Goal: Information Seeking & Learning: Learn about a topic

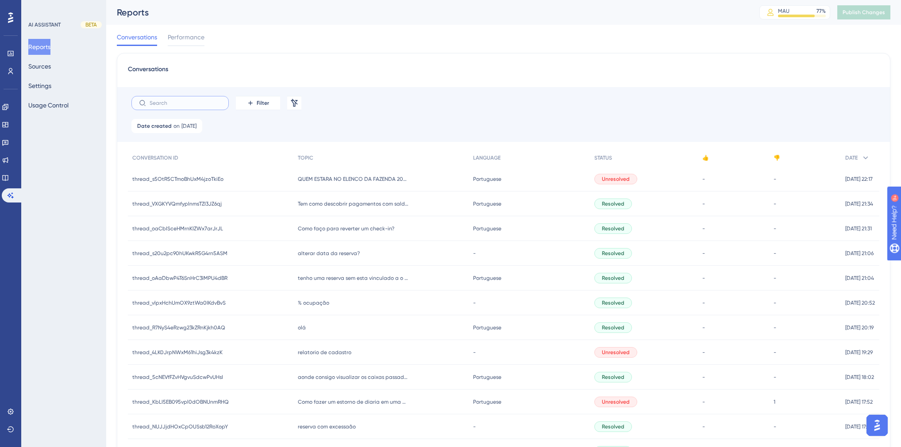
click at [187, 103] on input "text" at bounding box center [186, 103] width 72 height 6
drag, startPoint x: 12, startPoint y: 172, endPoint x: 297, endPoint y: 4, distance: 330.9
click at [9, 173] on link at bounding box center [5, 178] width 7 height 14
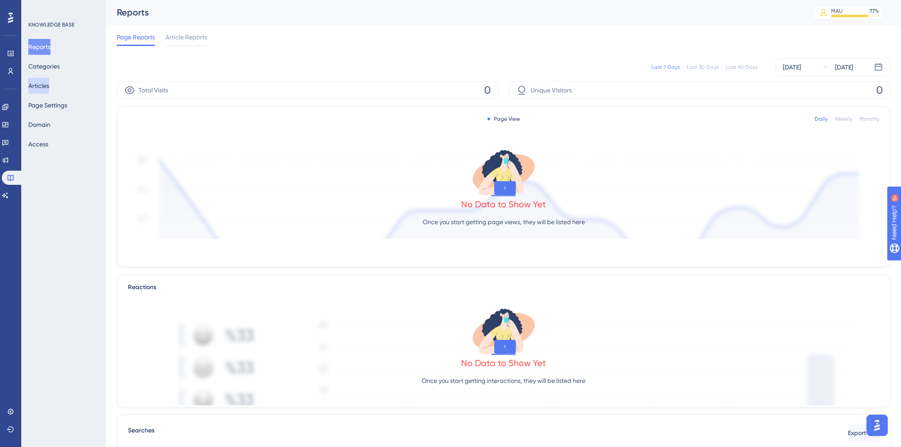
click at [49, 89] on button "Articles" at bounding box center [38, 86] width 21 height 16
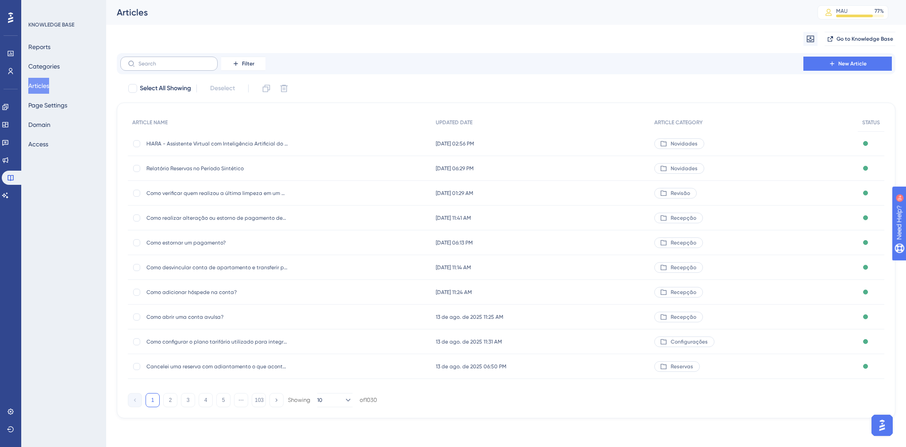
click at [172, 67] on label at bounding box center [168, 64] width 97 height 14
click at [172, 67] on input "text" at bounding box center [174, 64] width 72 height 6
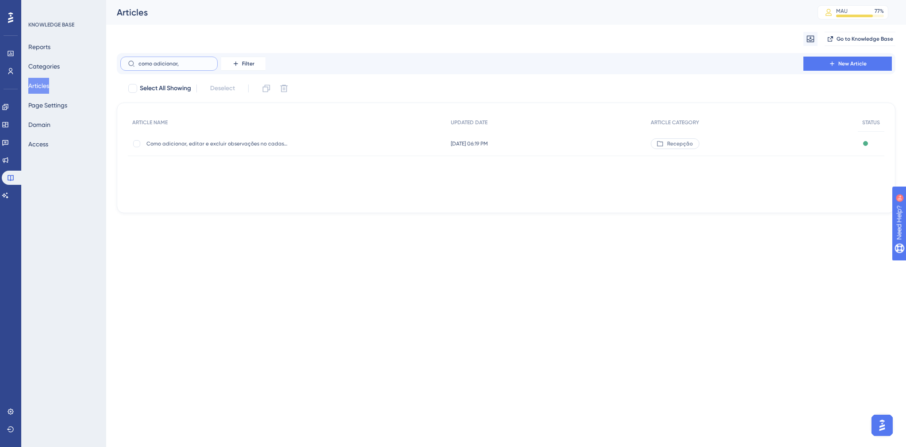
type input "como adicionar,"
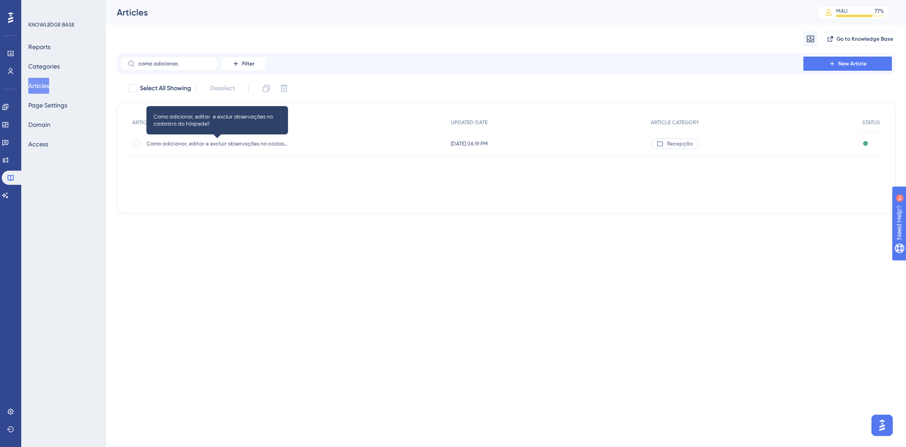
click at [248, 142] on span "Como adicionar, editar e excluir observações no cadastro do hóspede?" at bounding box center [217, 143] width 142 height 7
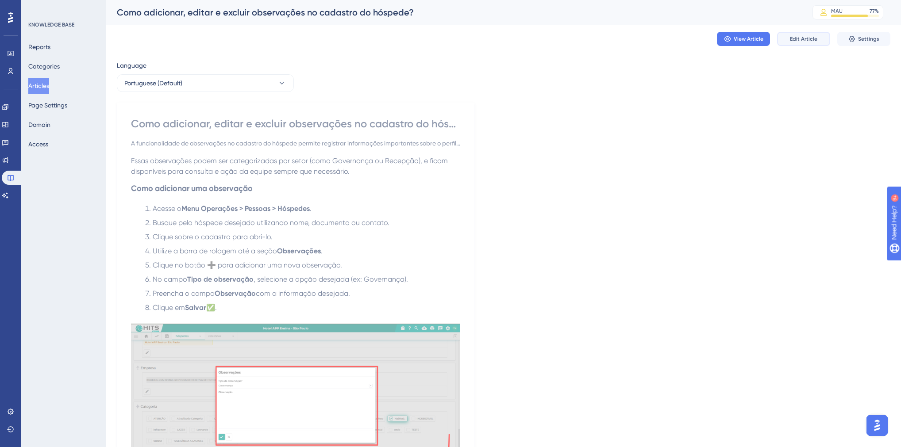
click at [810, 40] on span "Edit Article" at bounding box center [803, 38] width 27 height 7
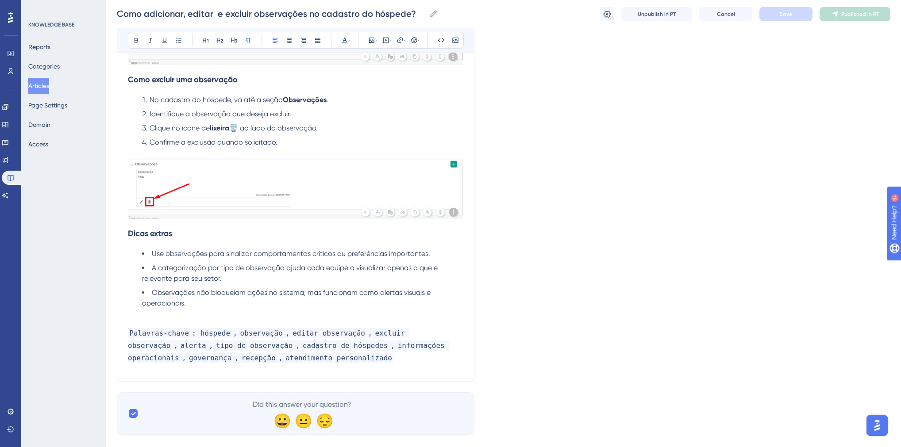
scroll to position [648, 0]
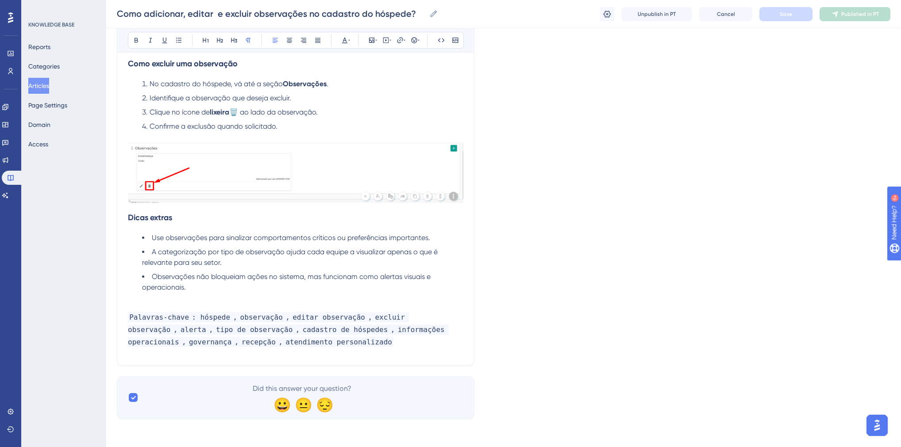
click at [341, 347] on h2 "Palavras-chave : hóspede , observação , editar observação , excluir observação …" at bounding box center [295, 329] width 335 height 51
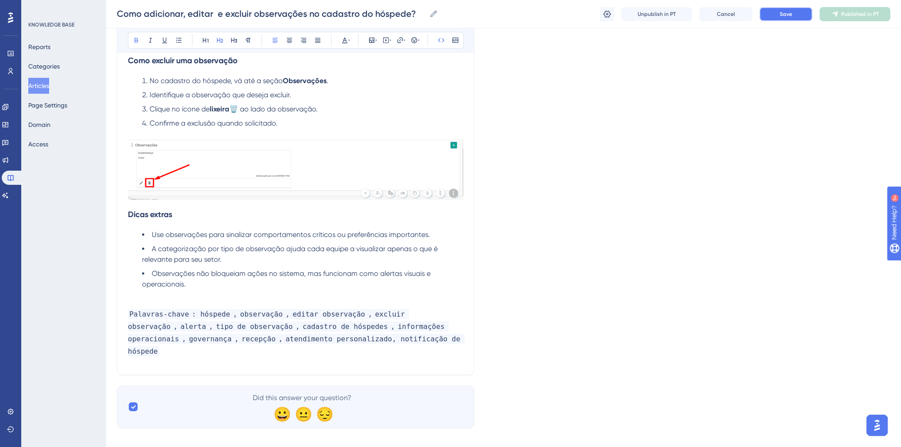
click at [774, 15] on button "Save" at bounding box center [785, 14] width 53 height 14
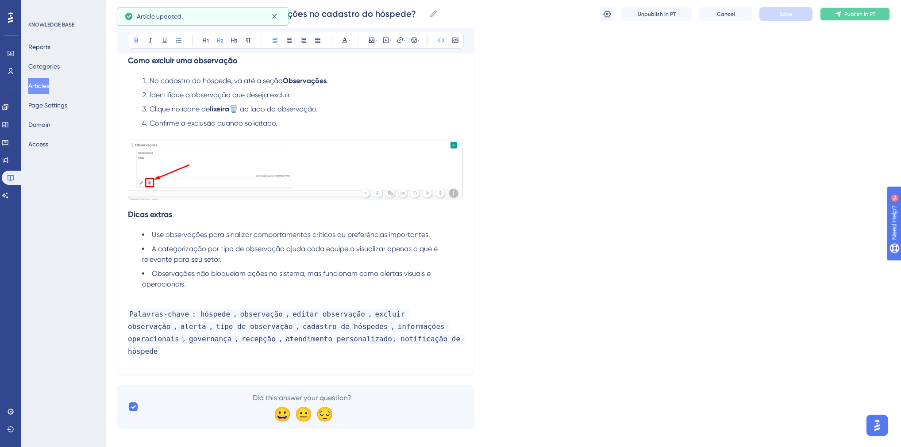
click at [833, 15] on button "Publish in PT" at bounding box center [854, 14] width 71 height 14
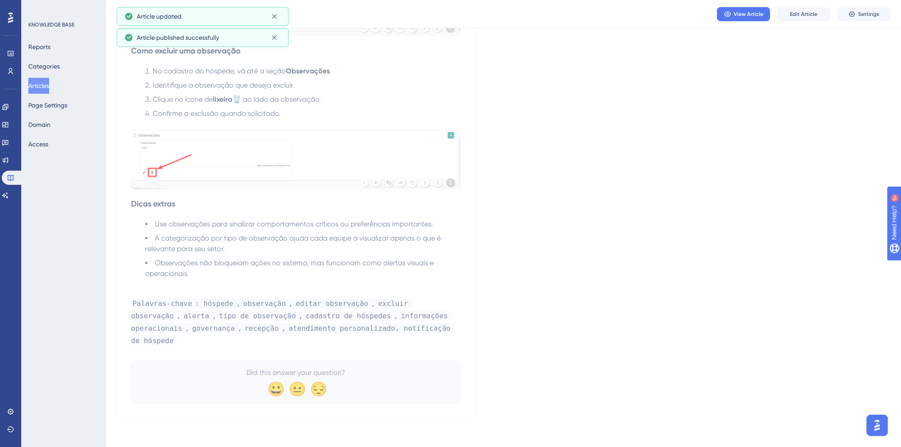
scroll to position [608, 0]
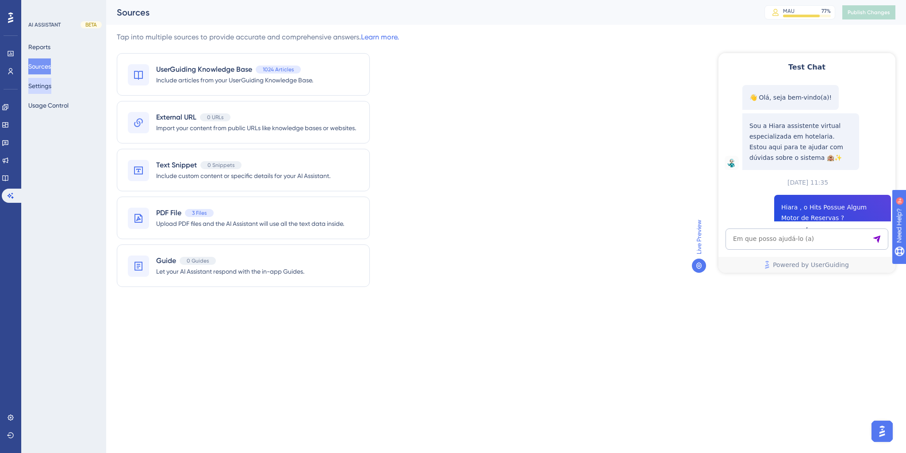
scroll to position [155, 0]
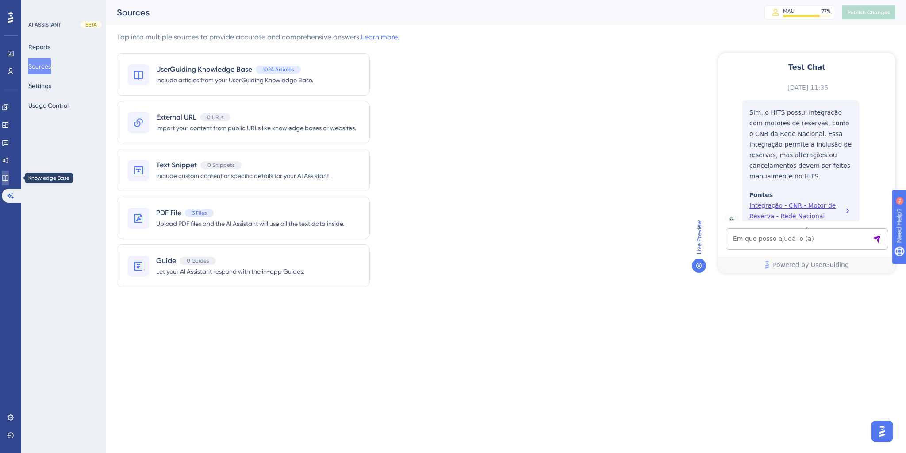
click at [9, 177] on icon at bounding box center [5, 177] width 7 height 7
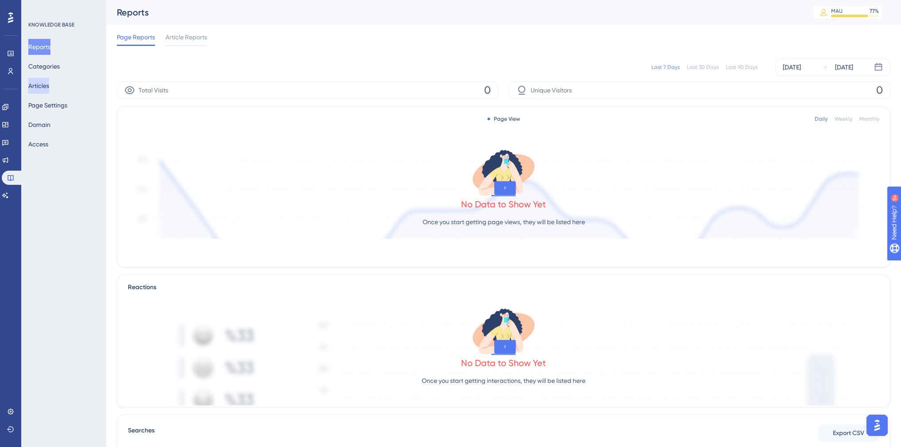
click at [49, 82] on button "Articles" at bounding box center [38, 86] width 21 height 16
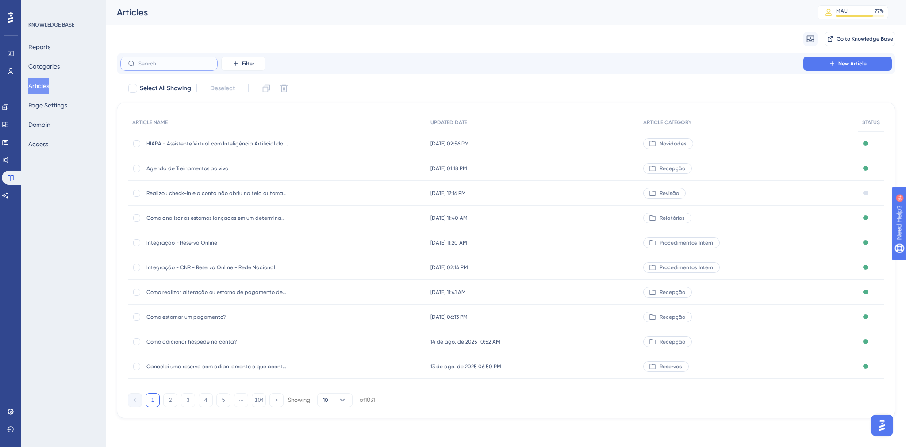
click at [165, 65] on input "text" at bounding box center [174, 64] width 72 height 6
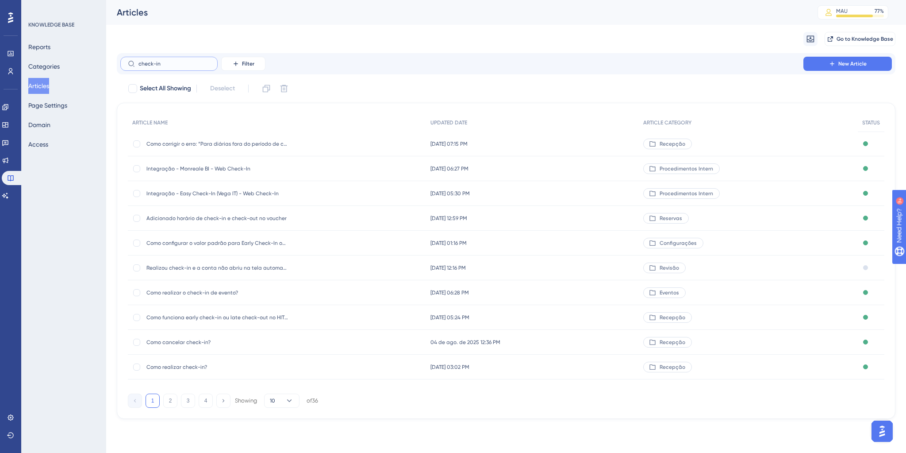
type input "check-in"
click at [196, 368] on span "Como realizar check-in?" at bounding box center [217, 366] width 142 height 7
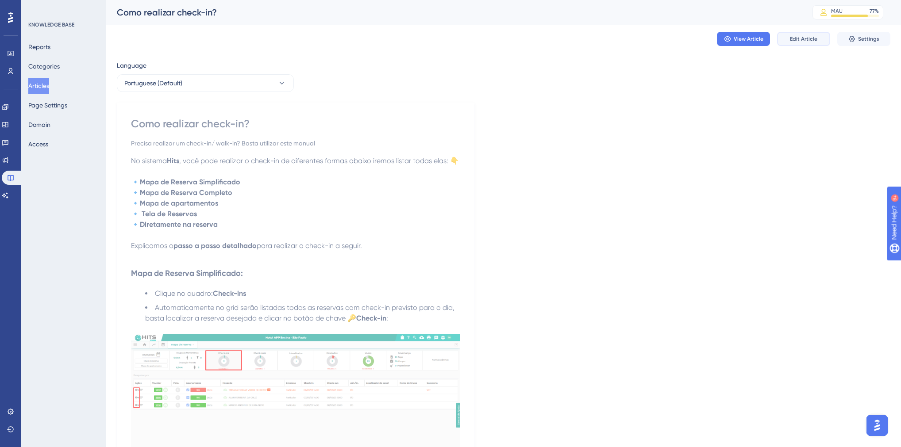
click at [812, 41] on span "Edit Article" at bounding box center [803, 38] width 27 height 7
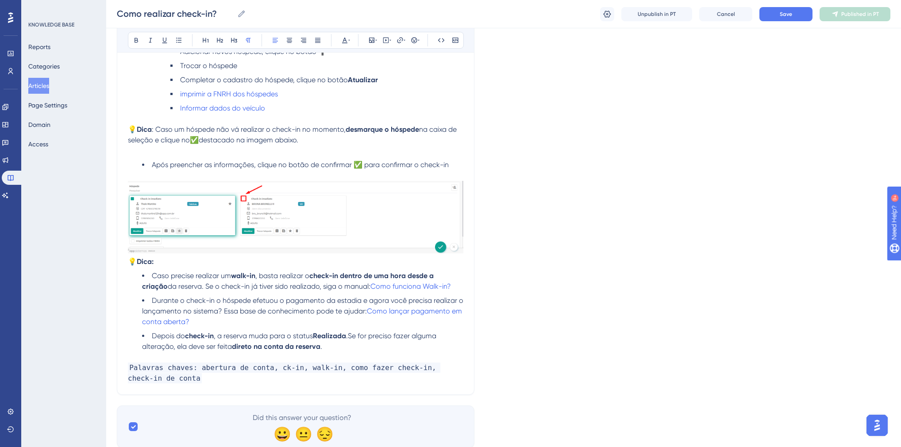
scroll to position [1673, 0]
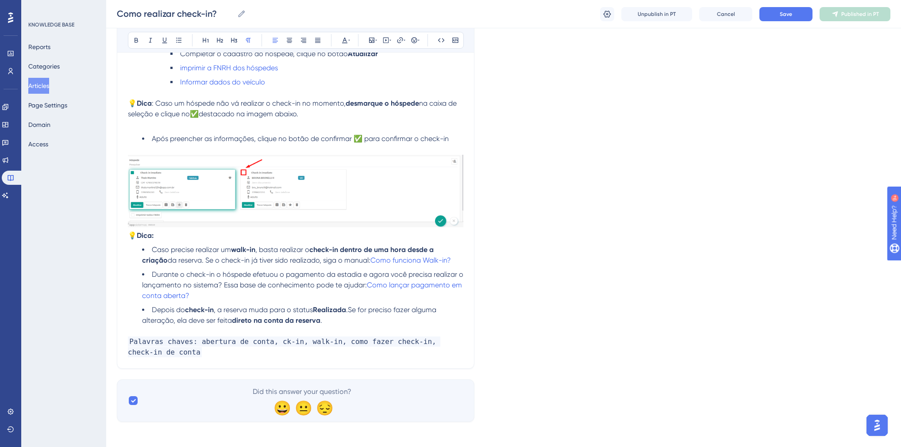
click at [150, 354] on p "Palavras chaves: abertura de conta, ck-in, walk-in, como fazer check-in, check-…" at bounding box center [295, 342] width 335 height 32
click at [783, 17] on span "Save" at bounding box center [786, 14] width 12 height 7
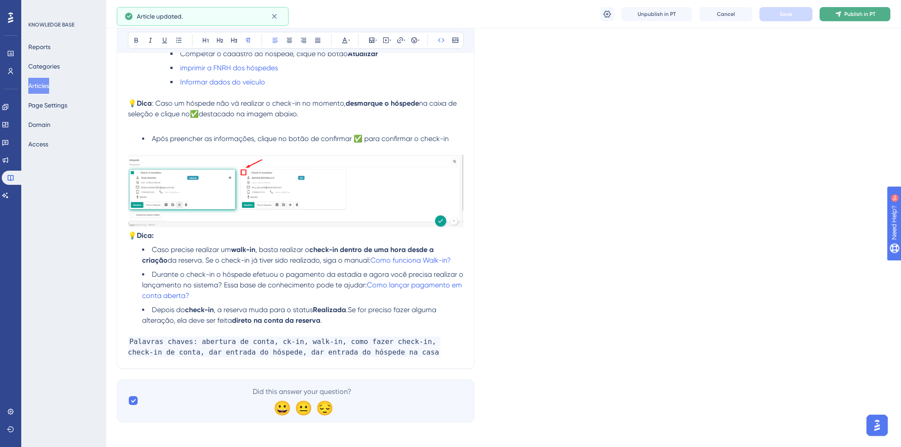
click at [847, 13] on span "Publish in PT" at bounding box center [859, 14] width 31 height 7
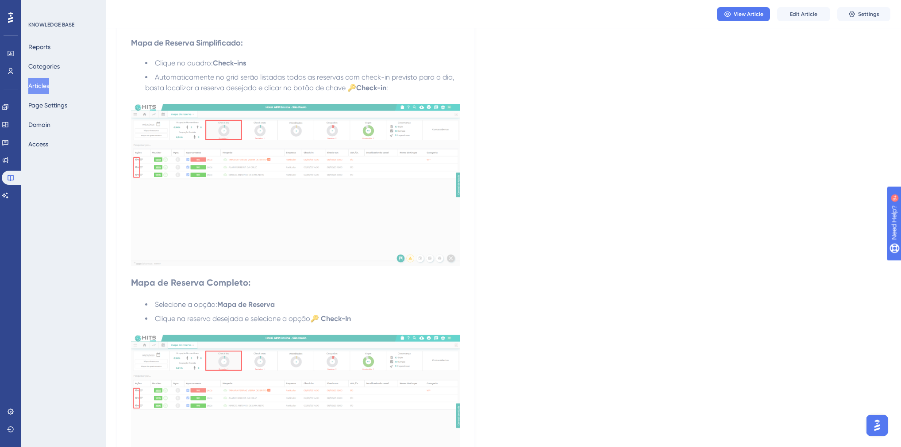
scroll to position [0, 0]
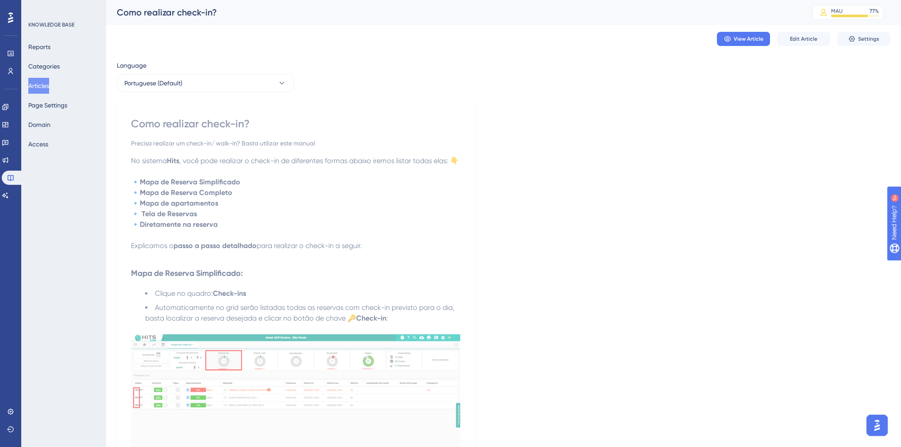
click at [49, 88] on button "Articles" at bounding box center [38, 86] width 21 height 16
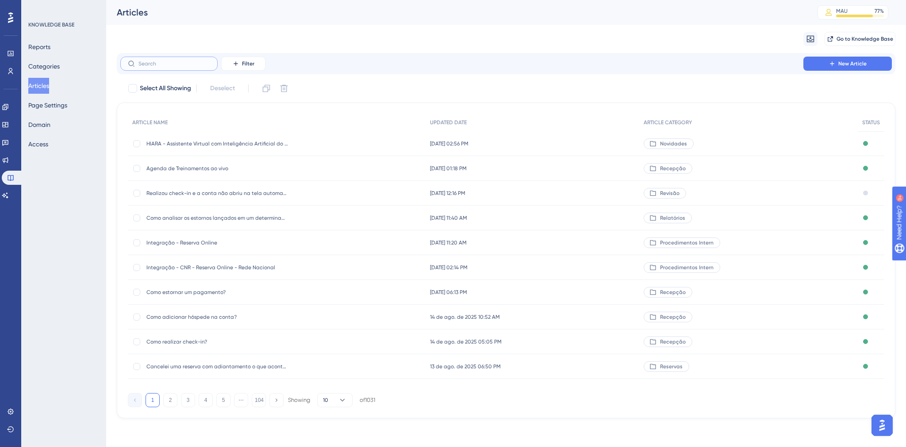
click at [163, 64] on input "text" at bounding box center [174, 64] width 72 height 6
click at [249, 259] on div "Integração - CNR - Reserva Online - Rede Nacional Integração - CNR - Reserva On…" at bounding box center [217, 267] width 142 height 25
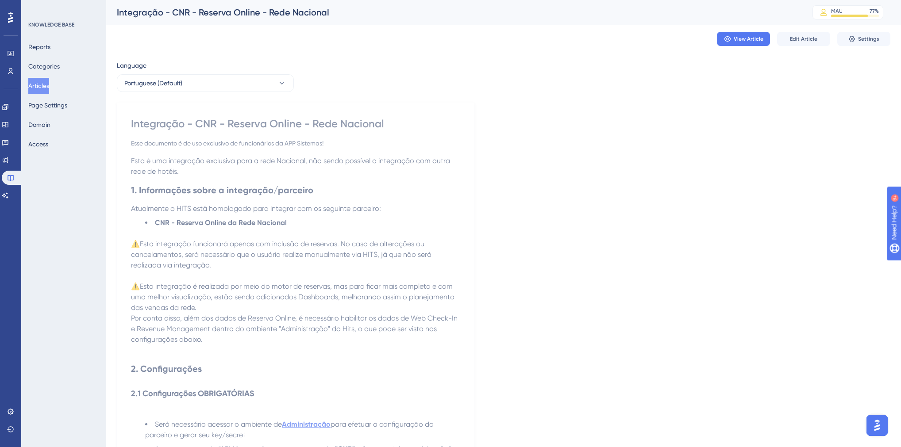
click at [49, 82] on button "Articles" at bounding box center [38, 86] width 21 height 16
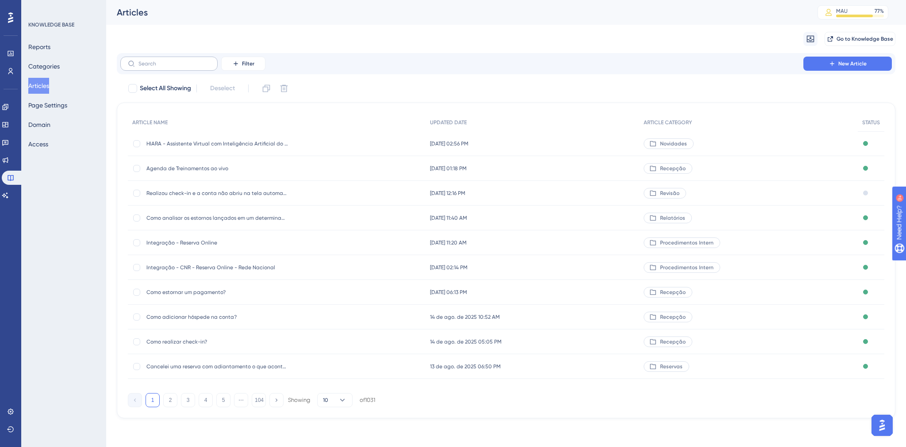
click at [162, 67] on label at bounding box center [168, 64] width 97 height 14
click at [162, 67] on input "text" at bounding box center [174, 64] width 72 height 6
type input "c"
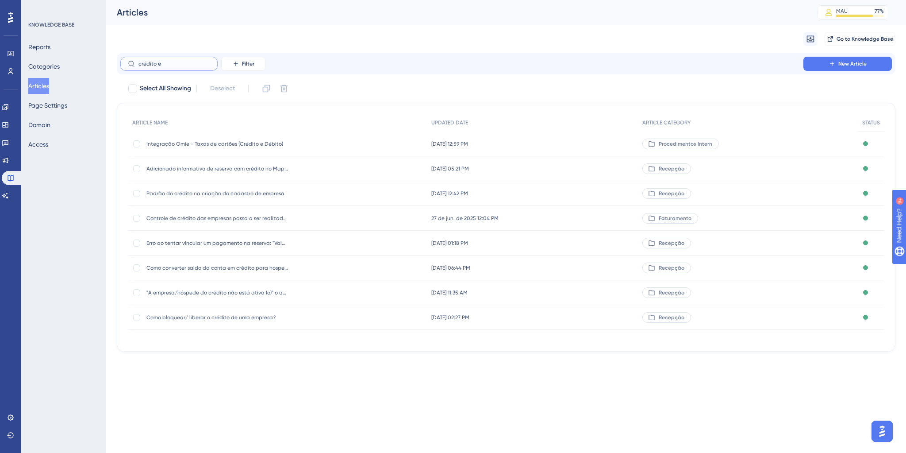
type input "crédito em"
checkbox input "true"
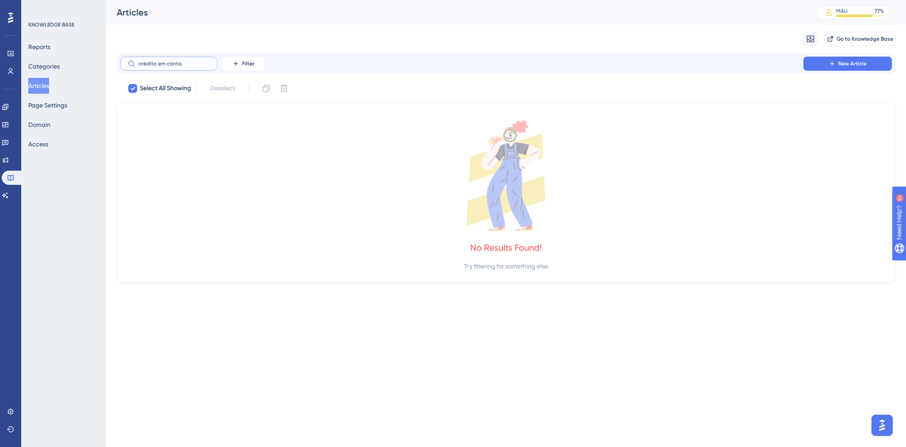
click at [192, 63] on input "crédito em conta" at bounding box center [174, 64] width 72 height 6
type input "c"
checkbox input "false"
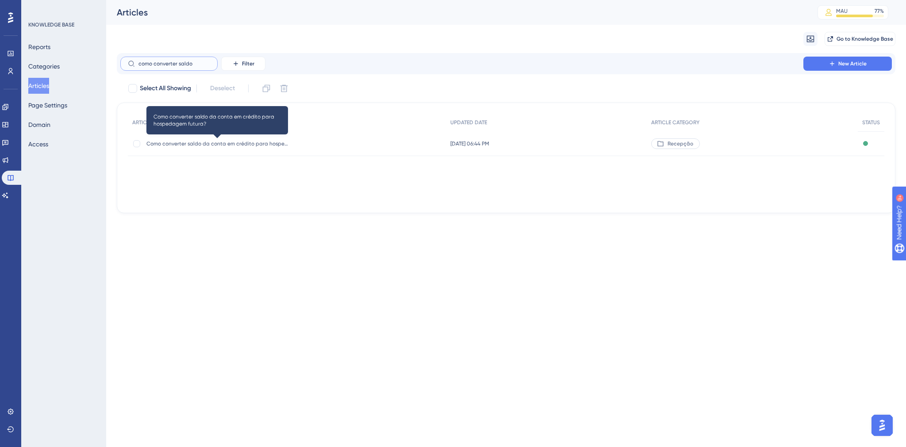
type input "como converter saldo"
click at [239, 141] on span "Como converter saldo da conta em crédito para hospedagem futura?" at bounding box center [217, 143] width 142 height 7
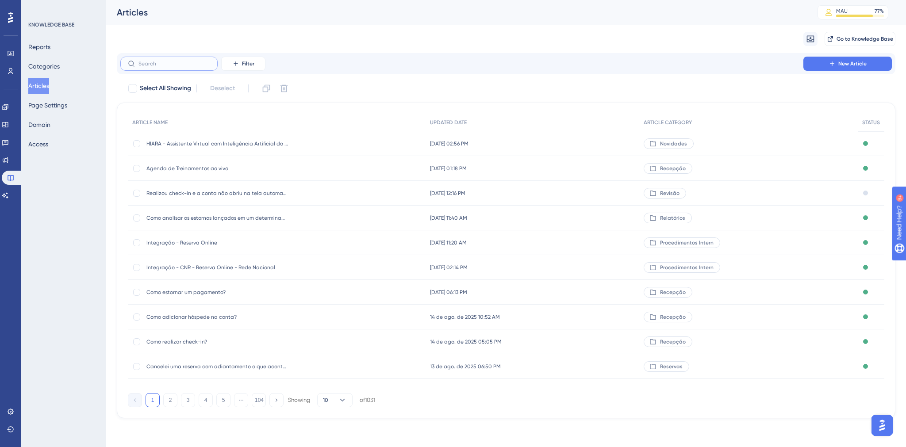
click at [160, 64] on input "text" at bounding box center [174, 64] width 72 height 6
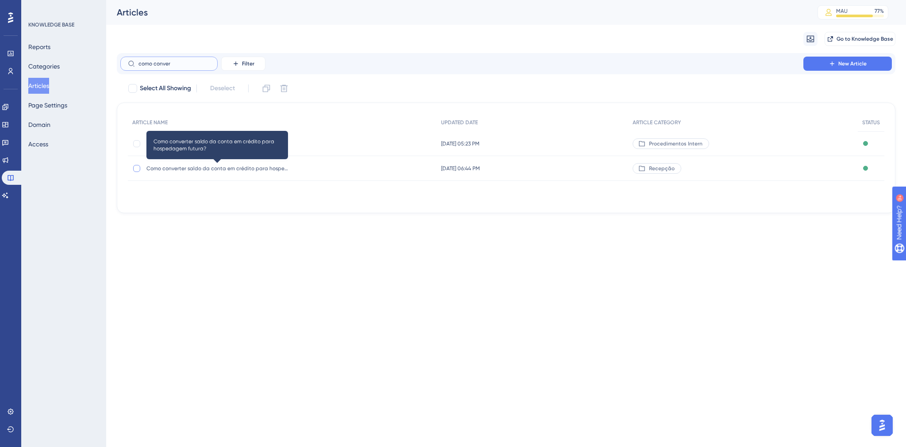
type input "como conver"
click at [137, 167] on div at bounding box center [136, 168] width 7 height 7
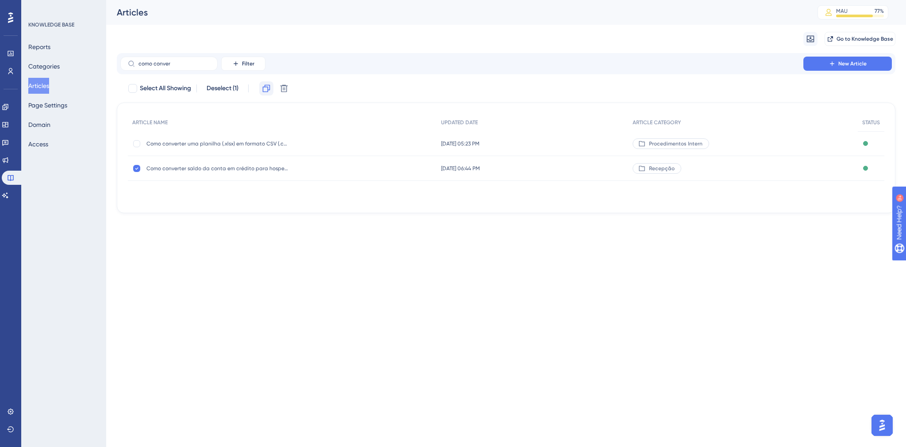
click at [267, 88] on icon at bounding box center [266, 88] width 9 height 9
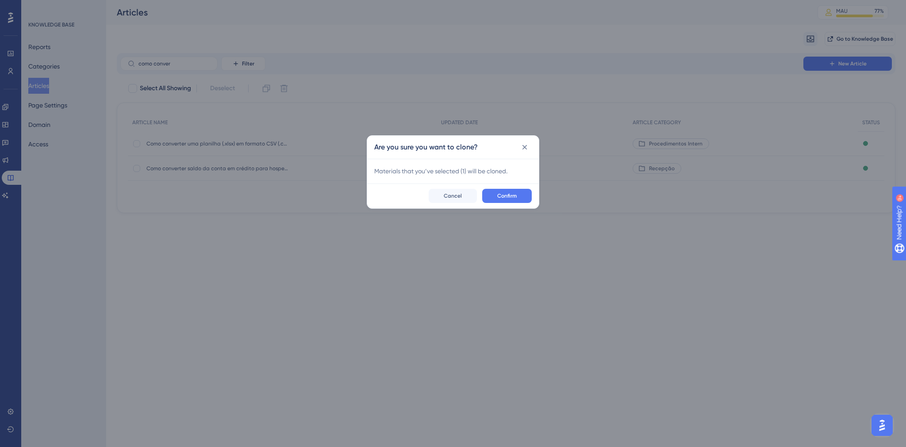
checkbox input "false"
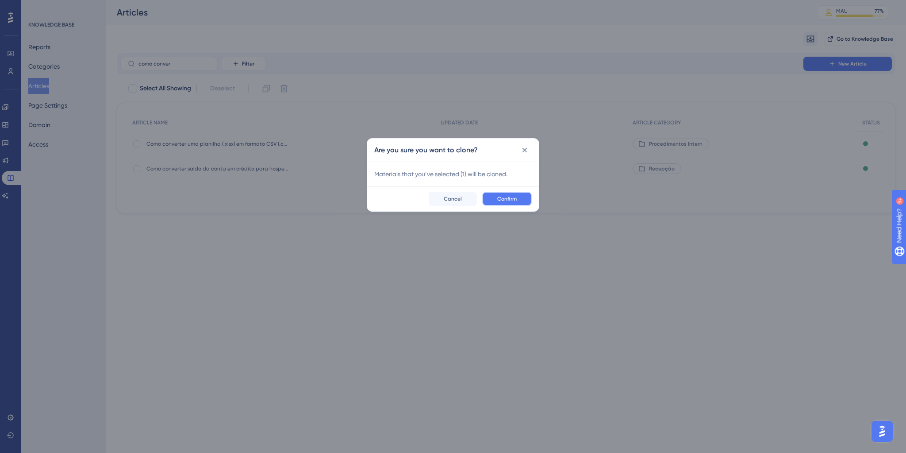
click at [509, 203] on button "Confirm" at bounding box center [507, 199] width 50 height 14
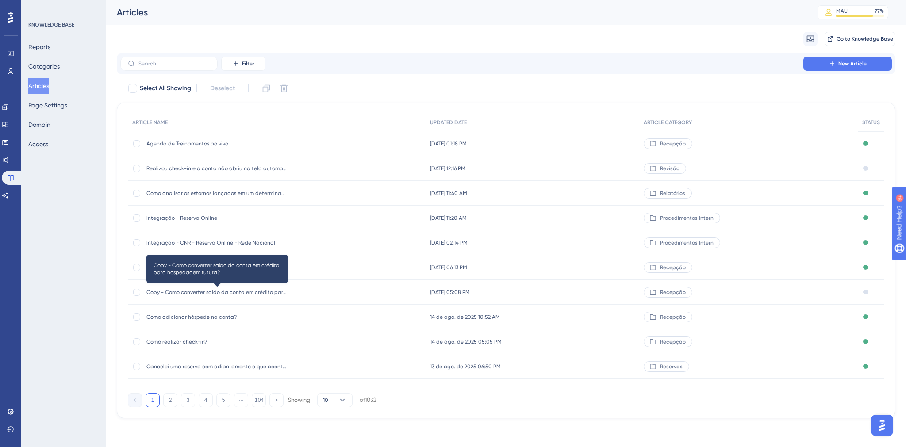
click at [261, 290] on span "Copy - Como converter saldo da conta em crédito para hospedagem futura?" at bounding box center [217, 292] width 142 height 7
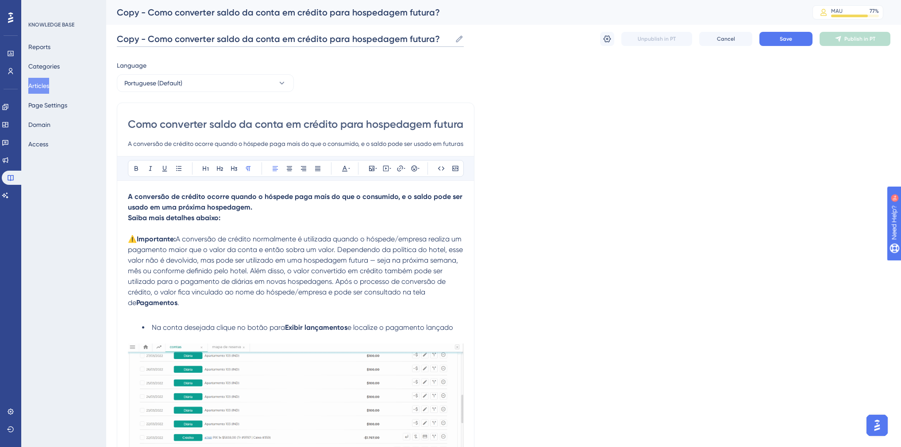
click at [170, 37] on input "Copy - Como converter saldo da conta em crédito para hospedagem futura?" at bounding box center [284, 39] width 335 height 12
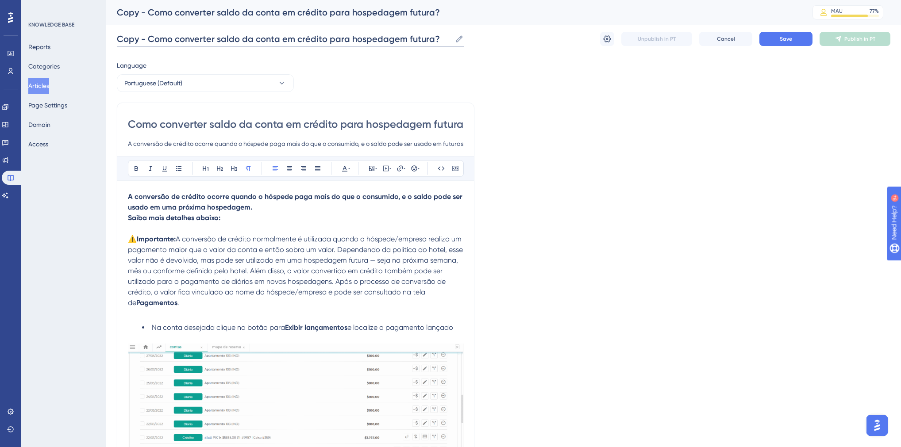
drag, startPoint x: 117, startPoint y: 39, endPoint x: 433, endPoint y: 39, distance: 315.5
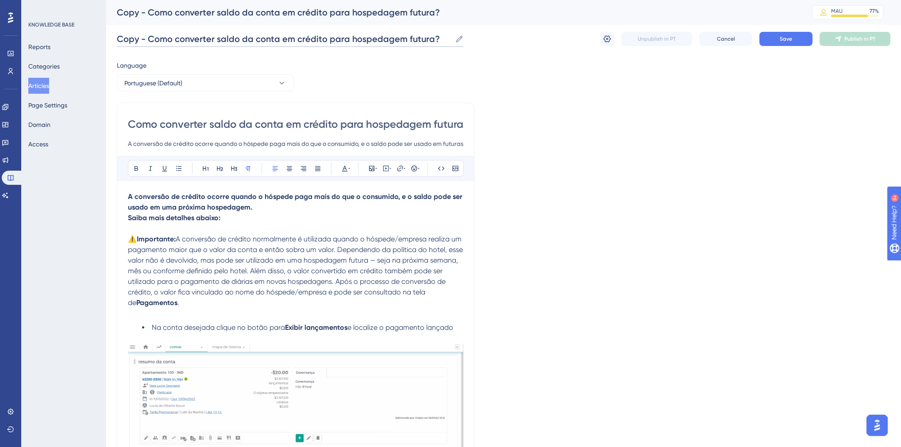
click at [433, 39] on input "Copy - Como converter saldo da conta em crédito para hospedagem futura?" at bounding box center [284, 39] width 335 height 12
click at [207, 42] on input "Conta está com saldo negativo ao realizar check-out. O que fazer?" at bounding box center [263, 39] width 293 height 12
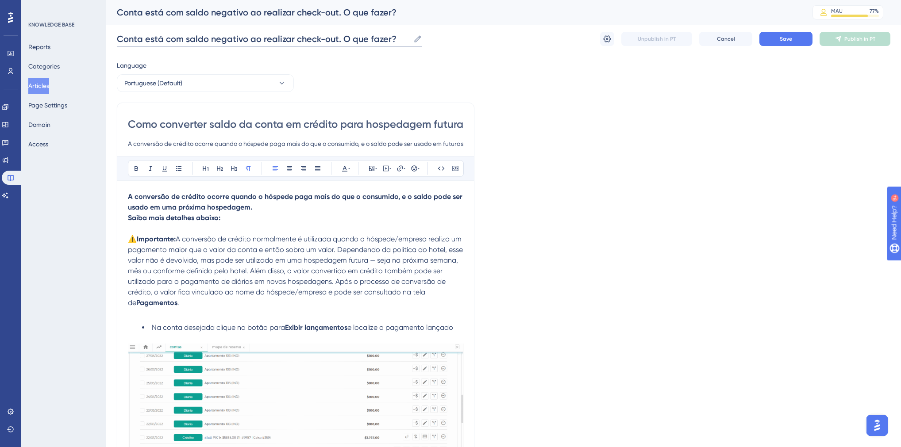
click at [207, 42] on input "Conta está com saldo negativo ao realizar check-out. O que fazer?" at bounding box center [263, 39] width 293 height 12
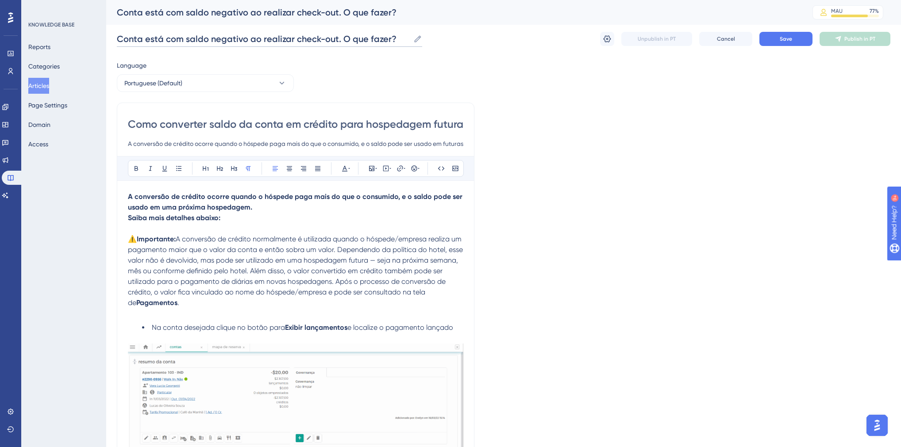
click at [207, 42] on input "Conta está com saldo negativo ao realizar check-out. O que fazer?" at bounding box center [263, 39] width 293 height 12
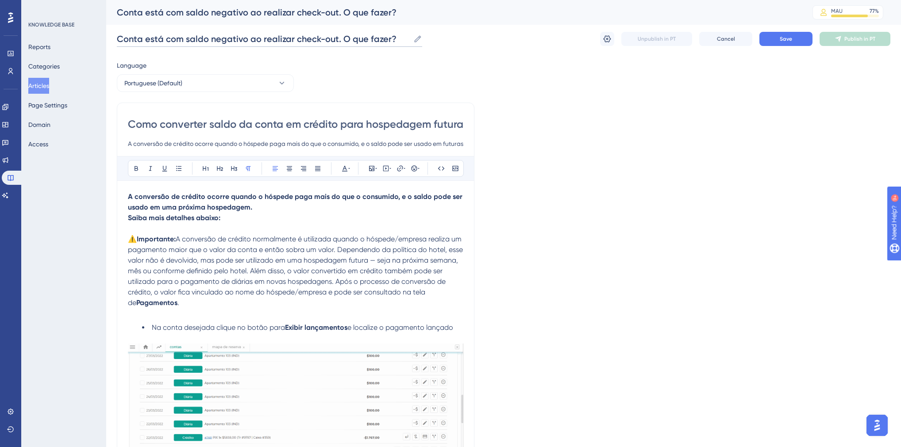
type input "Conta está com saldo negativo ao realizar check-out. O que fazer?"
click at [131, 124] on input "Como converter saldo da conta em crédito para hospedagem futura?" at bounding box center [295, 124] width 335 height 14
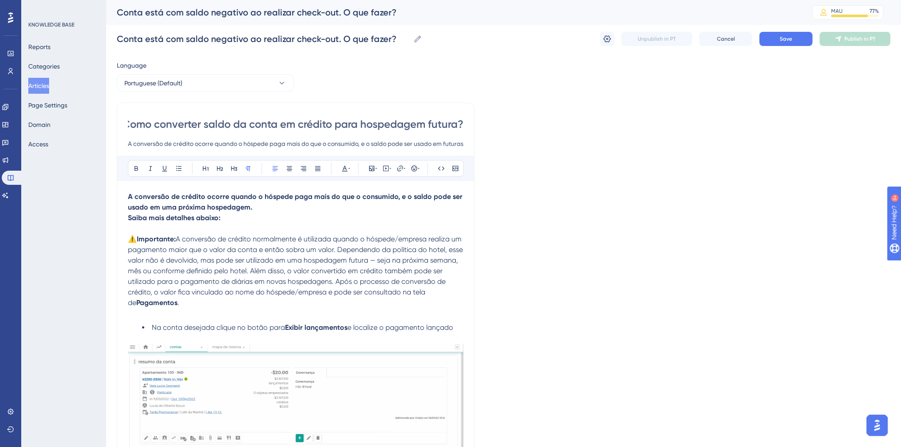
drag, startPoint x: 130, startPoint y: 124, endPoint x: 473, endPoint y: 126, distance: 342.5
paste input "nta está com saldo negativo ao realizar check-out. O que fazer"
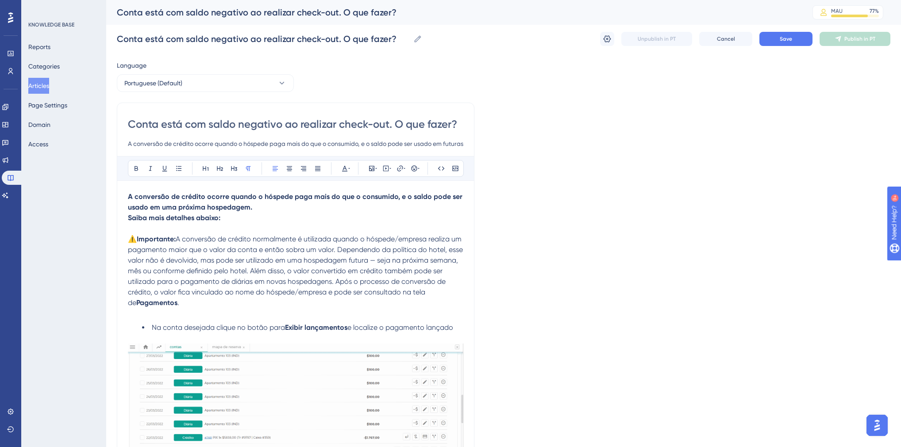
scroll to position [0, 0]
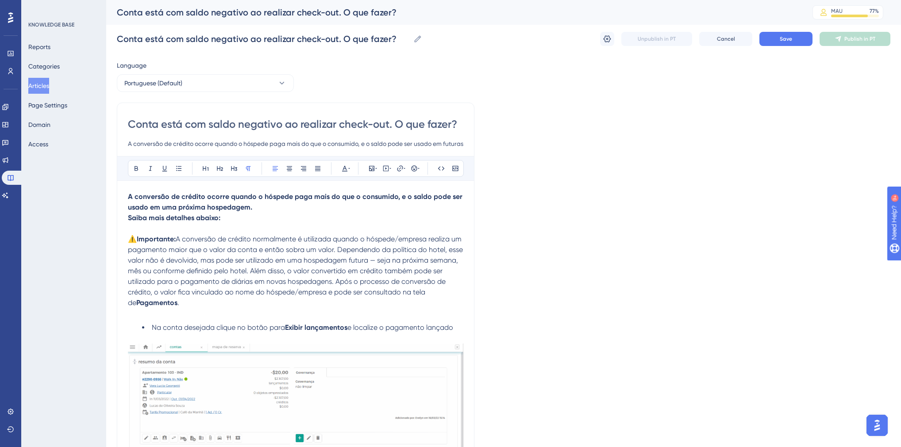
type input "Conta está com saldo negativo ao realizar check-out. O que fazer?"
click at [129, 143] on input "A conversão de crédito ocorre quando o hóspede paga mais do que o consumido, e …" at bounding box center [295, 143] width 335 height 11
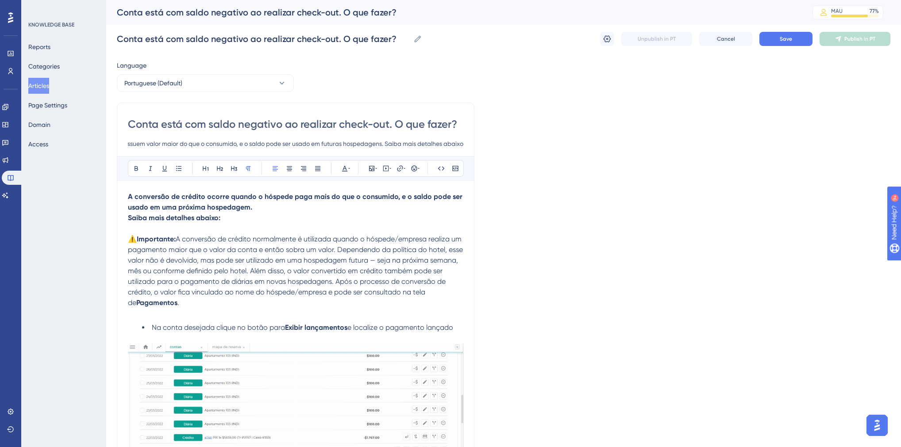
scroll to position [0, 230]
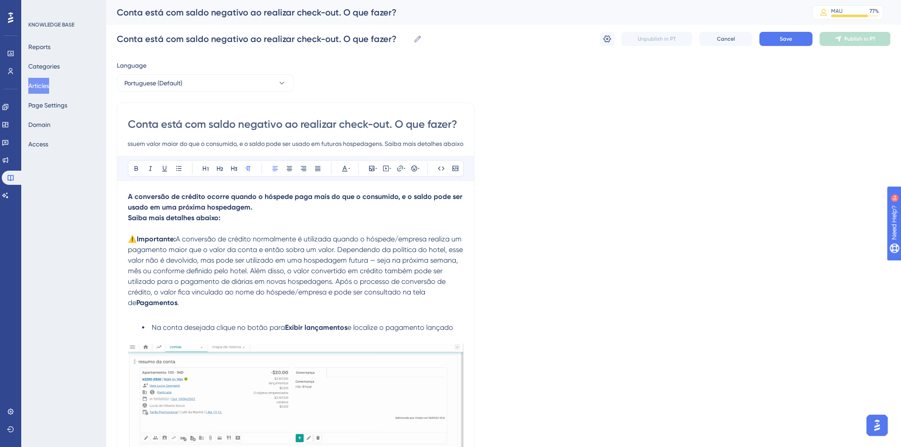
click at [235, 145] on input "O saldo da conta fica negativo quando os créditos (pagamentos) lançados possuem…" at bounding box center [295, 143] width 335 height 11
type input "O saldo da conta fica negativo quando os créditos (pagamentos) lançados possuem…"
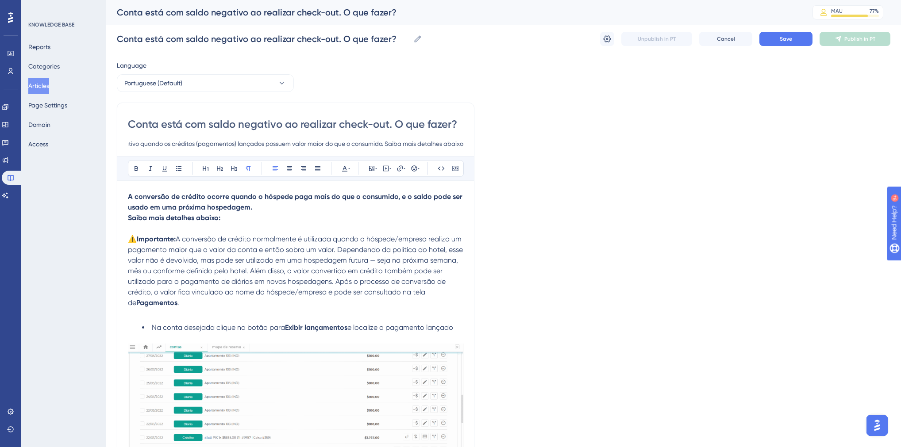
scroll to position [0, 0]
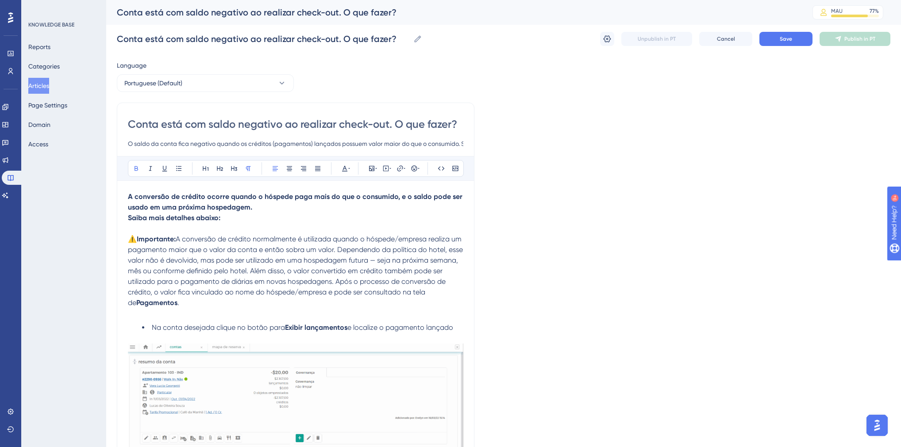
click at [128, 196] on strong "A conversão de crédito ocorre quando o hóspede paga mais do que o consumido, e …" at bounding box center [296, 201] width 336 height 19
click at [129, 242] on strong "⚠️Importante:" at bounding box center [152, 239] width 48 height 8
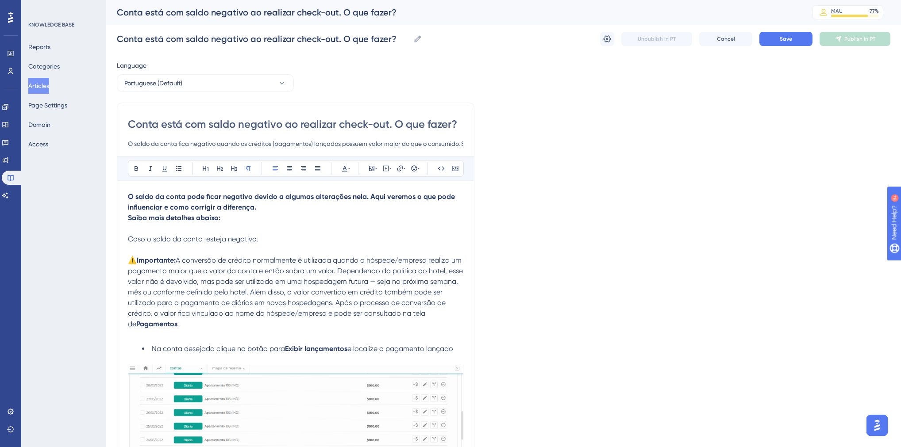
click at [205, 242] on span "Caso o saldo da conta esteja negativo," at bounding box center [193, 239] width 130 height 8
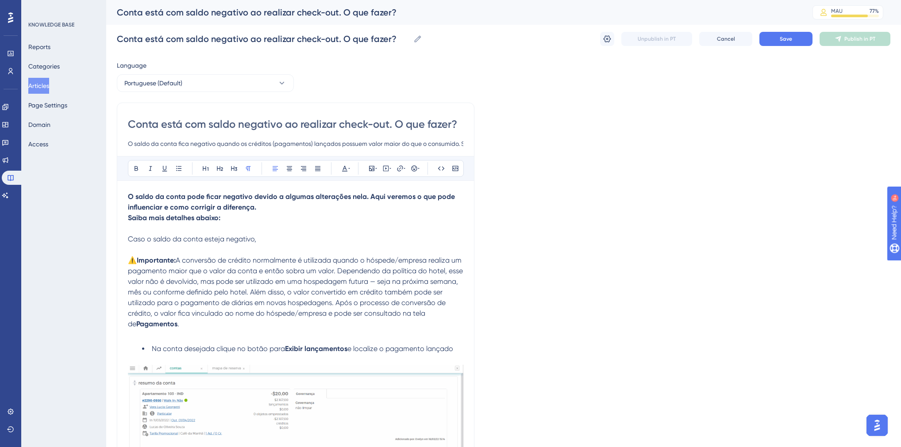
click at [259, 242] on p "Caso o saldo da conta esteja negativo," at bounding box center [295, 239] width 335 height 11
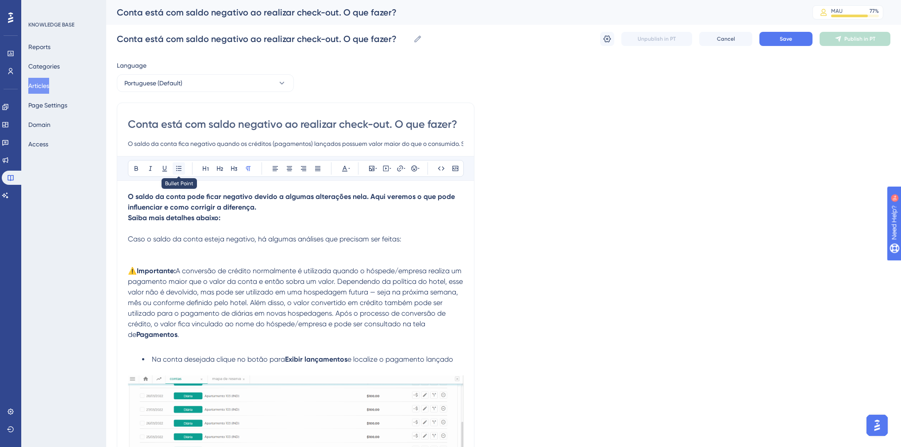
click at [183, 170] on button at bounding box center [179, 168] width 12 height 12
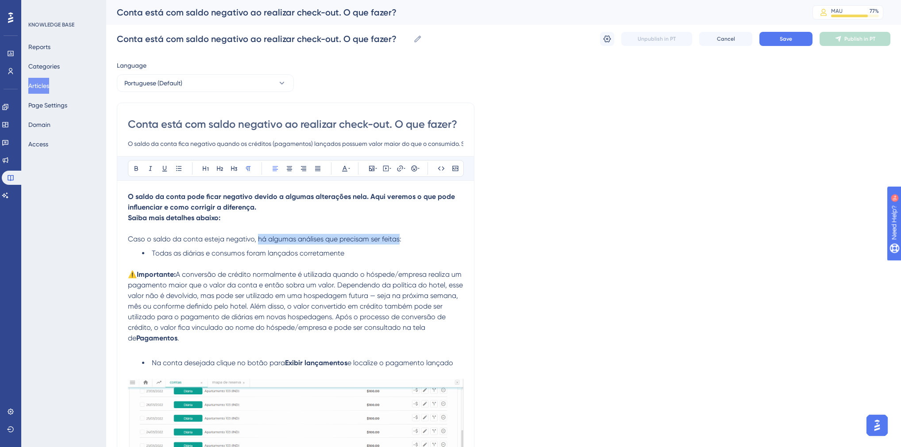
drag, startPoint x: 257, startPoint y: 240, endPoint x: 400, endPoint y: 241, distance: 142.9
click at [400, 241] on span "Caso o saldo da conta esteja negativo, há algumas análises que precisam ser fei…" at bounding box center [264, 239] width 273 height 8
click at [131, 242] on span "Caso o saldo da conta esteja negativo, há algumas análises que precisam ser fei…" at bounding box center [264, 239] width 273 height 8
click at [129, 241] on span "Caso o saldo da conta esteja negativo, há algumas análises que precisam ser fei…" at bounding box center [264, 239] width 273 height 8
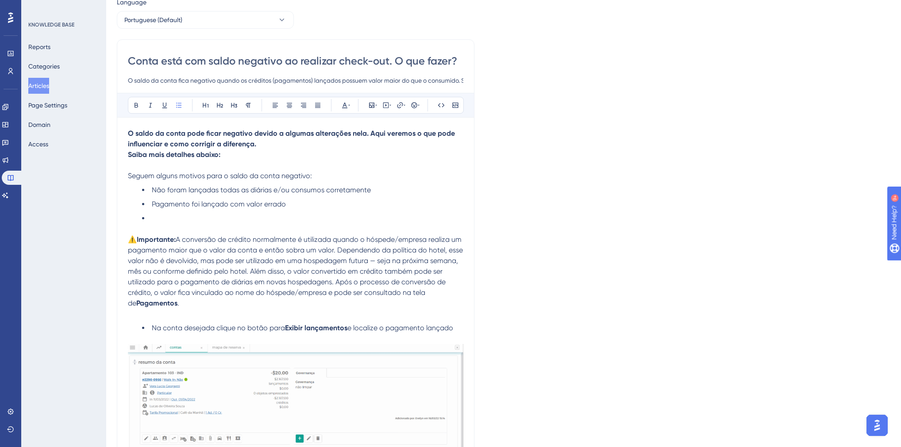
scroll to position [212, 0]
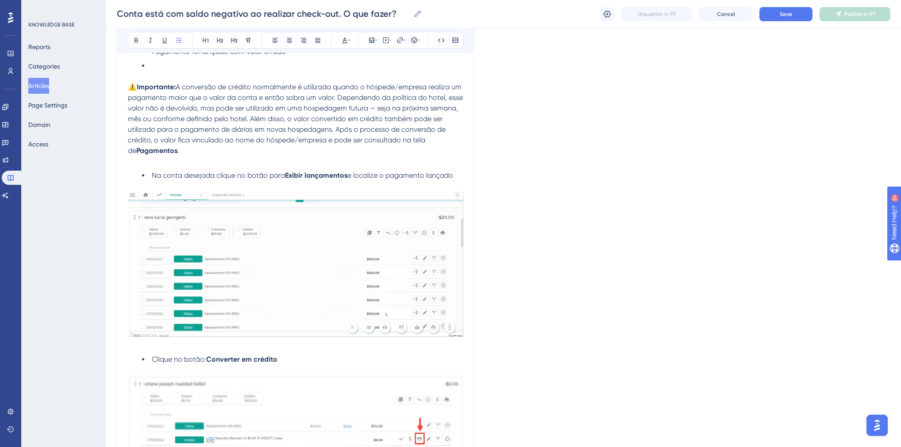
click at [283, 264] on img at bounding box center [295, 265] width 335 height 146
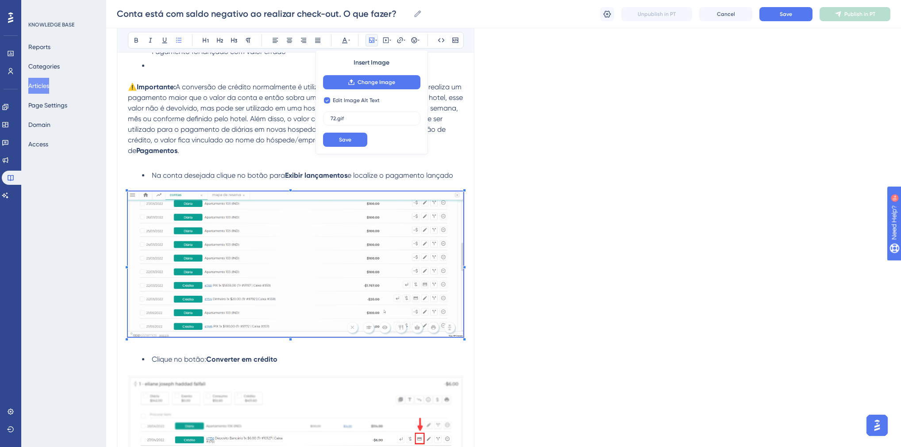
checkbox input "false"
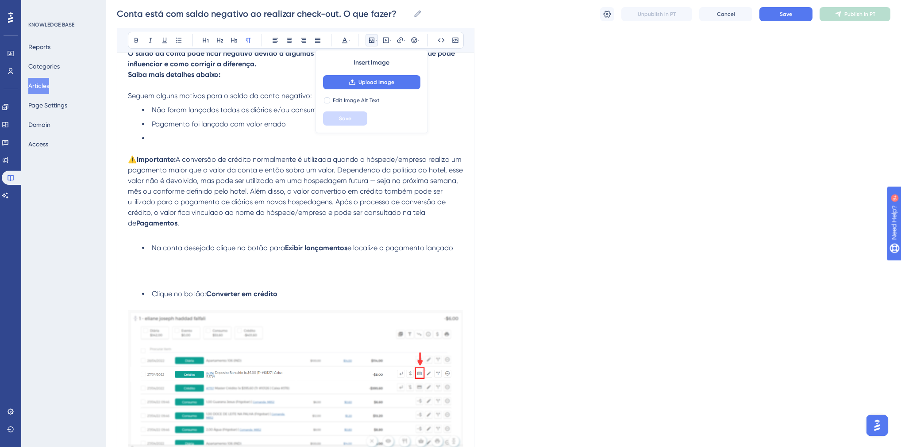
scroll to position [71, 0]
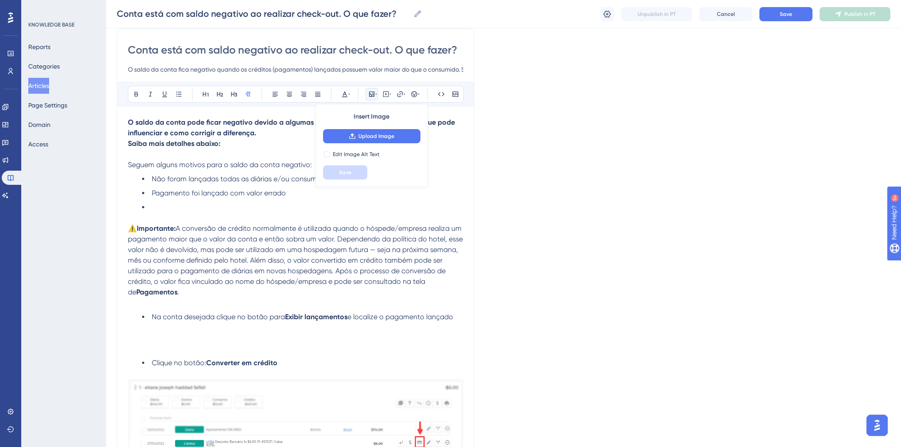
click at [159, 154] on p at bounding box center [295, 154] width 335 height 11
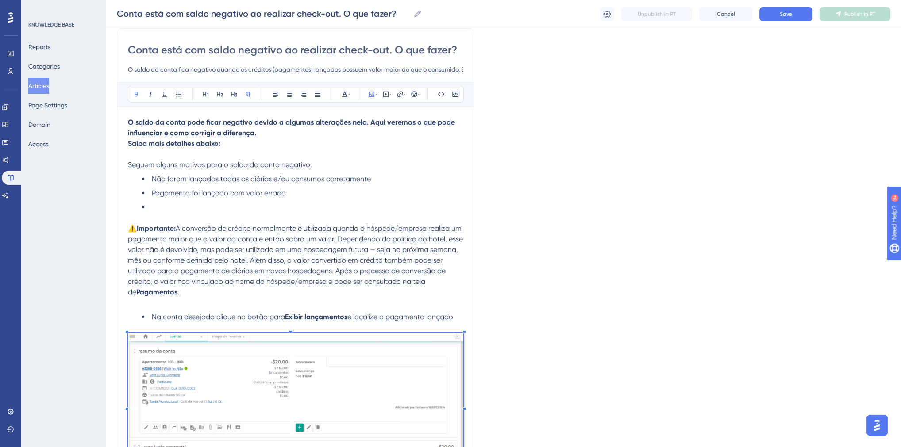
scroll to position [714, 0]
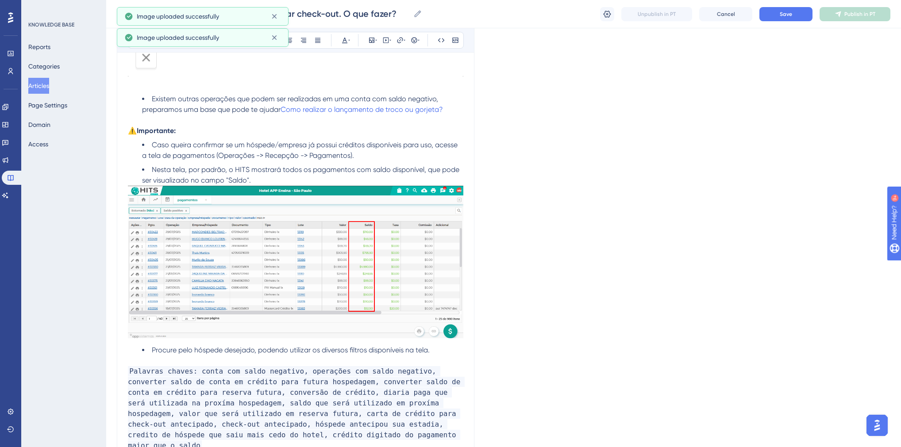
click at [249, 281] on img at bounding box center [295, 262] width 335 height 153
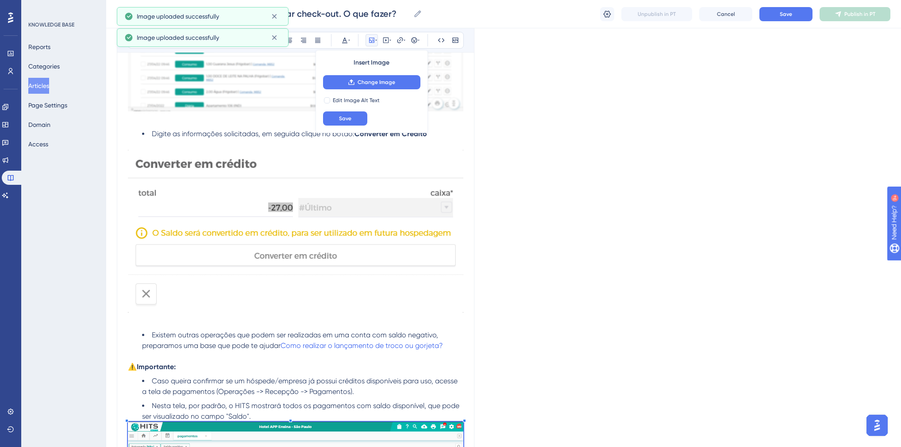
scroll to position [360, 0]
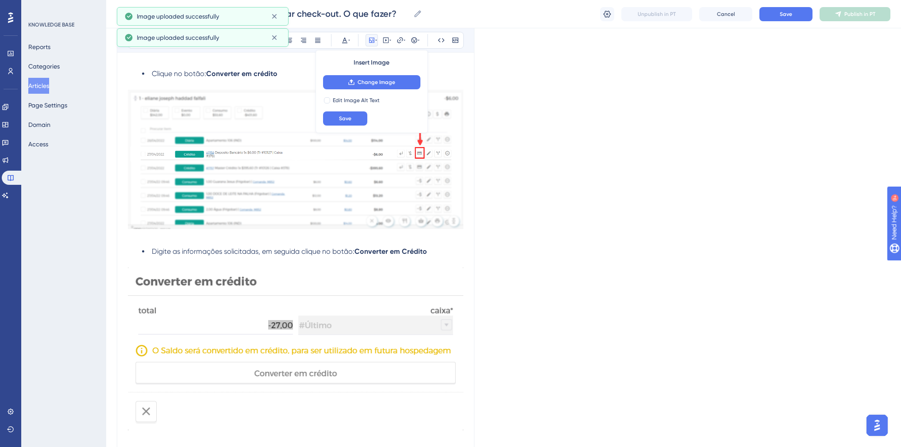
click at [246, 317] on img at bounding box center [295, 349] width 335 height 163
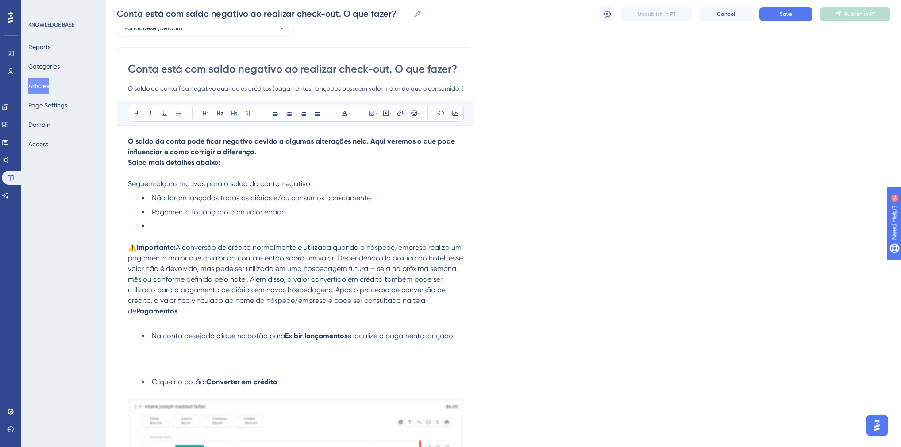
scroll to position [0, 0]
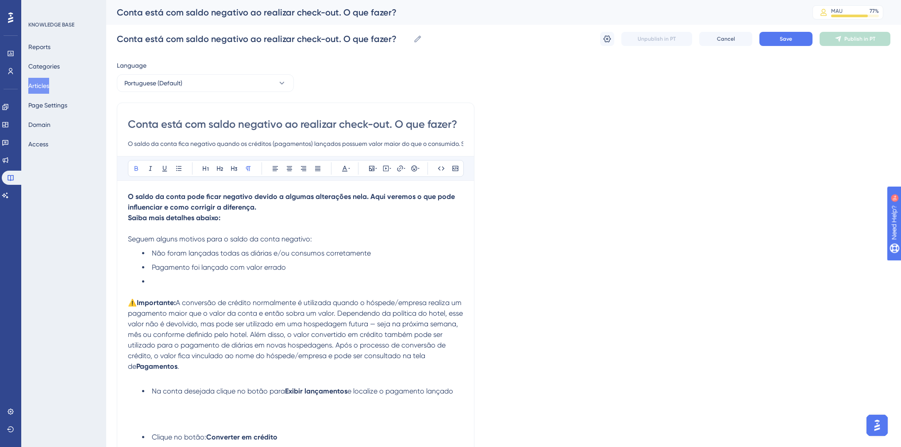
click at [156, 229] on p at bounding box center [295, 228] width 335 height 11
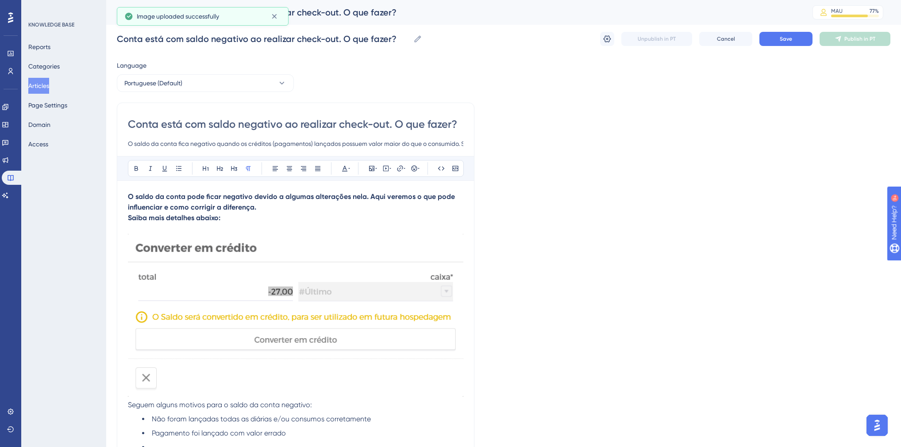
click at [383, 296] on img at bounding box center [295, 315] width 335 height 163
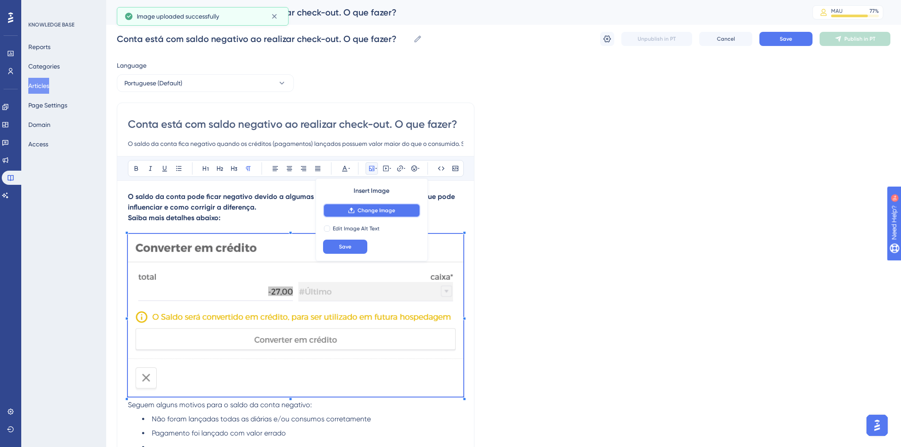
click at [365, 213] on span "Change Image" at bounding box center [377, 210] width 38 height 7
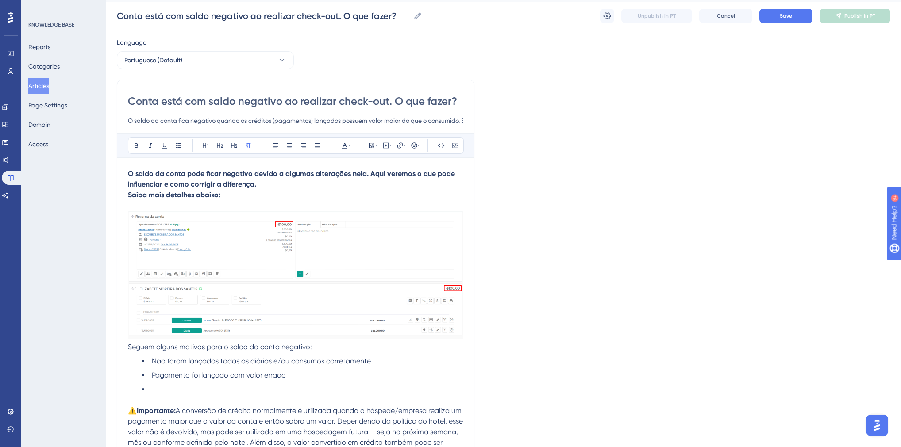
scroll to position [71, 0]
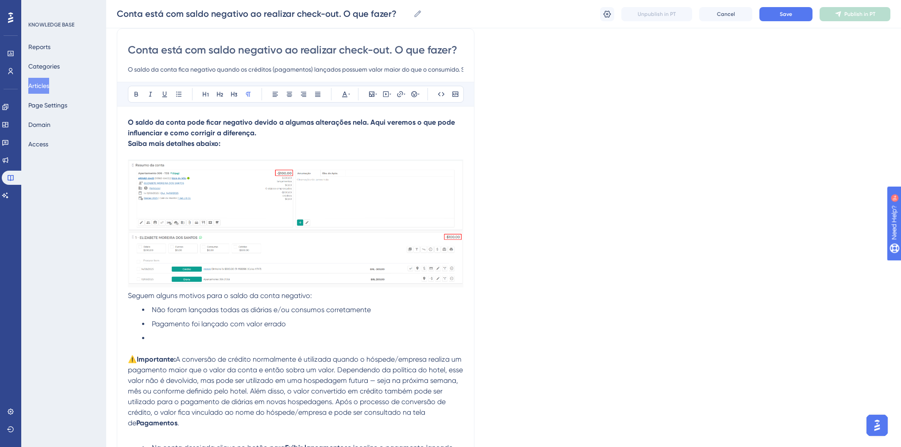
click at [260, 340] on li at bounding box center [302, 338] width 321 height 11
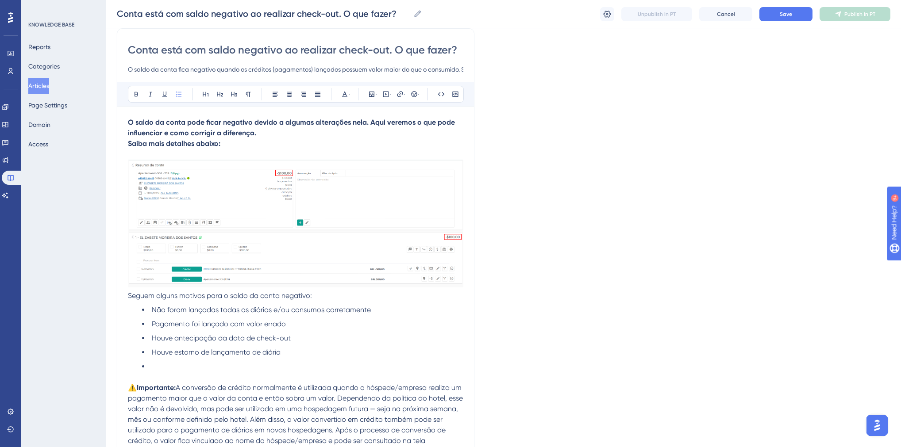
click at [286, 355] on li "Houve estorno de lançamento de diária" at bounding box center [302, 352] width 321 height 11
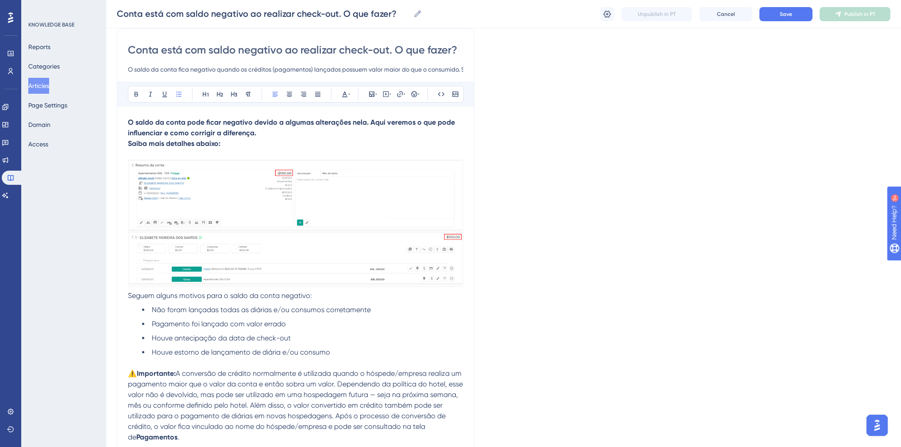
click at [128, 299] on span "Seguem alguns motivos para o saldo da conta negativo:" at bounding box center [220, 296] width 184 height 8
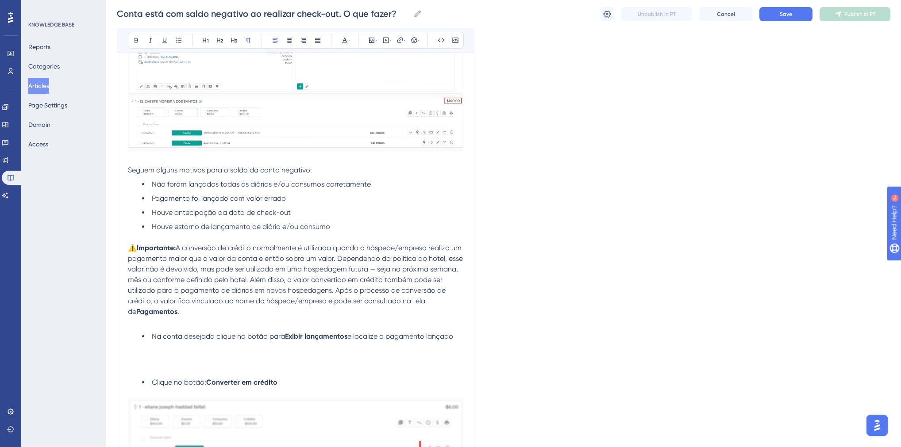
scroll to position [212, 0]
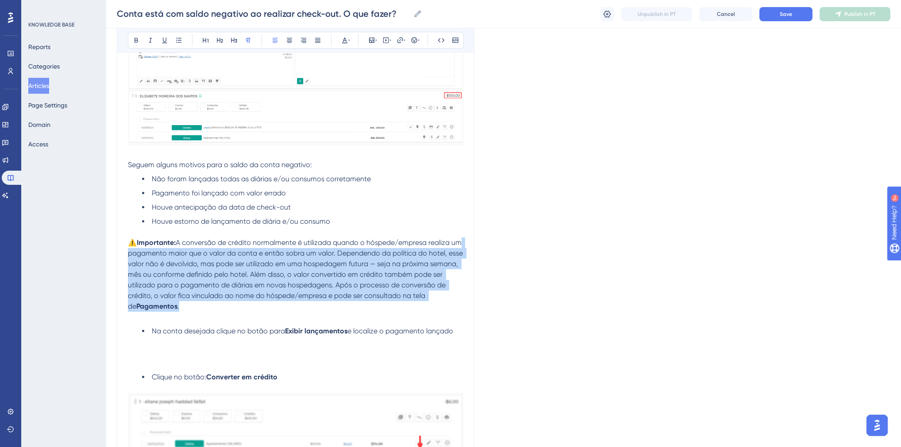
drag, startPoint x: 177, startPoint y: 311, endPoint x: 130, endPoint y: 251, distance: 76.2
click at [130, 251] on p "⚠️Importante: A conversão de crédito normalmente é utilizada quando o hóspede/e…" at bounding box center [295, 275] width 335 height 74
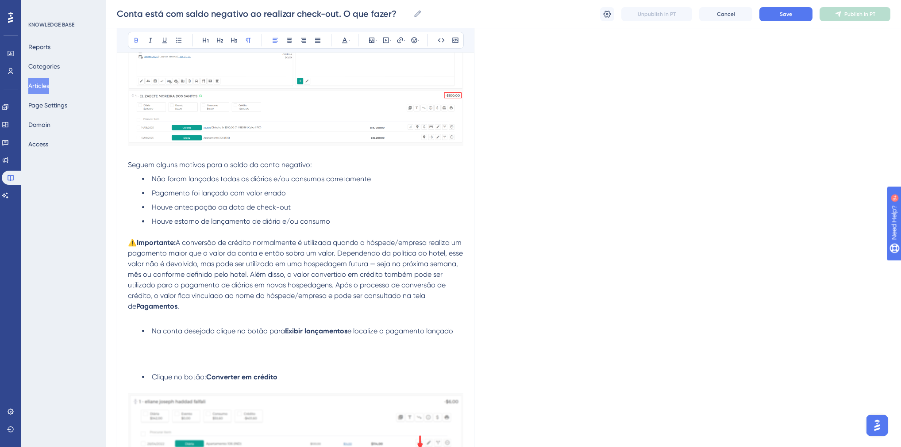
click at [128, 242] on strong "⚠️Importante:" at bounding box center [152, 242] width 48 height 8
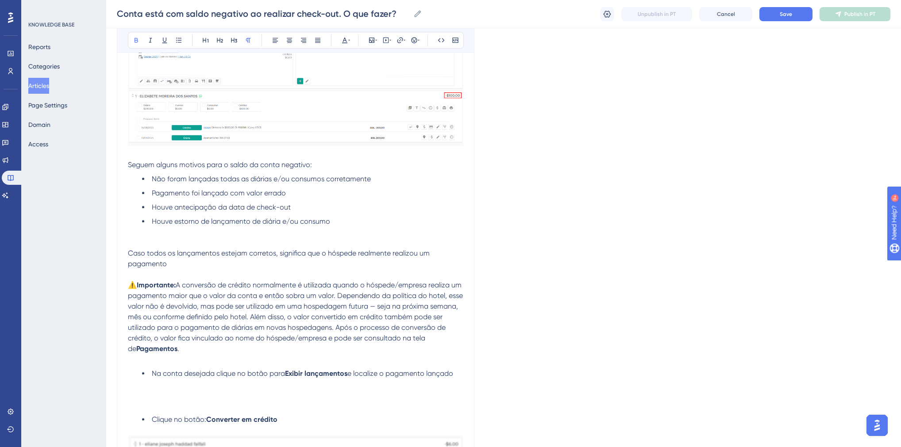
click at [147, 243] on p at bounding box center [295, 243] width 335 height 11
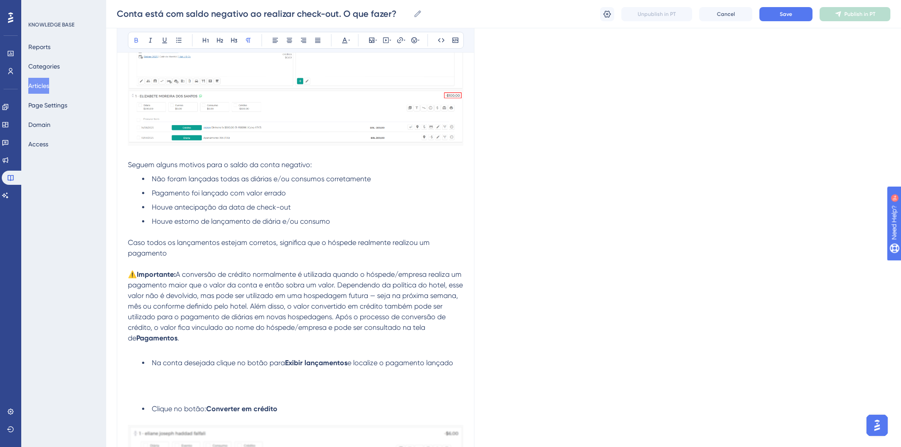
click at [175, 252] on p "Caso todos os lançamentos estejam corretos, significa que o hóspede realmente r…" at bounding box center [295, 248] width 335 height 21
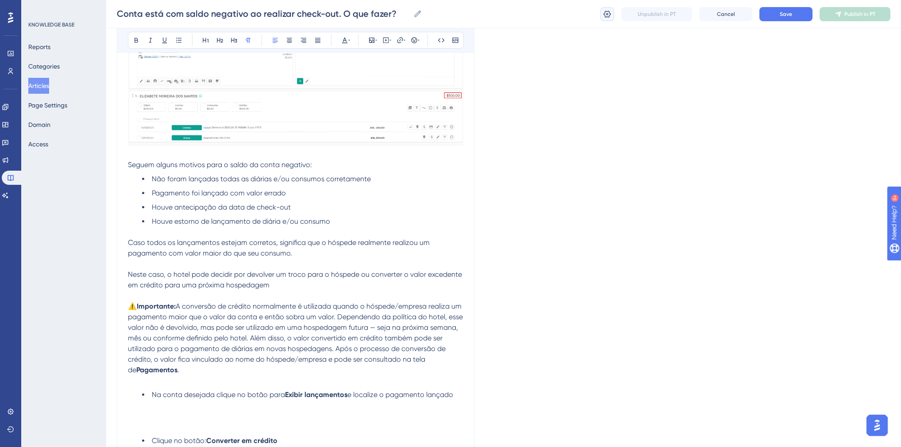
click at [610, 17] on icon at bounding box center [607, 14] width 9 height 9
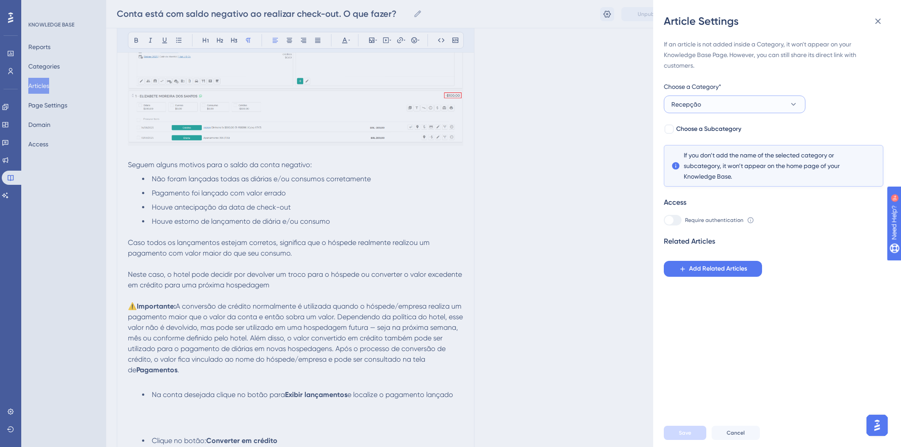
click at [700, 102] on button "Recepção" at bounding box center [735, 105] width 142 height 18
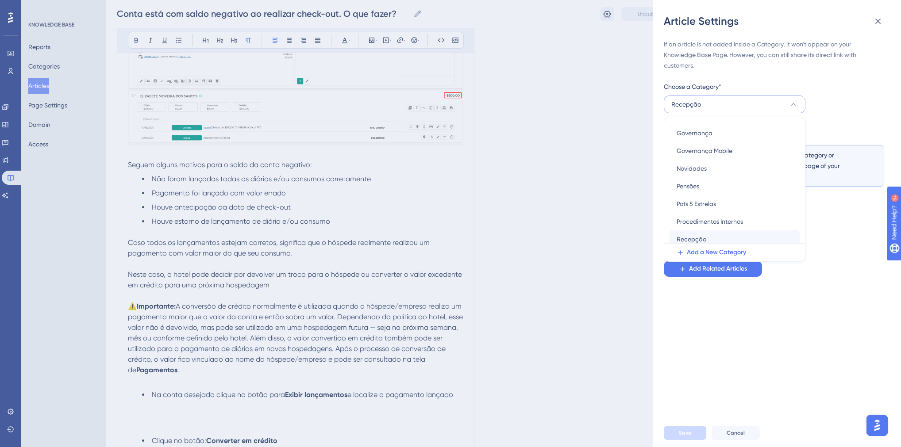
scroll to position [250, 0]
click at [696, 238] on span "Revisão" at bounding box center [688, 235] width 22 height 11
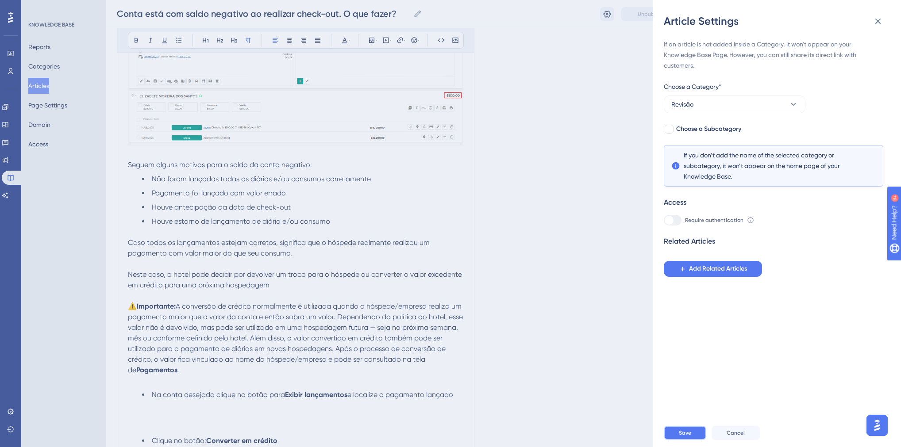
click at [687, 437] on span "Save" at bounding box center [685, 433] width 12 height 7
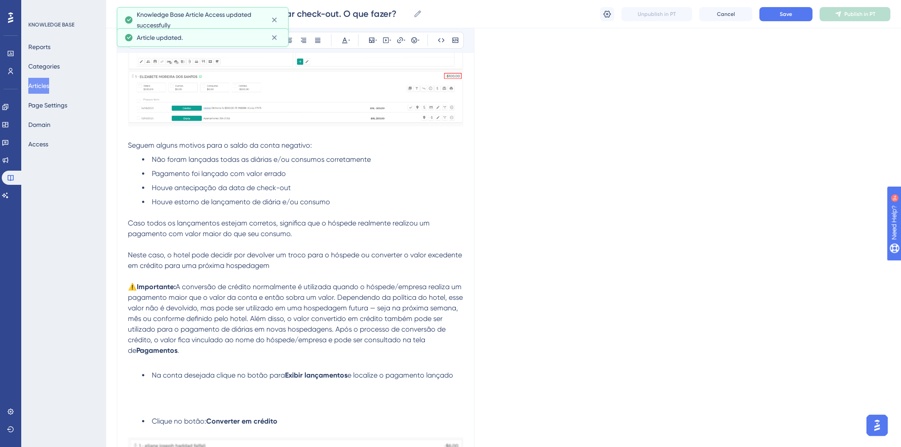
scroll to position [248, 0]
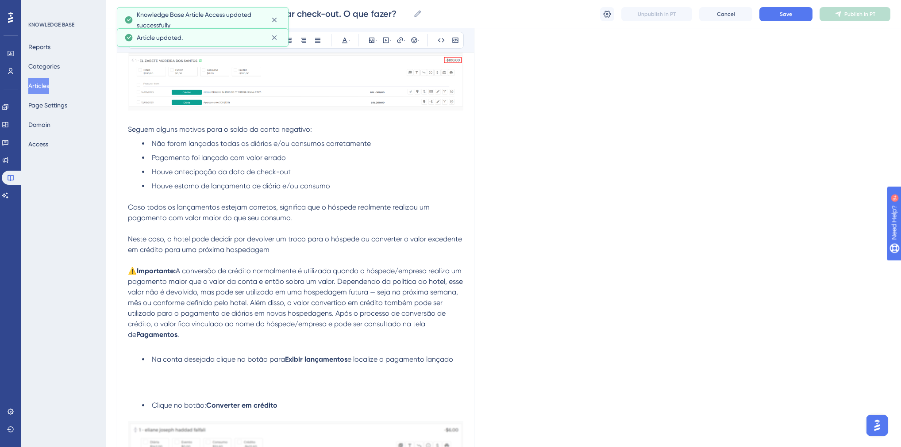
click at [283, 251] on p "Neste caso, o hotel pode decidir por devolver um troco para o hóspede ou conver…" at bounding box center [295, 244] width 335 height 21
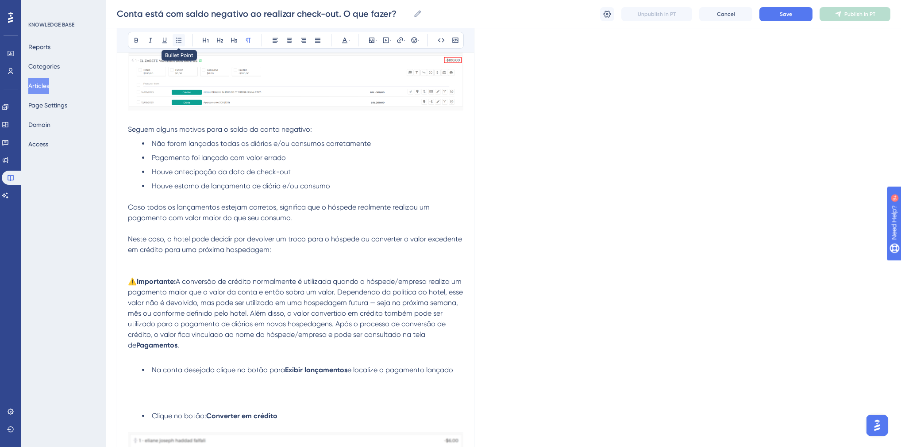
click at [179, 39] on icon at bounding box center [178, 40] width 7 height 7
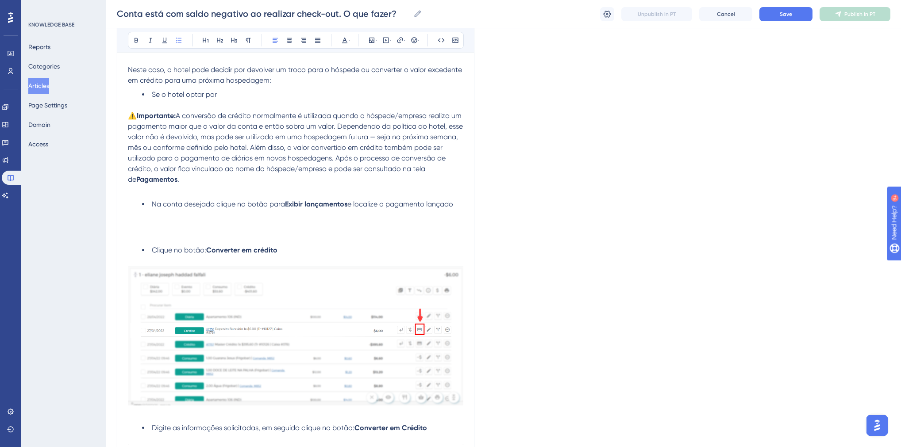
scroll to position [319, 0]
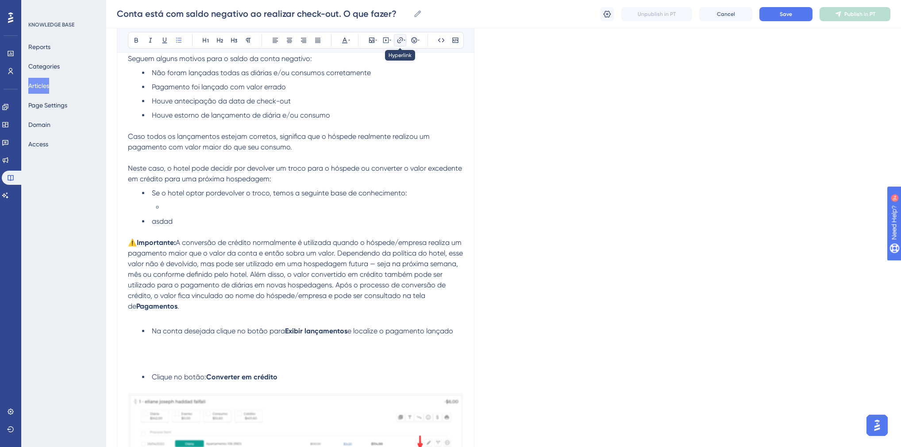
click at [396, 39] on icon at bounding box center [399, 40] width 7 height 7
type input "https://https://appsistemas.help.userguiding.com/pt/articles/7781-como-realizar…"
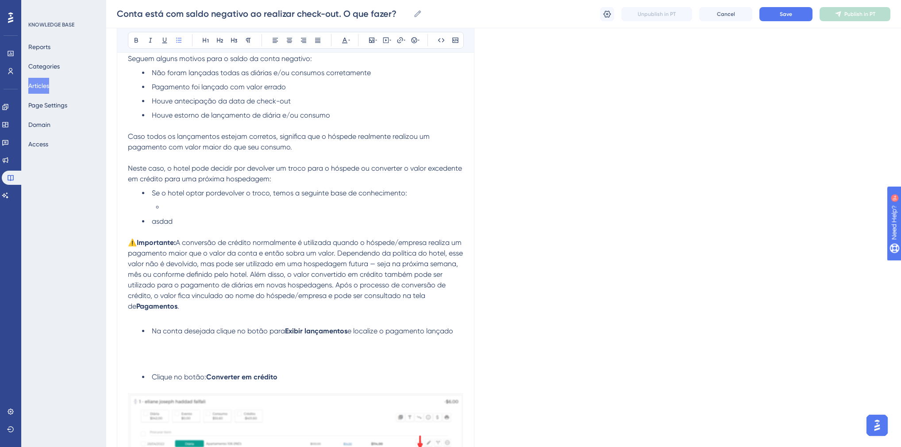
click at [215, 211] on li at bounding box center [309, 207] width 307 height 11
drag, startPoint x: 329, startPoint y: 207, endPoint x: 168, endPoint y: 210, distance: 161.1
click at [168, 210] on li "Como realizar o lançamento de troco ou gorjeta?" at bounding box center [309, 207] width 307 height 11
click at [401, 39] on icon at bounding box center [399, 40] width 7 height 7
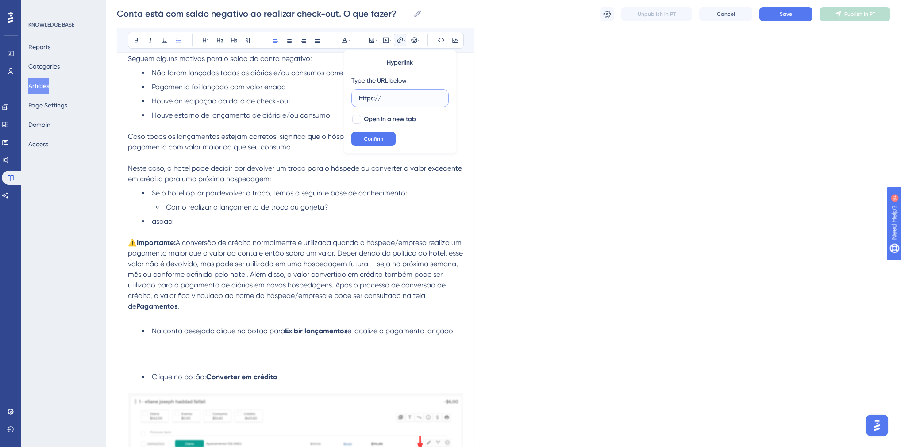
click at [384, 98] on input "https://" at bounding box center [400, 98] width 82 height 10
paste input "https://appsistemas.help.userguiding.com/pt/articles/7781-como-realizar-o-lanca…"
drag, startPoint x: 404, startPoint y: 97, endPoint x: 381, endPoint y: 99, distance: 22.6
click at [381, 99] on input "https://https://appsistemas.help.userguiding.com/pt/articles/7781-como-realizar…" at bounding box center [400, 98] width 82 height 10
type input "https://appsistemas.help.userguiding.com/pt/articles/7781-como-realizar-o-lanca…"
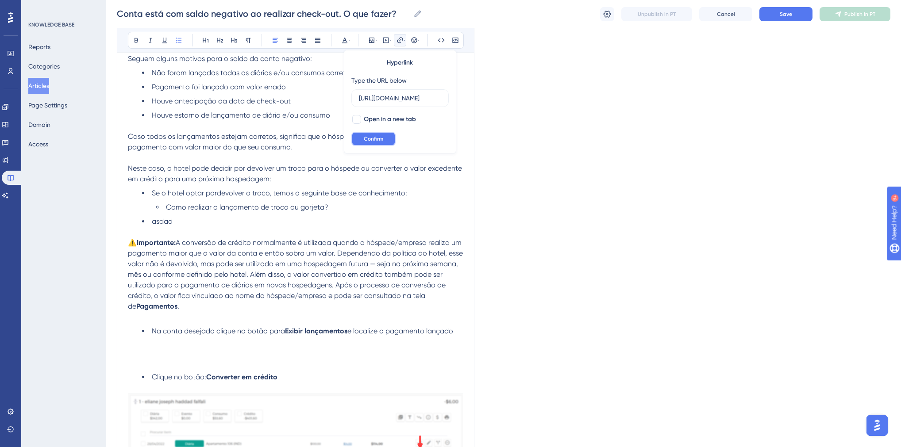
click at [380, 138] on span "Confirm" at bounding box center [373, 138] width 19 height 7
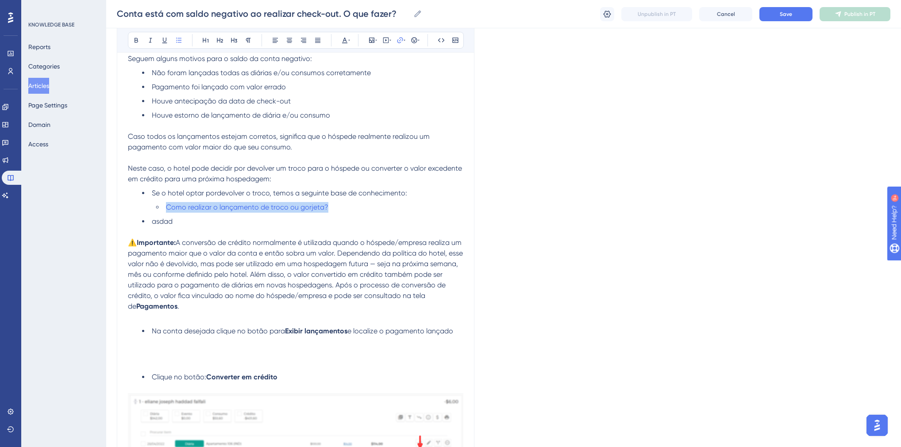
click at [314, 213] on li "Como realizar o lançamento de troco ou gorjeta?" at bounding box center [309, 207] width 307 height 11
drag, startPoint x: 331, startPoint y: 209, endPoint x: 166, endPoint y: 207, distance: 164.2
click at [166, 207] on li "Como realizar o lançamento de troco ou gorjeta?" at bounding box center [309, 207] width 307 height 11
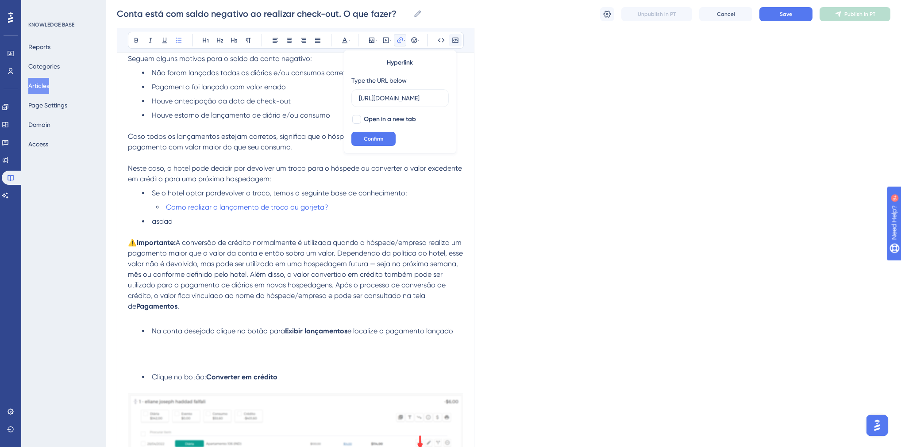
scroll to position [0, 237]
click at [373, 119] on span "Open in a new tab" at bounding box center [390, 119] width 52 height 11
checkbox input "true"
click at [372, 135] on span "Confirm" at bounding box center [373, 138] width 19 height 7
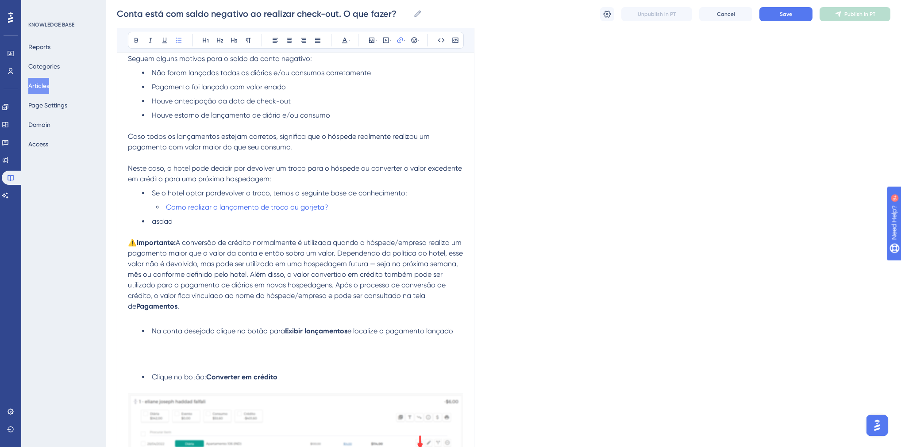
click at [226, 224] on li "asdad" at bounding box center [302, 221] width 321 height 11
click at [217, 194] on span "Se o hotel optar pordevolver o troco, temos a seguinte base de conhecimento:" at bounding box center [279, 193] width 255 height 8
drag, startPoint x: 163, startPoint y: 221, endPoint x: 152, endPoint y: 223, distance: 10.8
click at [152, 223] on li "asdad" at bounding box center [302, 221] width 321 height 11
click at [227, 221] on li "Caso o hotel opte por" at bounding box center [302, 221] width 321 height 11
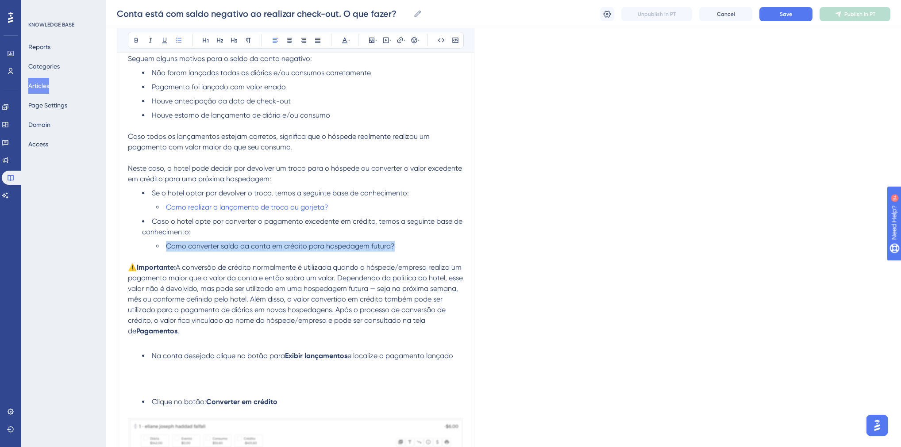
drag, startPoint x: 394, startPoint y: 246, endPoint x: 166, endPoint y: 247, distance: 228.3
click at [166, 247] on li "Como converter saldo da conta em crédito para hospedagem futura?" at bounding box center [309, 246] width 307 height 11
click at [399, 39] on icon at bounding box center [399, 40] width 7 height 7
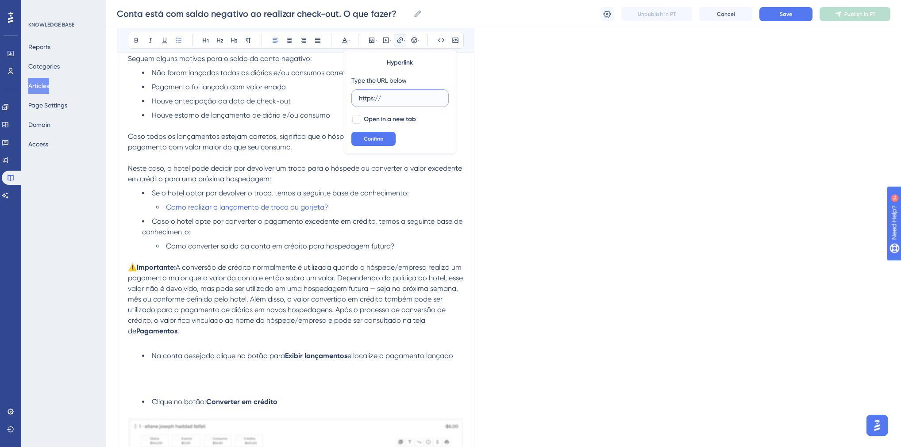
drag, startPoint x: 399, startPoint y: 102, endPoint x: 412, endPoint y: 98, distance: 13.7
click at [412, 98] on input "https://" at bounding box center [400, 98] width 82 height 10
paste input "https://appsistemas.help.userguiding.com/pt/articles/7816-como-converter-saldo-…"
drag, startPoint x: 404, startPoint y: 99, endPoint x: 381, endPoint y: 101, distance: 23.5
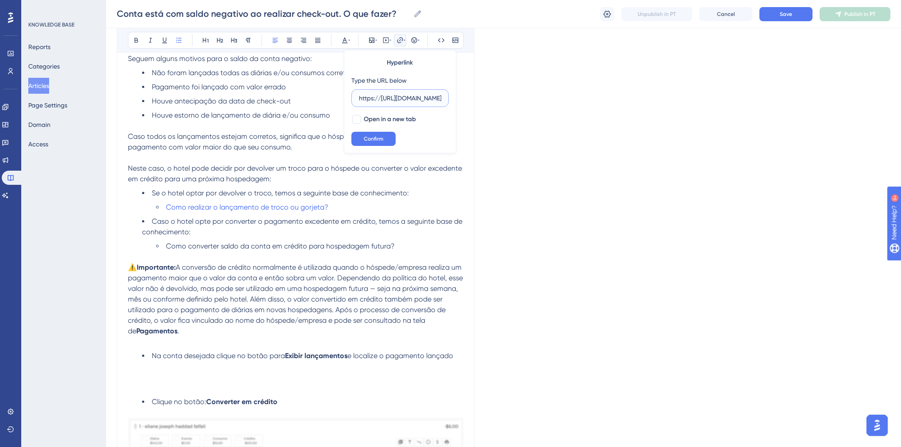
click at [381, 101] on input "https://https://appsistemas.help.userguiding.com/pt/articles/7816-como-converte…" at bounding box center [400, 98] width 82 height 10
type input "https://appsistemas.help.userguiding.com/pt/articles/7816-como-converter-saldo-…"
click at [387, 121] on span "Open in a new tab" at bounding box center [390, 119] width 52 height 11
checkbox input "true"
click at [375, 138] on span "Confirm" at bounding box center [373, 138] width 19 height 7
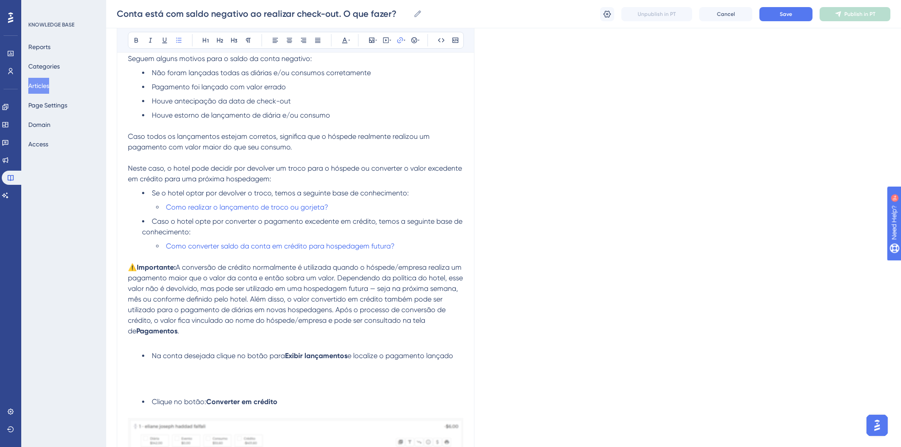
click at [280, 195] on span "Se o hotel optar por devolver o troco, temos a seguinte base de conhecimento:" at bounding box center [280, 193] width 257 height 8
click at [181, 269] on span "A conversão de crédito normalmente é utilizada quando o hóspede/empresa realiza…" at bounding box center [296, 299] width 337 height 72
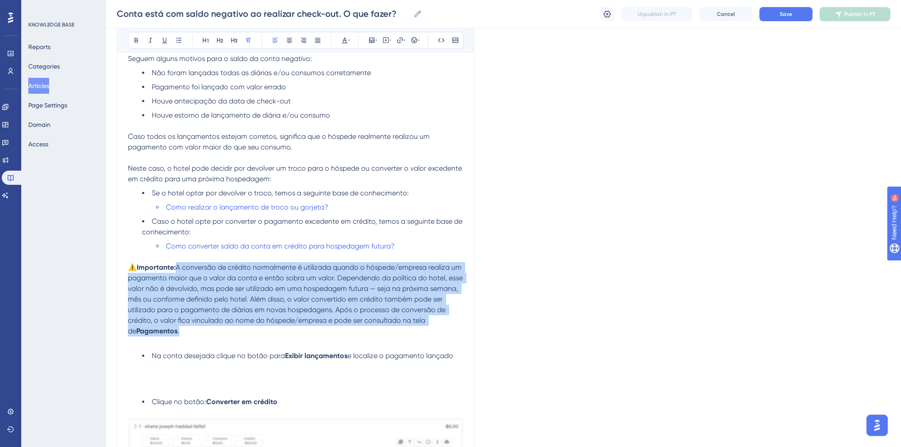
drag, startPoint x: 180, startPoint y: 330, endPoint x: 178, endPoint y: 273, distance: 56.7
click at [178, 273] on p "⚠️Importante: A conversão de crédito normalmente é utilizada quando o hóspede/e…" at bounding box center [295, 299] width 335 height 74
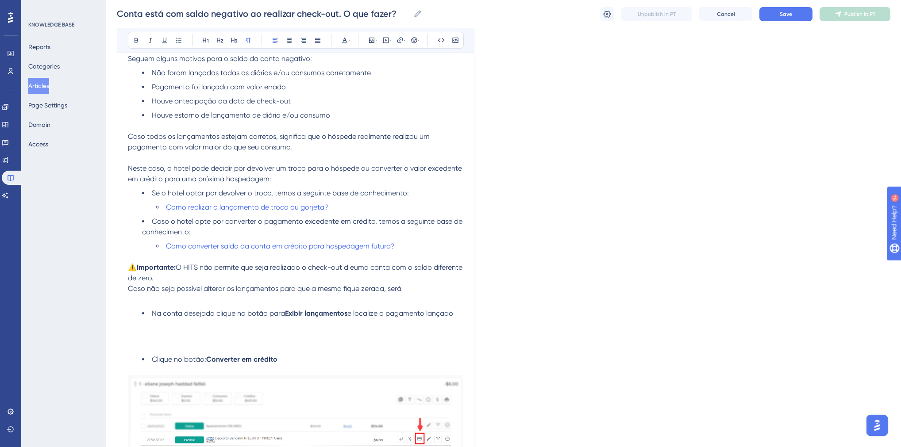
click at [356, 269] on span "O HITS não permite que seja realizado o check-out d euma conta com o saldo dife…" at bounding box center [296, 272] width 336 height 19
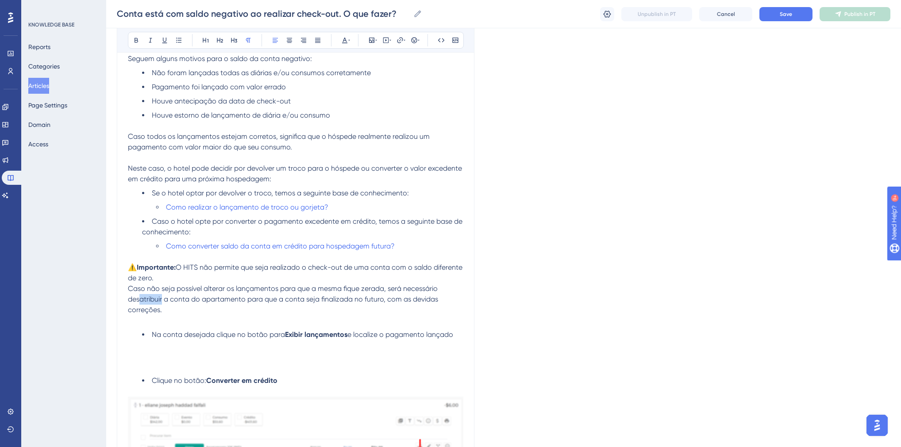
drag, startPoint x: 162, startPoint y: 301, endPoint x: 139, endPoint y: 303, distance: 23.1
click at [139, 303] on span "Caso não seja possível alterar os lançamentos para que a mesma fique zerada, se…" at bounding box center [284, 300] width 312 height 30
click at [172, 312] on p "Caso não seja possível alterar os lançamentos para que a mesma fique zerada, se…" at bounding box center [295, 300] width 335 height 32
drag, startPoint x: 138, startPoint y: 301, endPoint x: 246, endPoint y: 301, distance: 107.1
click at [246, 301] on span "Caso não seja possível alterar os lançamentos para que a mesma fique zerada, se…" at bounding box center [285, 300] width 314 height 30
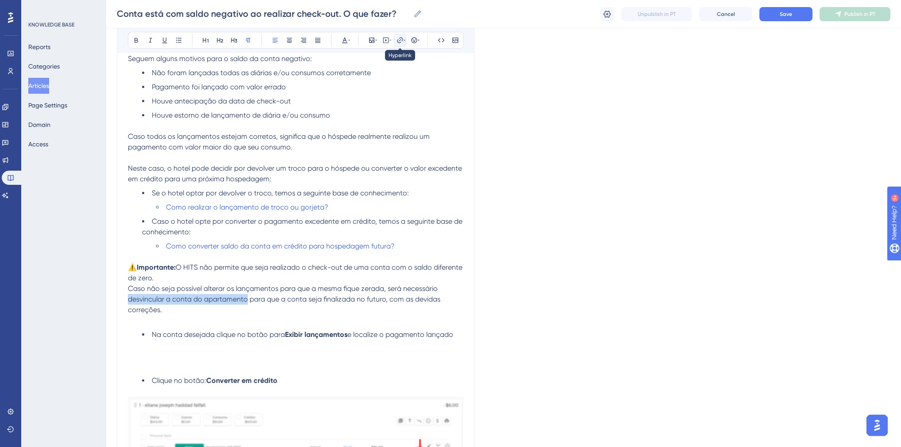
click at [404, 39] on icon at bounding box center [405, 40] width 2 height 7
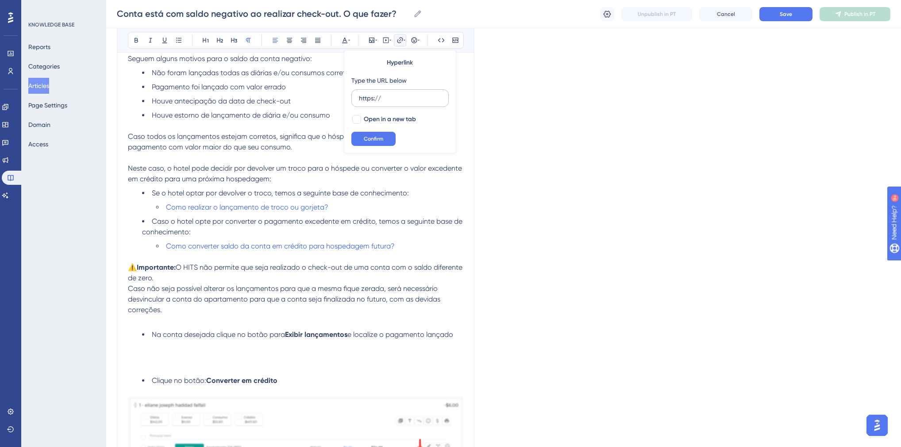
click at [389, 99] on input "https://" at bounding box center [400, 98] width 82 height 10
type input "https://appsistemas.help.userguiding.com/pt/articles/7824-como-desvincular-cont…"
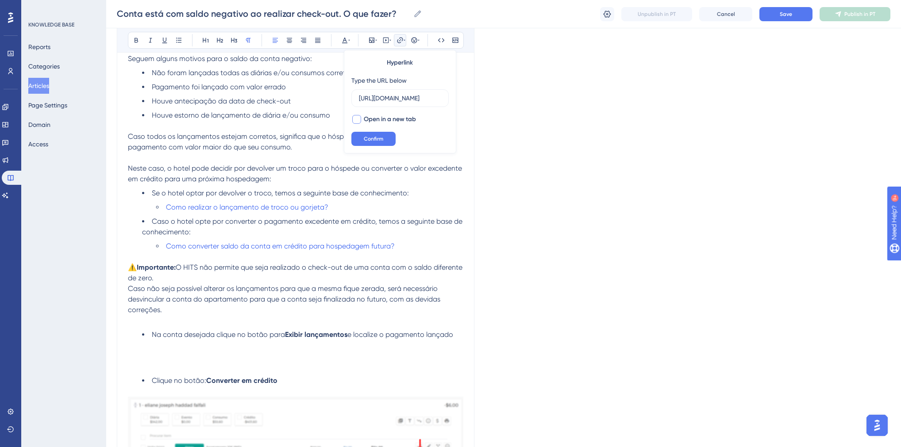
click at [375, 119] on span "Open in a new tab" at bounding box center [390, 119] width 52 height 11
checkbox input "true"
click at [375, 142] on button "Confirm" at bounding box center [373, 139] width 44 height 14
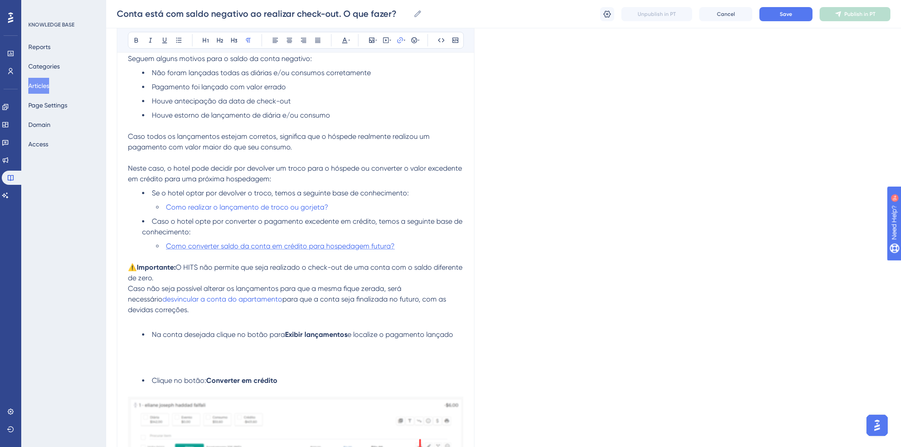
drag, startPoint x: 339, startPoint y: 251, endPoint x: 343, endPoint y: 248, distance: 5.0
click at [342, 249] on li "Como converter saldo da conta em crédito para hospedagem futura?" at bounding box center [309, 246] width 307 height 11
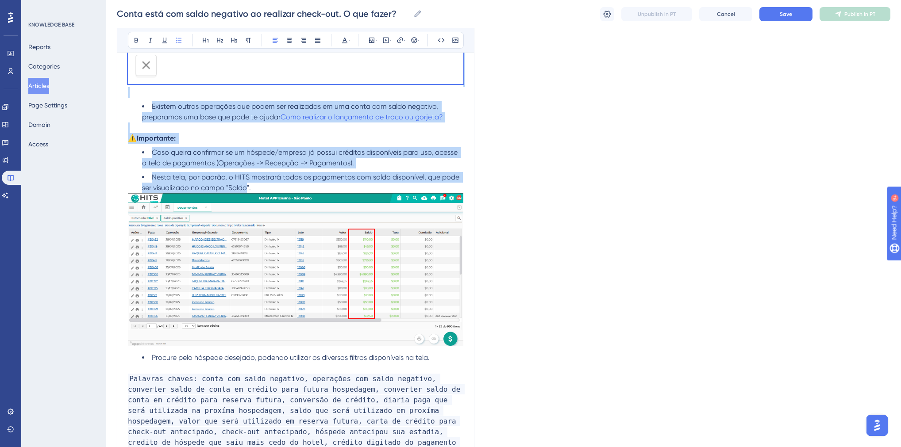
scroll to position [1027, 0]
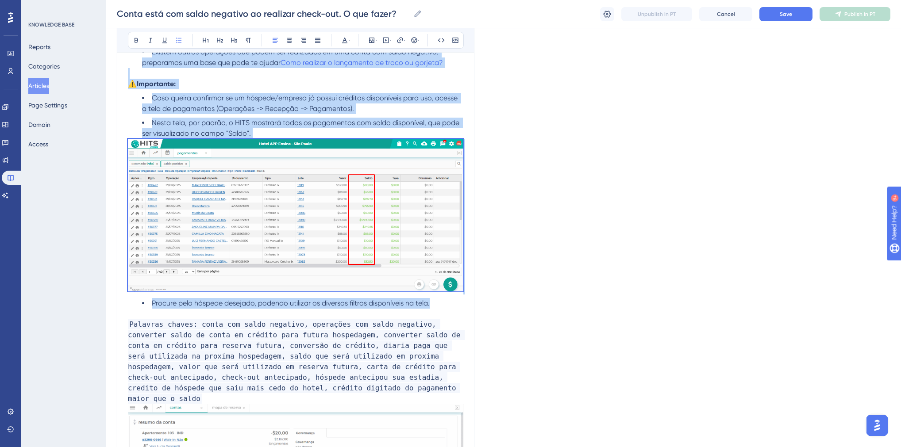
drag, startPoint x: 151, startPoint y: 228, endPoint x: 432, endPoint y: 307, distance: 291.8
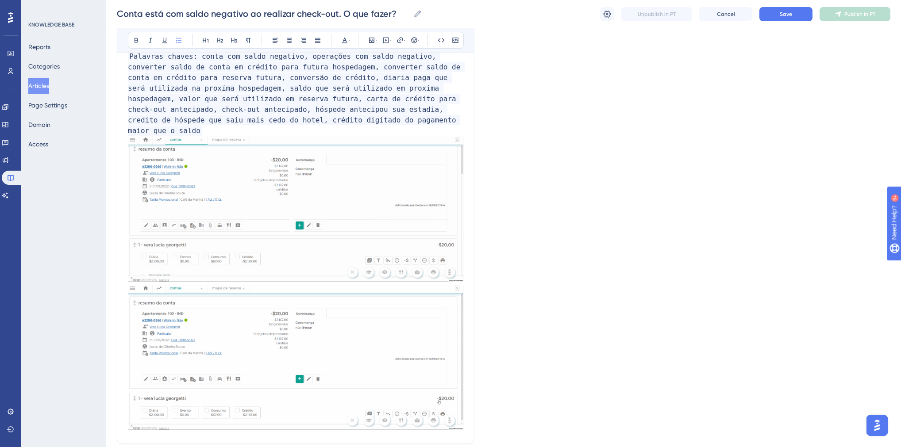
scroll to position [544, 0]
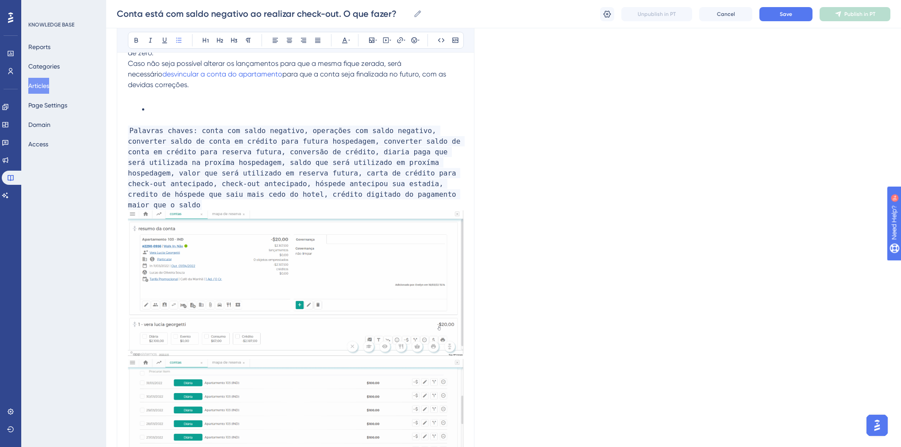
click at [271, 262] on img at bounding box center [295, 284] width 335 height 146
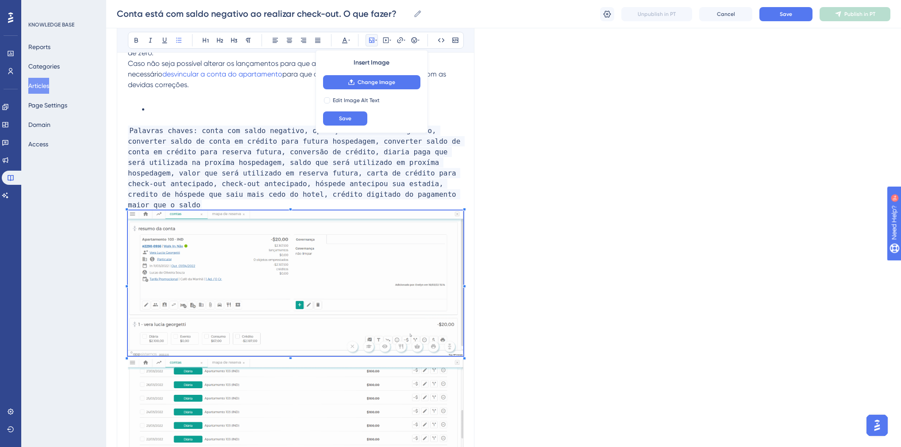
scroll to position [389, 0]
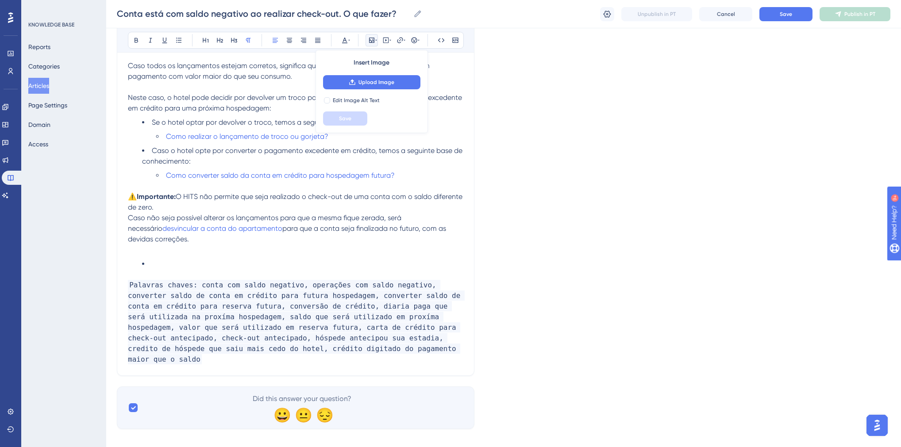
click at [189, 261] on li at bounding box center [302, 264] width 321 height 11
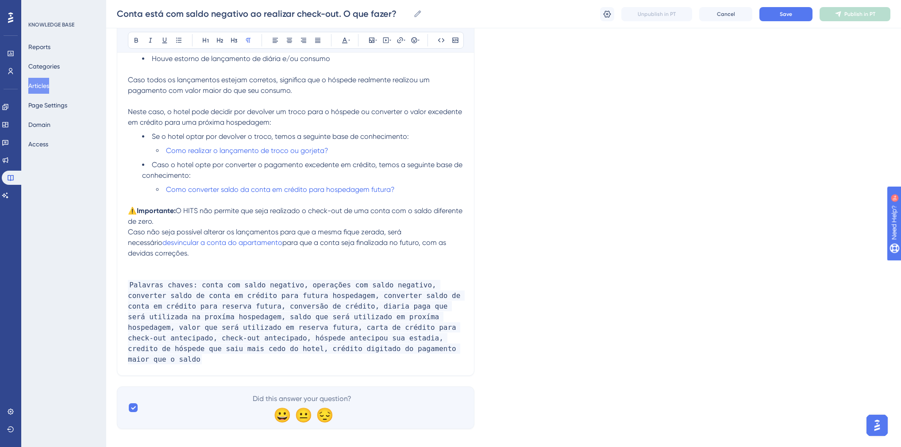
scroll to position [365, 0]
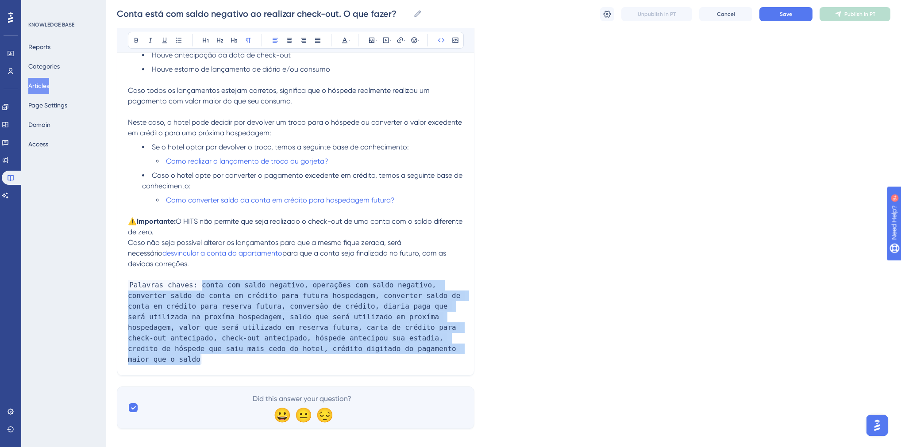
drag, startPoint x: 288, startPoint y: 351, endPoint x: 196, endPoint y: 286, distance: 112.3
click at [196, 286] on p "Palavras chaves: conta com saldo negativo, operações com saldo negativo, conver…" at bounding box center [295, 322] width 335 height 85
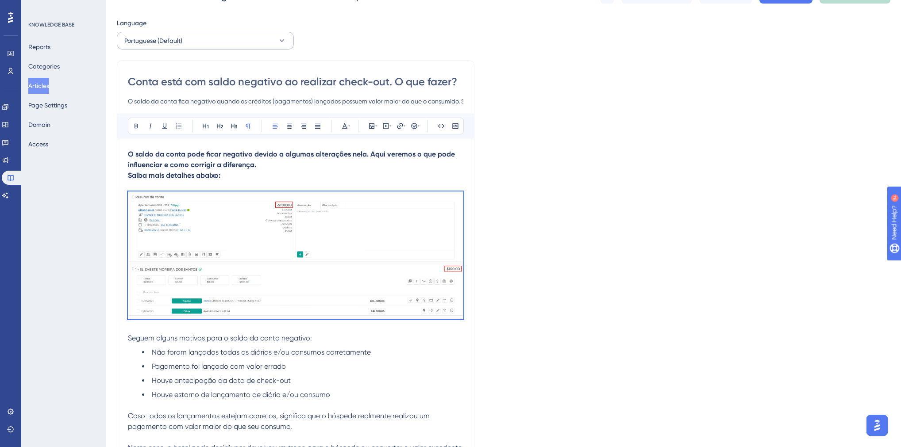
scroll to position [0, 0]
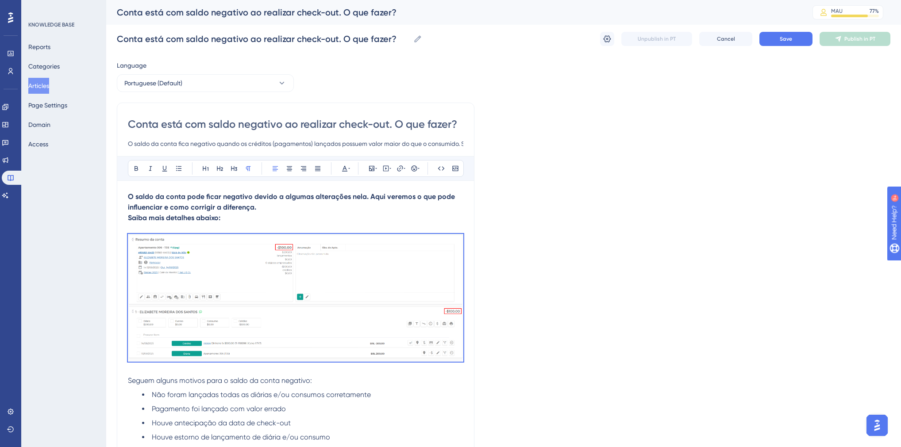
drag, startPoint x: 171, startPoint y: 265, endPoint x: 129, endPoint y: 196, distance: 80.4
copy div "O saldo da conta pode ficar negativo devido a algumas alterações nela. Aqui ver…"
click at [206, 217] on strong "Saiba mais detalhes abaixo:" at bounding box center [174, 218] width 92 height 8
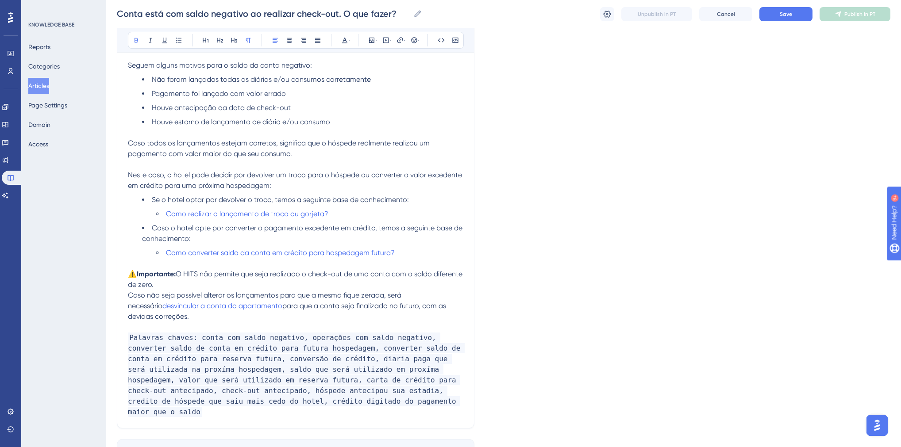
scroll to position [365, 0]
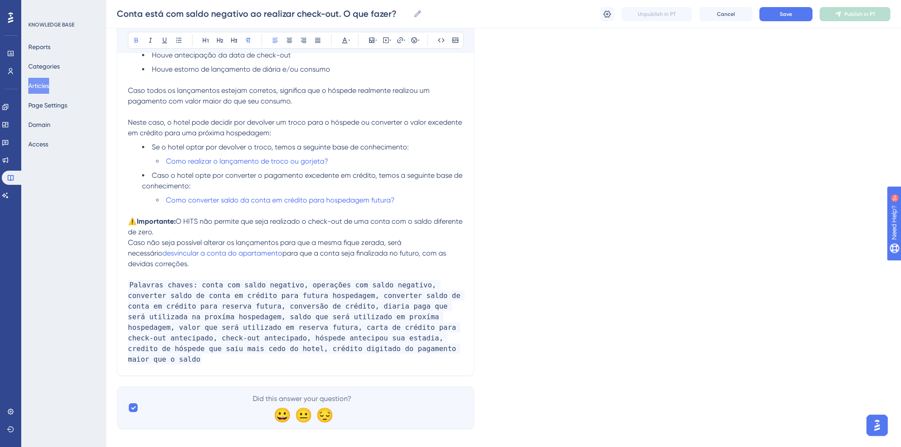
click at [183, 269] on p "Caso não seja possível alterar os lançamentos para que a mesma fique zerada, se…" at bounding box center [295, 254] width 335 height 32
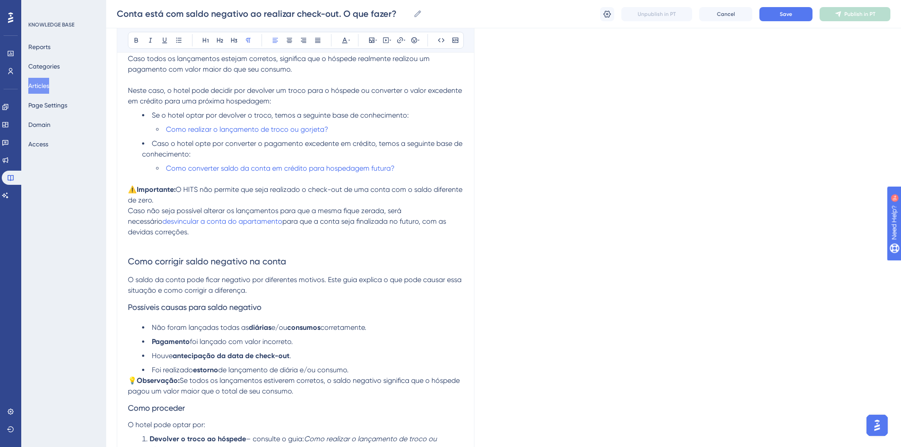
scroll to position [388, 0]
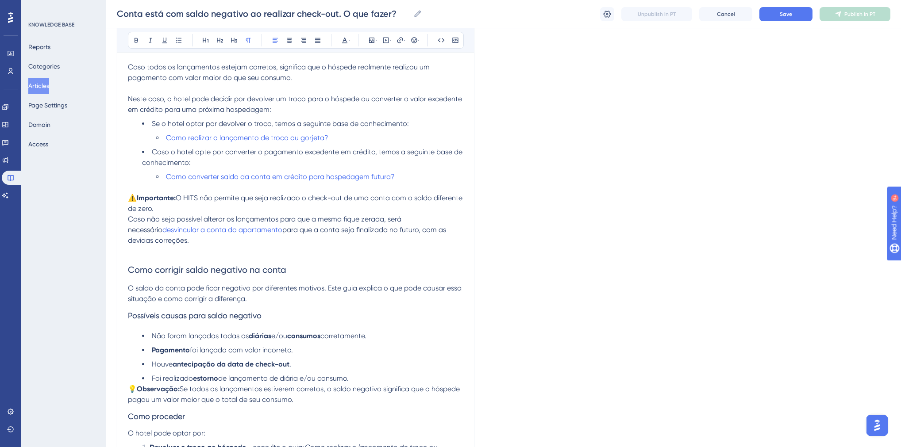
click at [253, 273] on span "Como corrigir saldo negativo na conta" at bounding box center [207, 270] width 158 height 11
click at [335, 19] on input "Conta está com saldo negativo ao realizar check-out. O que fazer?" at bounding box center [263, 14] width 293 height 12
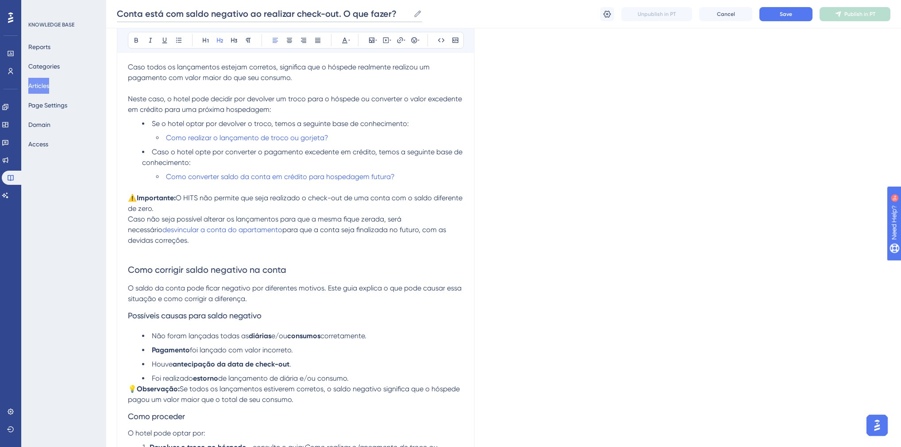
click at [335, 19] on input "Conta está com saldo negativo ao realizar check-out. O que fazer?" at bounding box center [263, 14] width 293 height 12
paste input "mo corrigir saldo negativo na conta"
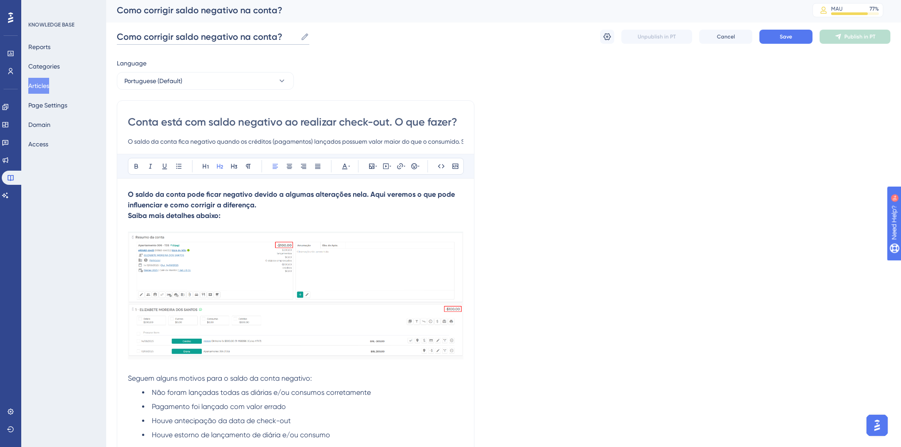
scroll to position [0, 0]
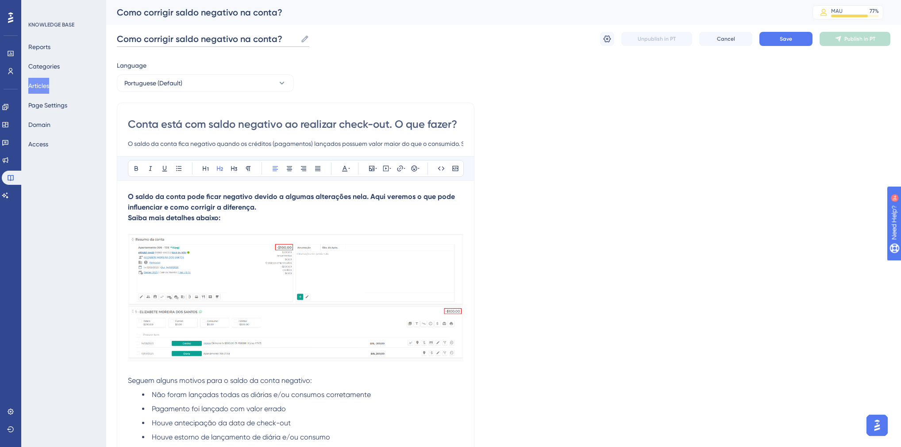
type input "Como corrigir saldo negativo na conta?"
click at [244, 120] on input "Conta está com saldo negativo ao realizar check-out. O que fazer?" at bounding box center [295, 124] width 335 height 14
paste input "mo corrigir saldo negativo na conta"
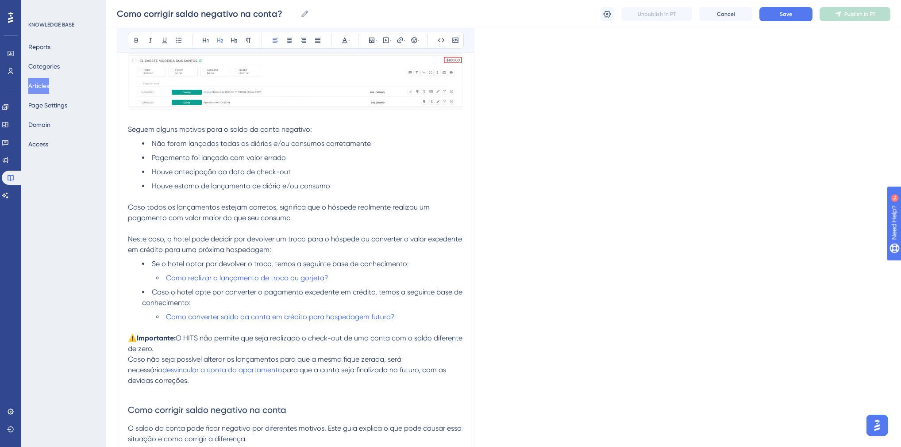
scroll to position [460, 0]
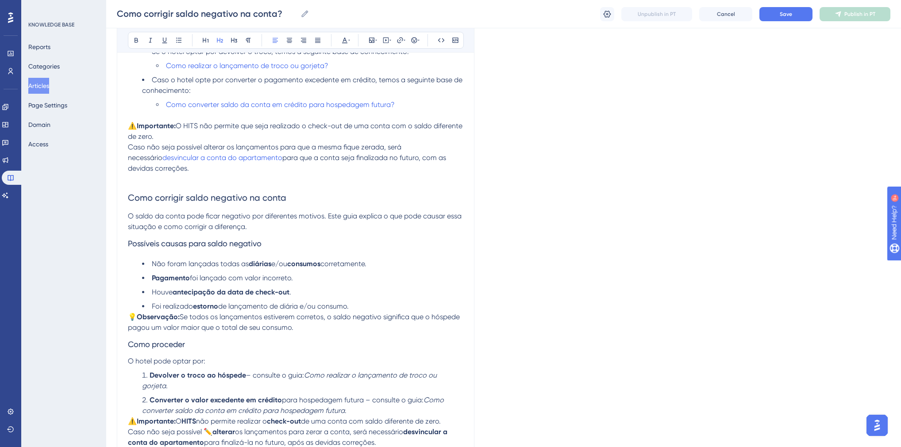
type input "Como corrigir saldo negativo na conta"
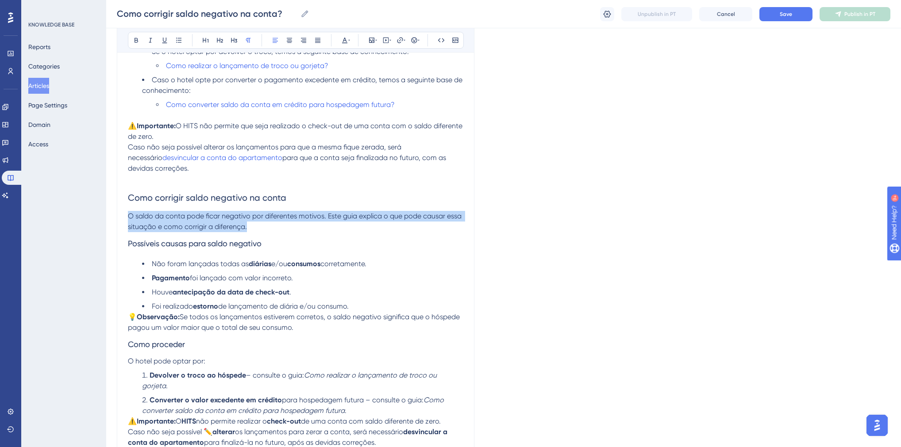
drag, startPoint x: 255, startPoint y: 228, endPoint x: 126, endPoint y: 219, distance: 129.0
click at [126, 219] on div "Como corrigir saldo negativo na conta O saldo da conta fica negativo quando os …" at bounding box center [296, 97] width 358 height 916
copy span "O saldo da conta pode ficar negativo por diferentes motivos. Este guia explica …"
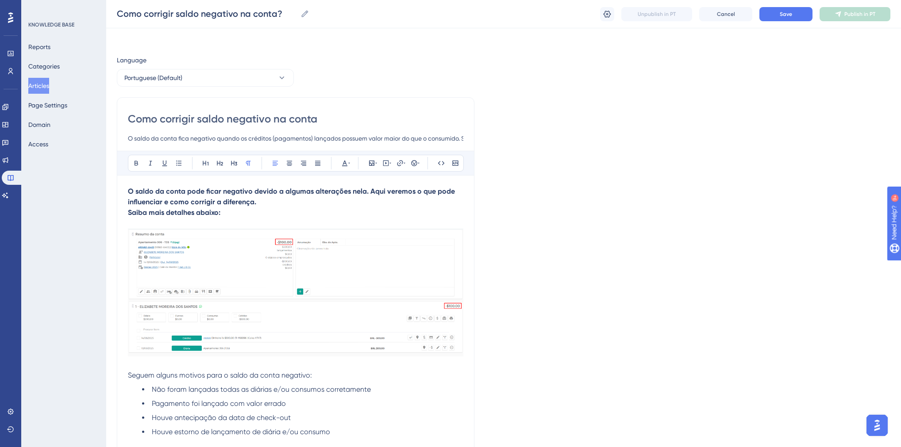
scroll to position [0, 0]
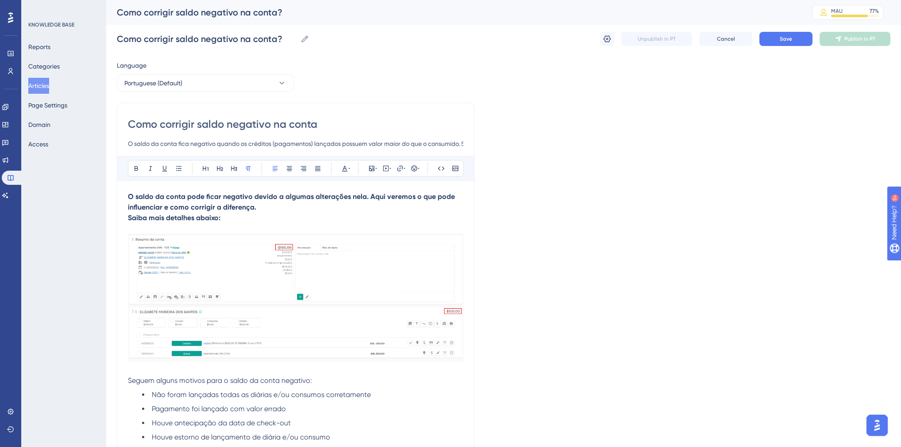
click at [207, 147] on input "O saldo da conta fica negativo quando os créditos (pagamentos) lançados possuem…" at bounding box center [295, 143] width 335 height 11
paste input "pode ficar negativo por diferentes motivos. Este guia explica o que pode causar…"
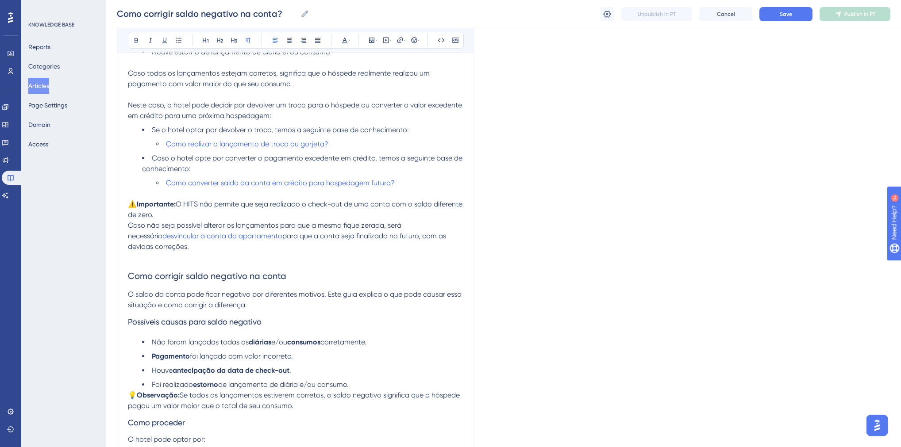
scroll to position [460, 0]
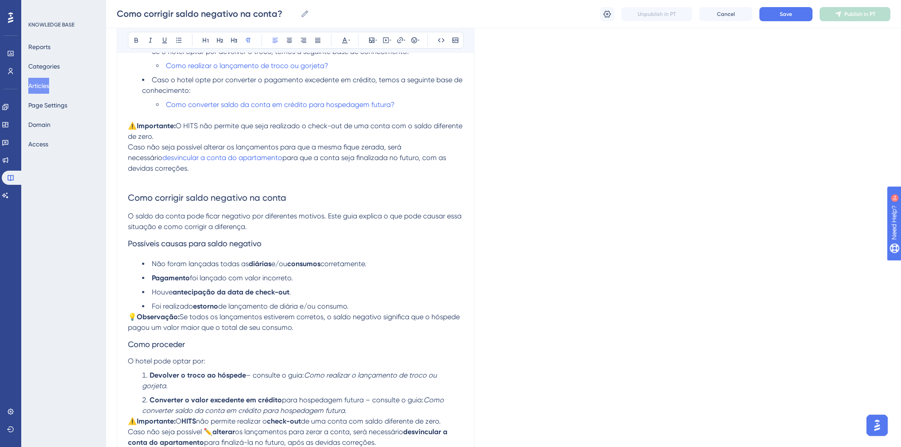
type input "O saldo da conta pode ficar negativo por diferentes motivos. Este guia explica …"
drag, startPoint x: 127, startPoint y: 244, endPoint x: 354, endPoint y: 310, distance: 235.9
click at [354, 310] on div "O saldo da conta pode ficar negativo devido a algumas alterações nela. Aqui ver…" at bounding box center [295, 136] width 335 height 816
copy div "Possíveis causas para saldo negativo Não foram lançadas todas as diárias e/ou c…"
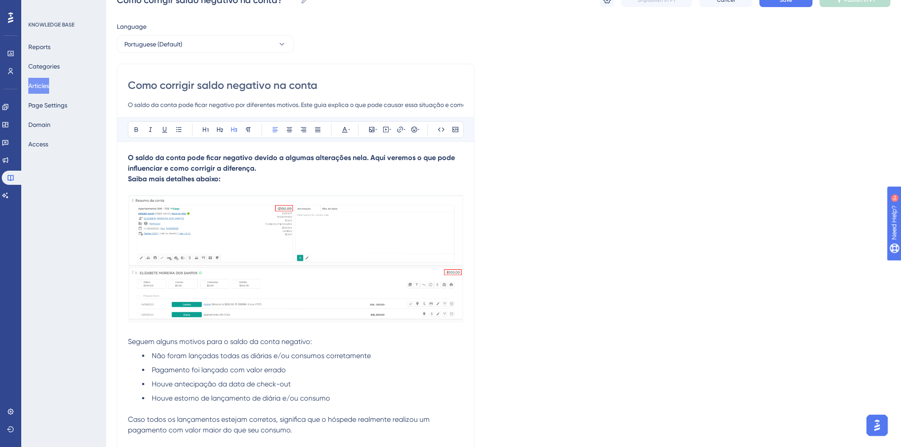
scroll to position [177, 0]
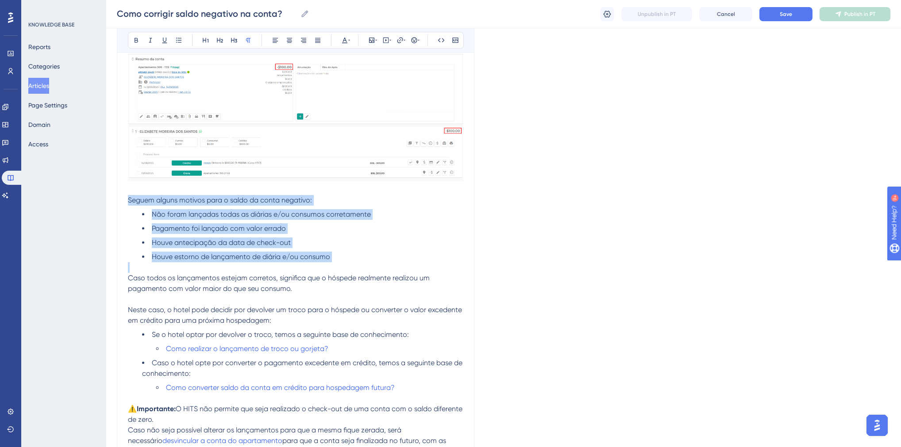
drag, startPoint x: 128, startPoint y: 200, endPoint x: 343, endPoint y: 263, distance: 223.6
click at [343, 263] on div "O saldo da conta pode ficar negativo devido a algumas alterações nela. Aqui ver…" at bounding box center [295, 419] width 335 height 816
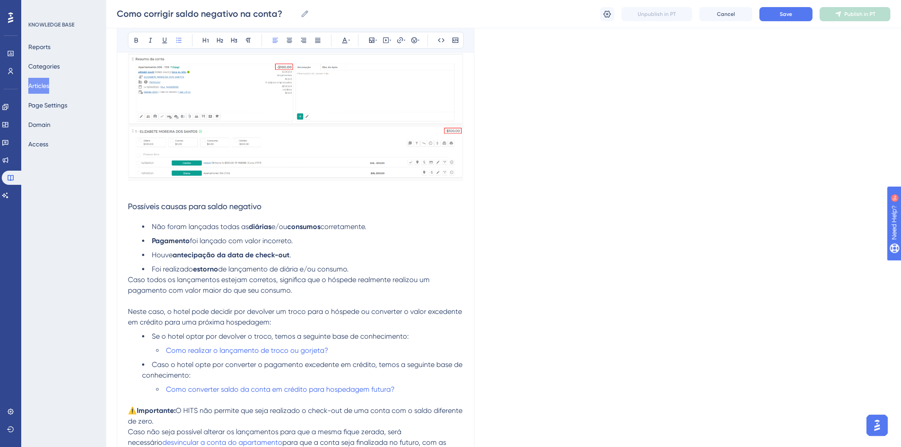
click at [232, 219] on div "O saldo da conta pode ficar negativo devido a algumas alterações nela. Aqui ver…" at bounding box center [295, 420] width 335 height 818
click at [367, 273] on li "Foi realizado estorno de lançamento de diária e/ou consumo." at bounding box center [302, 269] width 321 height 11
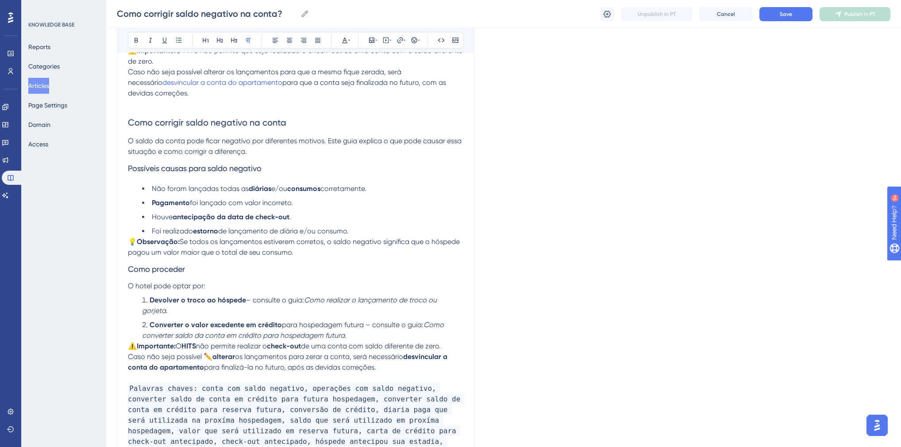
scroll to position [637, 0]
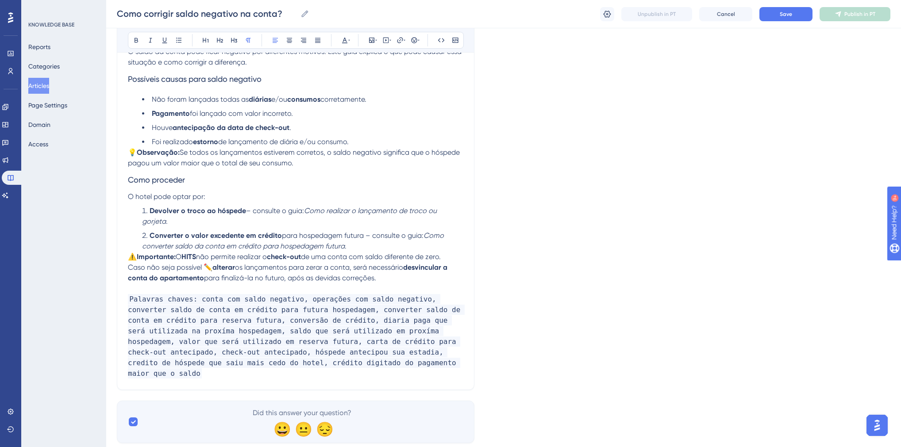
drag, startPoint x: 308, startPoint y: 169, endPoint x: 129, endPoint y: 156, distance: 179.7
click at [129, 156] on p "💡 Observação: Se todos os lançamentos estiverem corretos, o saldo negativo sign…" at bounding box center [295, 157] width 335 height 21
copy p "💡 Observação: Se todos os lançamentos estiverem corretos, o saldo negativo sign…"
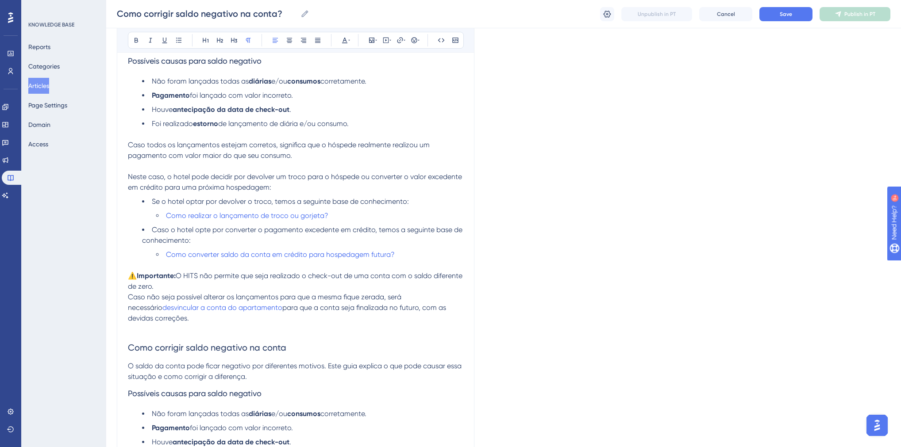
scroll to position [212, 0]
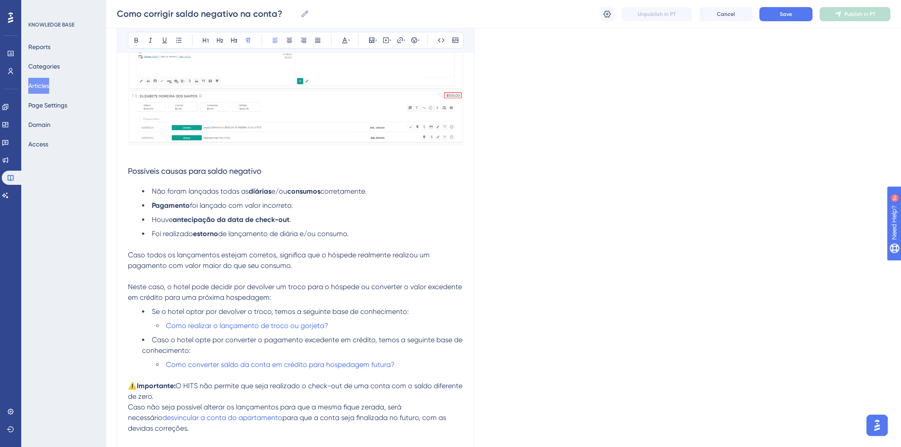
click at [127, 257] on div "Como corrigir saldo negativo na conta O saldo da conta pode ficar negativo por …" at bounding box center [296, 351] width 358 height 928
click at [129, 257] on span "Caso todos os lançamentos estejam corretos, significa que o hóspede realmente r…" at bounding box center [280, 260] width 304 height 19
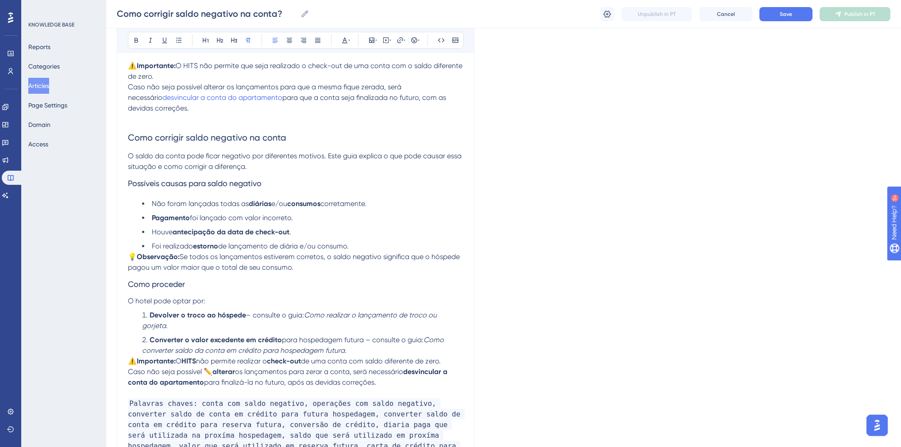
scroll to position [566, 0]
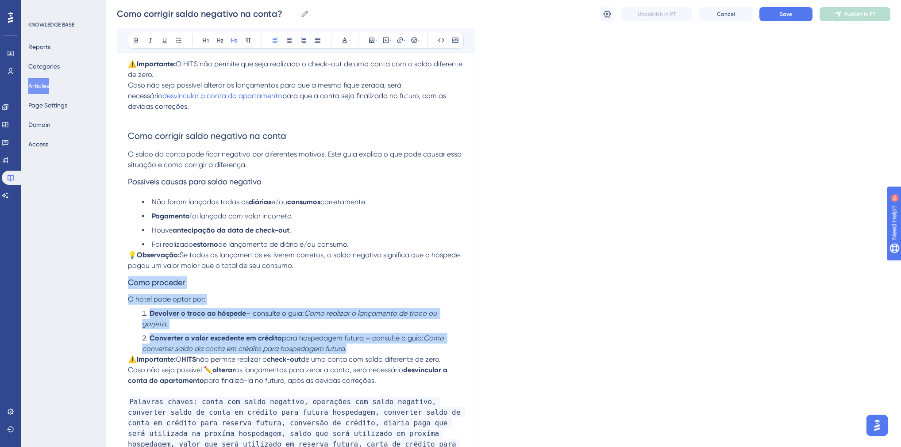
drag, startPoint x: 128, startPoint y: 287, endPoint x: 354, endPoint y: 353, distance: 236.1
click at [354, 353] on div "O saldo da conta pode ficar negativo devido a algumas alterações nela. Aqui ver…" at bounding box center [295, 52] width 335 height 860
copy div "Como proceder O hotel pode optar por: Devolver o troco ao hóspede – consulte o …"
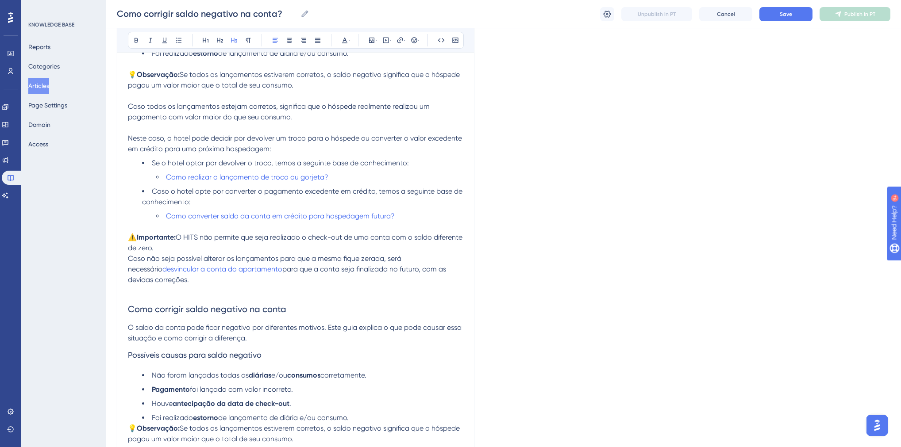
scroll to position [389, 0]
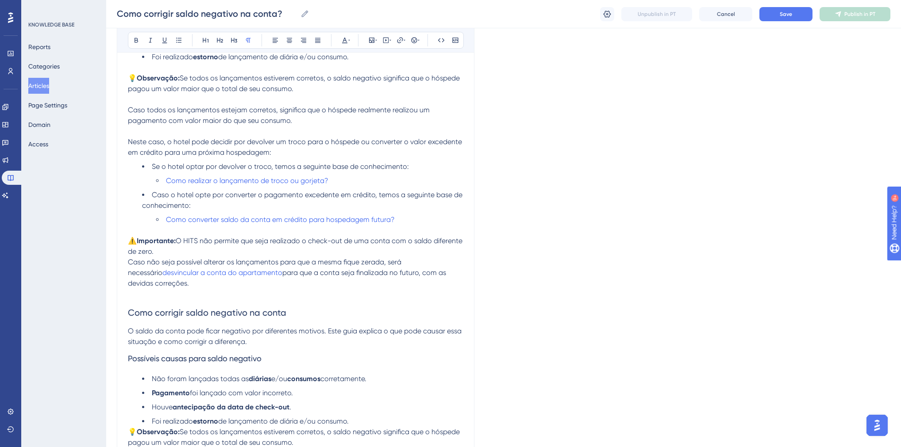
click at [143, 137] on p at bounding box center [295, 131] width 335 height 11
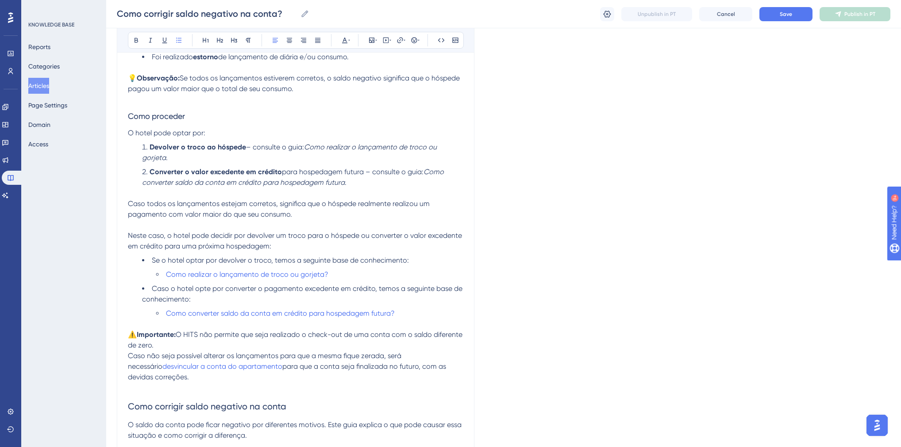
click at [180, 112] on h3 "Como proceder" at bounding box center [295, 116] width 335 height 23
click at [185, 105] on p at bounding box center [295, 99] width 335 height 11
drag, startPoint x: 253, startPoint y: 149, endPoint x: 302, endPoint y: 152, distance: 49.2
click at [302, 151] on span "– consulte o guia:" at bounding box center [275, 147] width 58 height 8
drag, startPoint x: 326, startPoint y: 279, endPoint x: 165, endPoint y: 279, distance: 160.2
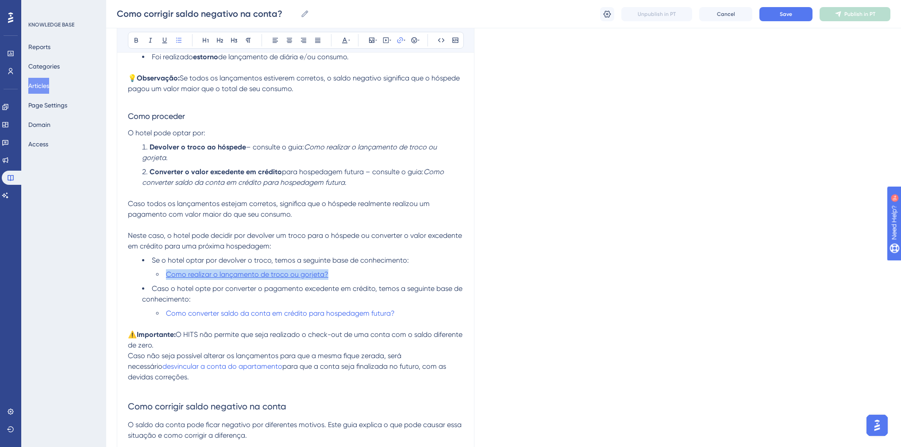
click at [165, 279] on li "Como realizar o lançamento de troco ou gorjeta?" at bounding box center [309, 274] width 307 height 11
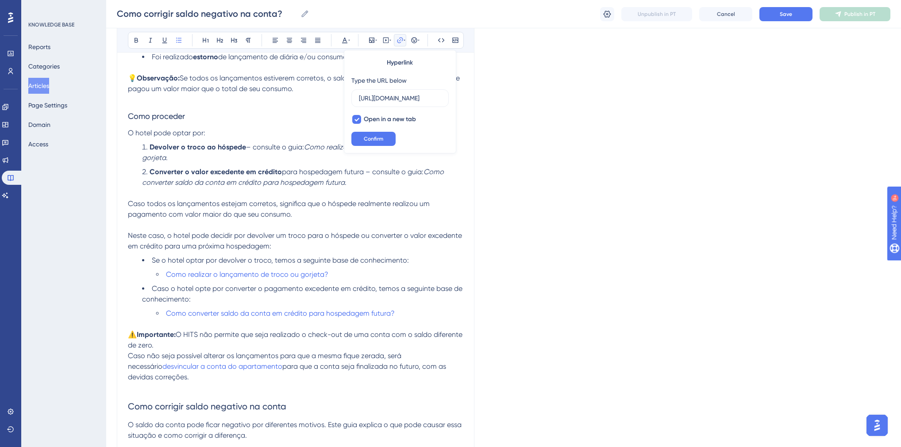
scroll to position [0, 237]
click at [357, 280] on li "Como realizar o lançamento de troco ou gorjeta?" at bounding box center [309, 274] width 307 height 11
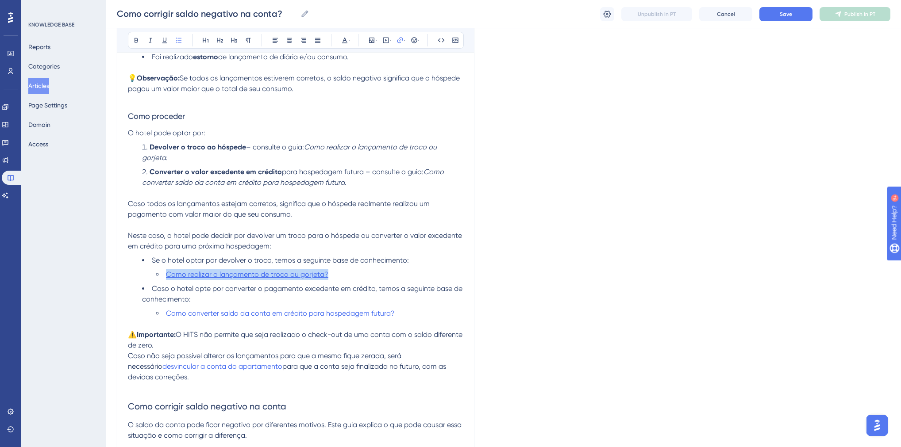
drag, startPoint x: 336, startPoint y: 276, endPoint x: 166, endPoint y: 278, distance: 169.9
click at [166, 278] on li "Como realizar o lançamento de troco ou gorjeta?" at bounding box center [309, 274] width 307 height 11
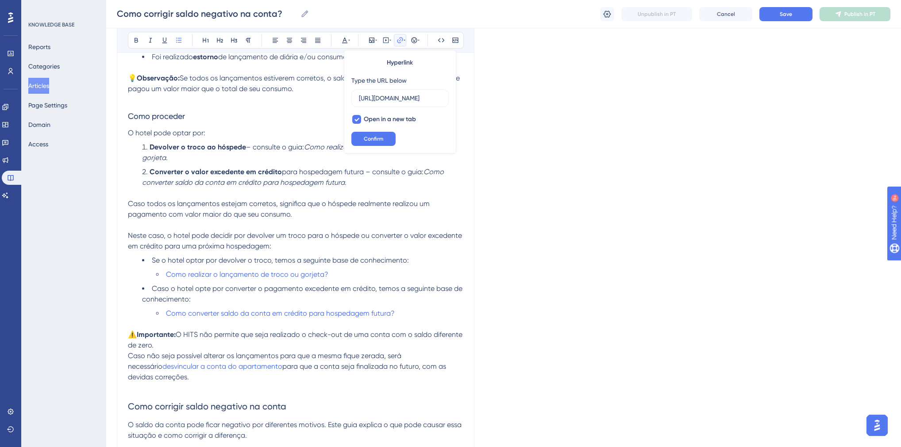
click at [343, 260] on span "Se o hotel optar por devolver o troco, temos a seguinte base de conhecimento:" at bounding box center [280, 260] width 257 height 8
click at [338, 279] on li "Como realizar o lançamento de troco ou gorjeta?" at bounding box center [309, 274] width 307 height 11
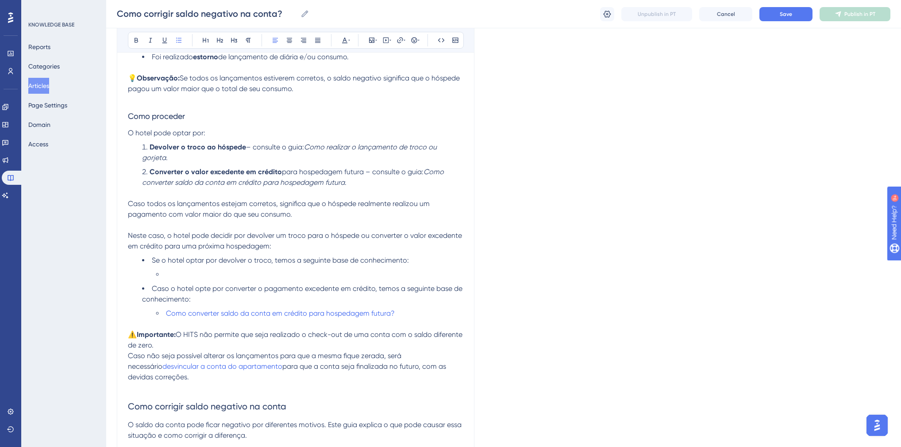
click at [354, 187] on li "Converter o valor excedente em crédito para hospedagem futura – consulte o guia…" at bounding box center [302, 177] width 321 height 21
drag, startPoint x: 198, startPoint y: 159, endPoint x: 305, endPoint y: 153, distance: 106.8
click at [305, 153] on li "Devolver o troco ao hóspede – consulte o guia: Como realizar o lançamento de tr…" at bounding box center [302, 152] width 321 height 21
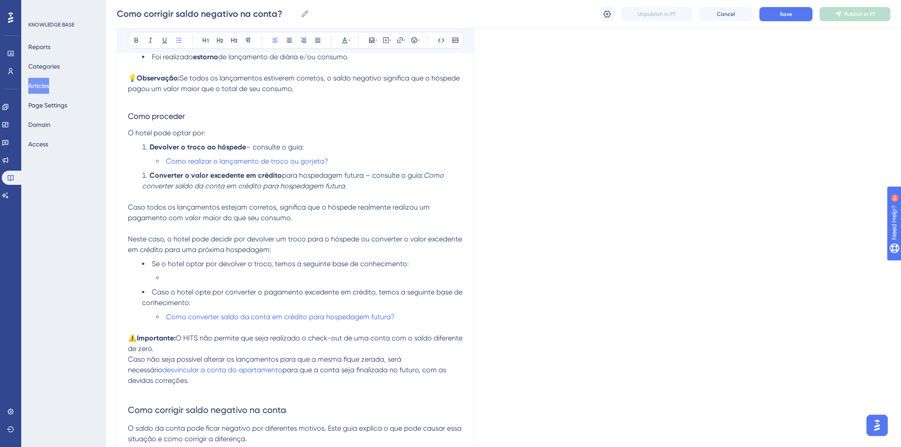
drag, startPoint x: 315, startPoint y: 154, endPoint x: 246, endPoint y: 155, distance: 68.6
click at [246, 153] on li "Devolver o troco ao hóspede – consulte o guia:" at bounding box center [302, 147] width 321 height 11
click at [150, 148] on strong "Devolver o troco ao hóspede" at bounding box center [198, 147] width 96 height 8
click at [178, 42] on icon at bounding box center [178, 40] width 7 height 7
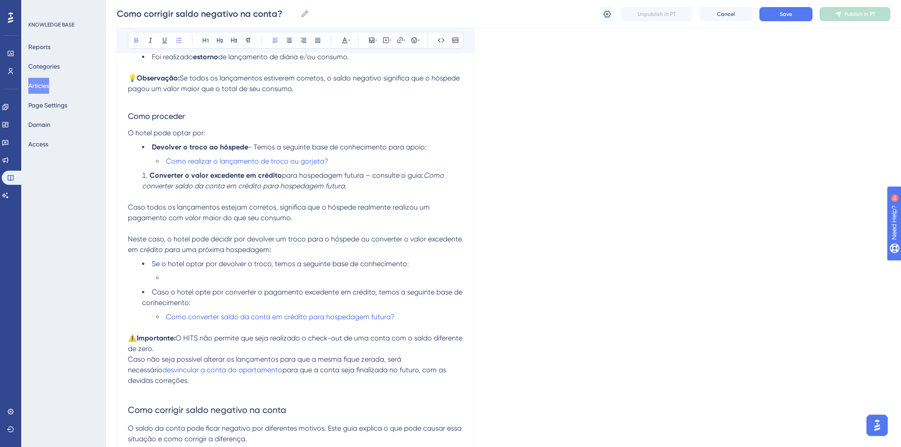
click at [159, 177] on strong "Converter o valor excedente em crédito" at bounding box center [216, 175] width 132 height 8
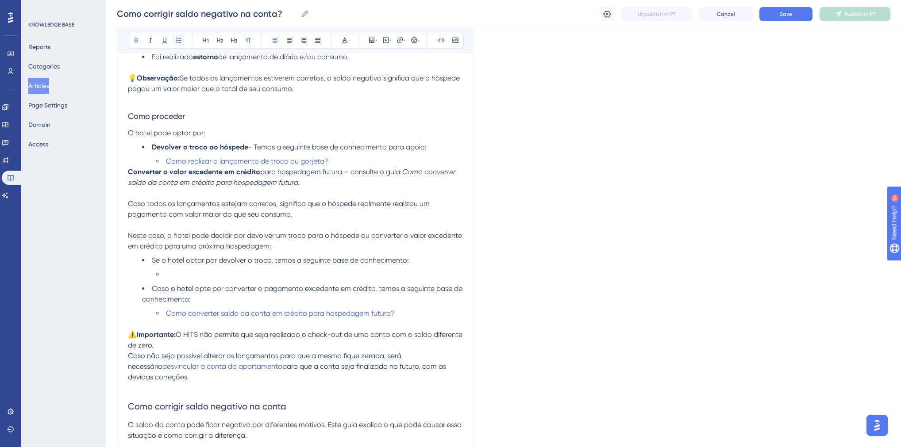
click at [179, 42] on icon at bounding box center [178, 40] width 7 height 7
click at [179, 40] on icon at bounding box center [178, 40] width 5 height 5
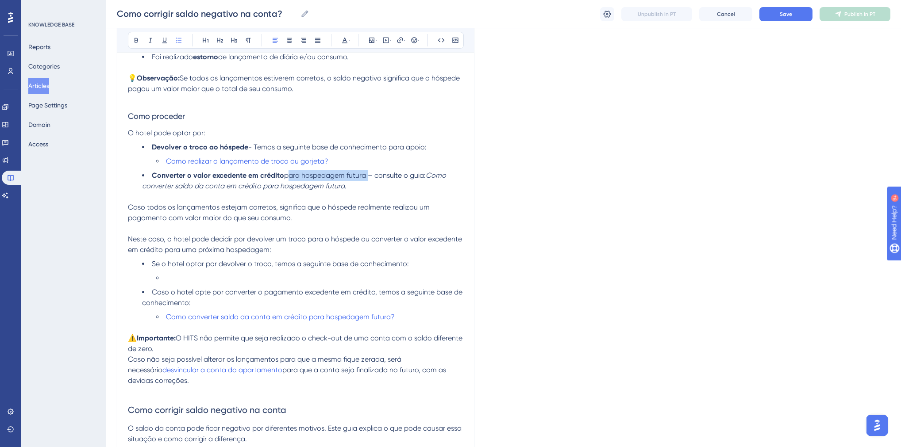
drag, startPoint x: 283, startPoint y: 178, endPoint x: 366, endPoint y: 181, distance: 82.8
click at [366, 180] on span "para hospedagem futura – consulte o guia:" at bounding box center [355, 175] width 142 height 8
click at [370, 179] on span "– consulte o guia:" at bounding box center [398, 175] width 58 height 8
drag, startPoint x: 253, startPoint y: 150, endPoint x: 427, endPoint y: 151, distance: 174.8
click at [427, 151] on li "Devolver o troco ao hóspede - Temos a seguinte base de conhecimento para apoio:" at bounding box center [302, 147] width 321 height 11
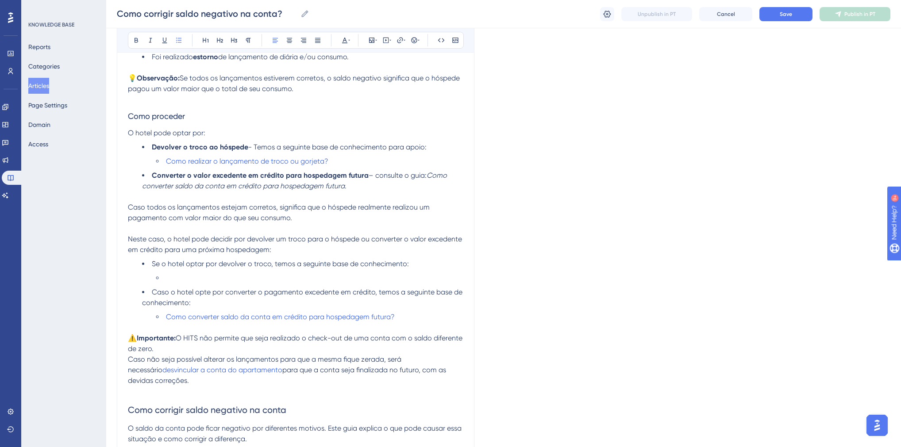
copy span "Temos a seguinte base de conhecimento para apoio:"
click at [375, 180] on span "– consulte o guia:" at bounding box center [398, 175] width 58 height 8
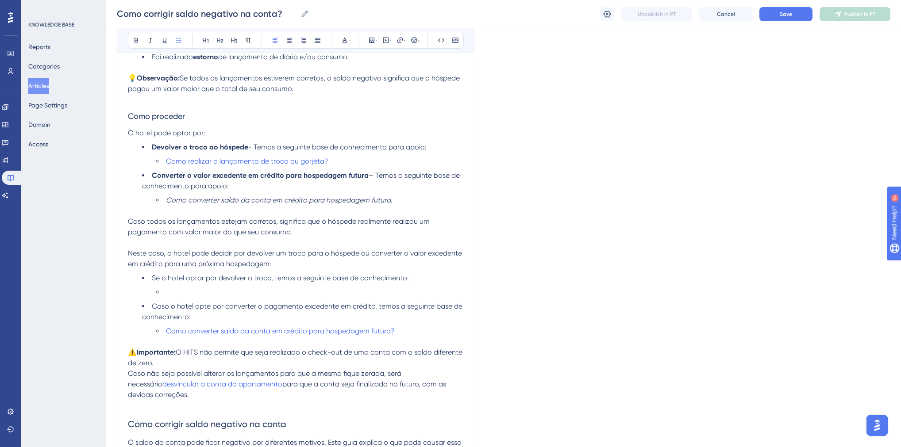
click at [411, 335] on li "Como converter saldo da conta em crédito para hospedagem futura?" at bounding box center [309, 331] width 307 height 11
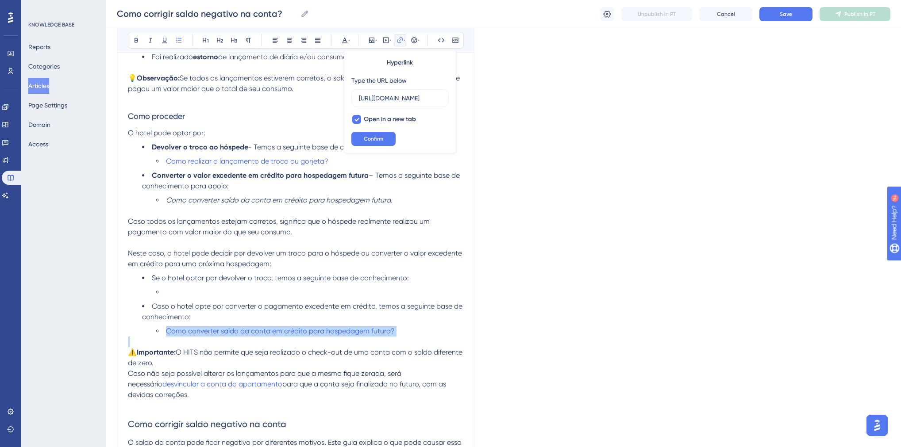
click at [411, 335] on li "Como converter saldo da conta em crédito para hospedagem futura?" at bounding box center [309, 331] width 307 height 11
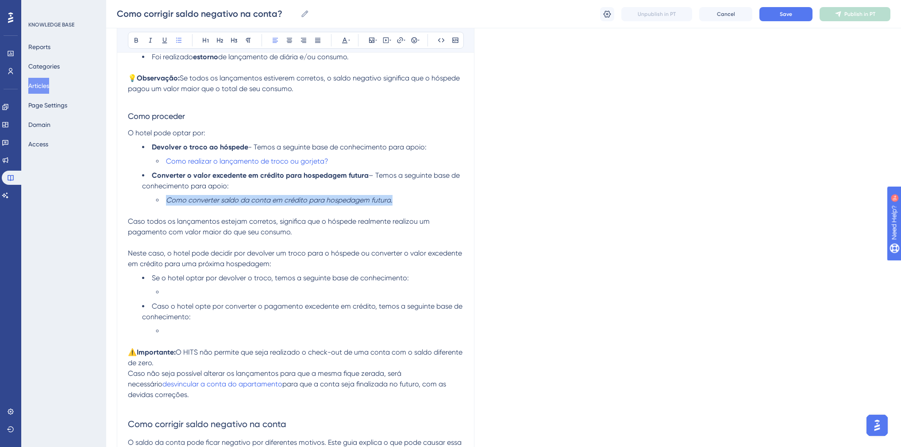
drag, startPoint x: 396, startPoint y: 204, endPoint x: 170, endPoint y: 207, distance: 225.7
click at [165, 205] on li "Como converter saldo da conta em crédito para hospedagem futura ." at bounding box center [309, 200] width 307 height 11
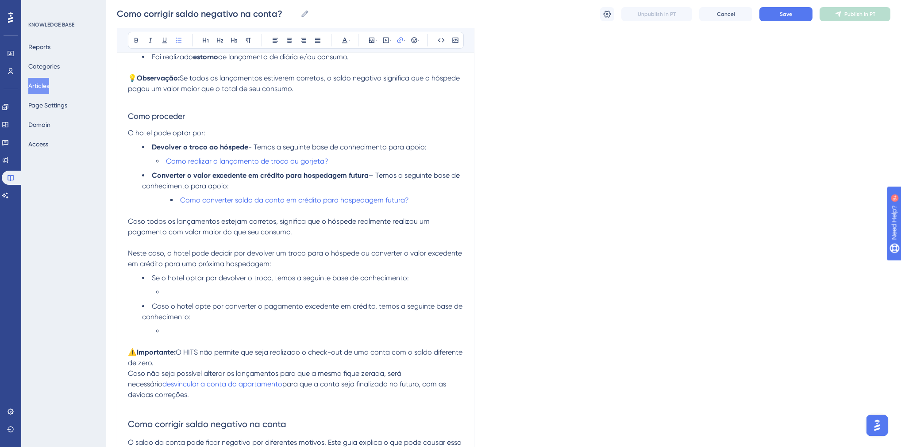
click at [278, 192] on li "Converter o valor excedente em crédito para hospedagem futura – Temos a seguint…" at bounding box center [302, 180] width 321 height 21
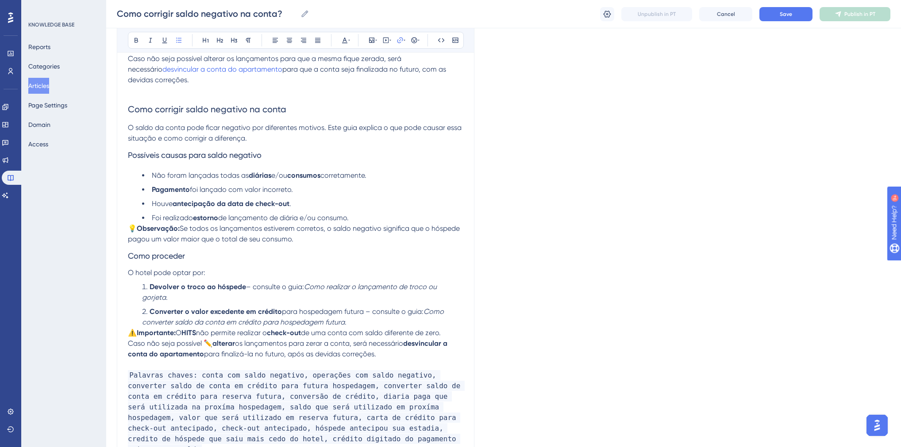
scroll to position [743, 0]
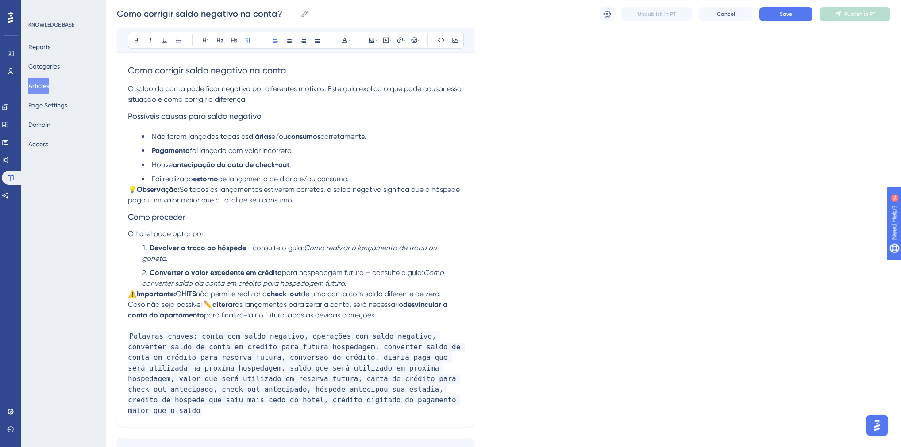
drag, startPoint x: 394, startPoint y: 320, endPoint x: 129, endPoint y: 302, distance: 265.7
click at [129, 302] on p "⚠️ Importante: O HITS não permite realizar o check-out de uma conta com saldo d…" at bounding box center [295, 305] width 335 height 32
copy p "⚠️ Importante: O HITS não permite realizar o check-out de uma conta com saldo d…"
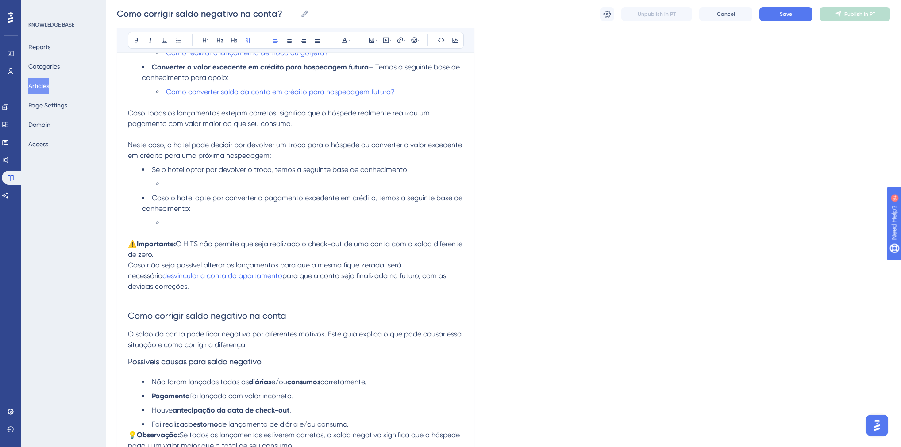
scroll to position [496, 0]
click at [182, 236] on p at bounding box center [295, 236] width 335 height 11
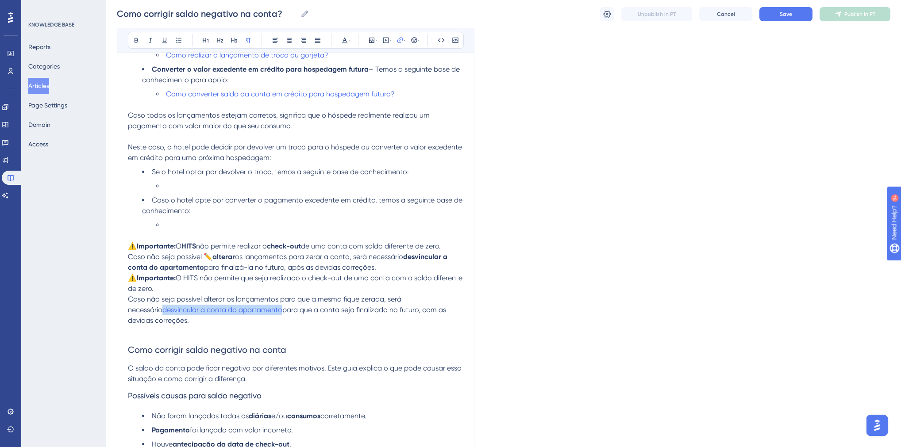
drag, startPoint x: 247, startPoint y: 314, endPoint x: 129, endPoint y: 319, distance: 118.2
click at [129, 319] on p "Caso não seja possível alterar os lançamentos para que a mesma fique zerada, se…" at bounding box center [295, 310] width 335 height 32
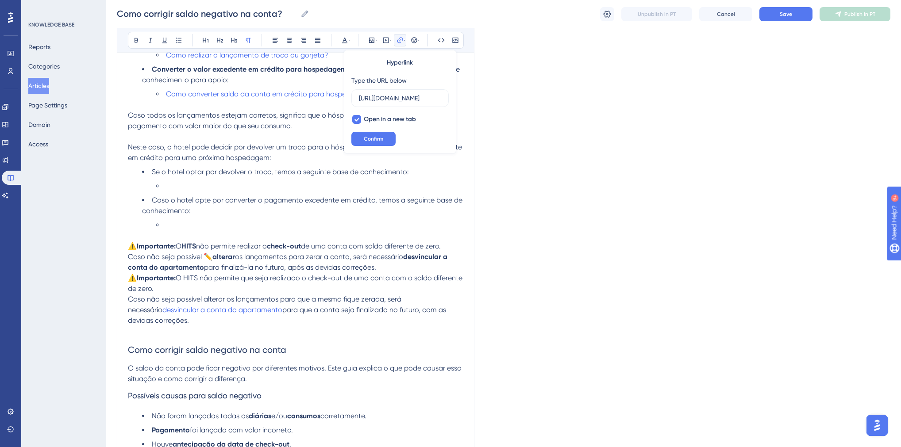
scroll to position [0, 250]
click at [446, 304] on p "Caso não seja possível alterar os lançamentos para que a mesma fique zerada, se…" at bounding box center [295, 310] width 335 height 32
click at [250, 314] on span "para que a conta seja finalizada no futuro, com as devidas correções." at bounding box center [288, 315] width 320 height 19
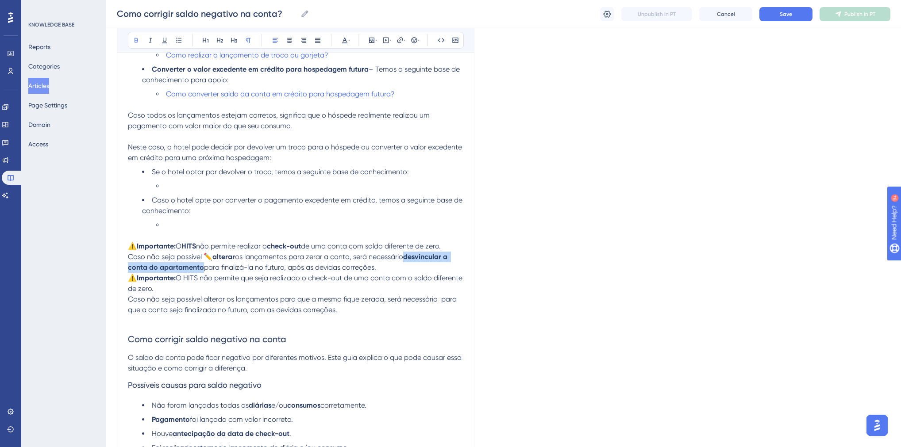
drag, startPoint x: 409, startPoint y: 261, endPoint x: 202, endPoint y: 271, distance: 207.3
click at [202, 271] on strong "desvincular a conta do apartamento" at bounding box center [288, 262] width 321 height 19
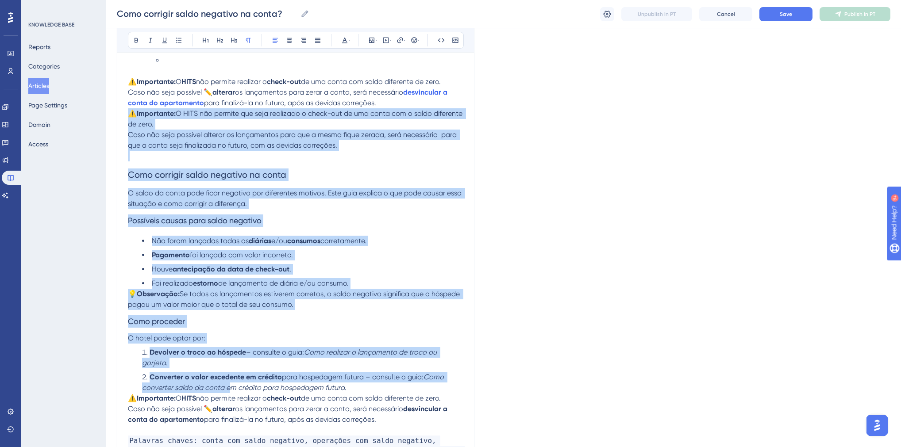
scroll to position [743, 0]
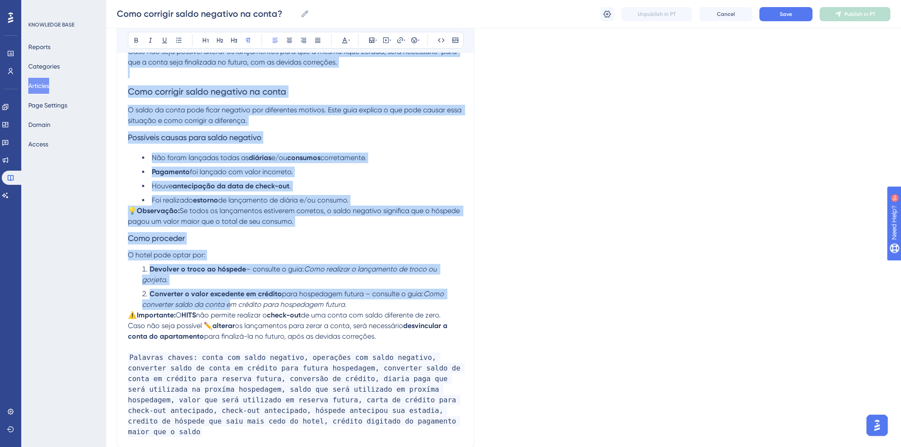
drag, startPoint x: 131, startPoint y: 283, endPoint x: 400, endPoint y: 342, distance: 276.3
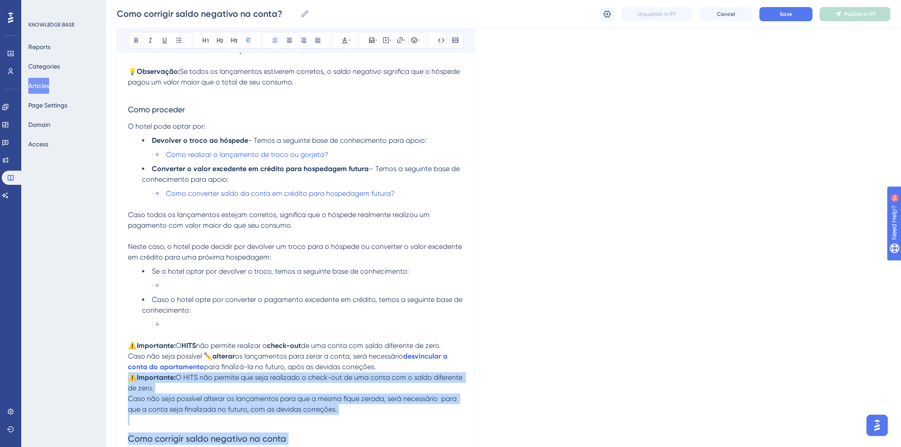
scroll to position [389, 0]
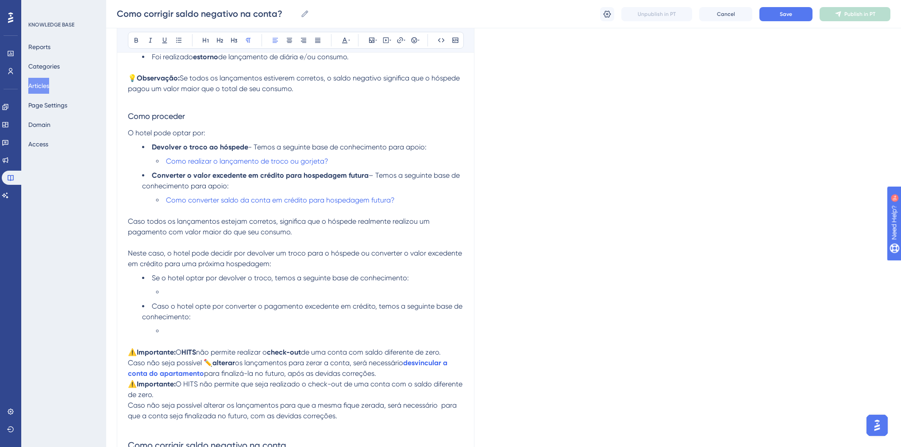
click at [222, 316] on li "Caso o hotel opte por converter o pagamento excedente em crédito, temos a segui…" at bounding box center [302, 311] width 321 height 21
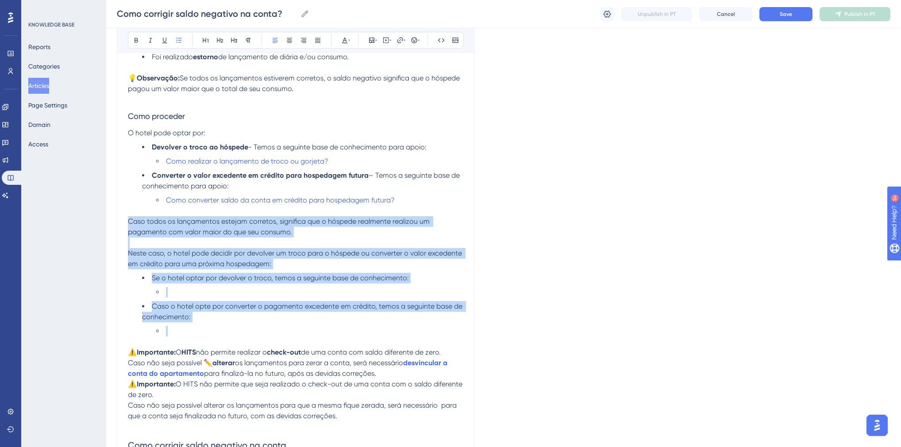
drag, startPoint x: 176, startPoint y: 332, endPoint x: 128, endPoint y: 227, distance: 115.9
click at [128, 227] on div "O saldo da conta pode ficar negativo devido a algumas alterações nela. Aqui ver…" at bounding box center [295, 295] width 335 height 993
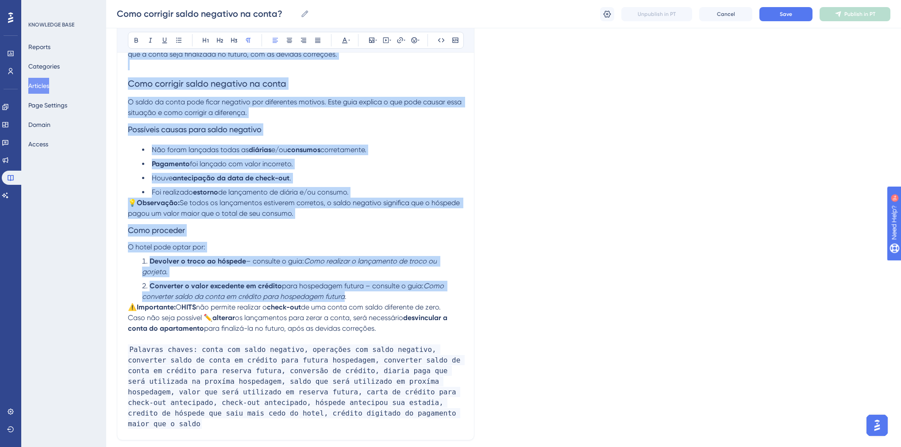
scroll to position [637, 0]
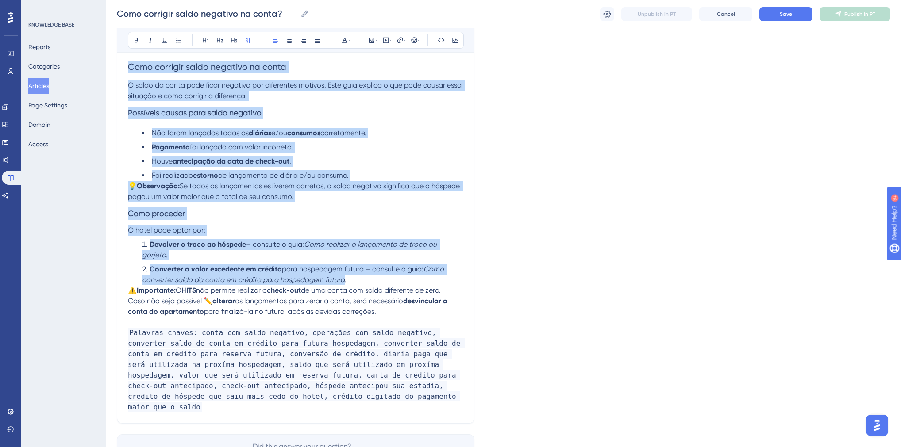
drag, startPoint x: 129, startPoint y: 258, endPoint x: 389, endPoint y: 317, distance: 266.6
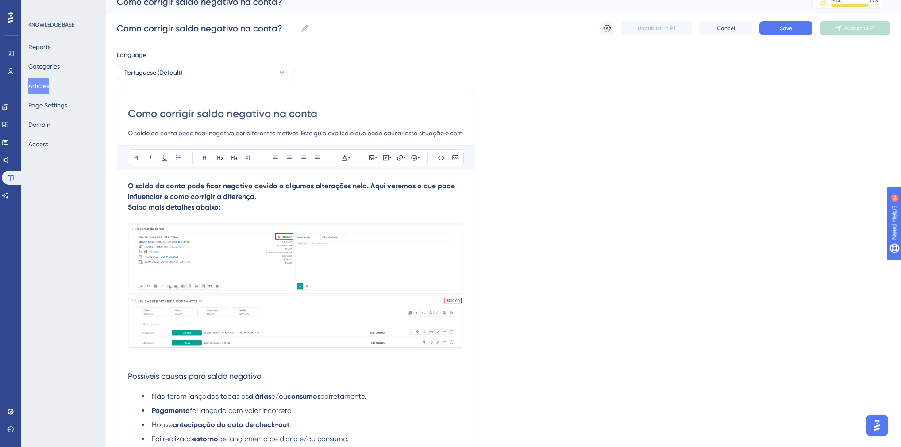
scroll to position [0, 0]
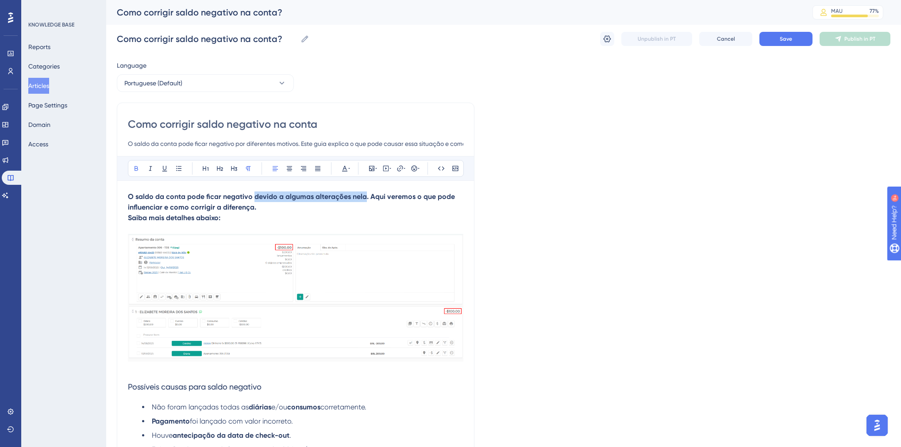
drag, startPoint x: 253, startPoint y: 196, endPoint x: 363, endPoint y: 198, distance: 110.6
click at [363, 198] on strong "O saldo da conta pode ficar negativo devido a algumas alterações nela. Aqui ver…" at bounding box center [292, 201] width 329 height 19
click at [375, 141] on input "O saldo da conta pode ficar negativo por diferentes motivos. Este guia explica …" at bounding box center [295, 143] width 335 height 11
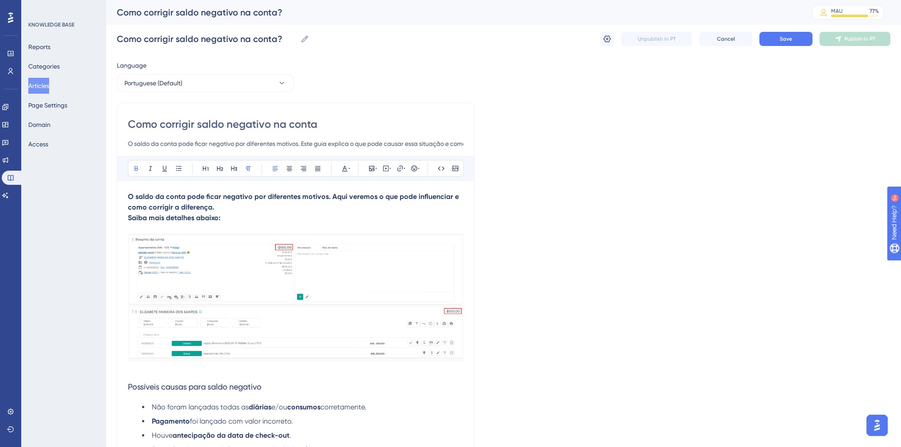
click at [369, 145] on input "O saldo da conta pode ficar negativo por diferentes motivos. Este guia explica …" at bounding box center [295, 143] width 335 height 11
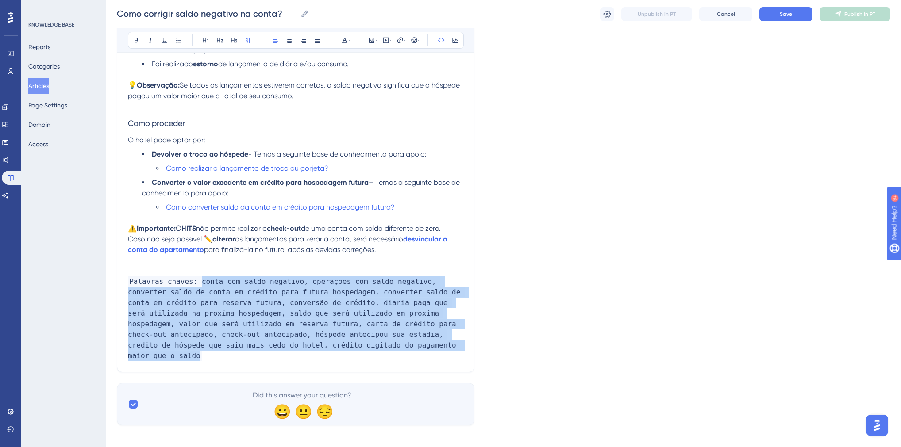
drag, startPoint x: 283, startPoint y: 351, endPoint x: 196, endPoint y: 287, distance: 107.3
click at [196, 287] on p "Palavras chaves: conta com saldo negativo, operações com saldo negativo, conver…" at bounding box center [295, 319] width 335 height 85
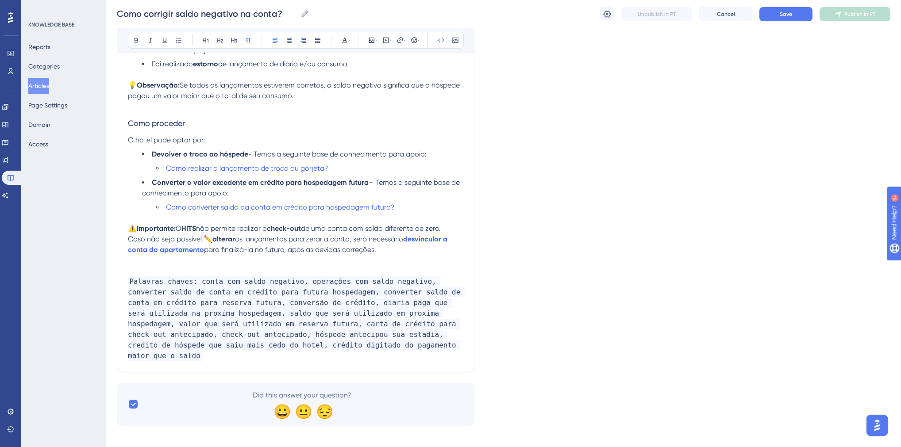
scroll to position [319, 0]
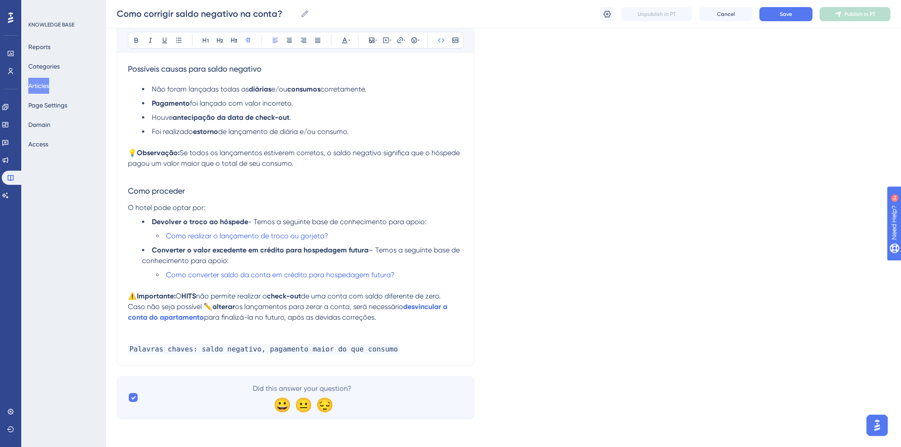
click at [379, 352] on p "Palavras chaves: saldo negativo, pagamento maior do que consumo" at bounding box center [295, 349] width 335 height 11
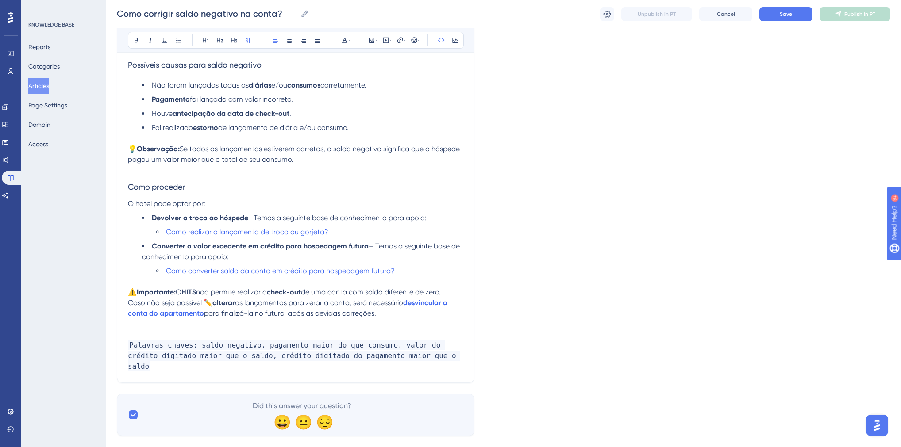
click at [540, 319] on div "Language Portuguese (Default) Como corrigir saldo negativo na conta O saldo da …" at bounding box center [503, 87] width 773 height 698
click at [605, 11] on icon at bounding box center [608, 13] width 8 height 7
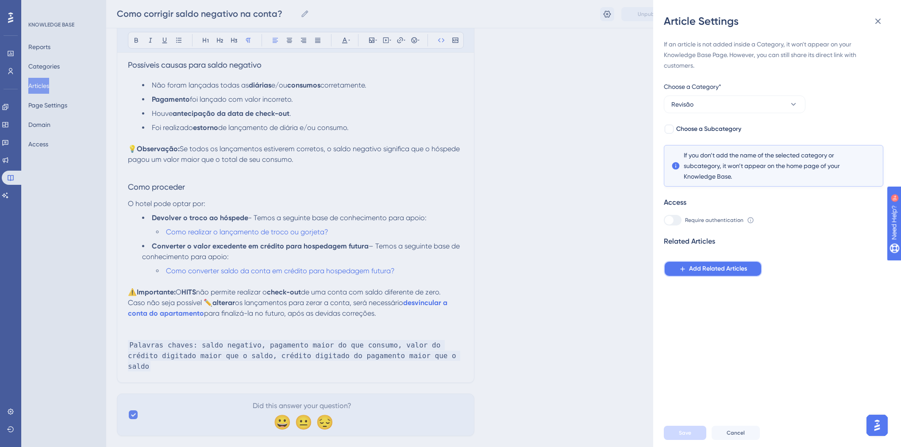
click at [708, 269] on span "Add Related Articles" at bounding box center [718, 269] width 58 height 11
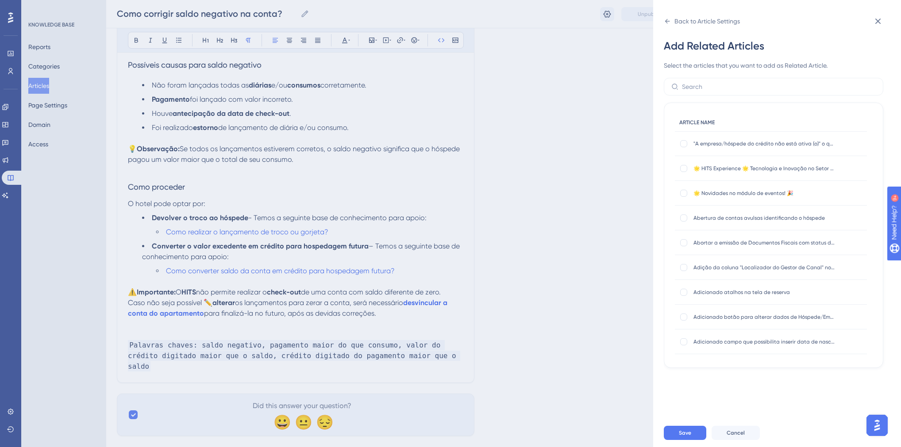
click at [708, 124] on span "ARTICLE NAME" at bounding box center [696, 122] width 35 height 7
click at [702, 85] on input "text" at bounding box center [779, 87] width 194 height 10
type input "c"
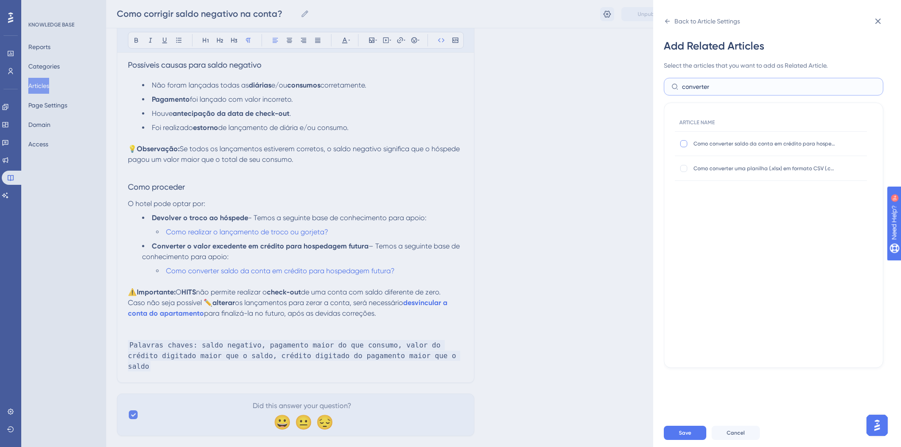
type input "converter"
click at [682, 143] on div at bounding box center [683, 143] width 7 height 7
checkbox input "true"
click at [725, 88] on input "converter" at bounding box center [779, 87] width 194 height 10
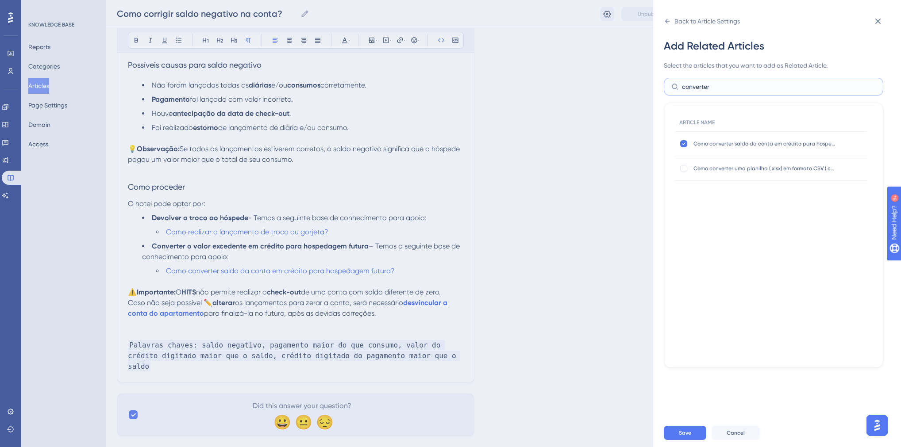
click at [725, 88] on input "converter" at bounding box center [779, 87] width 194 height 10
type input "realizar o lan"
click at [770, 192] on span "Como realizar o lançamento de troco ou gorjeta?" at bounding box center [764, 193] width 142 height 7
click at [684, 192] on div at bounding box center [683, 193] width 7 height 7
checkbox input "true"
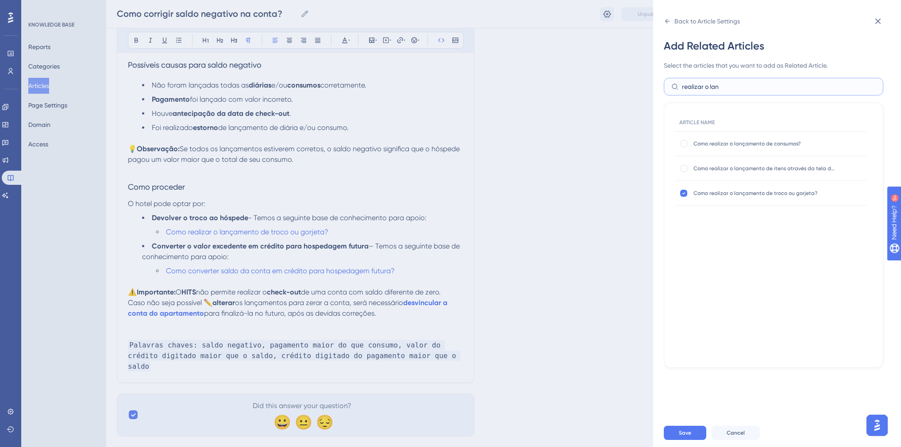
click at [727, 88] on input "realizar o lan" at bounding box center [779, 87] width 194 height 10
type input "desvincular"
click at [685, 169] on div at bounding box center [683, 168] width 7 height 7
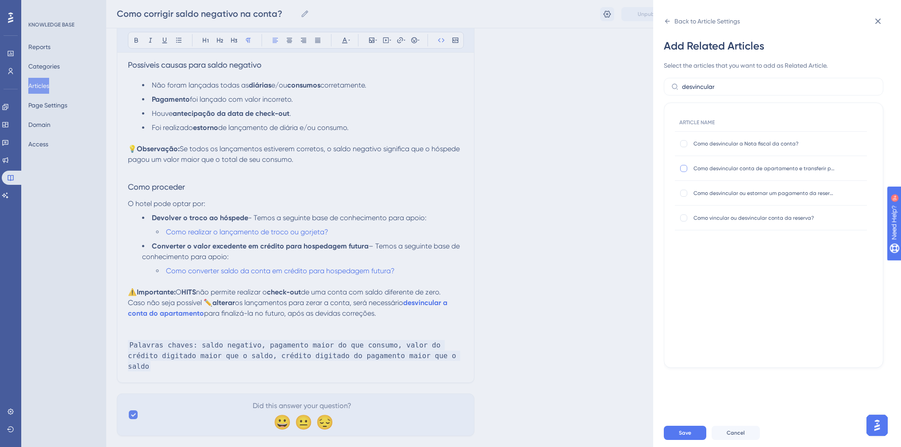
checkbox input "true"
click at [736, 85] on input "desvincular" at bounding box center [779, 87] width 194 height 10
type input "reformulação das rotinas"
click at [685, 143] on div at bounding box center [683, 143] width 7 height 7
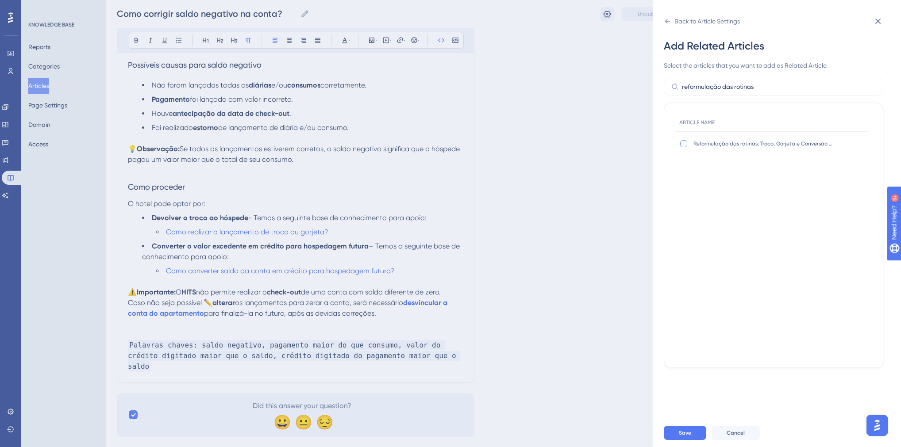
checkbox input "true"
click at [700, 90] on input "reformulação das rotinas" at bounding box center [779, 87] width 194 height 10
type input "sistema não permite re"
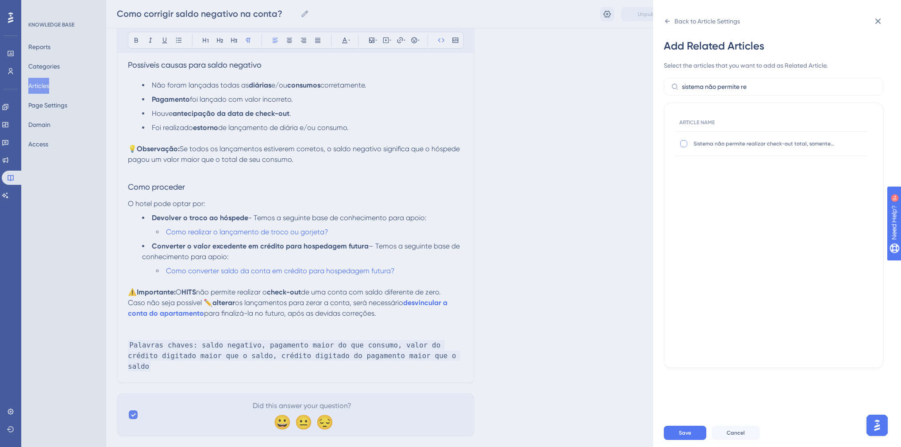
click at [685, 145] on div at bounding box center [683, 143] width 7 height 7
checkbox input "true"
click at [673, 20] on div "Back to Article Settings" at bounding box center [702, 21] width 76 height 14
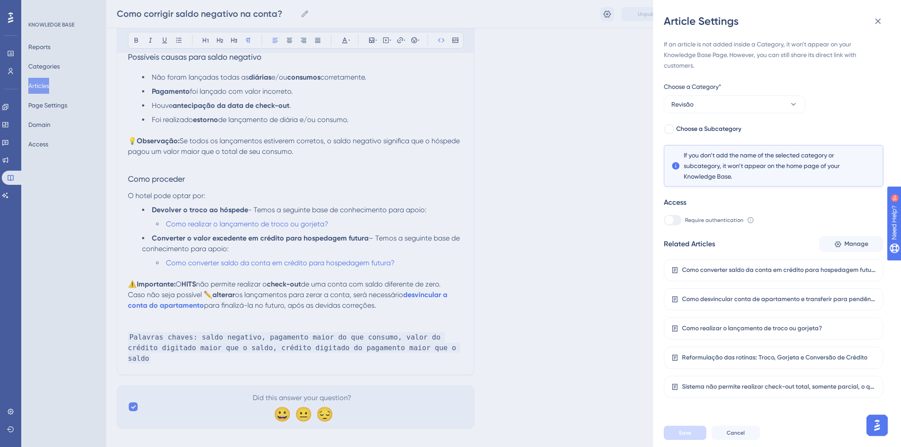
scroll to position [329, 0]
click at [740, 437] on span "Cancel" at bounding box center [736, 433] width 18 height 7
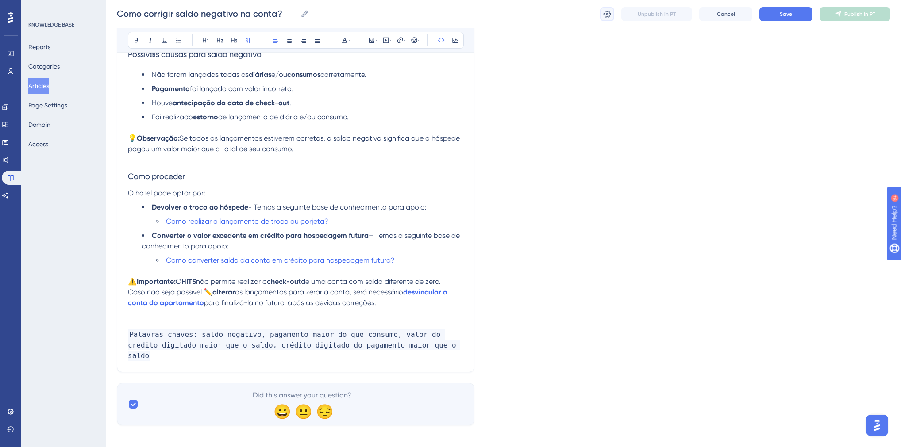
click at [606, 15] on icon at bounding box center [607, 14] width 9 height 9
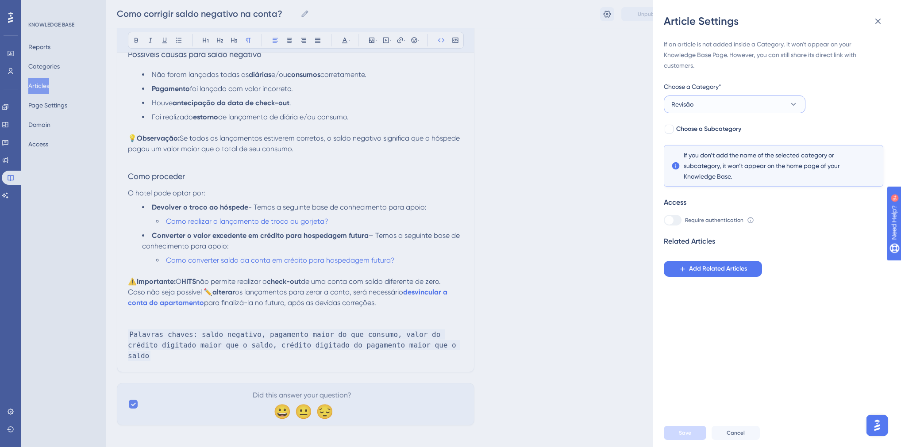
click at [691, 102] on span "Revisão" at bounding box center [682, 104] width 22 height 11
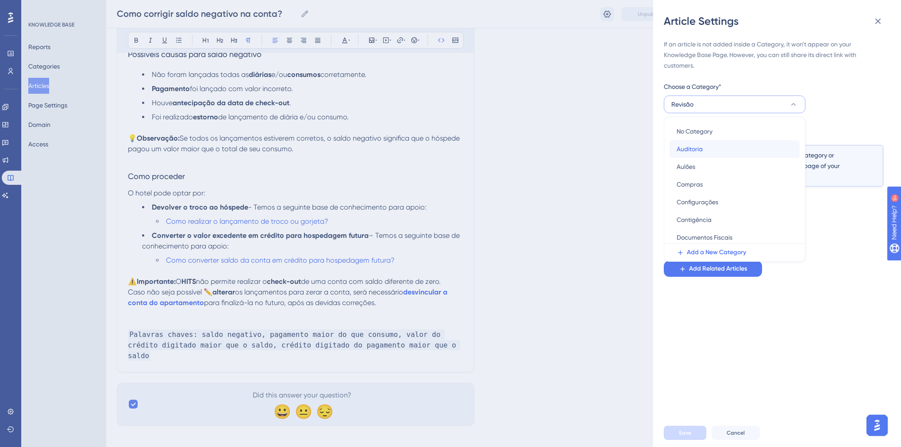
click at [700, 149] on span "Auditoria" at bounding box center [690, 149] width 26 height 11
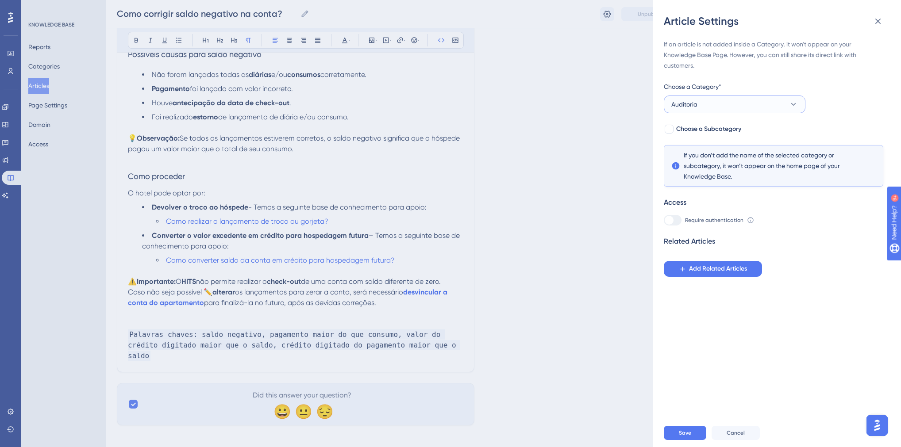
click at [696, 110] on button "Auditoria" at bounding box center [735, 105] width 142 height 18
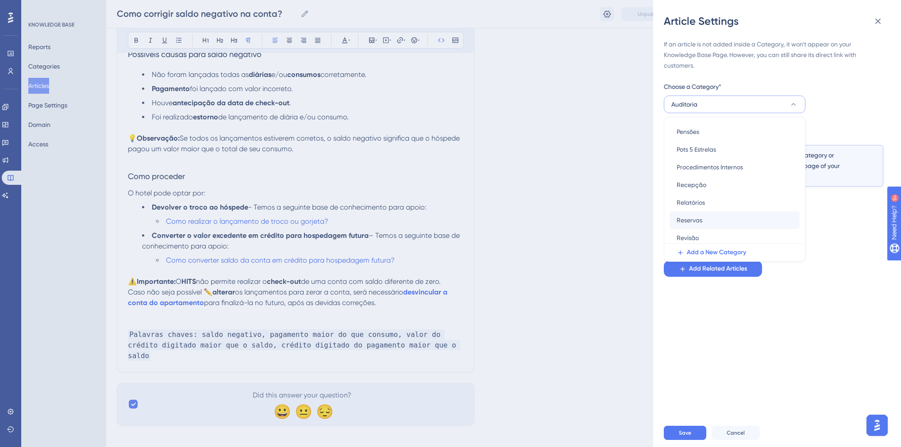
scroll to position [248, 0]
click at [702, 234] on div "Revisão Revisão" at bounding box center [735, 238] width 116 height 18
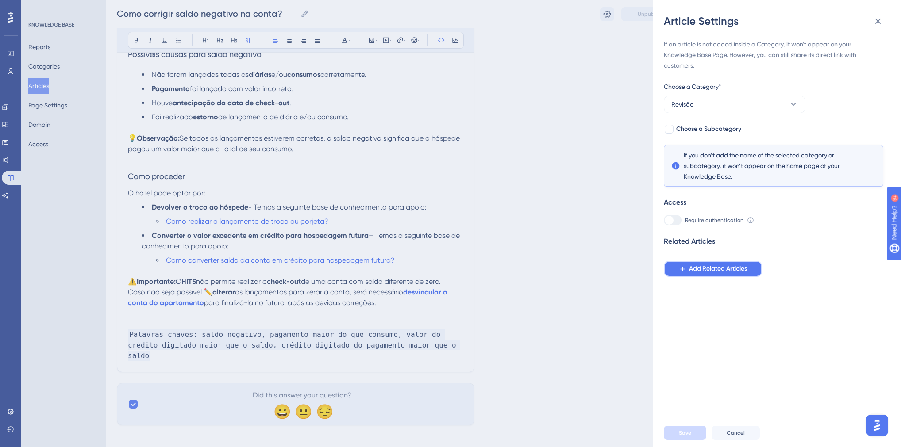
click at [701, 269] on span "Add Related Articles" at bounding box center [718, 269] width 58 height 11
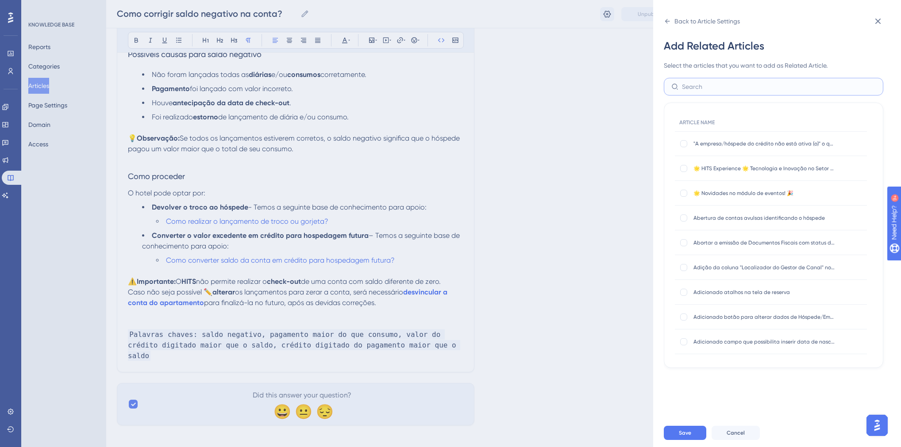
click at [718, 85] on input "text" at bounding box center [779, 87] width 194 height 10
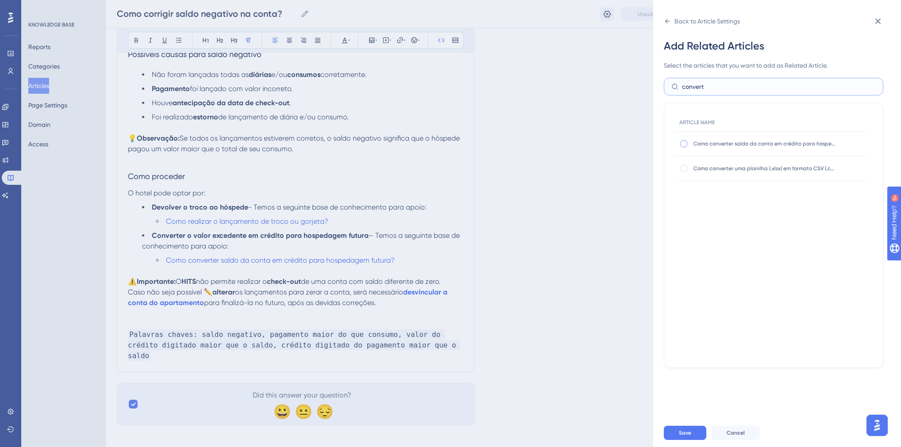
type input "convert"
click at [681, 145] on div at bounding box center [683, 143] width 7 height 7
checkbox input "true"
click at [697, 89] on input "convert" at bounding box center [779, 87] width 194 height 10
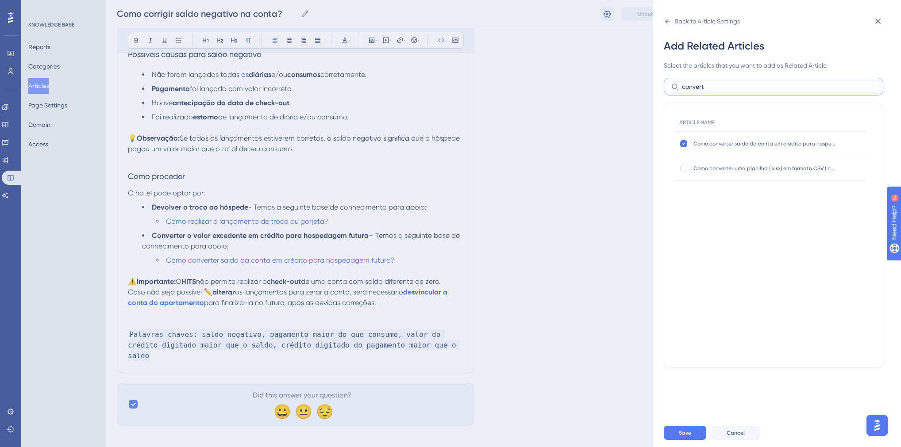
click at [697, 89] on input "convert" at bounding box center [779, 87] width 194 height 10
type input "realizar o lançament"
click at [683, 194] on div at bounding box center [683, 193] width 7 height 7
checkbox input "true"
click at [708, 87] on input "realizar o lançament" at bounding box center [779, 87] width 194 height 10
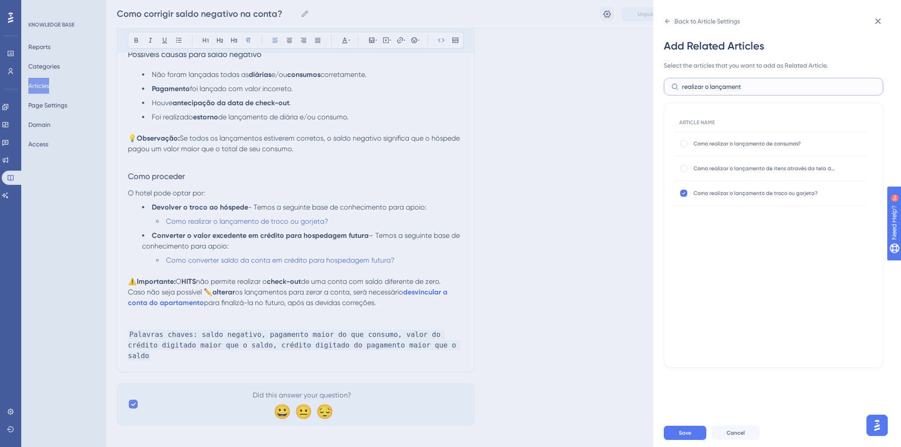
click at [708, 87] on input "realizar o lançament" at bounding box center [779, 87] width 194 height 10
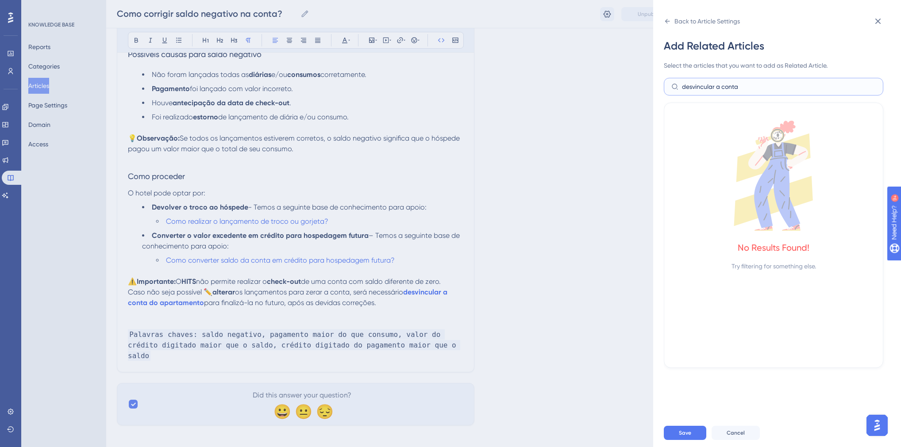
click at [716, 86] on input "desvincular a conta" at bounding box center [779, 87] width 194 height 10
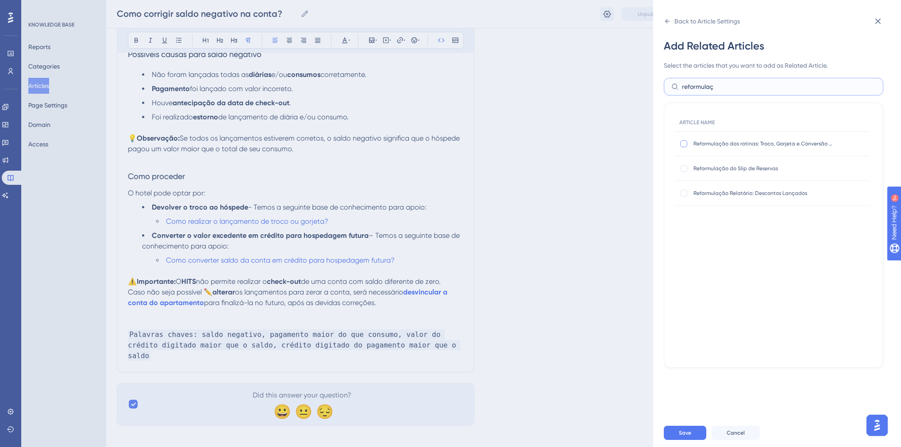
type input "reformulaç"
click at [686, 144] on div at bounding box center [683, 143] width 7 height 7
checkbox input "true"
click at [693, 85] on input "reformulaç" at bounding box center [779, 87] width 194 height 10
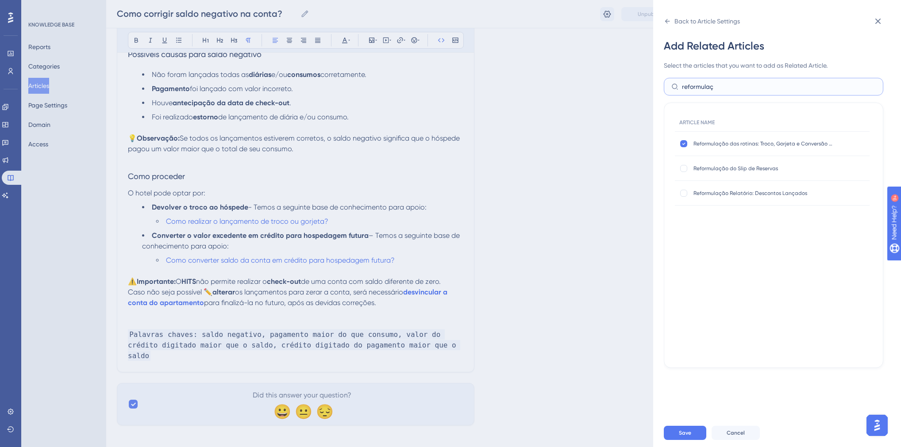
click at [693, 85] on input "reformulaç" at bounding box center [779, 87] width 194 height 10
type input "sistema não permite"
click at [685, 143] on div at bounding box center [683, 143] width 7 height 7
checkbox input "true"
click at [706, 82] on input "sistema não permite" at bounding box center [779, 87] width 194 height 10
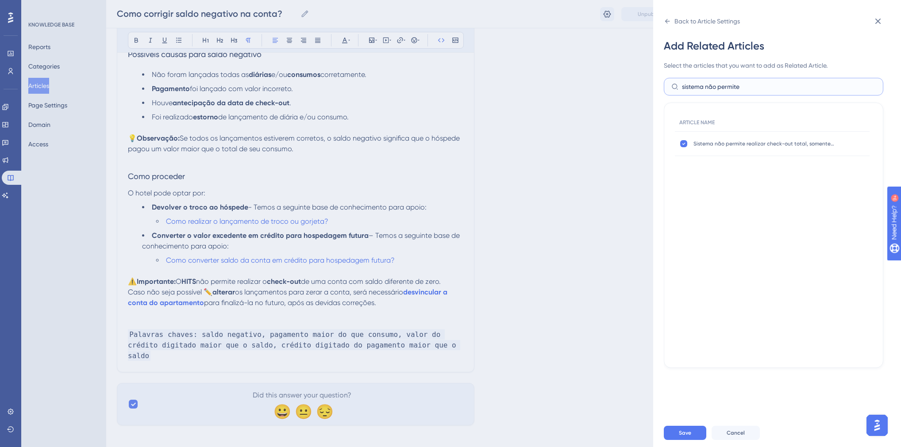
click at [707, 85] on input "sistema não permite" at bounding box center [779, 87] width 194 height 10
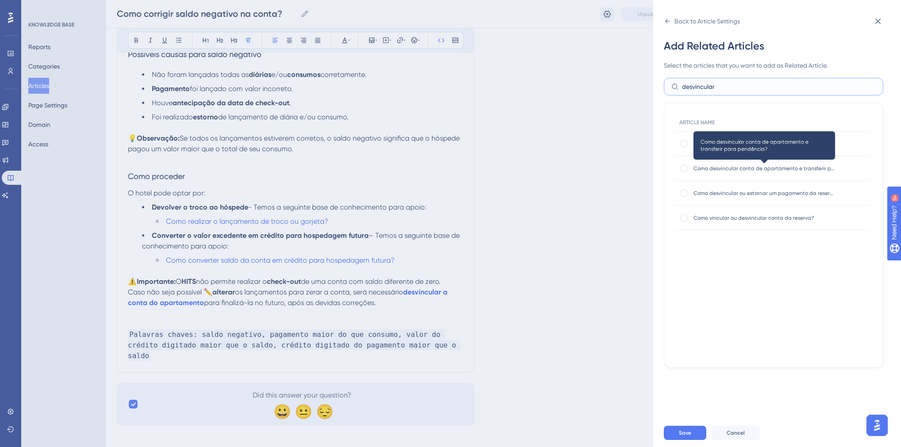
type input "desvincular"
click at [746, 170] on span "Como desvincular conta de apartamento e transferir para pendência?" at bounding box center [764, 168] width 142 height 7
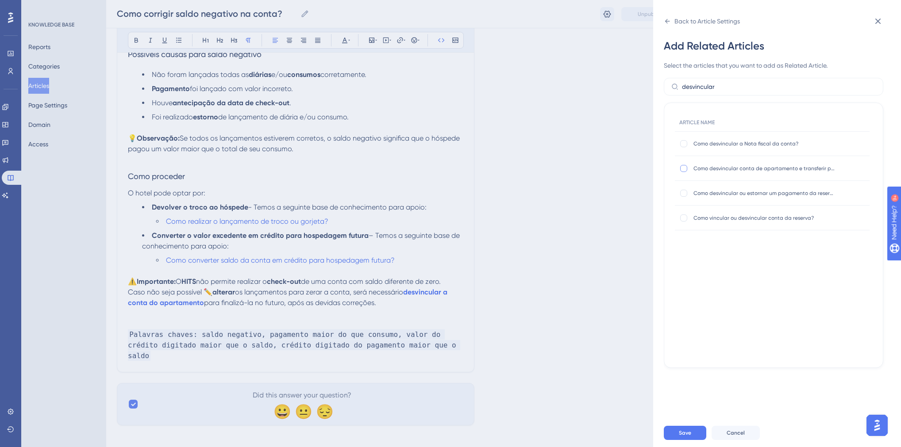
click at [687, 166] on div at bounding box center [683, 168] width 9 height 9
checkbox input "true"
click at [665, 18] on icon at bounding box center [667, 21] width 7 height 7
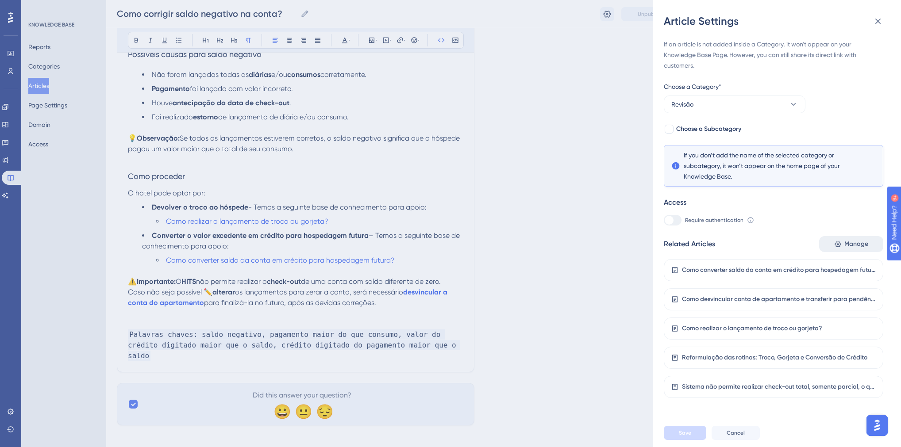
click at [847, 248] on span "Manage" at bounding box center [856, 244] width 24 height 11
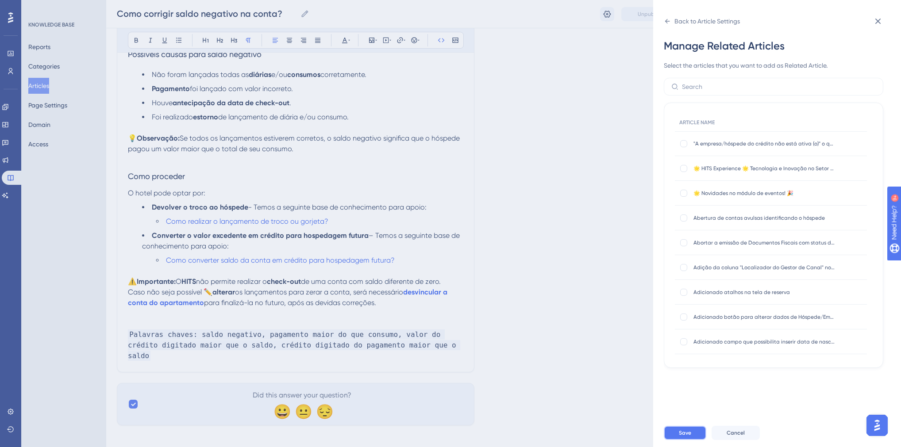
click at [688, 437] on span "Save" at bounding box center [685, 433] width 12 height 7
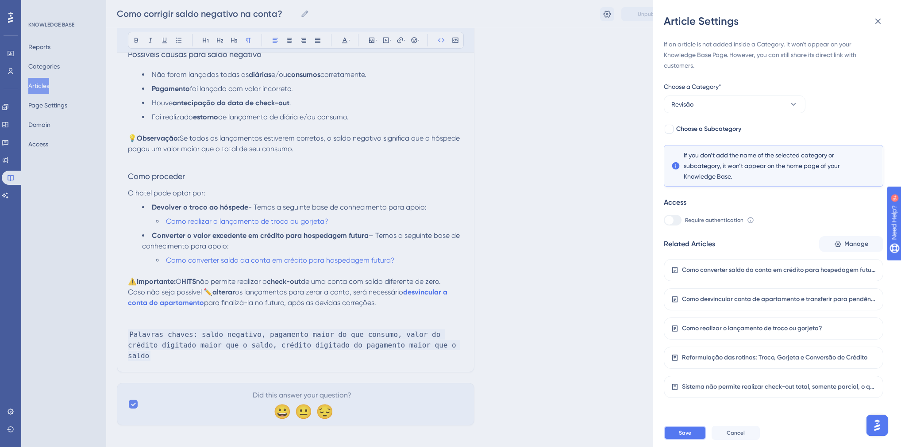
click at [691, 437] on button "Save" at bounding box center [685, 433] width 42 height 14
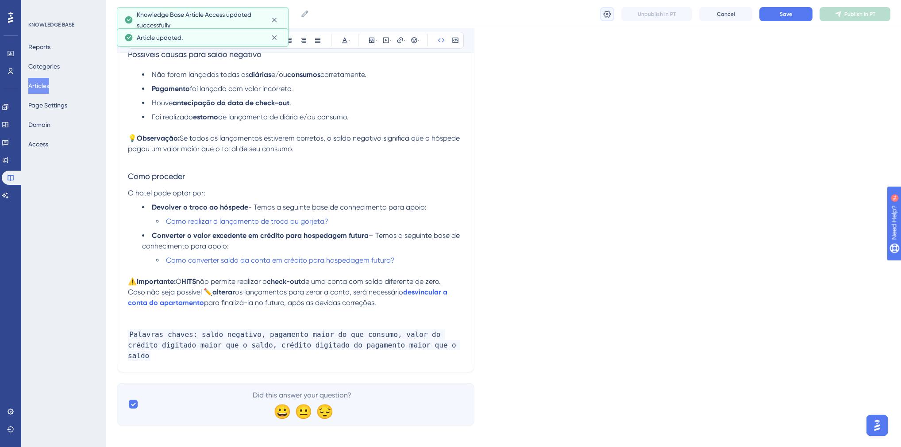
click at [603, 14] on icon at bounding box center [607, 14] width 9 height 9
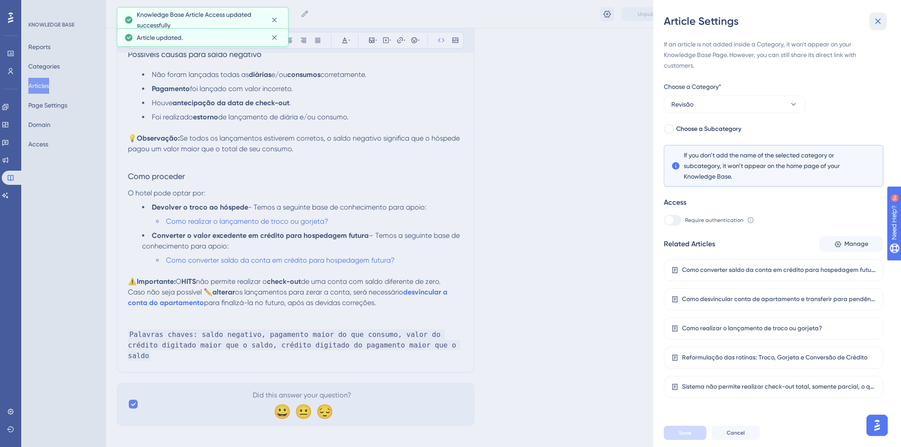
click at [875, 22] on icon at bounding box center [878, 21] width 11 height 11
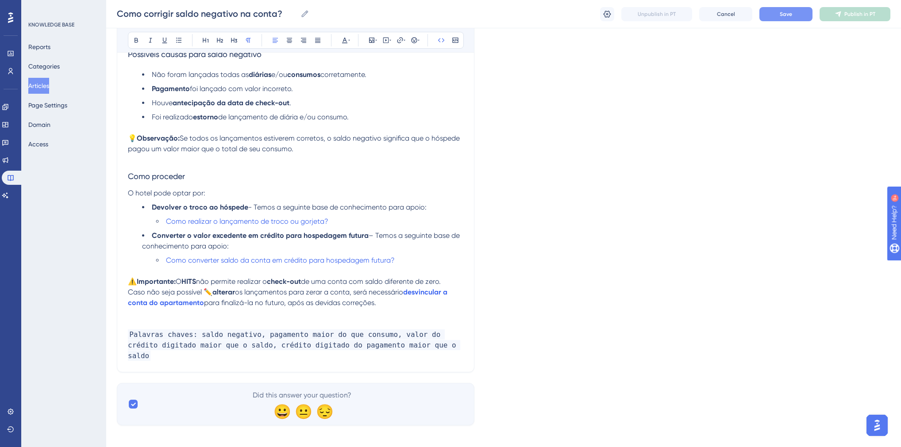
click at [781, 14] on span "Save" at bounding box center [786, 14] width 12 height 7
click at [83, 212] on div "KNOWLEDGE BASE Reports Categories Articles Page Settings Domain Access" at bounding box center [63, 223] width 85 height 447
click at [49, 87] on button "Articles" at bounding box center [38, 86] width 21 height 16
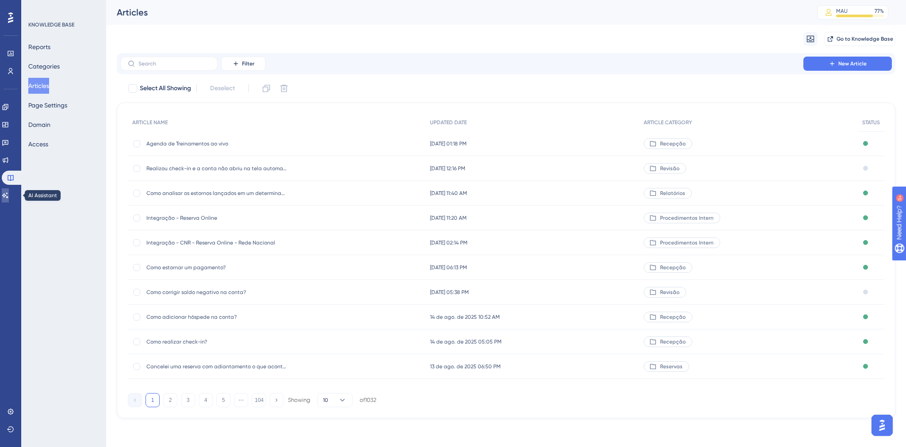
click at [8, 193] on icon at bounding box center [5, 195] width 6 height 6
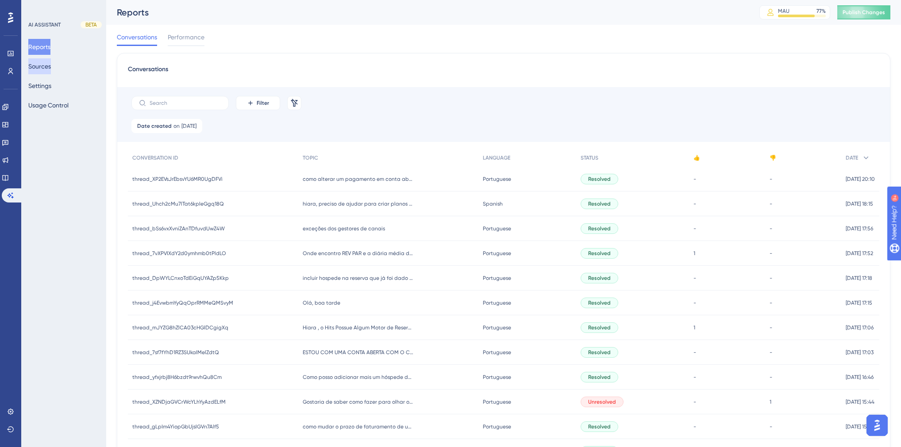
click at [46, 68] on button "Sources" at bounding box center [39, 66] width 23 height 16
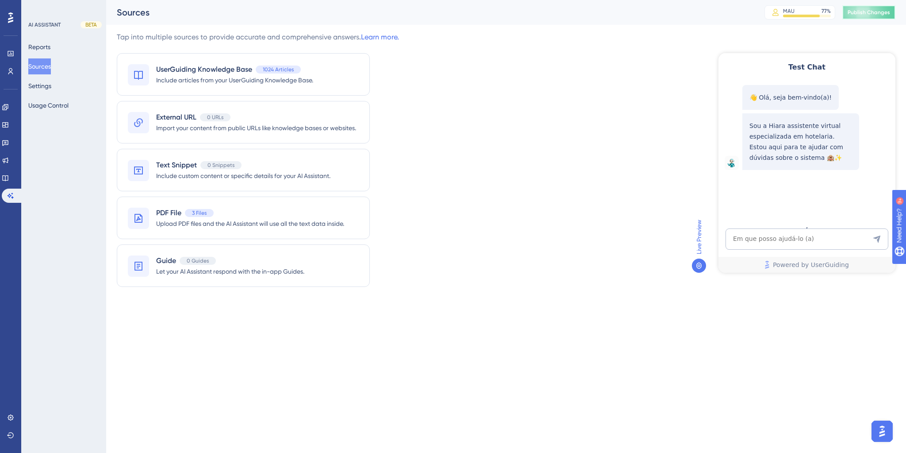
click at [871, 7] on button "Publish Changes" at bounding box center [868, 12] width 53 height 14
click at [747, 241] on textarea "AI Assistant Text Input" at bounding box center [807, 238] width 163 height 21
paste textarea "como dar entrada do hospede na casa?"
type textarea "como dar entrada do hospede na casa?"
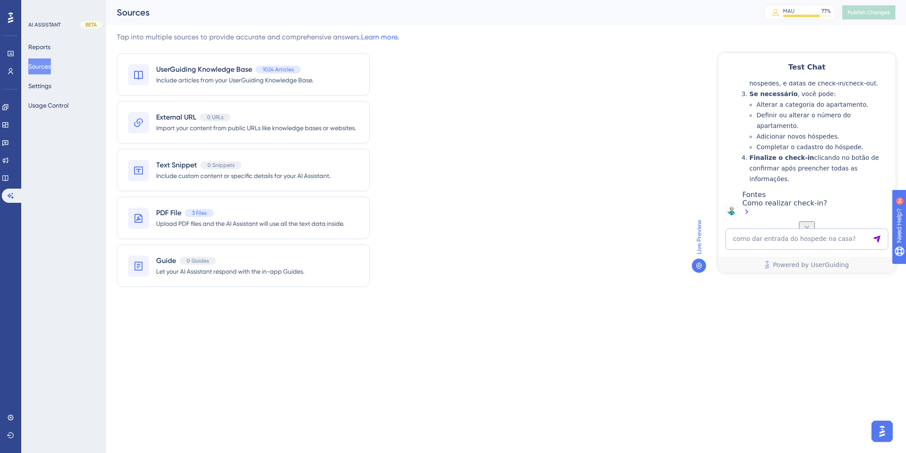
scroll to position [369, 0]
click at [781, 207] on div "Como realizar check-in?" at bounding box center [816, 208] width 149 height 19
click at [749, 238] on textarea "como dar entrada do hospede na casa?" at bounding box center [807, 238] width 163 height 21
paste textarea "valor do credito digitado do pagamento maior que o saldo..... como resolver?"
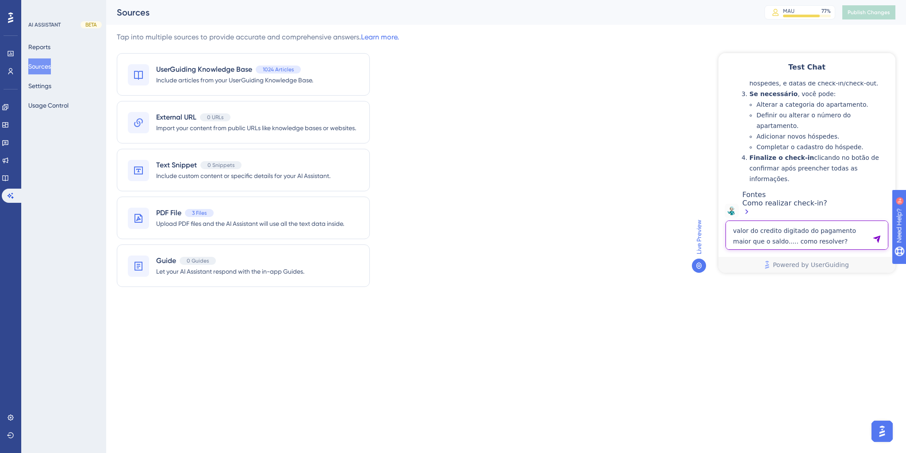
type textarea "valor do credito digitado do pagamento maior que o saldo..... como resolver?"
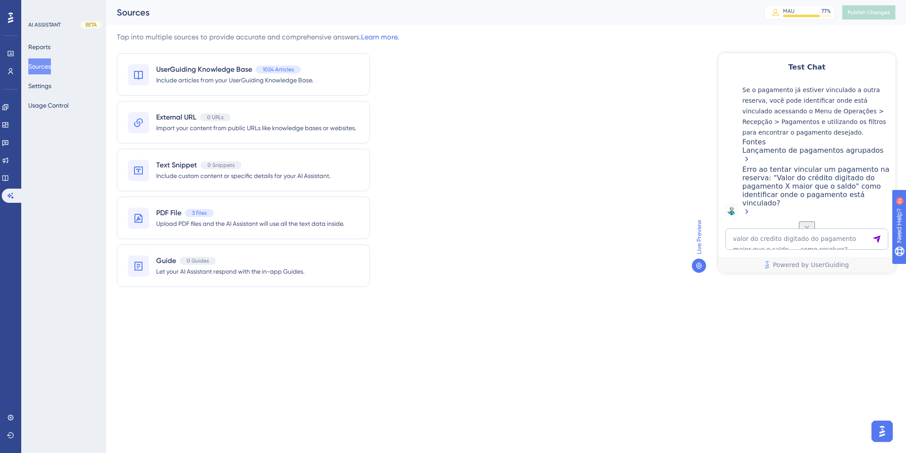
scroll to position [765, 0]
click at [782, 241] on textarea "valor do credito digitado do pagamento maior que o saldo..... como resolver?" at bounding box center [807, 238] width 163 height 21
paste textarea "Como eu faço para adicionar atalhos na pagina principal do hits"
type textarea "Como eu faço para adicionar atalhos na pagina principal do hits"
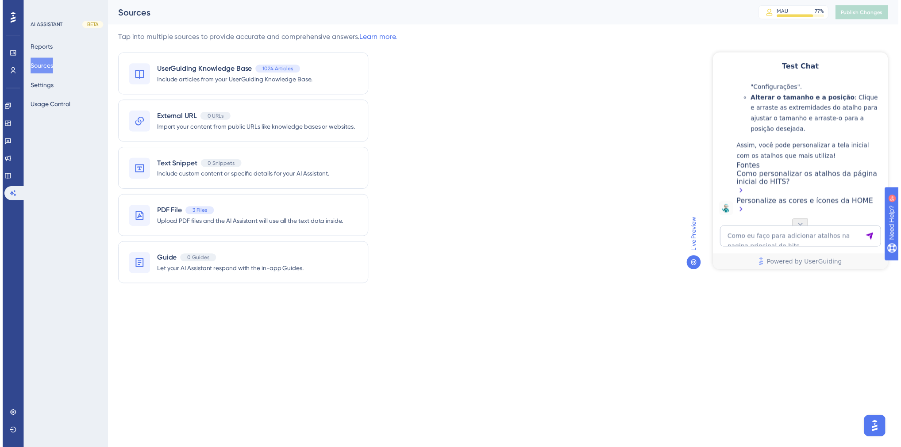
scroll to position [1107, 0]
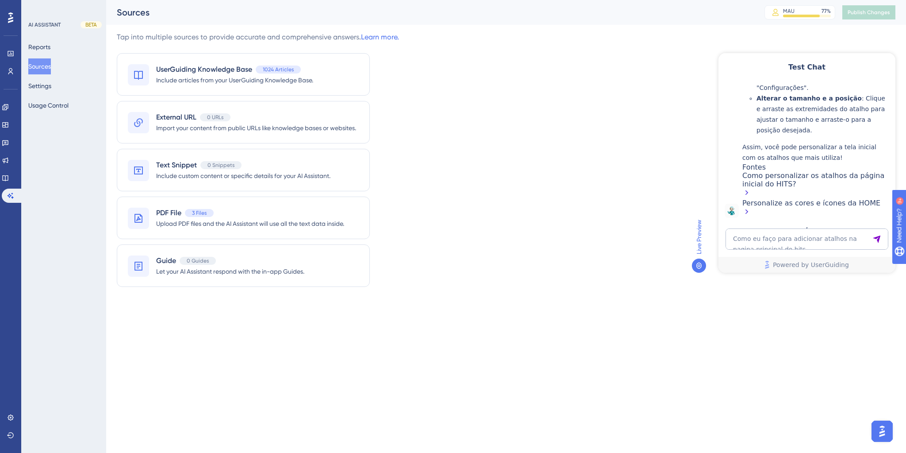
click at [9, 175] on icon at bounding box center [5, 177] width 7 height 7
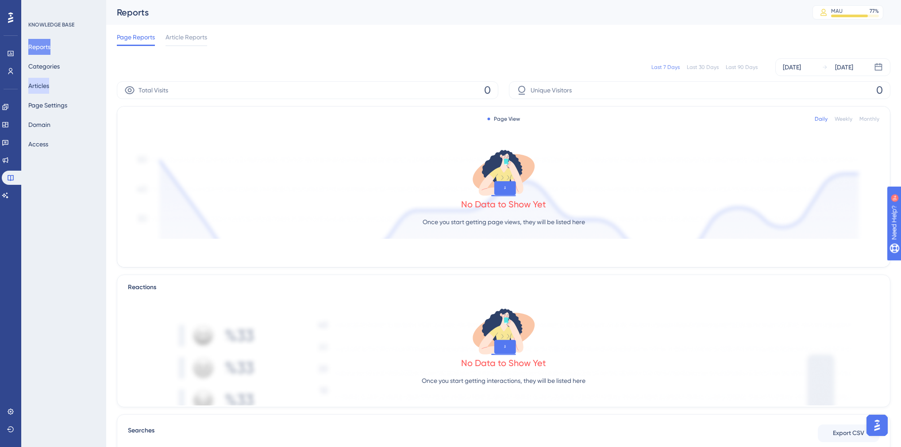
click at [38, 89] on button "Articles" at bounding box center [38, 86] width 21 height 16
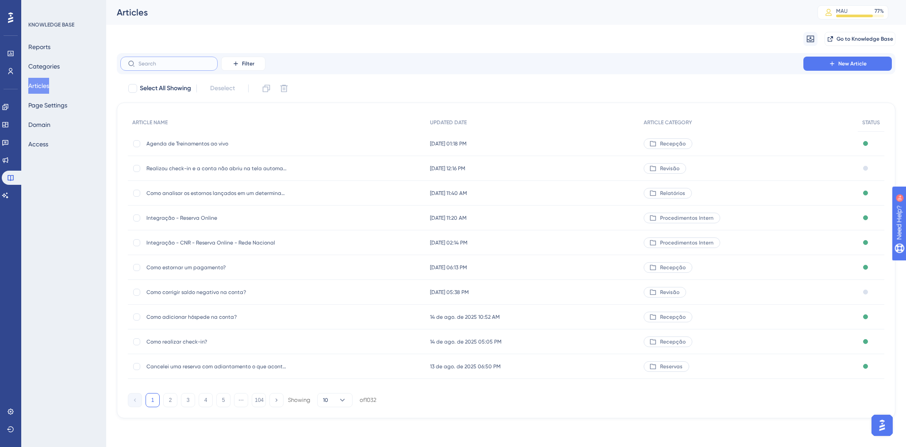
click at [164, 64] on input "text" at bounding box center [174, 64] width 72 height 6
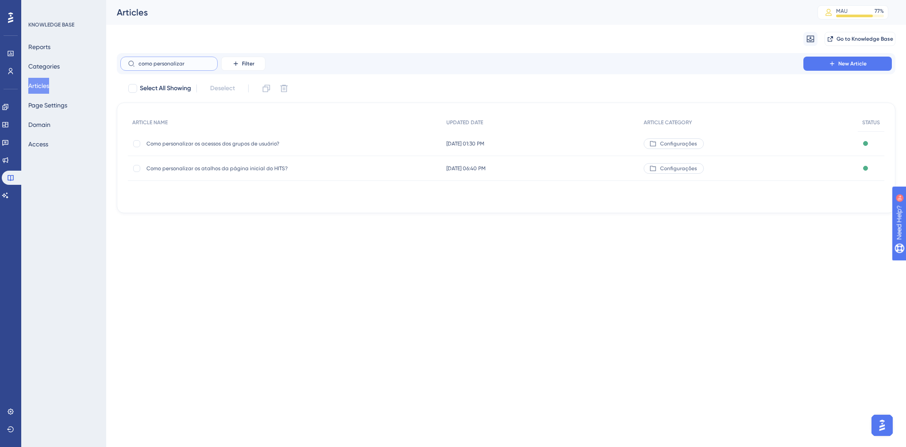
type input "como personalizar"
click at [210, 168] on span "Como personalizar os atalhos da página inicial do HITS?" at bounding box center [217, 168] width 142 height 7
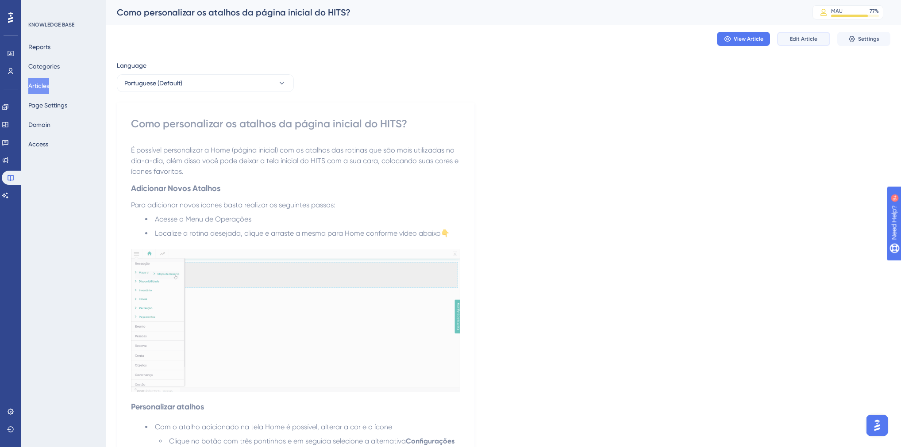
click at [800, 45] on button "Edit Article" at bounding box center [803, 39] width 53 height 14
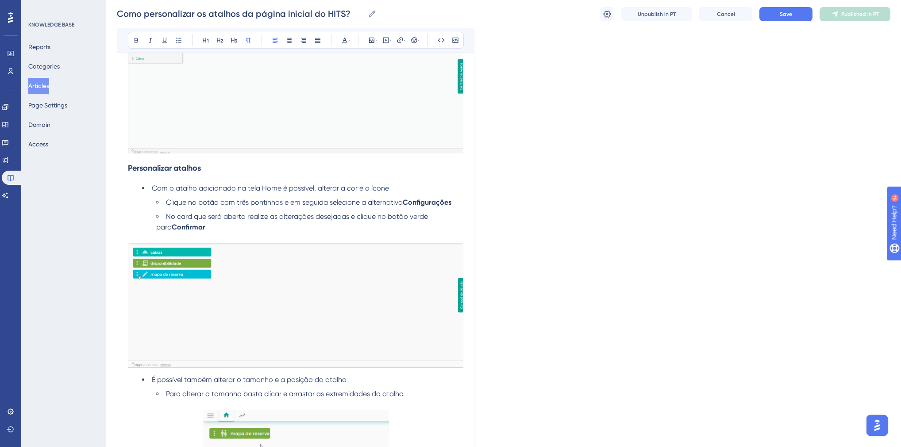
scroll to position [138, 0]
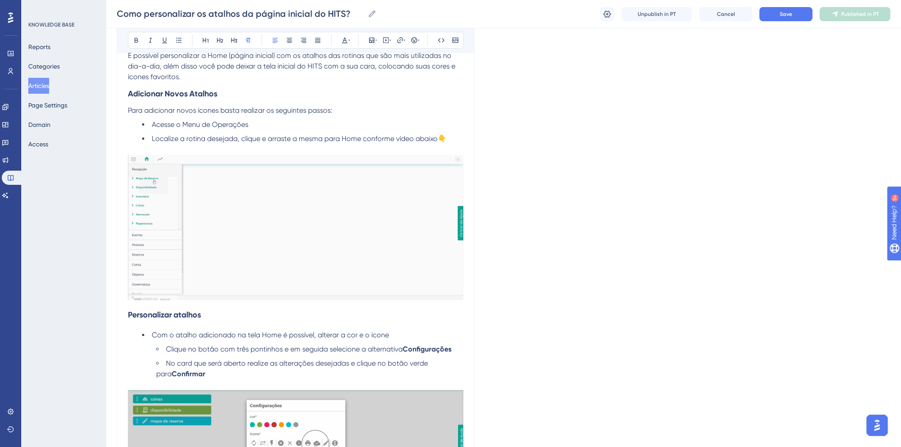
click at [128, 314] on strong "Personalizar atalhos" at bounding box center [164, 315] width 73 height 10
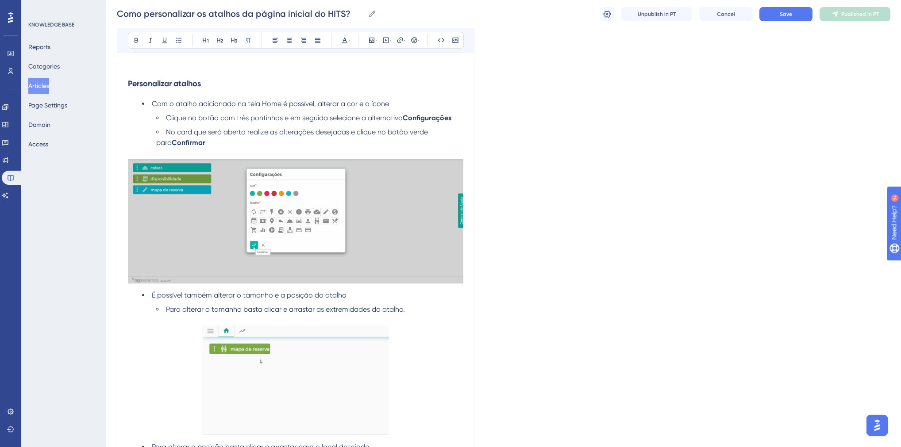
scroll to position [107, 0]
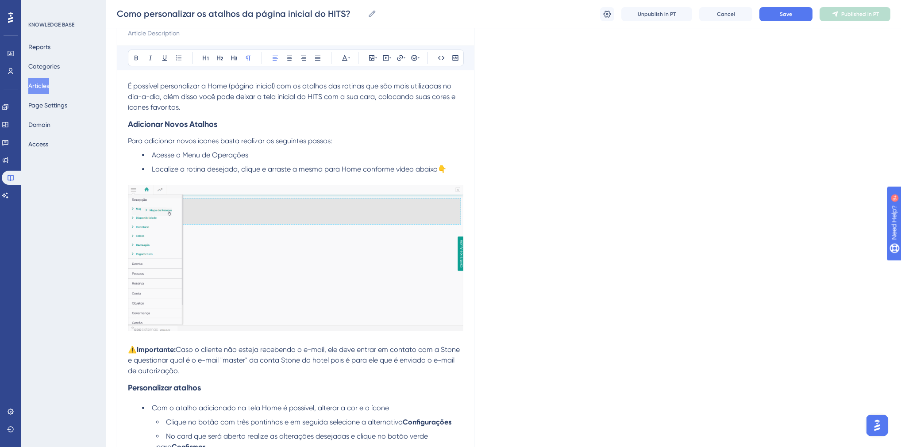
click at [200, 352] on span "Caso o cliente não esteja recebendo o e-mail, ele deve entrar em contato com a …" at bounding box center [295, 361] width 334 height 30
click at [262, 350] on span "Caso queira adicionar um relatório cliente não esteja recebendo o e-mail, ele d…" at bounding box center [292, 361] width 328 height 30
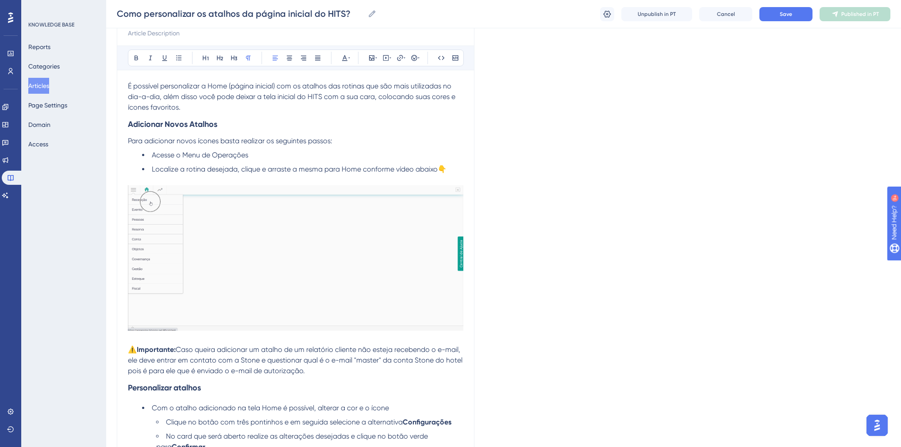
click at [262, 351] on span "Caso queira adicionar um atalho de um relatório cliente não esteja recebendo o …" at bounding box center [296, 361] width 336 height 30
click at [329, 351] on span "Caso queira adicionar o atalho de um relatório cliente não esteja recebendo o e…" at bounding box center [296, 361] width 336 height 30
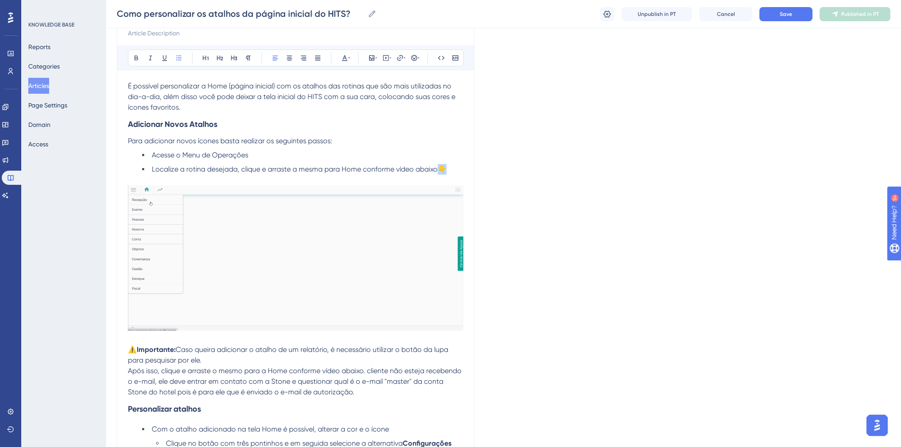
drag, startPoint x: 448, startPoint y: 172, endPoint x: 439, endPoint y: 173, distance: 8.5
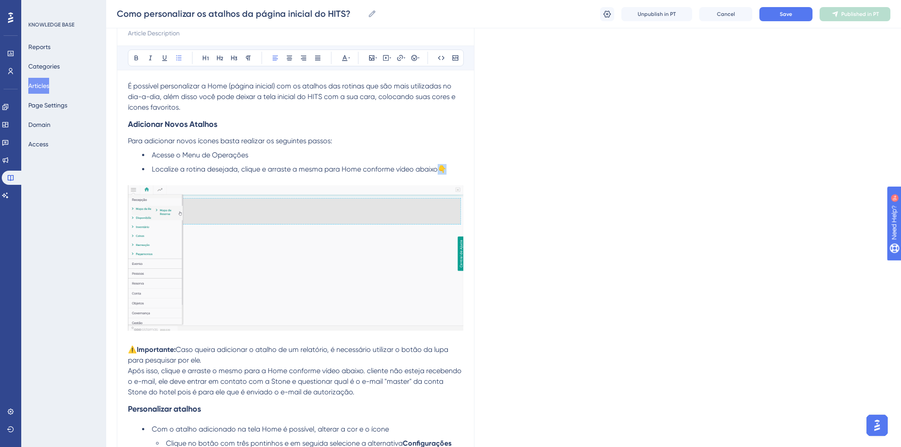
click at [439, 173] on li "Localize a rotina desejada, clique e arraste a mesma para Home conforme vídeo a…" at bounding box center [302, 169] width 321 height 11
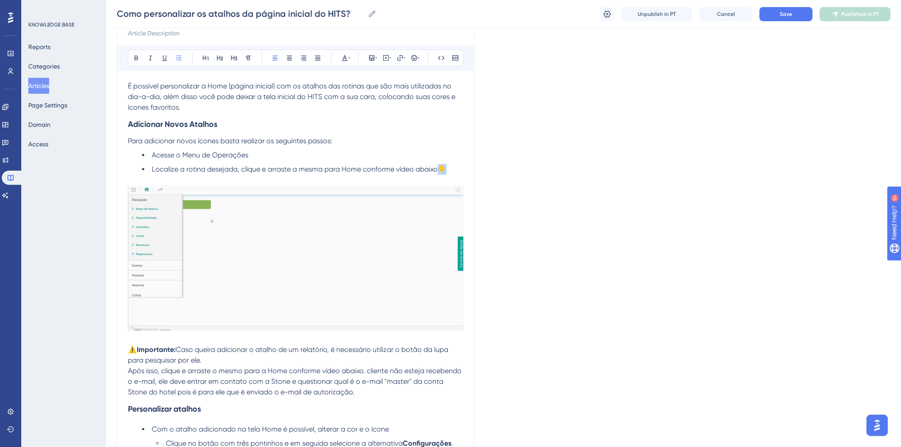
copy span "👇"
click at [366, 373] on span "Após isso, clique e arraste o mesmo para a Home conforme vídeo abaixo. cliente …" at bounding box center [295, 382] width 335 height 30
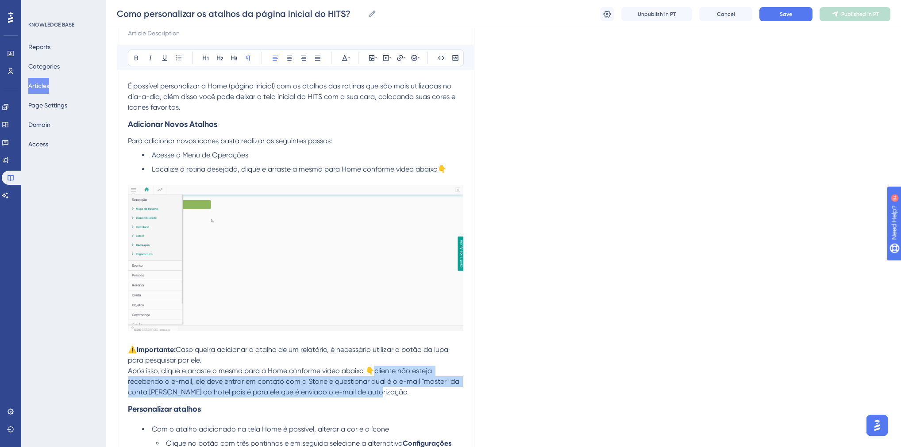
drag, startPoint x: 383, startPoint y: 395, endPoint x: 373, endPoint y: 371, distance: 26.0
click at [373, 371] on p "Após isso, clique e arraste o mesmo para a Home conforme vídeo abaixo 👇cliente …" at bounding box center [295, 382] width 335 height 32
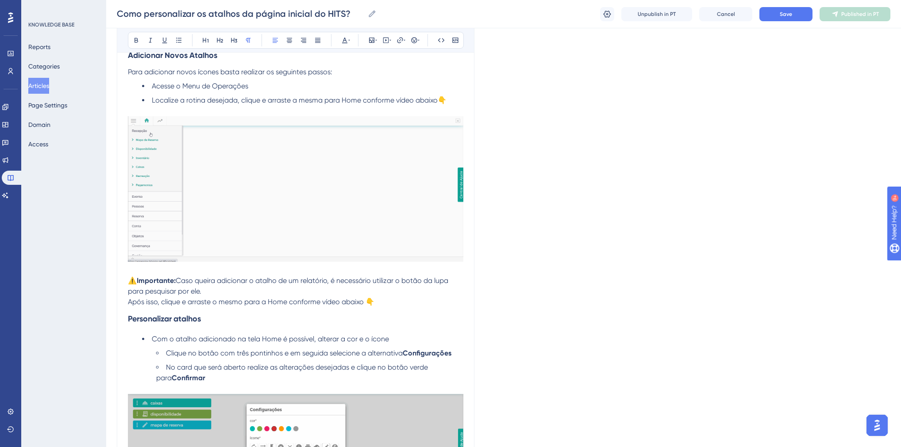
scroll to position [178, 0]
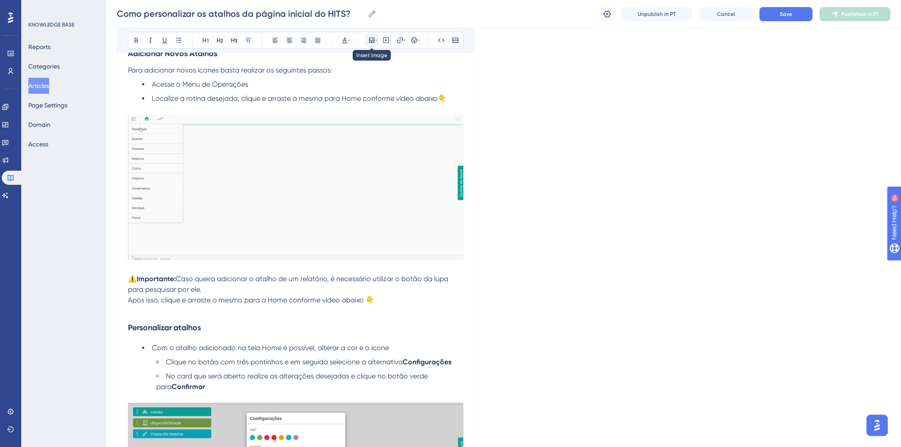
click at [368, 38] on icon at bounding box center [371, 40] width 7 height 7
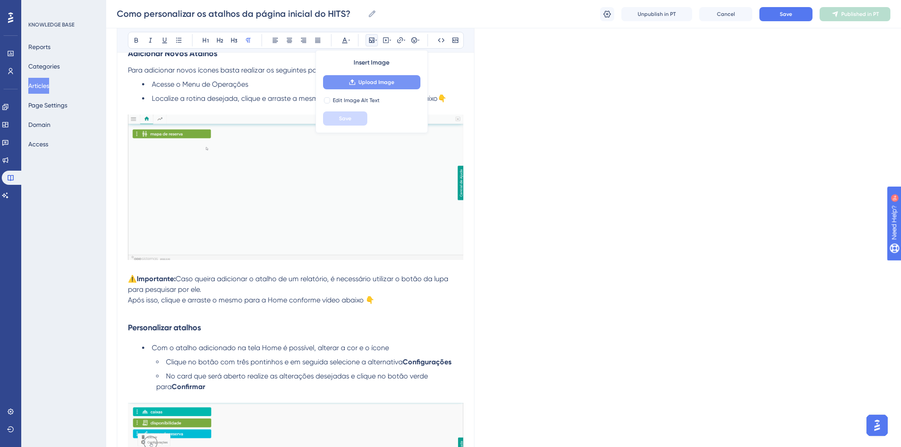
click at [369, 80] on span "Upload Image" at bounding box center [376, 82] width 36 height 7
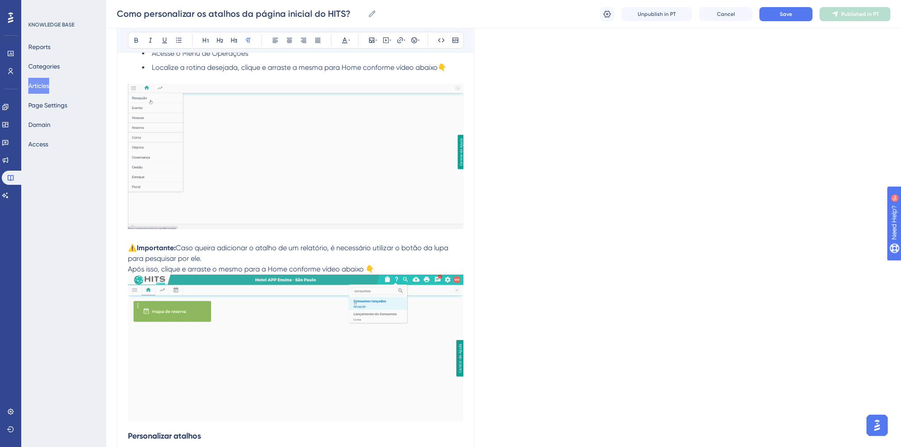
scroll to position [284, 0]
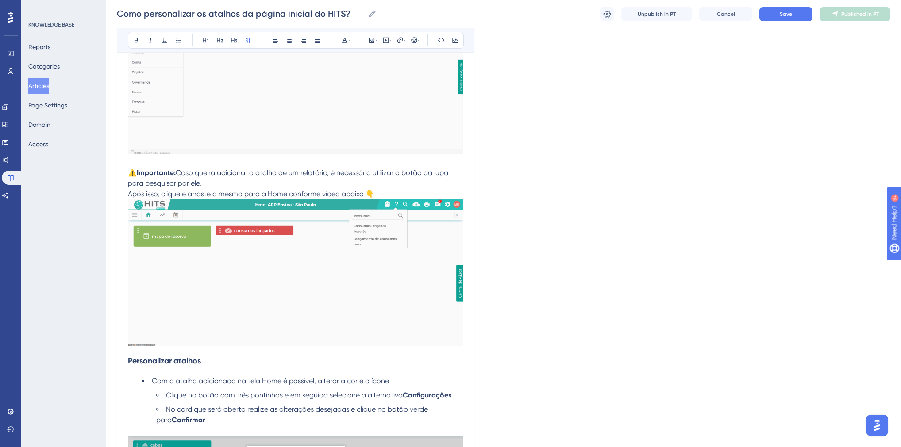
click at [336, 271] on img at bounding box center [295, 273] width 335 height 146
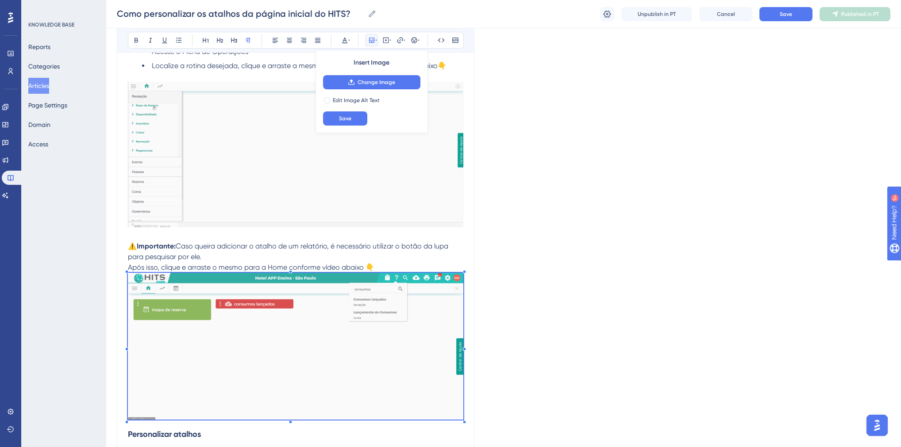
scroll to position [142, 0]
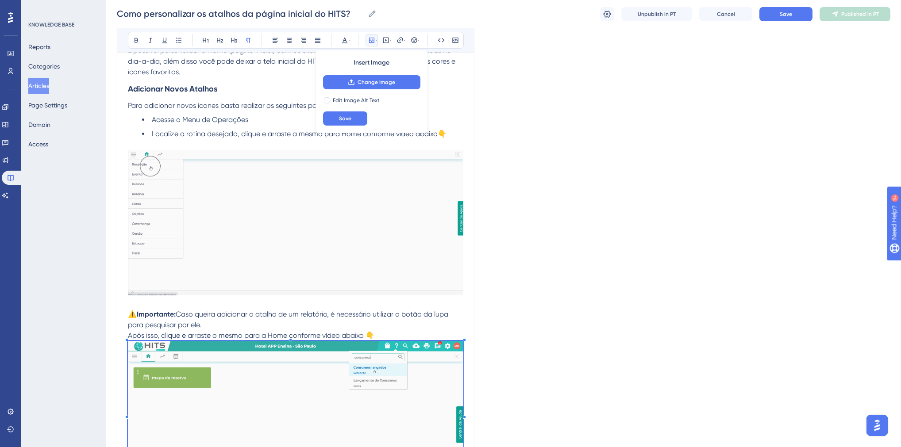
click at [261, 214] on img at bounding box center [295, 223] width 335 height 146
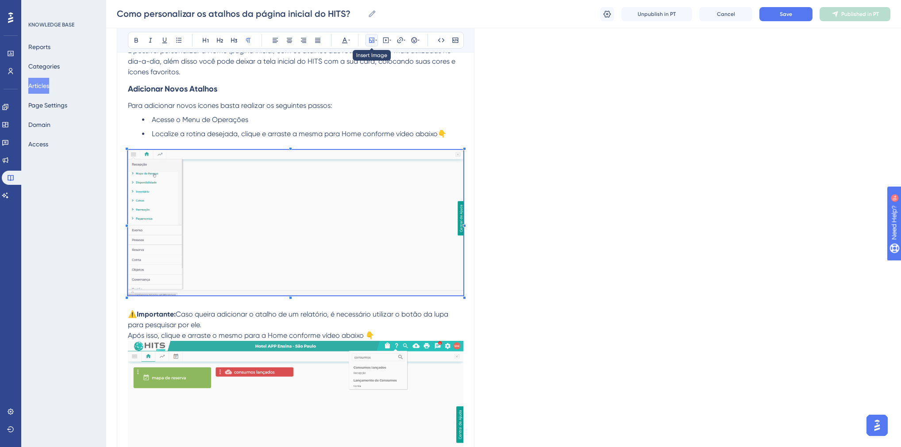
click at [372, 44] on button at bounding box center [371, 40] width 12 height 12
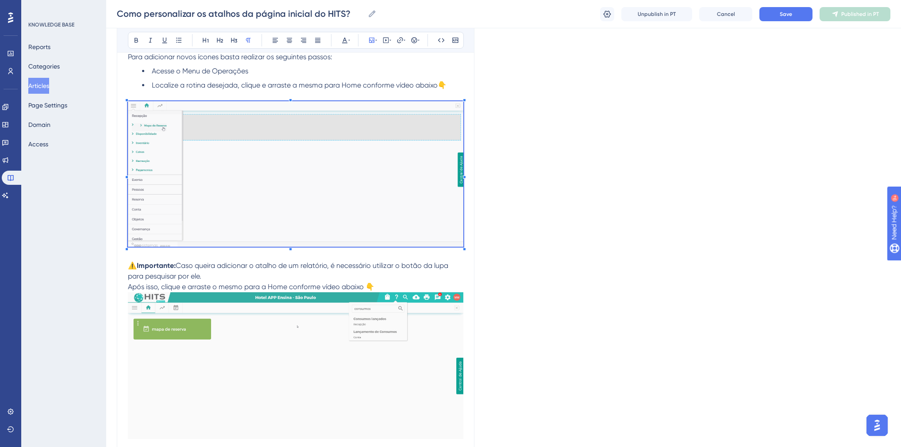
scroll to position [319, 0]
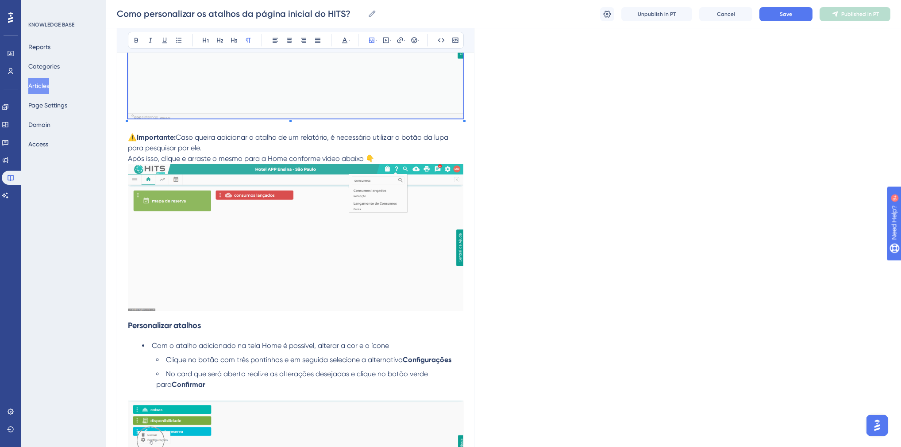
click at [370, 258] on img at bounding box center [295, 237] width 335 height 146
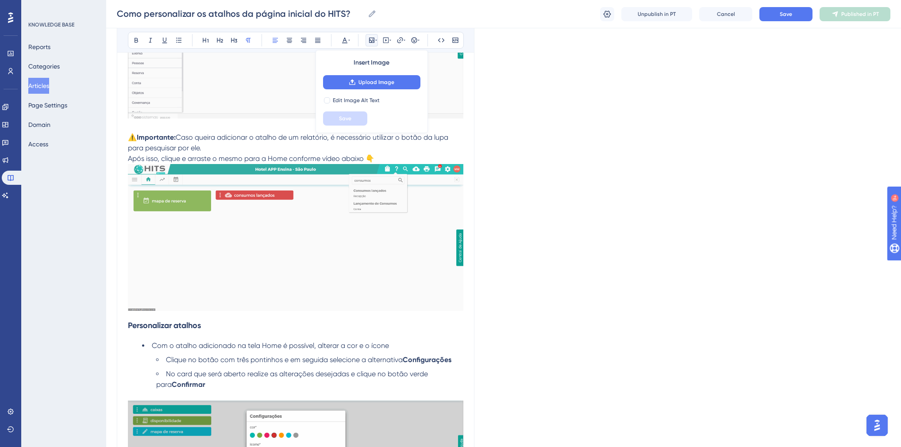
click at [396, 162] on p "Após isso, clique e arraste o mesmo para a Home conforme vídeo abaixo 👇" at bounding box center [295, 159] width 335 height 11
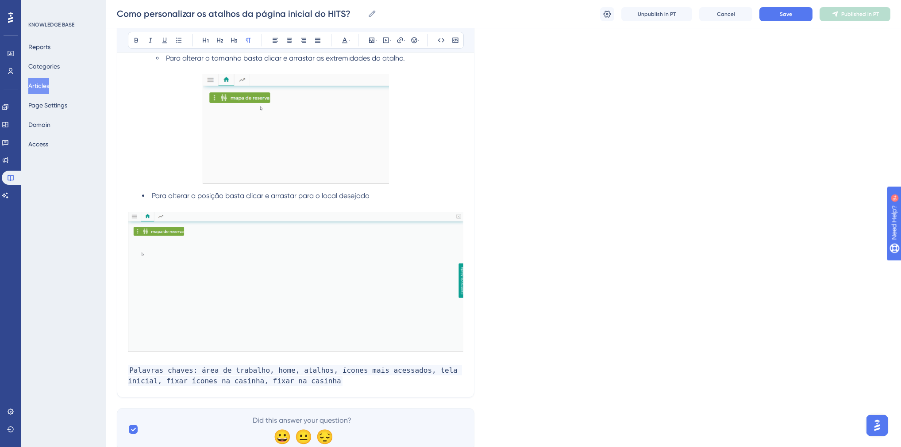
scroll to position [855, 0]
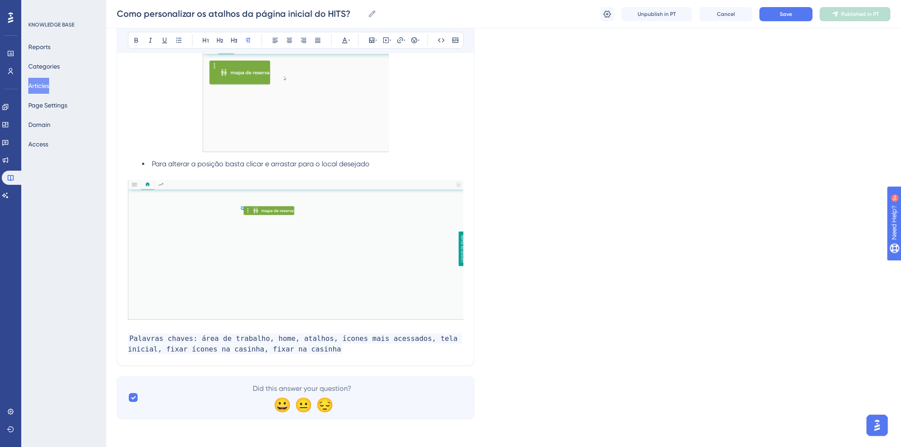
click at [333, 350] on p "Palavras chaves: área de trabalho, home, atalhos, ícones mais acessados, tela i…" at bounding box center [295, 344] width 335 height 21
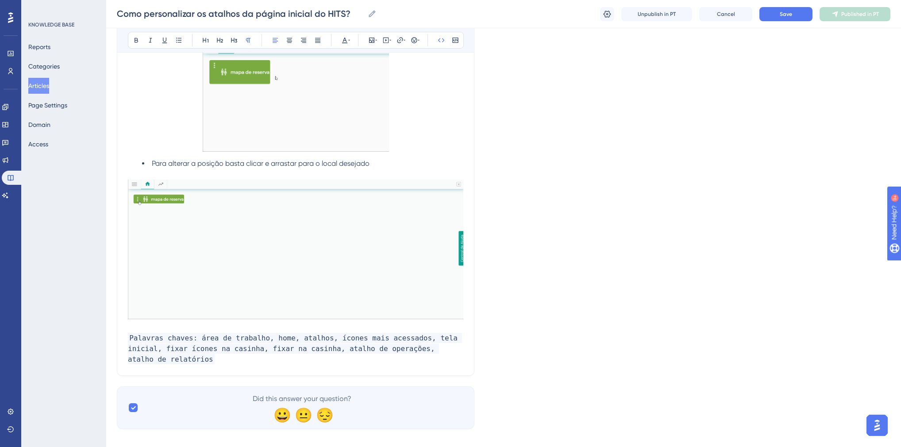
click at [781, 3] on div "Como personalizar os atalhos da página inicial do HITS? Como personalizar os at…" at bounding box center [503, 14] width 795 height 28
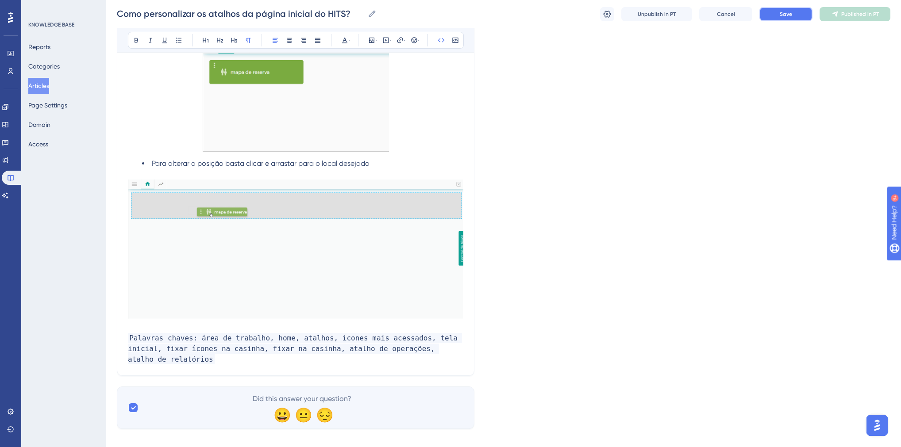
click at [780, 12] on span "Save" at bounding box center [786, 14] width 12 height 7
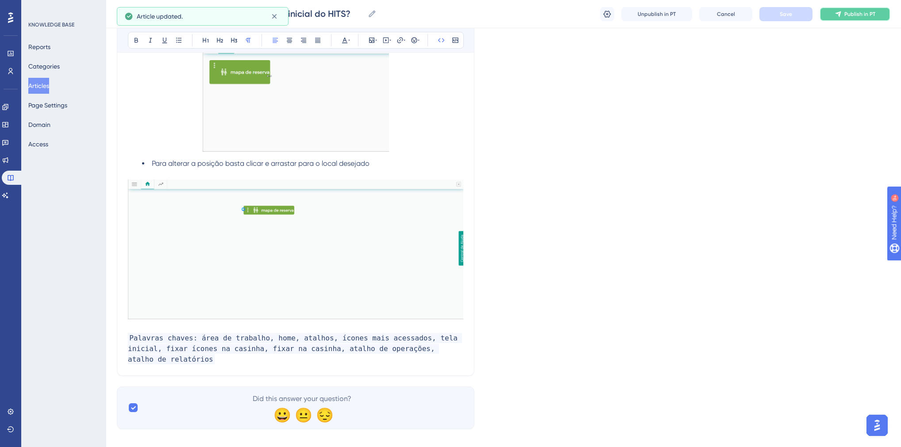
click at [837, 15] on icon at bounding box center [838, 14] width 7 height 7
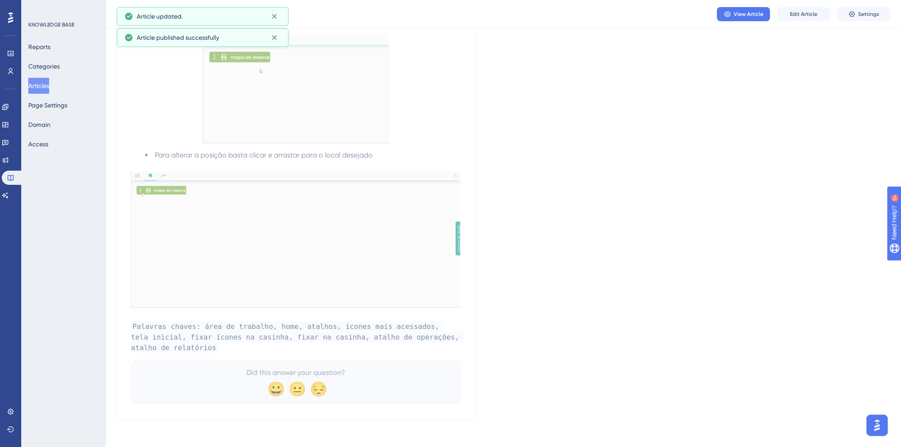
scroll to position [811, 0]
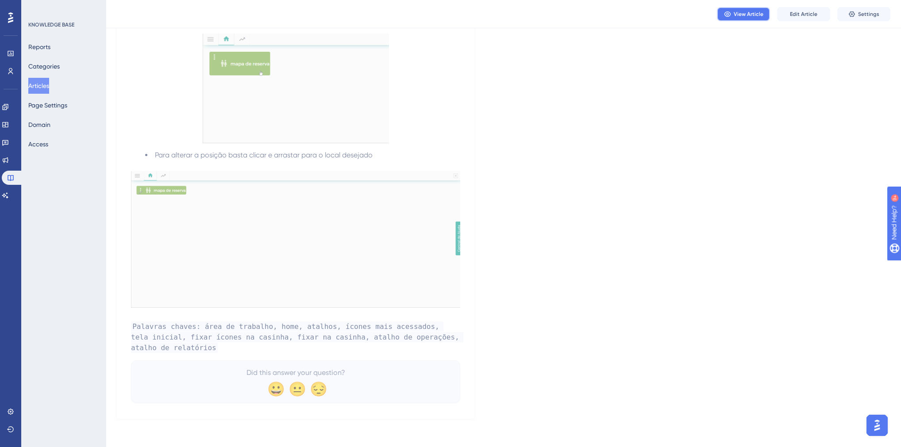
click at [756, 12] on span "View Article" at bounding box center [749, 14] width 30 height 7
click at [9, 191] on link at bounding box center [5, 195] width 7 height 14
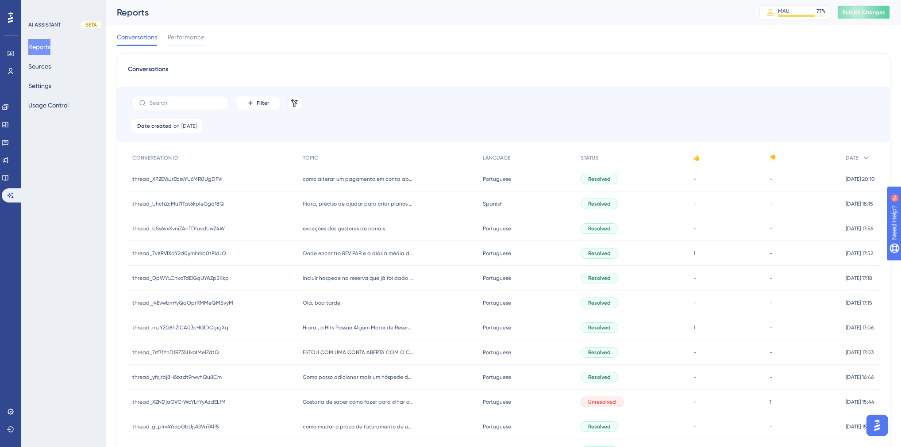
click at [863, 15] on span "Publish Changes" at bounding box center [863, 12] width 42 height 7
click at [45, 65] on button "Sources" at bounding box center [39, 66] width 23 height 16
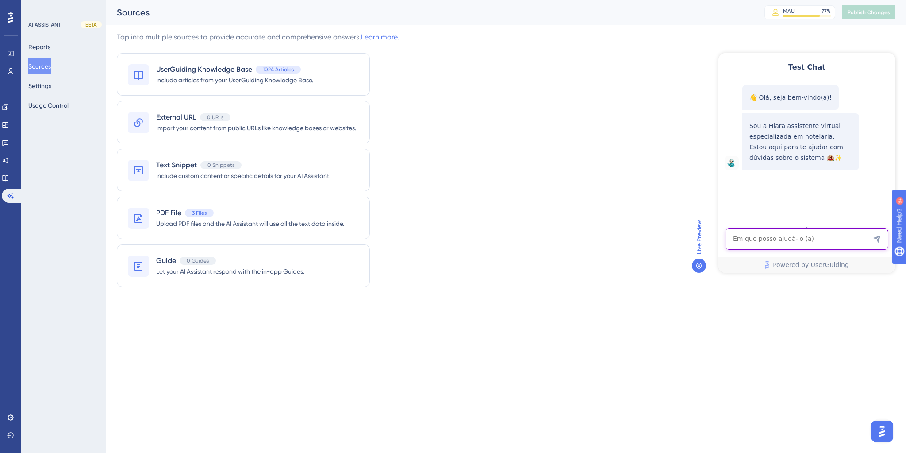
click at [798, 236] on textarea "AI Assistant Text Input" at bounding box center [807, 238] width 163 height 21
paste textarea "as instrucoes que voce me deu nao servem: Como eu faço para adicionar atalhos n…"
type textarea "as instrucoes que voce me deu nao servem: Como eu faço para adicionar atalhos n…"
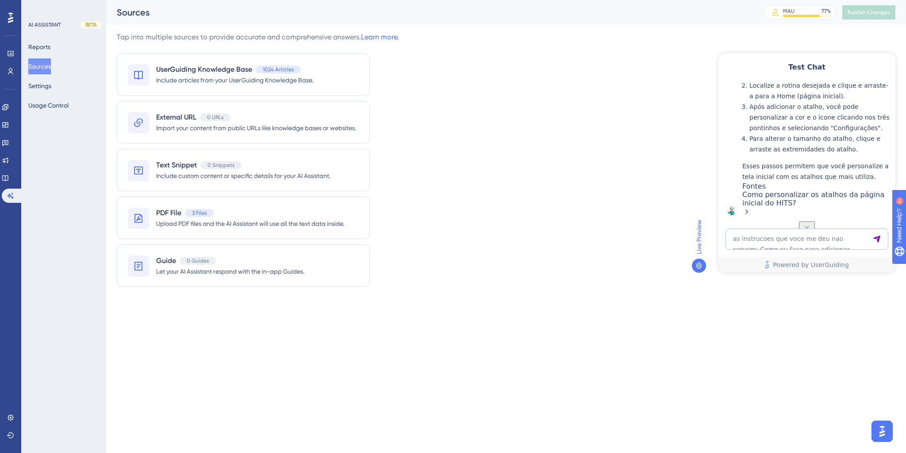
scroll to position [242, 0]
click at [792, 235] on textarea "as instrucoes que voce me deu nao servem: Como eu faço para adicionar atalhos n…" at bounding box center [807, 238] width 163 height 21
paste textarea "Como eu faço para adicionar atalhos na pagina principal do hits"
type textarea "Como eu faço para adicionar atalhos na pagina principal do hits"
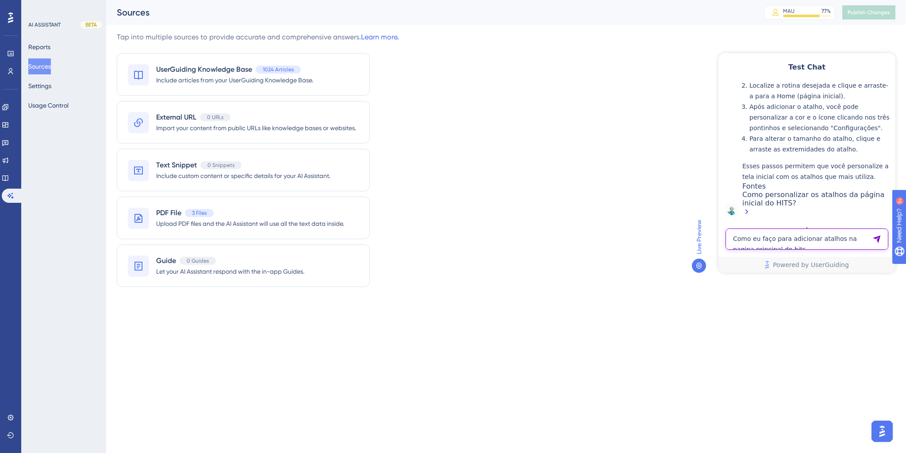
click at [803, 238] on textarea "Como eu faço para adicionar atalhos na pagina principal do hits" at bounding box center [807, 238] width 163 height 21
paste textarea "Como eu faço para adicionar atalhos na pagina principal do hits"
type textarea "Como eu faço para adicionar atalhos na pagina principal do hits"
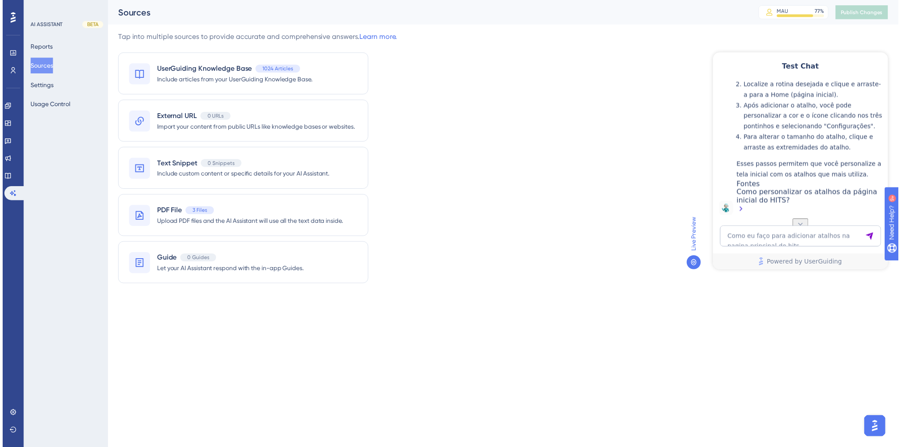
scroll to position [728, 0]
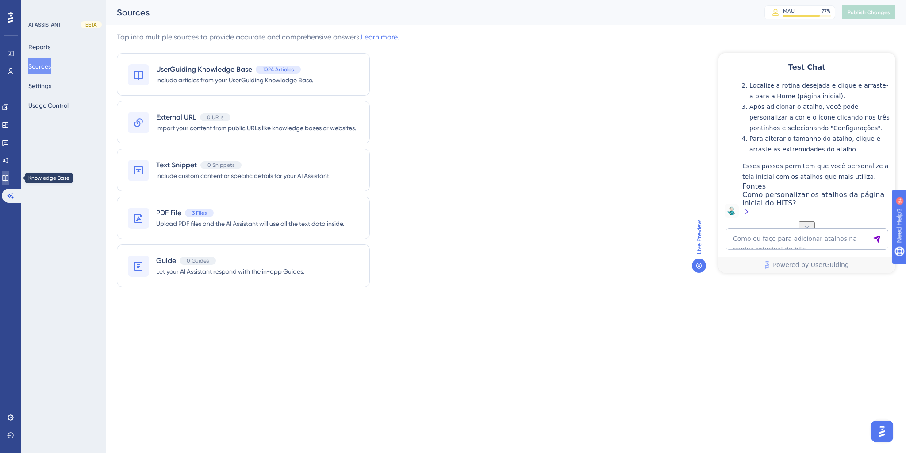
click at [9, 179] on icon at bounding box center [5, 177] width 7 height 7
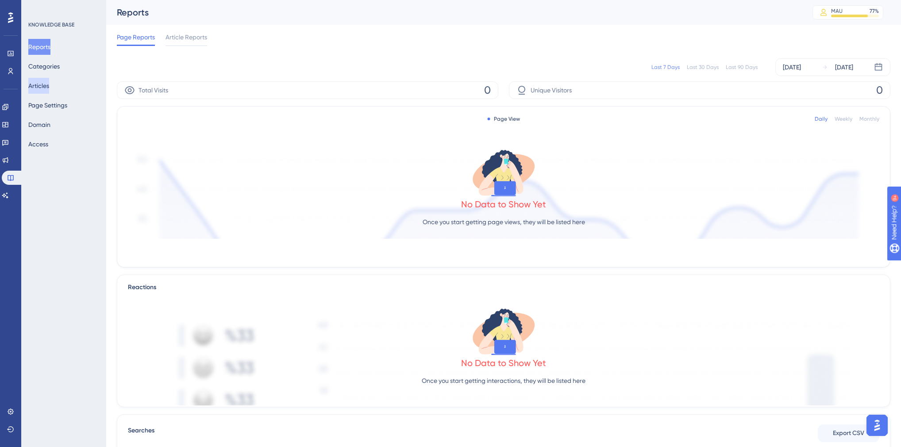
click at [49, 87] on button "Articles" at bounding box center [38, 86] width 21 height 16
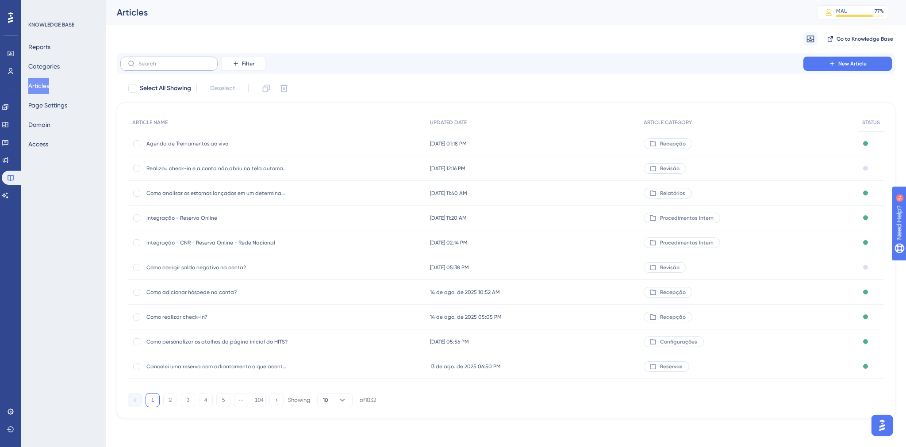
click at [186, 69] on label at bounding box center [168, 64] width 97 height 14
click at [186, 67] on input "text" at bounding box center [174, 64] width 72 height 6
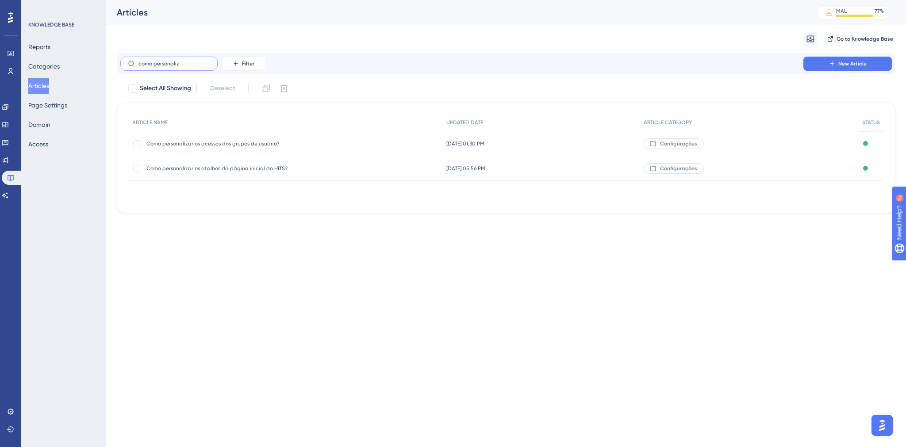
type input "como personaliz"
click at [173, 142] on span "Como personalizar os acessos dos grupos de usuário?" at bounding box center [217, 143] width 142 height 7
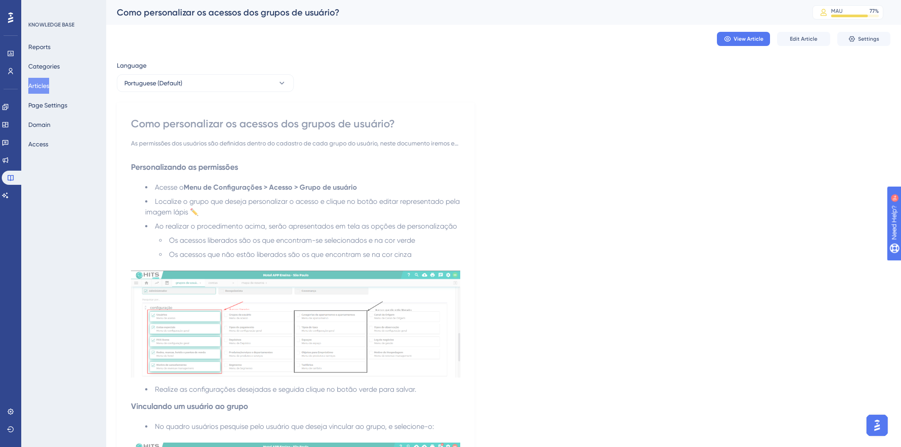
click at [48, 88] on button "Articles" at bounding box center [38, 86] width 21 height 16
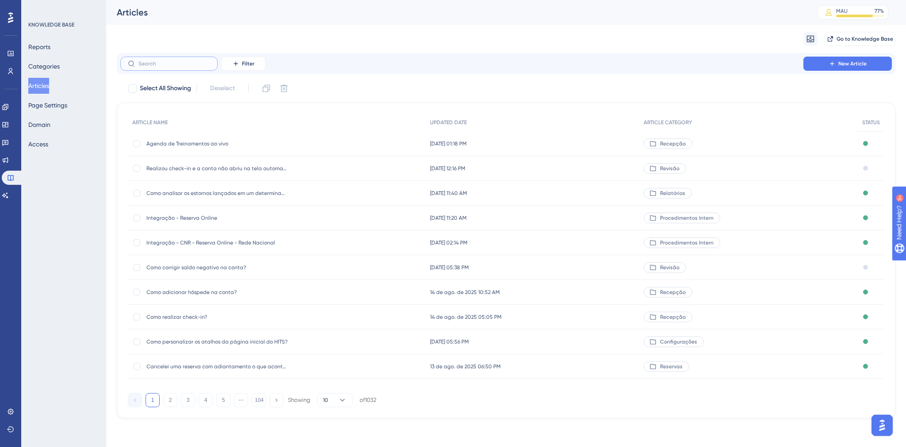
click at [151, 65] on input "text" at bounding box center [174, 64] width 72 height 6
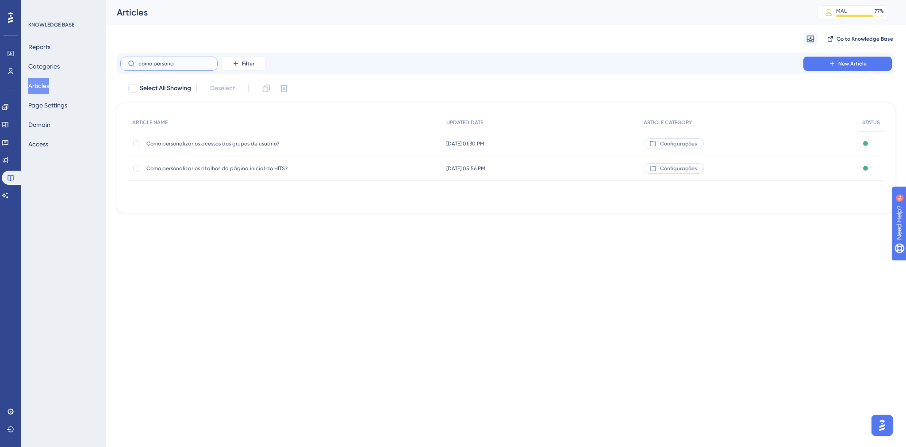
type input "como persona"
click at [200, 163] on div "Como personalizar os atalhos da página inicial do HITS? Como personalizar os at…" at bounding box center [217, 168] width 142 height 25
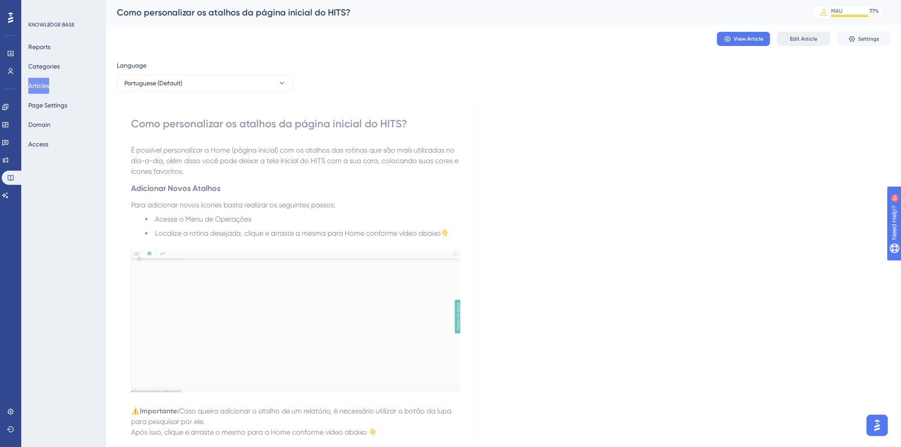
click at [804, 42] on button "Edit Article" at bounding box center [803, 39] width 53 height 14
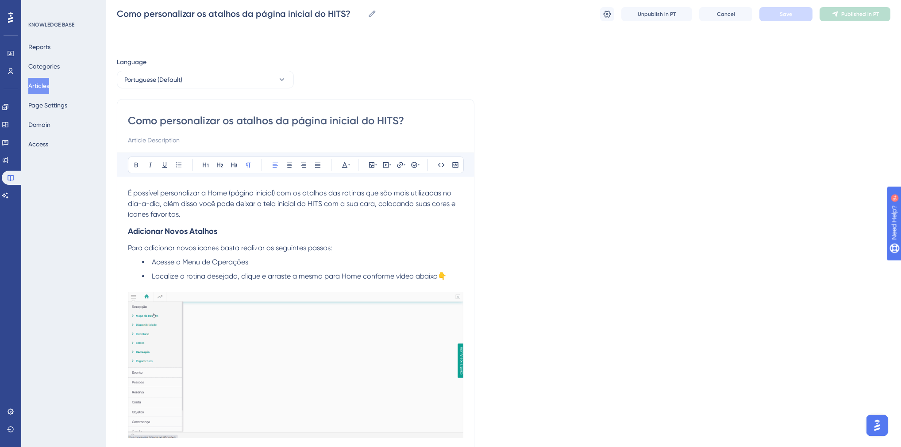
scroll to position [142, 0]
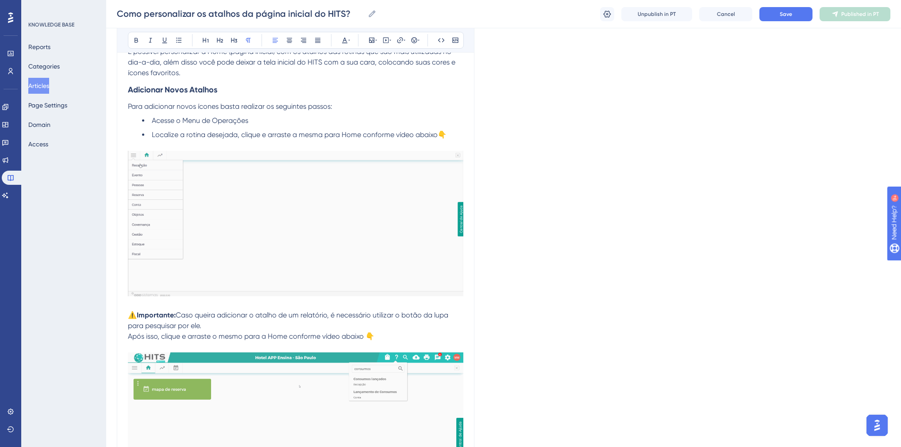
click at [358, 105] on p "Para adicionar novos ícones basta realizar os seguintes passos:" at bounding box center [295, 106] width 335 height 11
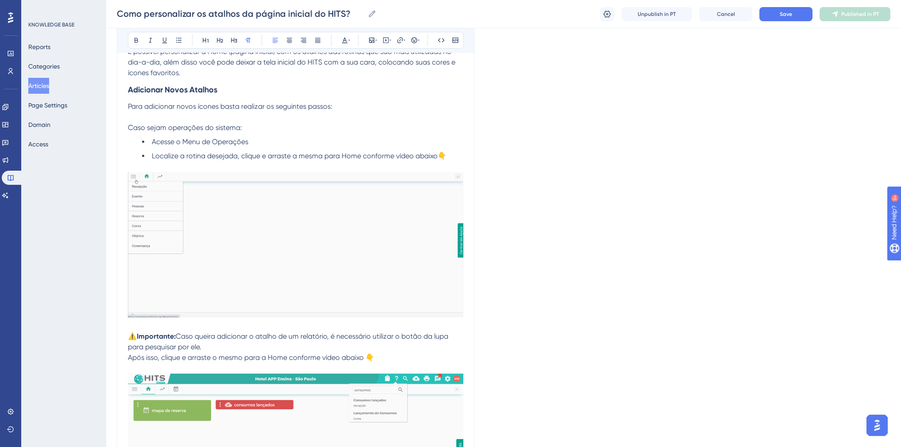
click at [130, 335] on span "⚠️" at bounding box center [132, 336] width 9 height 8
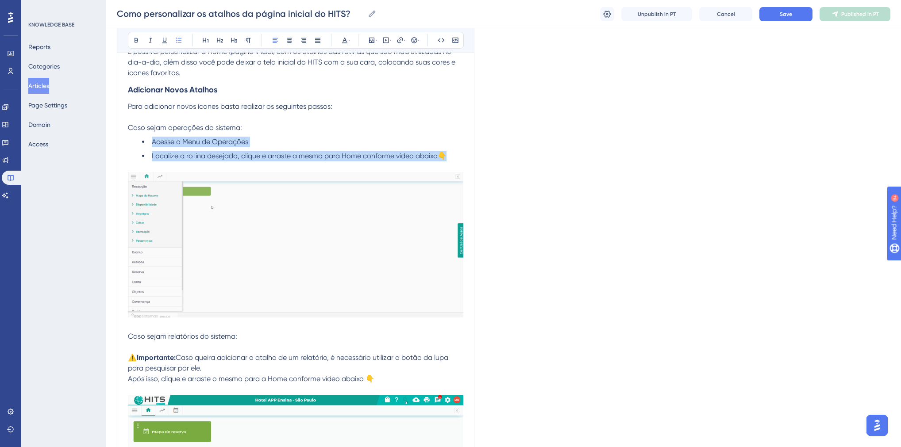
drag, startPoint x: 449, startPoint y: 155, endPoint x: 153, endPoint y: 141, distance: 296.4
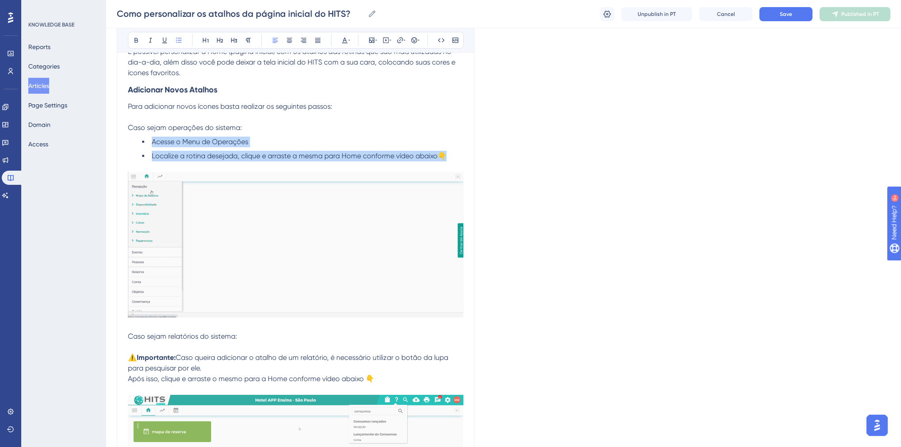
click at [153, 141] on ul "Acesse o Menu de Operações Localize a rotina desejada, clique e arraste a mesma…" at bounding box center [295, 149] width 335 height 25
copy ul "Acesse o Menu de Operações Localize a rotina desejada, clique e arraste a mesma…"
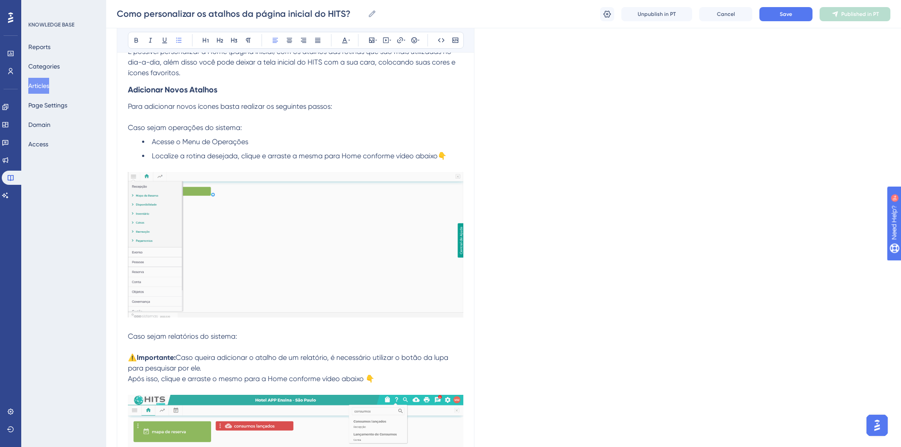
click at [227, 345] on p at bounding box center [295, 347] width 335 height 11
click at [183, 41] on button at bounding box center [179, 40] width 12 height 12
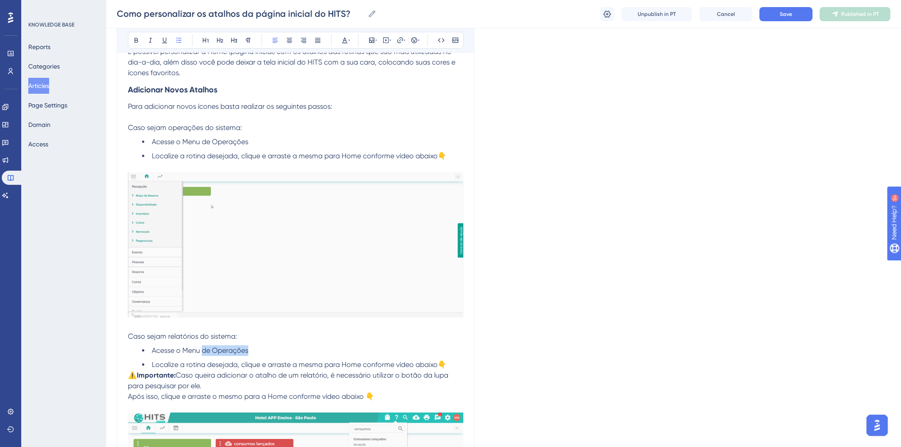
drag, startPoint x: 255, startPoint y: 350, endPoint x: 203, endPoint y: 352, distance: 51.8
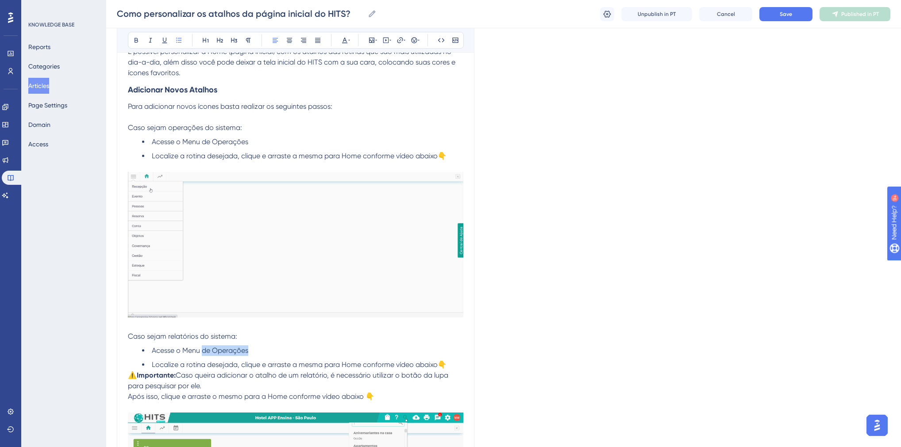
click at [203, 352] on li "Acesse o Menu de Operações" at bounding box center [302, 351] width 321 height 11
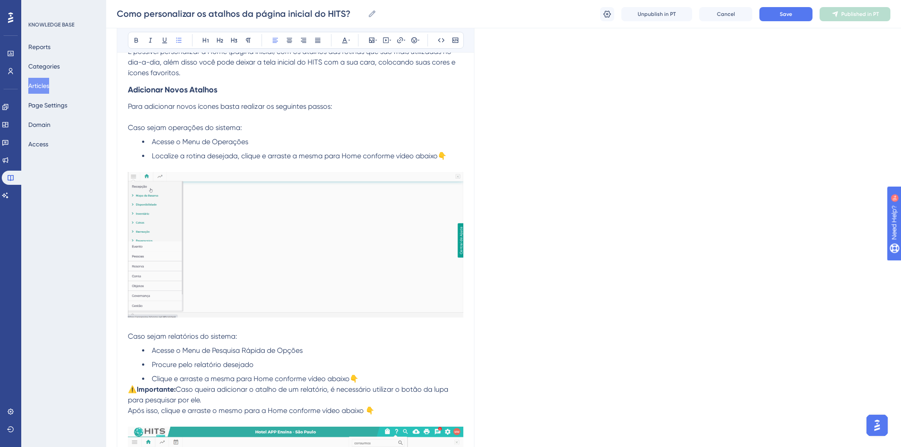
click at [205, 379] on span "Clique e arraste a mesma para Home conforme vídeo abaixo👇" at bounding box center [255, 379] width 207 height 8
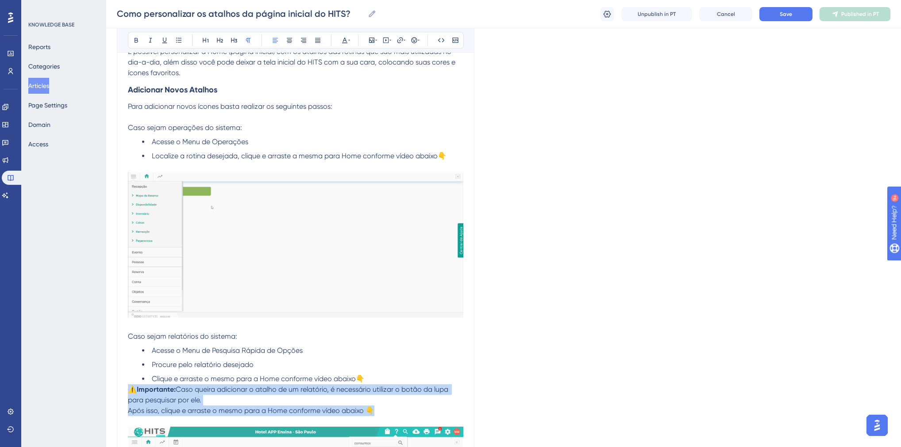
drag, startPoint x: 351, startPoint y: 411, endPoint x: 127, endPoint y: 388, distance: 225.6
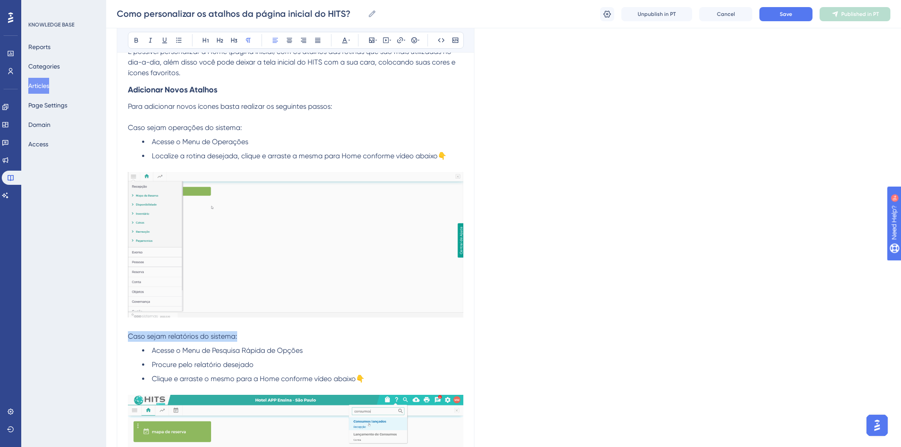
drag, startPoint x: 210, startPoint y: 336, endPoint x: 127, endPoint y: 336, distance: 82.7
click at [128, 336] on p "Caso sejam relatórios do sistema:" at bounding box center [295, 336] width 335 height 11
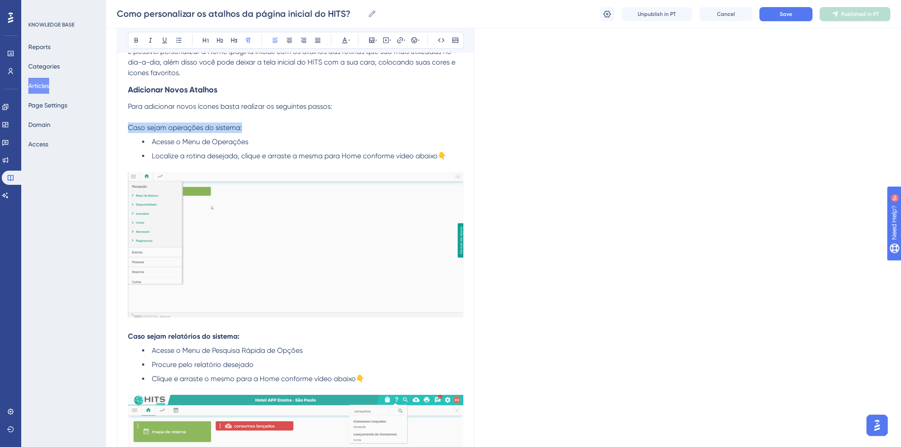
drag, startPoint x: 246, startPoint y: 127, endPoint x: 129, endPoint y: 128, distance: 117.3
click at [129, 128] on p "Caso sejam operações do sistema:" at bounding box center [295, 128] width 335 height 11
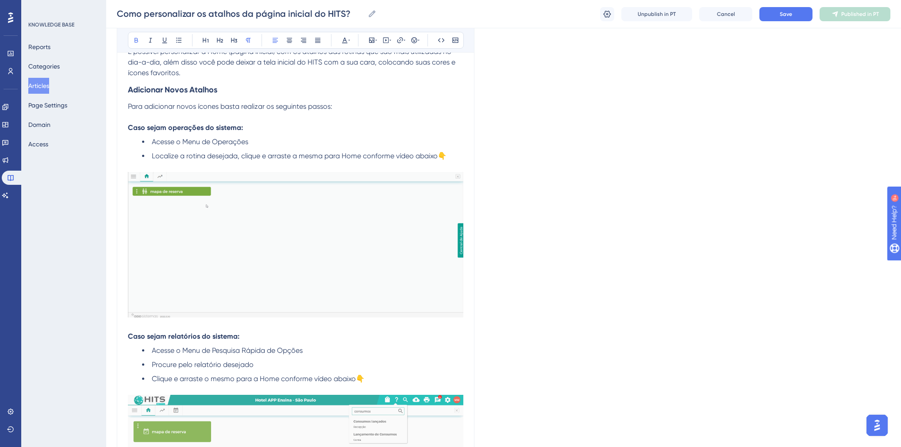
click at [236, 188] on img at bounding box center [295, 245] width 335 height 146
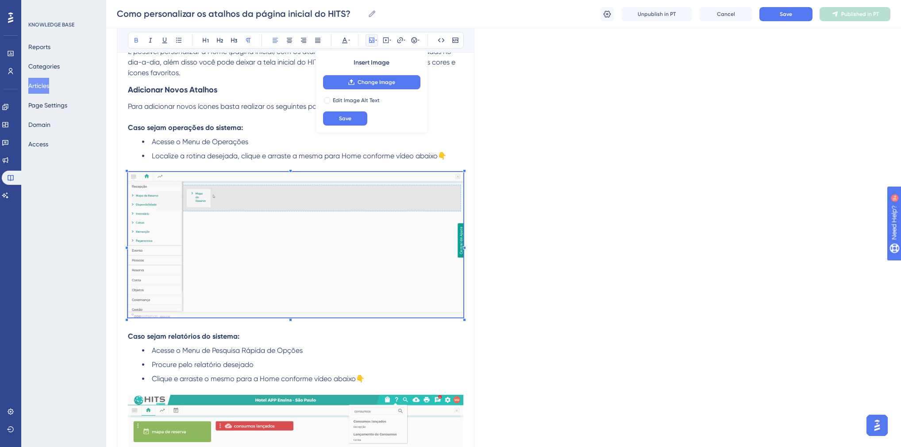
click at [276, 137] on li "Acesse o Menu de Operações" at bounding box center [302, 142] width 321 height 11
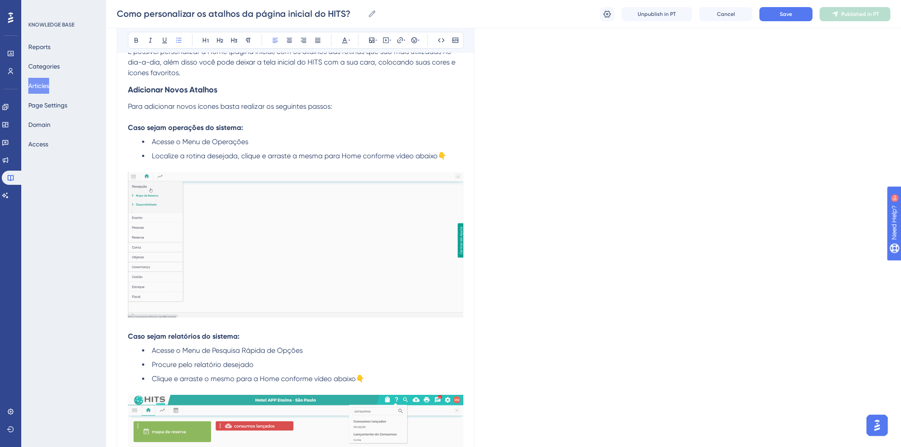
click at [308, 354] on li "Acesse o Menu de Pesquisa Rápida de Opções" at bounding box center [302, 351] width 321 height 11
click at [413, 42] on icon at bounding box center [414, 40] width 7 height 7
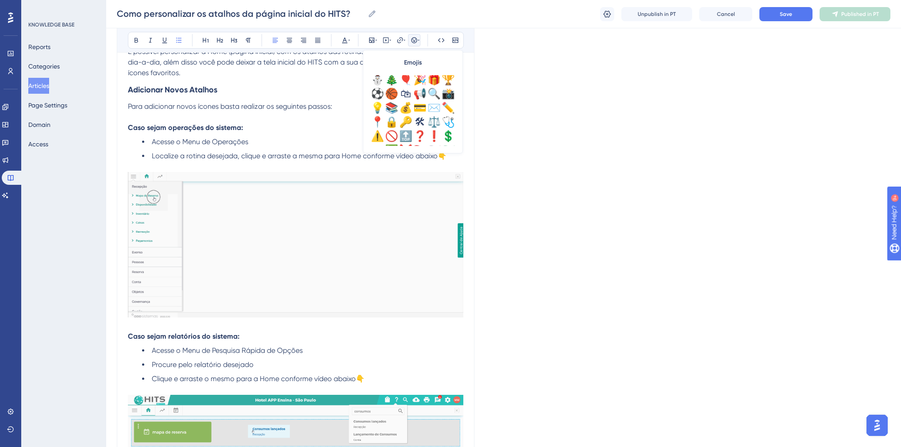
scroll to position [283, 0]
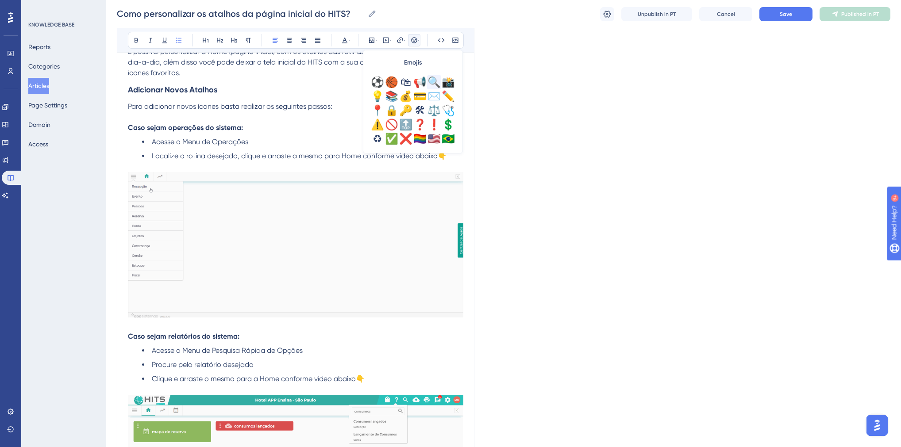
click at [433, 84] on div "🔍" at bounding box center [434, 82] width 14 height 14
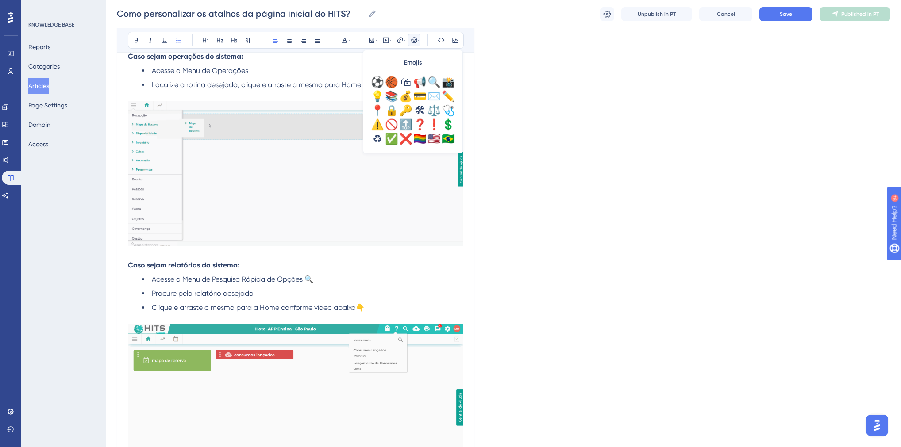
scroll to position [212, 0]
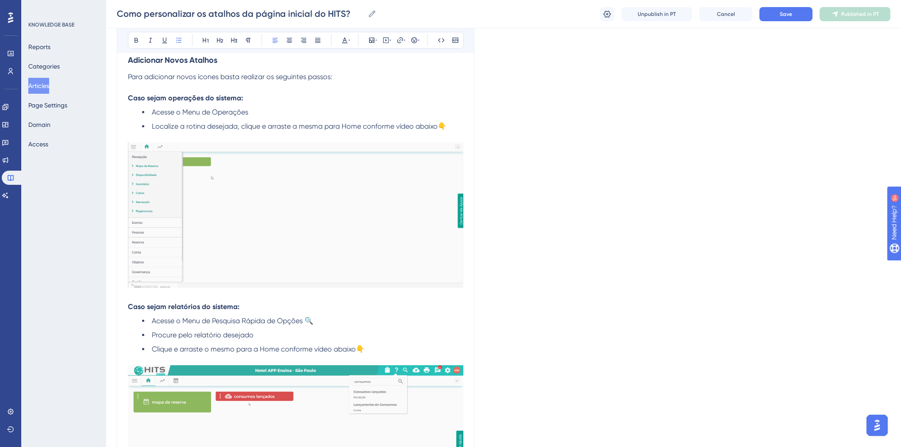
scroll to position [106, 0]
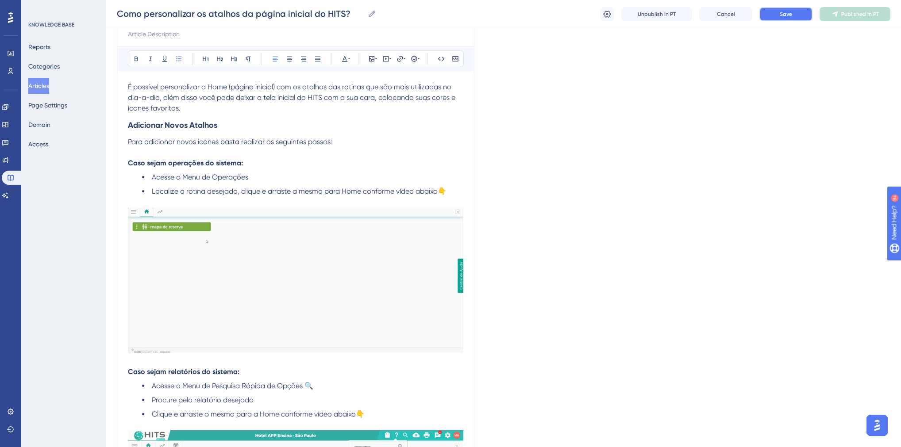
click at [782, 17] on span "Save" at bounding box center [786, 14] width 12 height 7
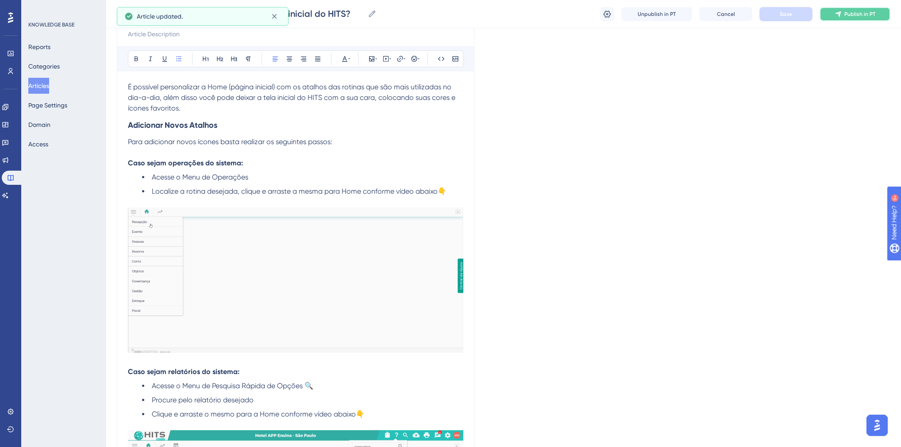
click at [849, 12] on span "Publish in PT" at bounding box center [859, 14] width 31 height 7
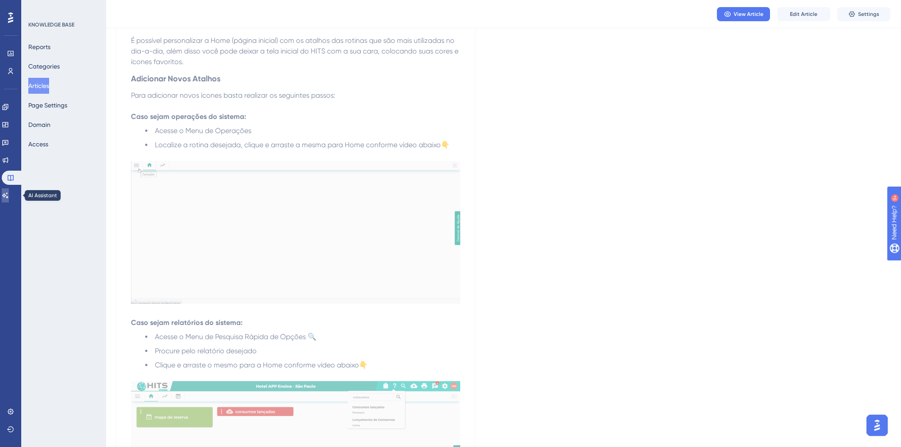
click at [9, 194] on icon at bounding box center [5, 195] width 7 height 7
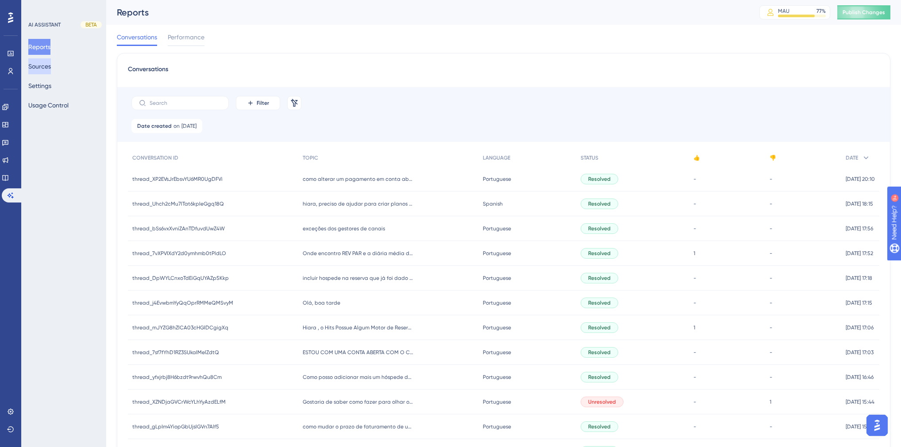
click at [44, 67] on button "Sources" at bounding box center [39, 66] width 23 height 16
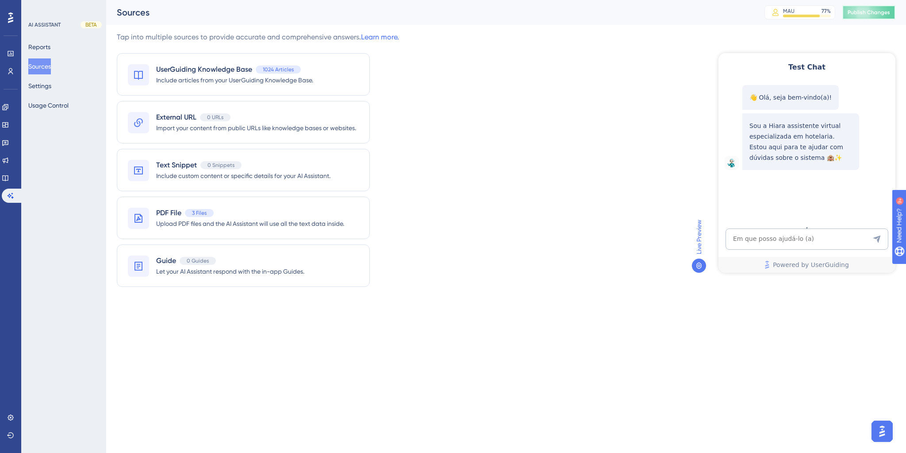
drag, startPoint x: 863, startPoint y: 18, endPoint x: 4, endPoint y: 228, distance: 883.9
click at [863, 18] on button "Publish Changes" at bounding box center [868, 12] width 53 height 14
click at [791, 242] on textarea "AI Assistant Text Input" at bounding box center [807, 238] width 163 height 21
paste textarea "Como eu faço para adicionar atalhos na pagina principal do hits"
type textarea "Como eu faço para adicionar atalhos na pagina principal do hits"
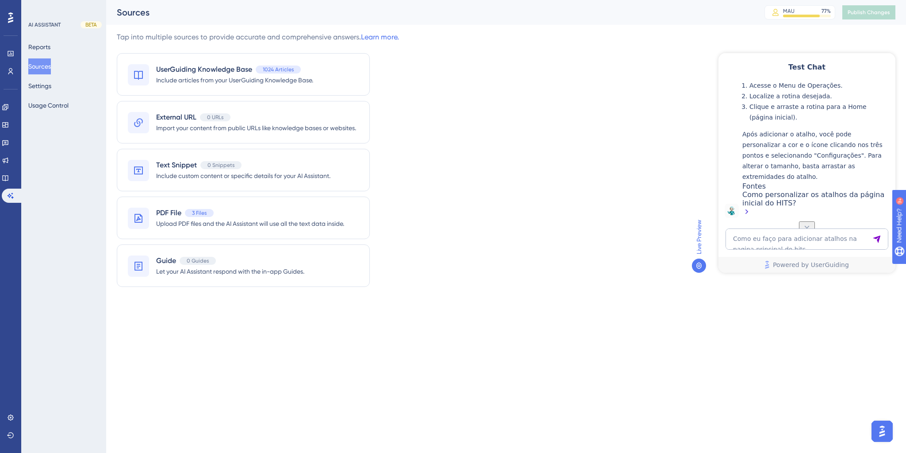
scroll to position [220, 0]
click at [775, 239] on textarea "Como eu faço para adicionar atalhos na pagina principal do hits" at bounding box center [807, 238] width 163 height 21
paste textarea ""como coloco uma notificacao no hospede ""
type textarea ""como coloco uma notificacao no hospede ""
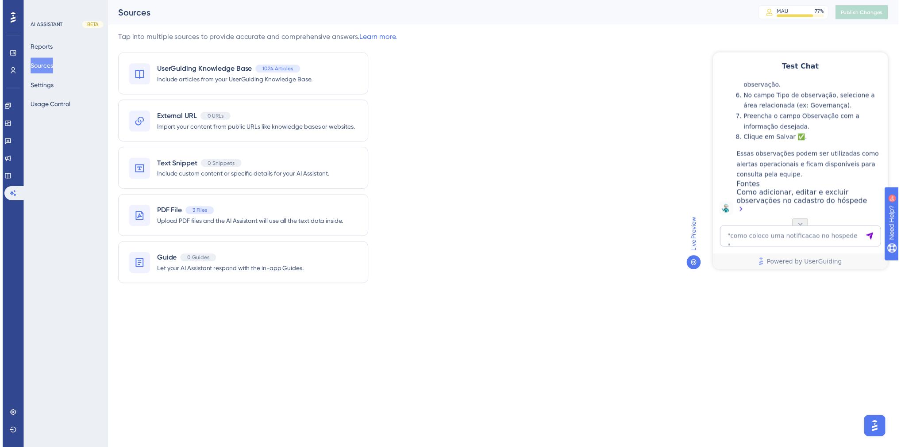
scroll to position [573, 0]
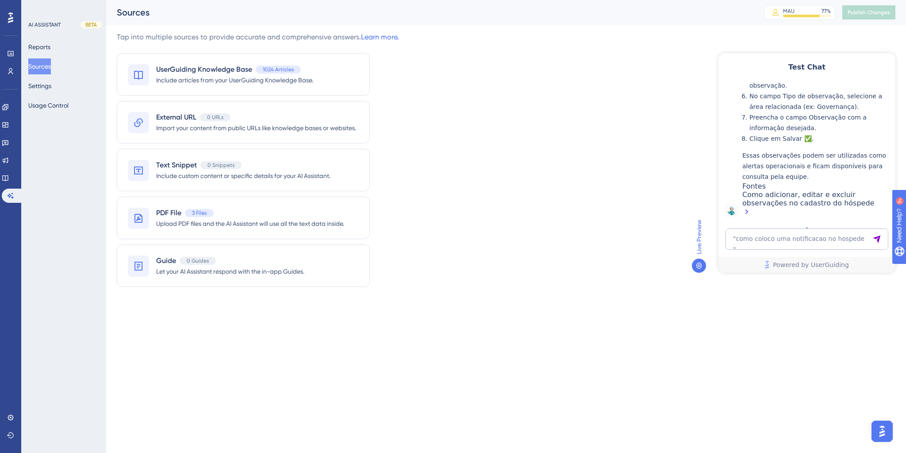
click at [6, 181] on link at bounding box center [5, 178] width 7 height 14
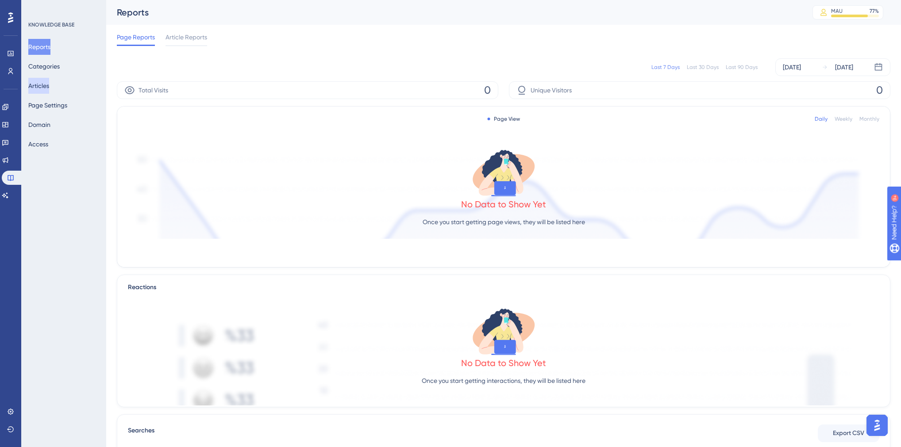
click at [43, 84] on button "Articles" at bounding box center [38, 86] width 21 height 16
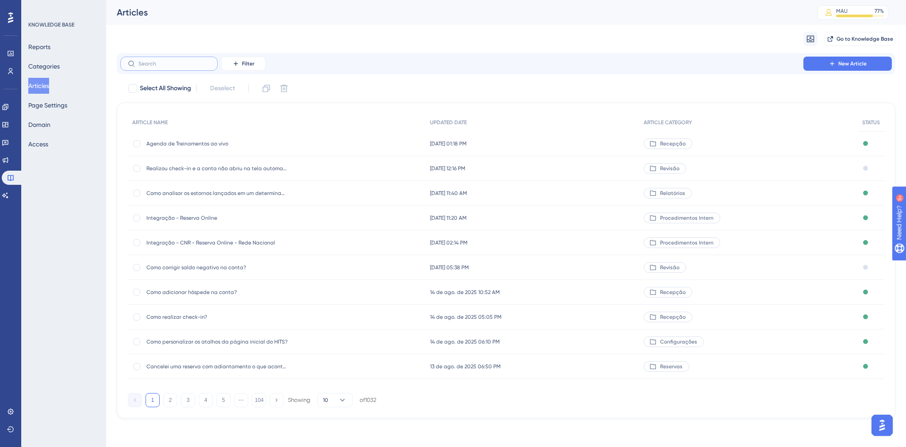
click at [163, 66] on input "text" at bounding box center [174, 64] width 72 height 6
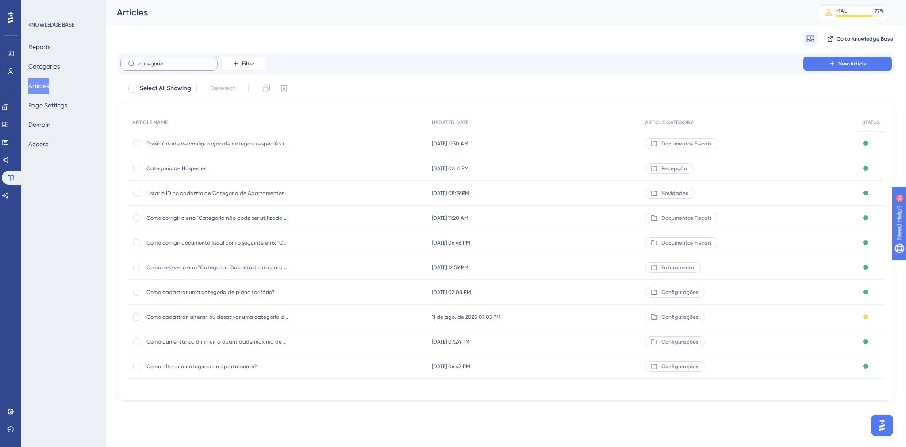
type input "categoria"
click at [195, 165] on span "Categoria de Hóspedes" at bounding box center [217, 168] width 142 height 7
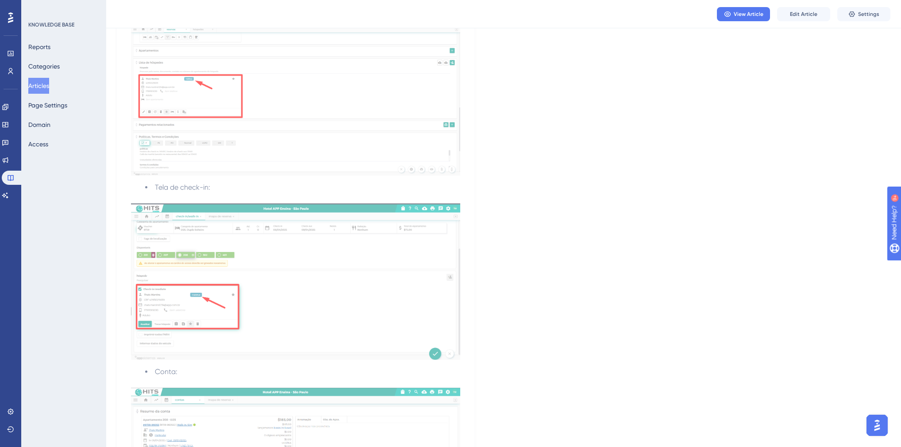
scroll to position [1805, 0]
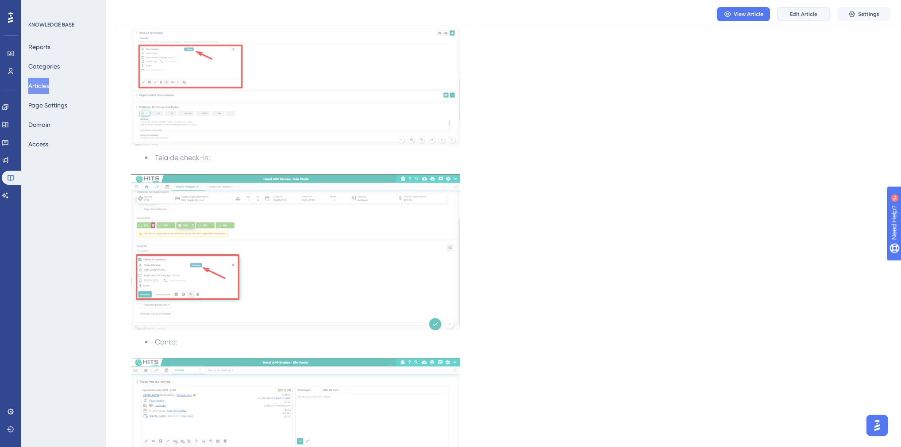
click at [807, 12] on span "Edit Article" at bounding box center [803, 14] width 27 height 7
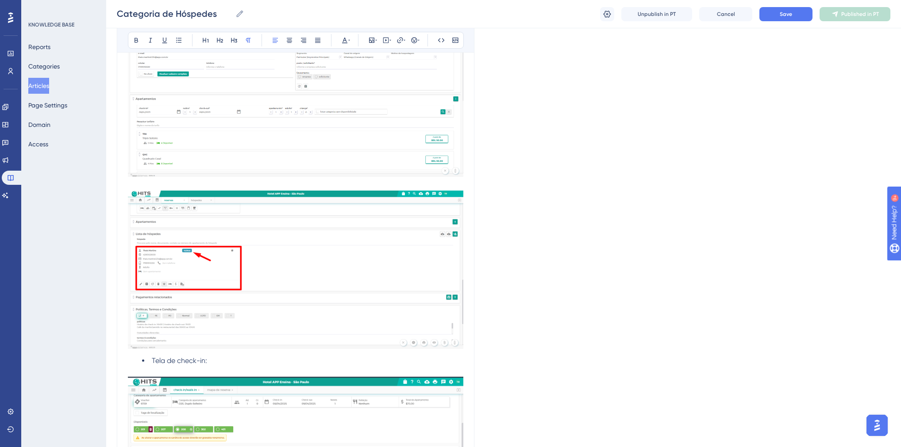
scroll to position [2366, 0]
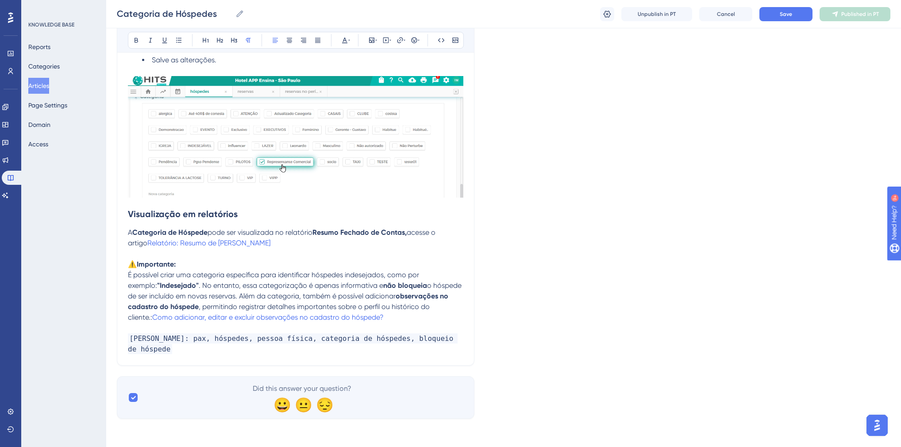
click at [242, 349] on p "Palavras chaves: pax, hóspedes, pessoa física, categoria de hóspedes, bloqueio …" at bounding box center [295, 344] width 335 height 21
click at [793, 19] on button "Save" at bounding box center [785, 14] width 53 height 14
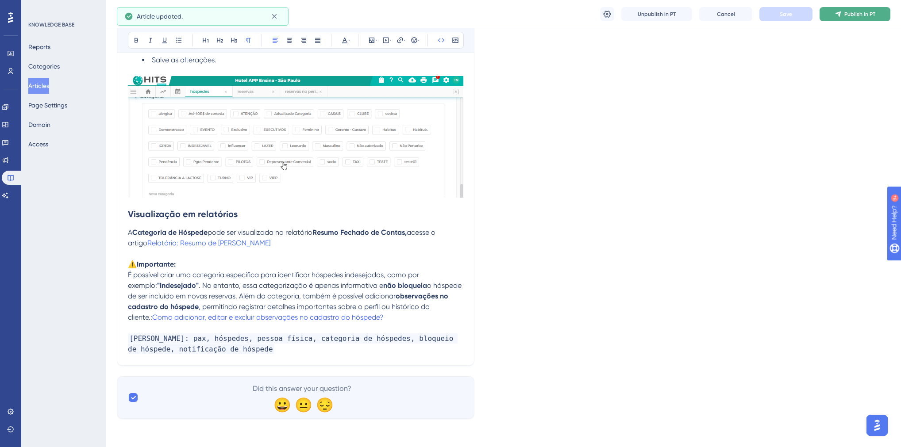
click at [829, 15] on button "Publish in PT" at bounding box center [854, 14] width 71 height 14
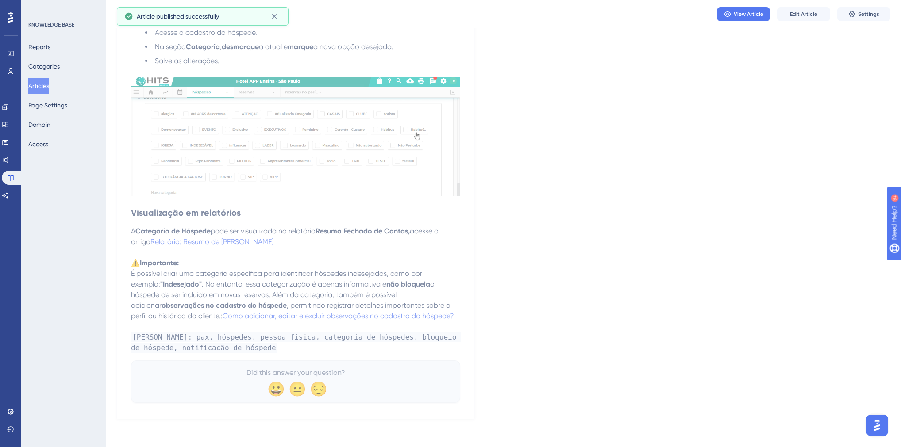
click at [42, 84] on button "Articles" at bounding box center [38, 86] width 21 height 16
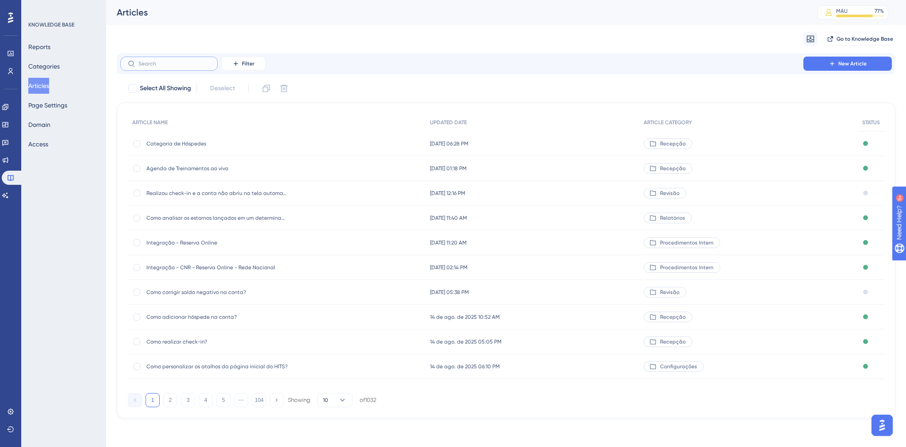
click at [184, 62] on input "text" at bounding box center [174, 64] width 72 height 6
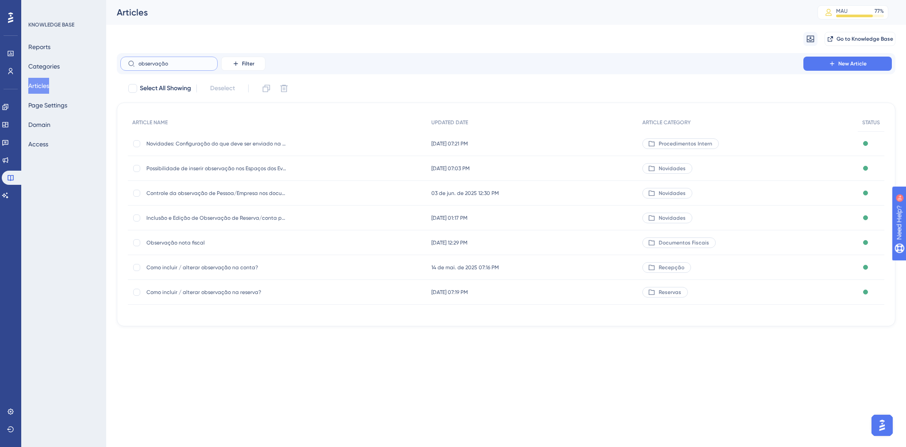
drag, startPoint x: 175, startPoint y: 61, endPoint x: 126, endPoint y: 66, distance: 49.0
click at [126, 66] on label "observação" at bounding box center [168, 64] width 97 height 14
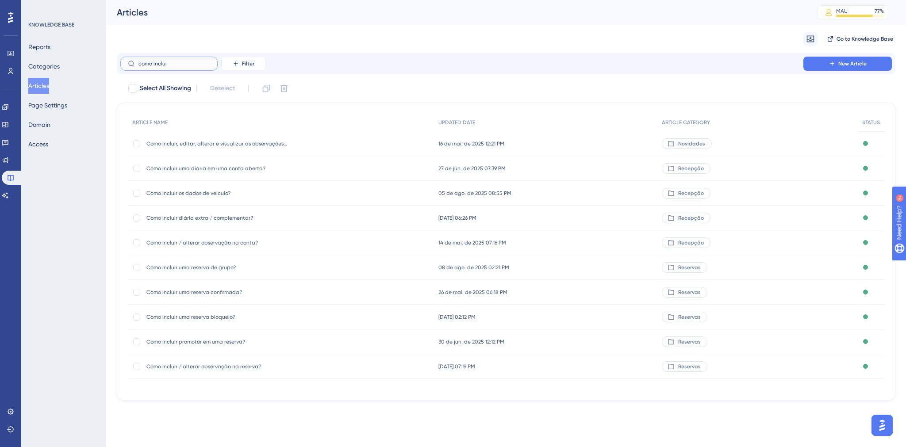
type input "como inclui"
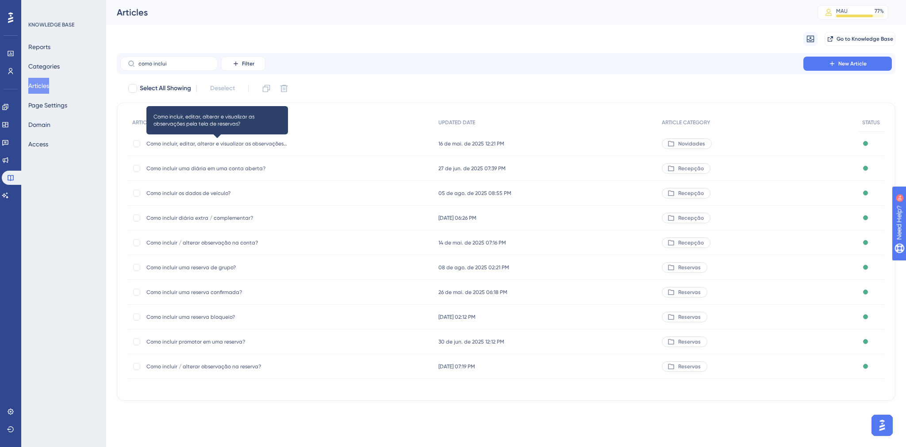
click at [199, 142] on span "Como incluir, editar, alterar e visualizar as observações pela tela de reservas?" at bounding box center [217, 143] width 142 height 7
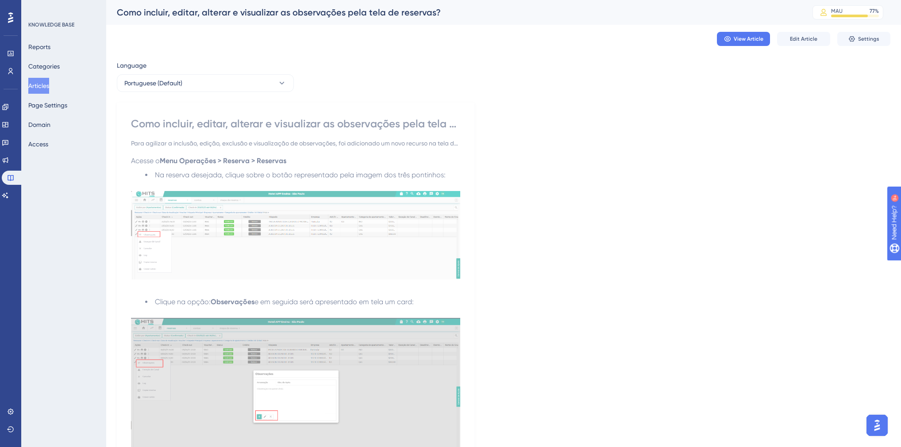
scroll to position [188, 0]
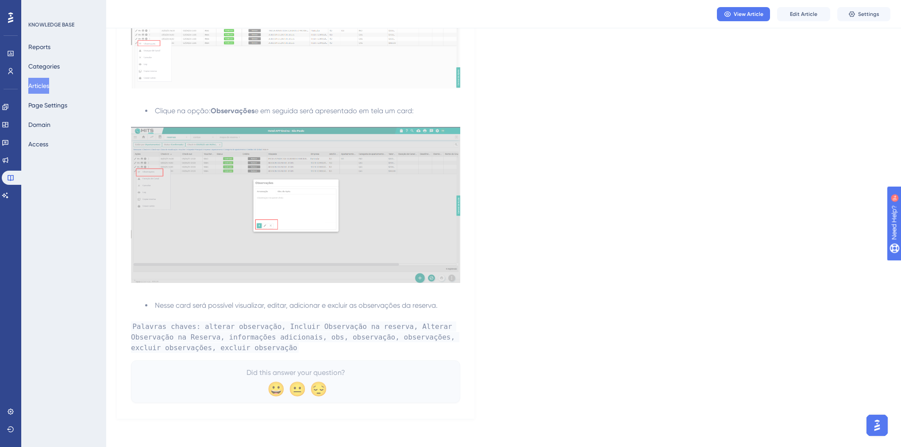
click at [45, 87] on button "Articles" at bounding box center [38, 86] width 21 height 16
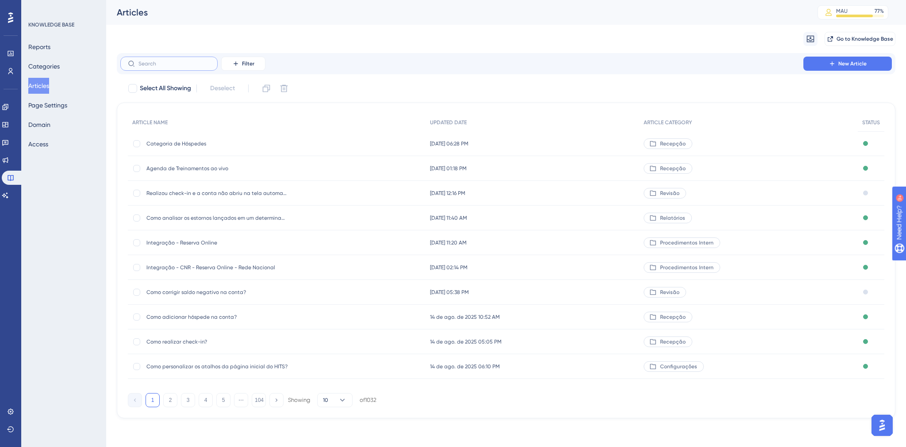
click at [169, 63] on input "text" at bounding box center [174, 64] width 72 height 6
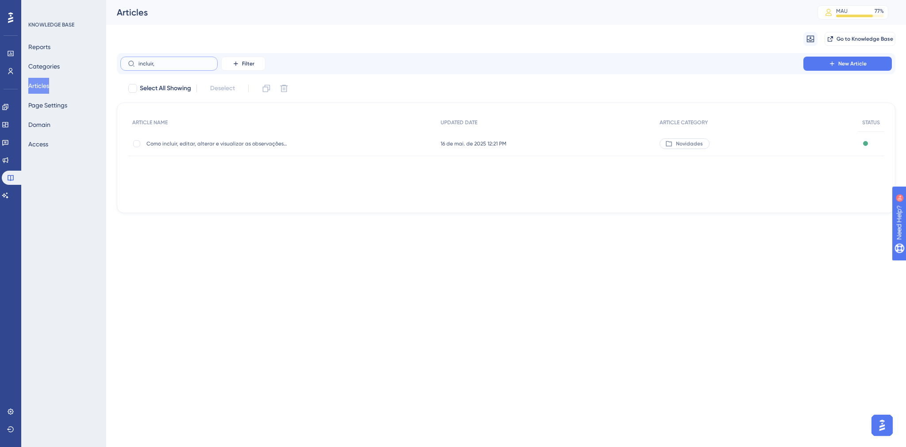
type input "incluir,"
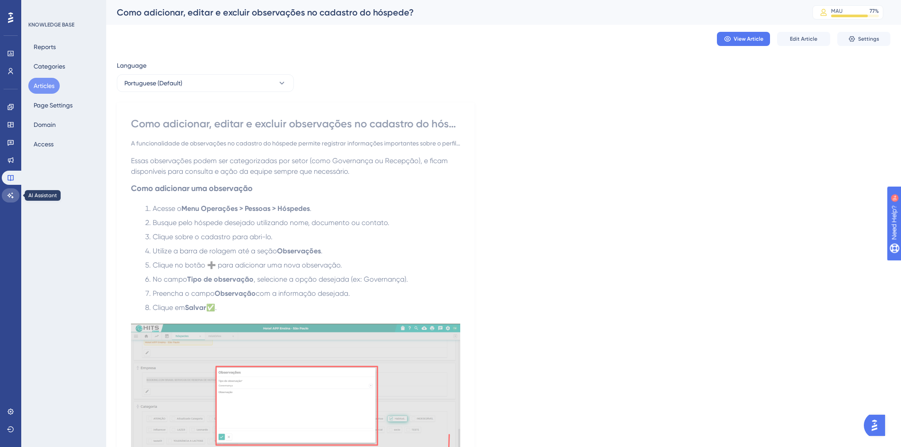
click at [11, 192] on icon at bounding box center [10, 195] width 7 height 7
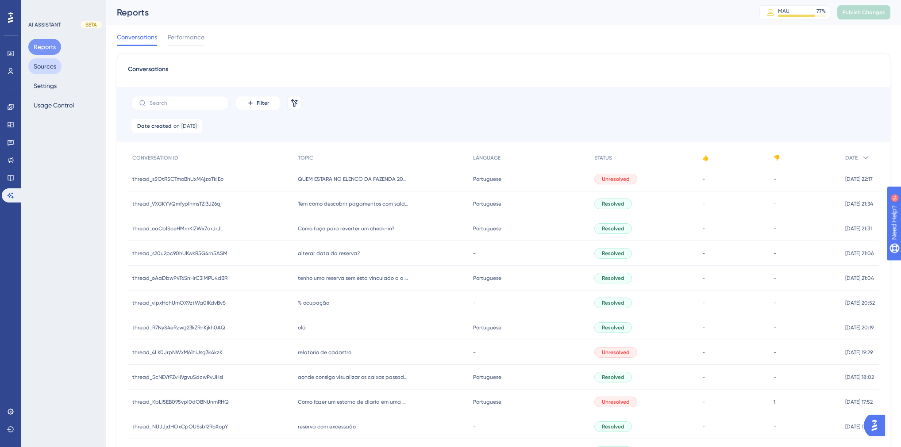
click at [47, 67] on button "Sources" at bounding box center [44, 66] width 33 height 16
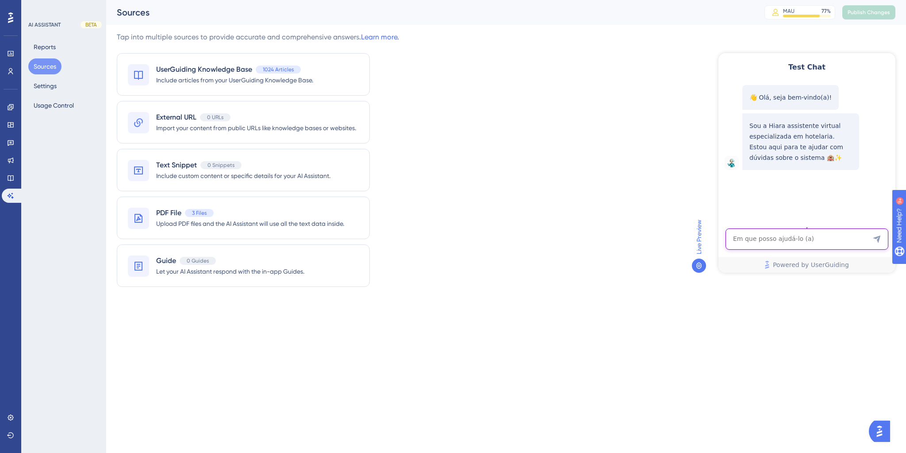
click at [800, 242] on textarea "AI Assistant Text Input" at bounding box center [807, 238] width 163 height 21
paste textarea ""como coloco uma notificacao no hospede ""
type textarea ""como coloco uma notificacao no hospede ""
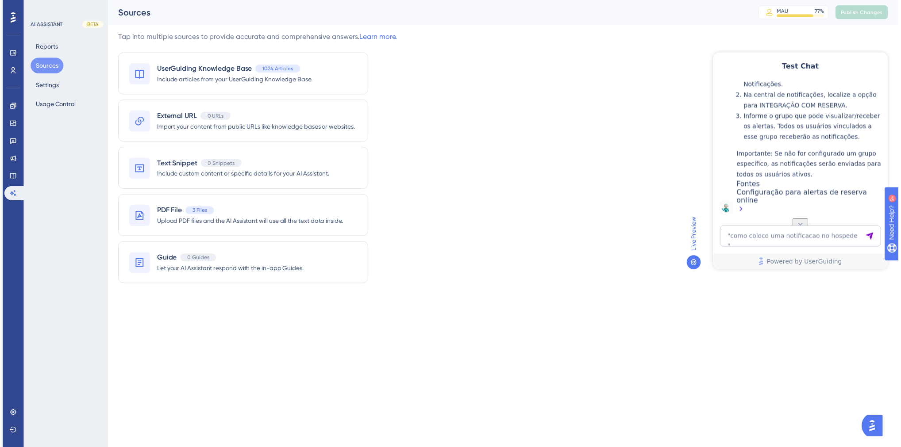
scroll to position [220, 0]
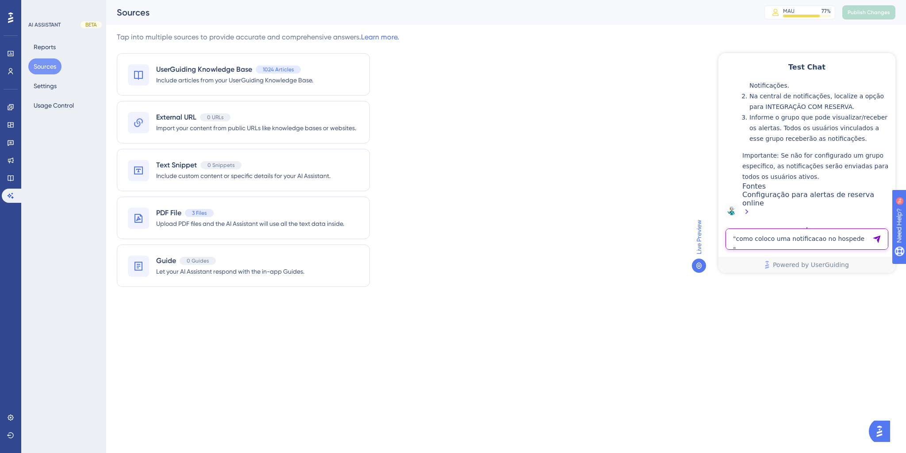
click at [788, 242] on textarea ""como coloco uma notificacao no hospede "" at bounding box center [807, 238] width 163 height 21
type textarea "c"
click at [12, 175] on icon at bounding box center [11, 178] width 6 height 6
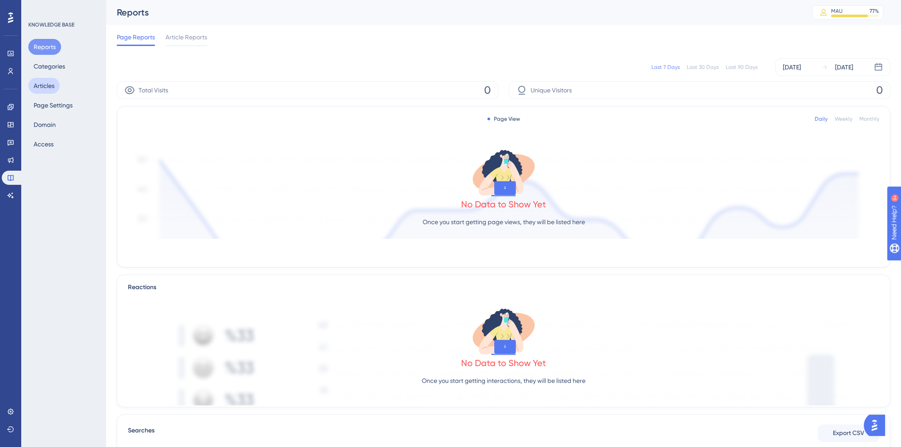
click at [50, 89] on button "Articles" at bounding box center [43, 86] width 31 height 16
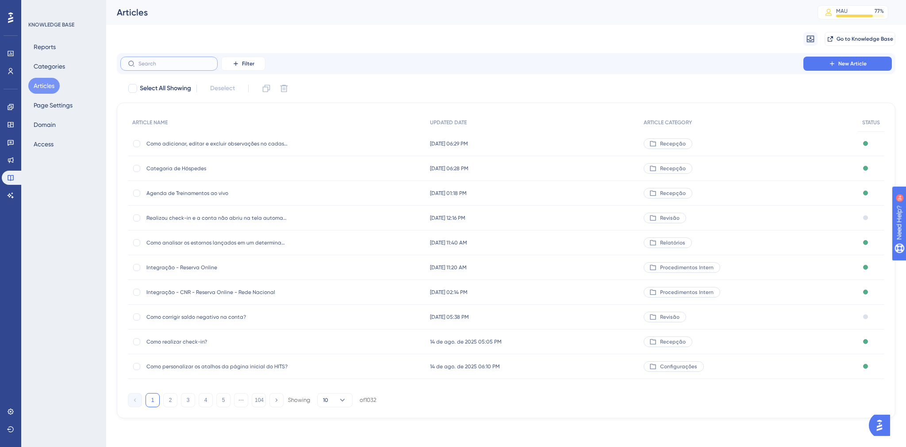
click at [176, 62] on input "text" at bounding box center [174, 64] width 72 height 6
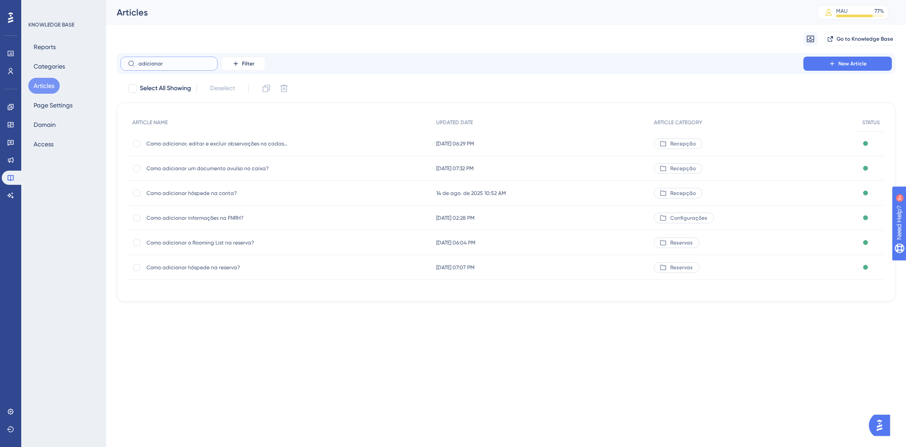
type input "adicionar"
click at [258, 153] on div "Como adicionar, editar e excluir observações no cadastro do hóspede? Como adici…" at bounding box center [217, 143] width 142 height 25
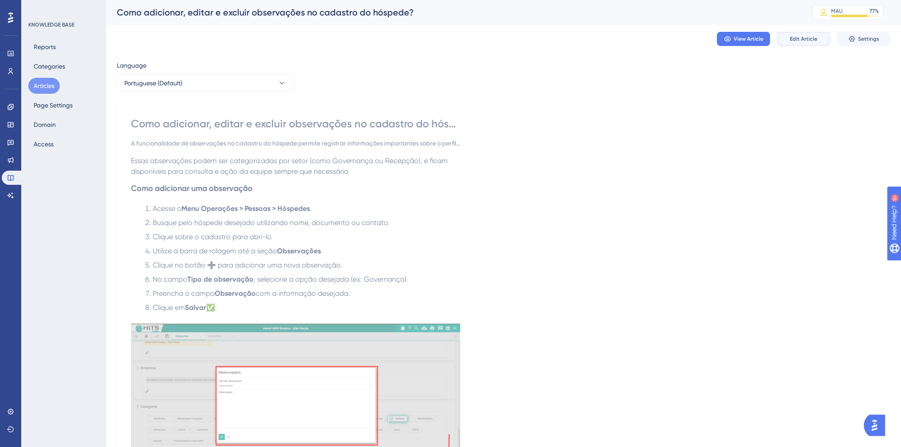
click at [803, 39] on span "Edit Article" at bounding box center [803, 38] width 27 height 7
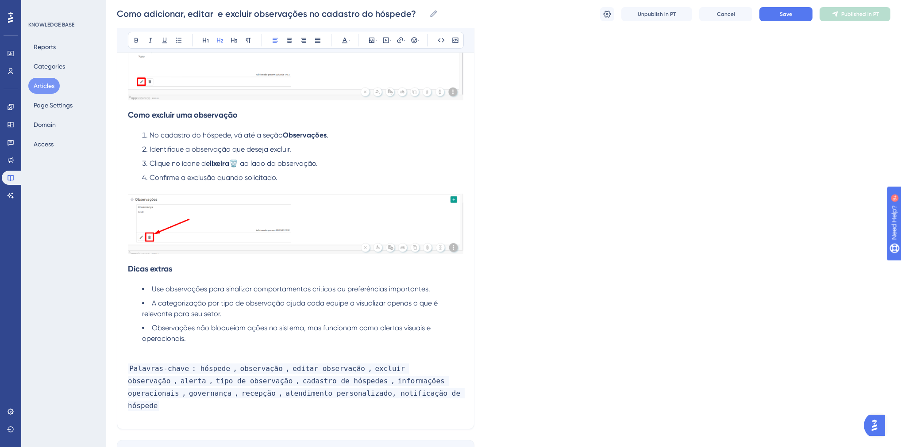
scroll to position [648, 0]
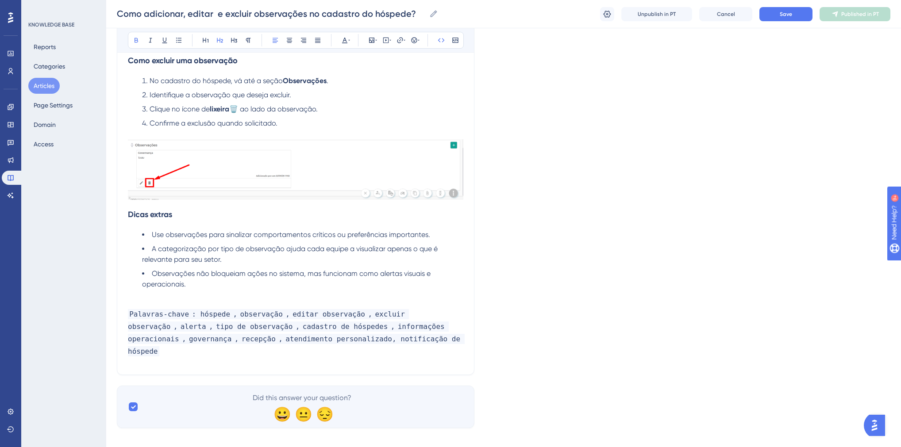
click at [419, 341] on h2 "Palavras-chave : hóspede , observação , editar observação , excluir observação …" at bounding box center [295, 332] width 335 height 64
drag, startPoint x: 325, startPoint y: 352, endPoint x: 130, endPoint y: 353, distance: 195.1
click at [130, 353] on h2 "Palavras-chave : hóspede , observação , editar observação , excluir observação …" at bounding box center [295, 332] width 335 height 64
copy strong "notificação no hóspede, notificação do hóspede"
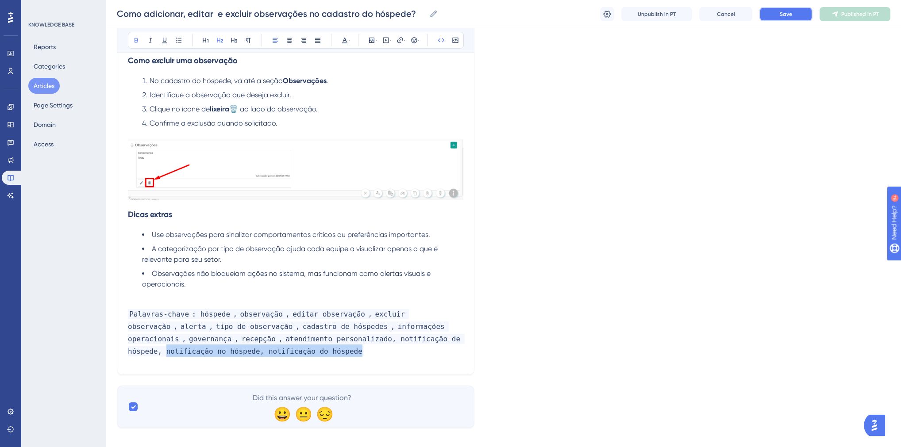
click at [793, 19] on button "Save" at bounding box center [785, 14] width 53 height 14
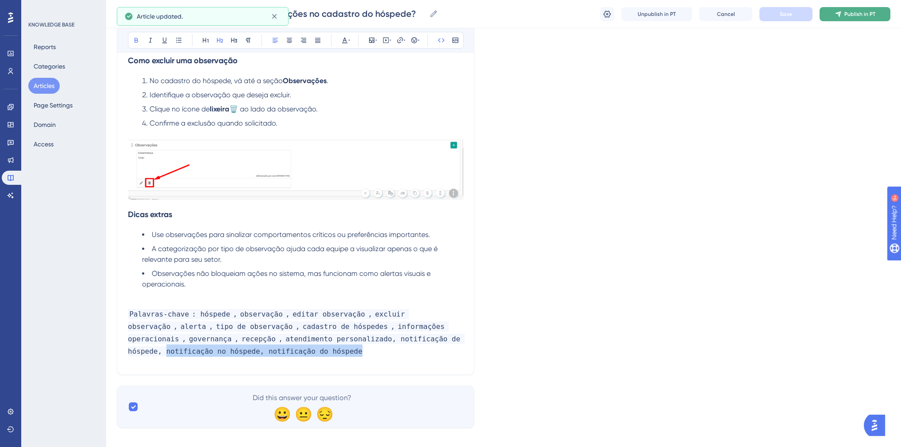
click at [852, 16] on span "Publish in PT" at bounding box center [859, 14] width 31 height 7
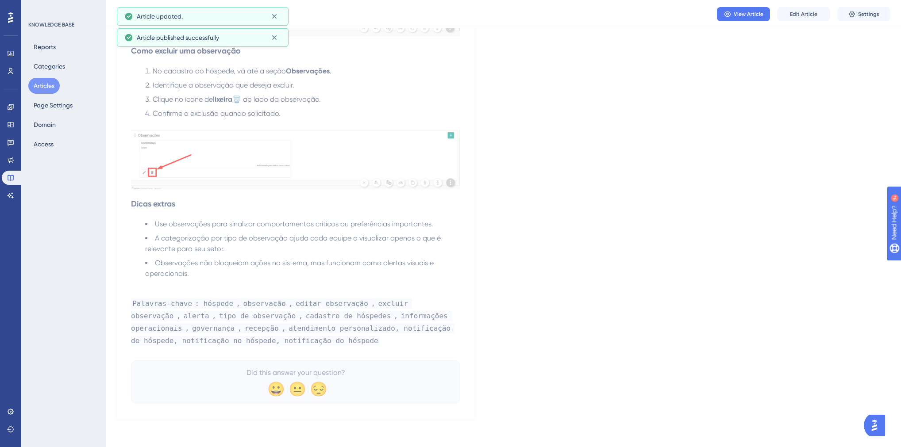
scroll to position [621, 0]
click at [54, 84] on button "Articles" at bounding box center [43, 86] width 31 height 16
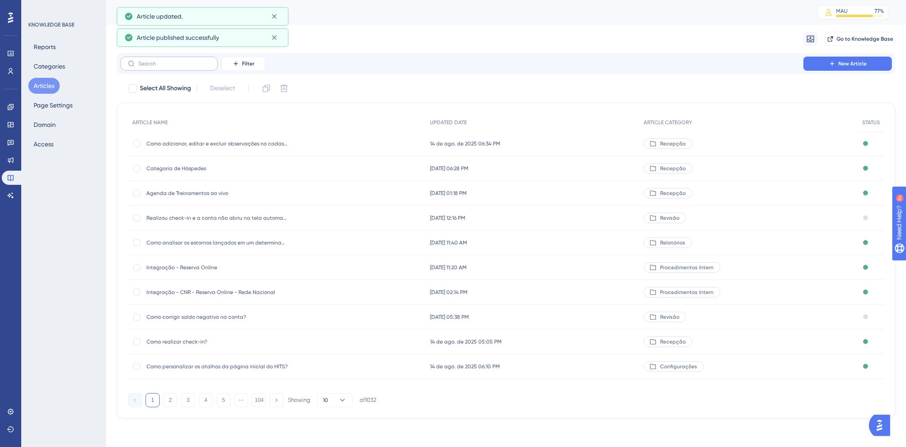
click at [195, 70] on label at bounding box center [168, 64] width 97 height 14
click at [195, 67] on input "text" at bounding box center [174, 64] width 72 height 6
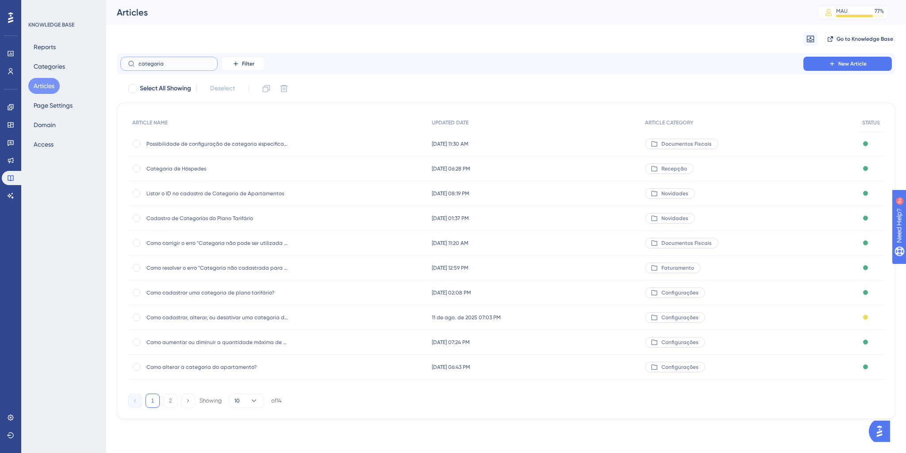
type input "categoria"
click at [183, 171] on span "Categoria de Hóspedes" at bounding box center [217, 168] width 142 height 7
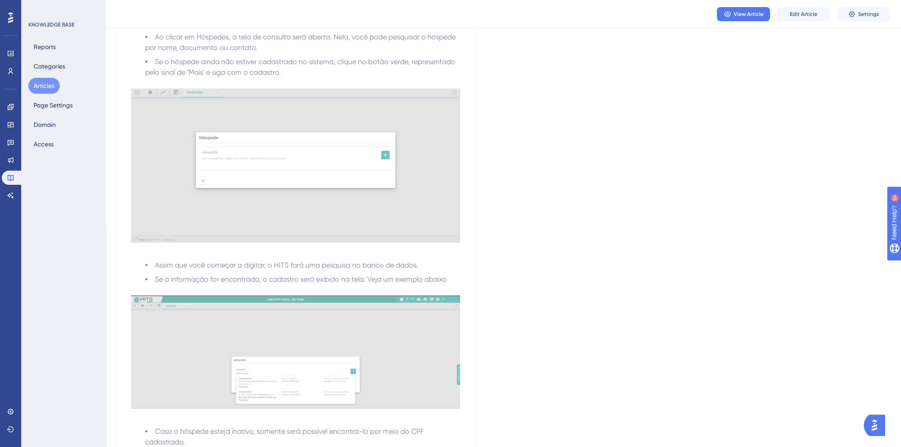
scroll to position [248, 0]
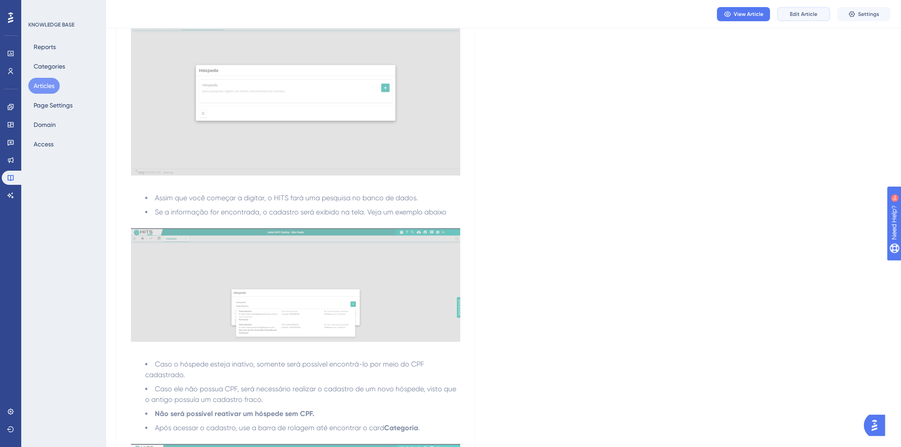
click at [788, 16] on button "Edit Article" at bounding box center [803, 14] width 53 height 14
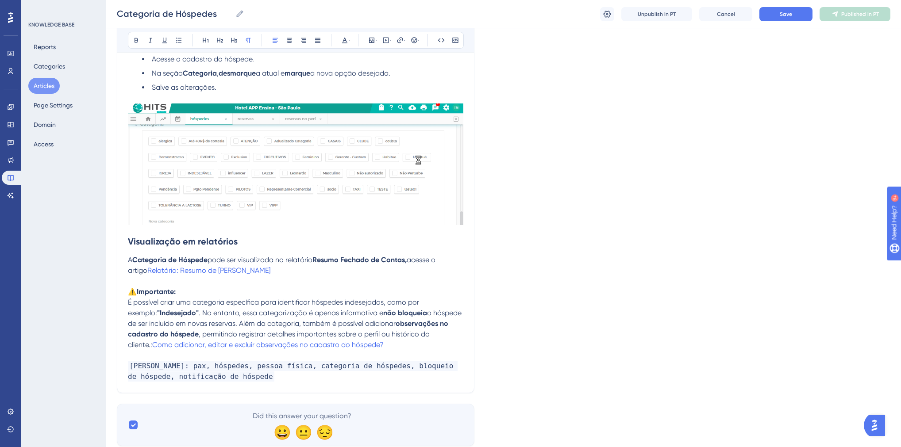
scroll to position [2366, 0]
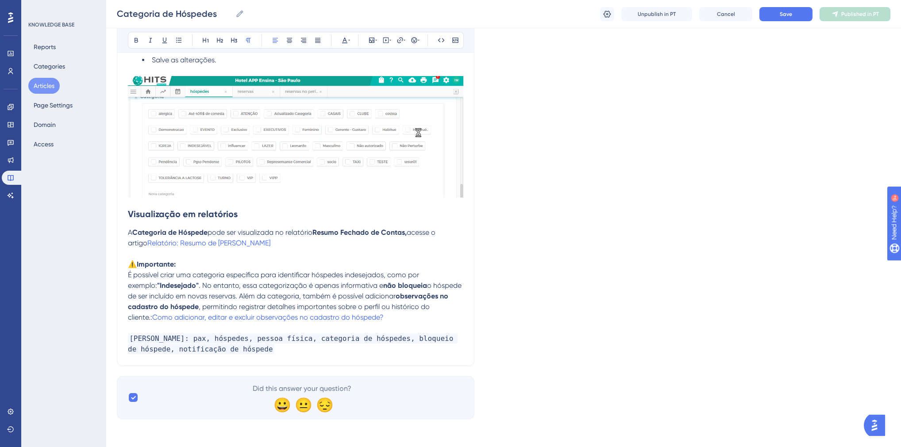
click at [265, 352] on p "[PERSON_NAME]: pax, hóspedes, pessoa física, categoria de hóspedes, bloqueio de…" at bounding box center [295, 344] width 335 height 21
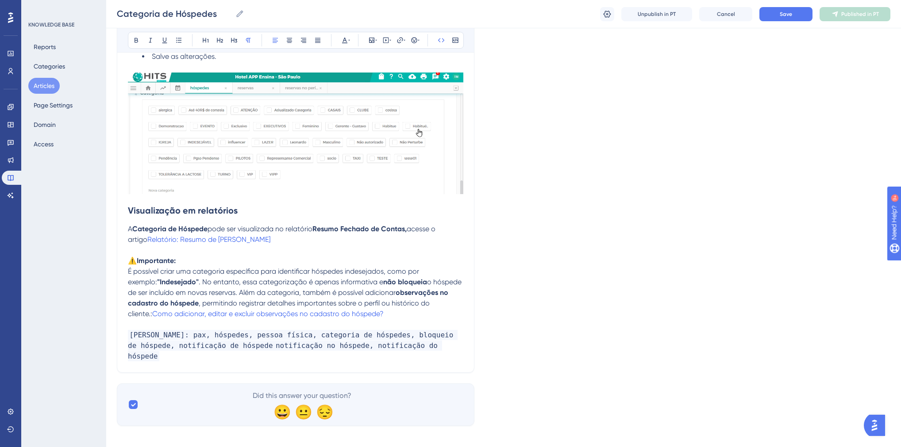
click at [249, 350] on span "[PERSON_NAME]: pax, hóspedes, pessoa física, categoria de hóspedes, bloqueio de…" at bounding box center [293, 340] width 330 height 21
click at [774, 13] on button "Save" at bounding box center [785, 14] width 53 height 14
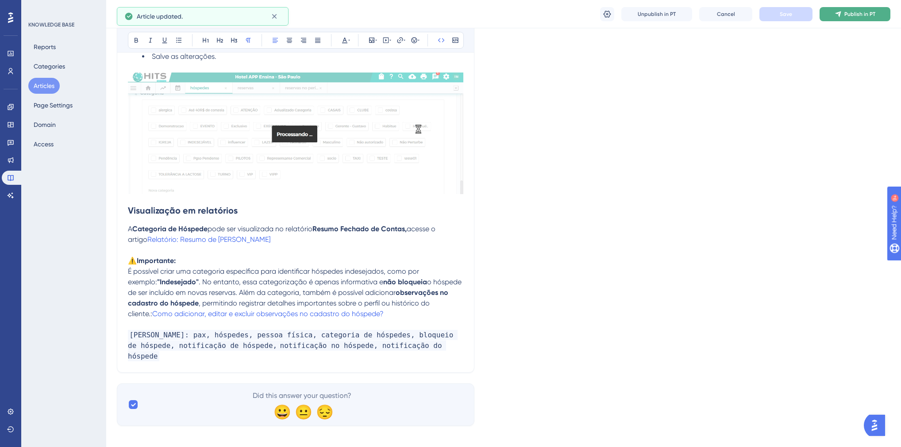
click at [839, 14] on icon at bounding box center [838, 14] width 6 height 6
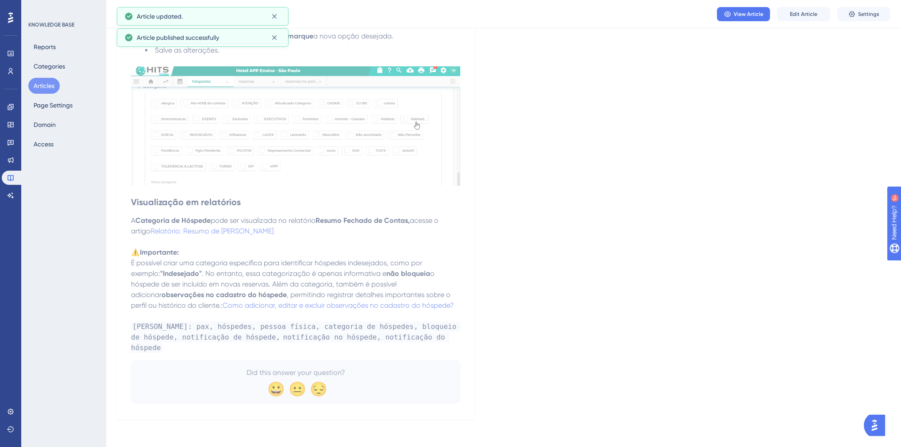
scroll to position [2311, 0]
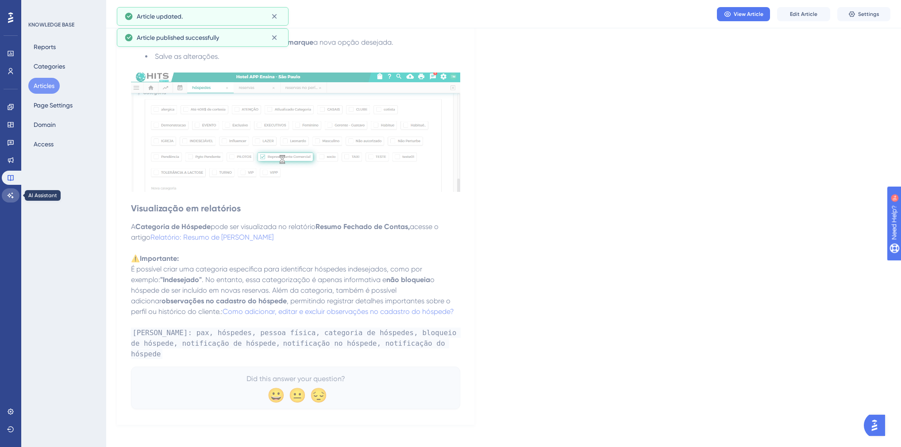
click at [12, 192] on icon at bounding box center [10, 195] width 7 height 7
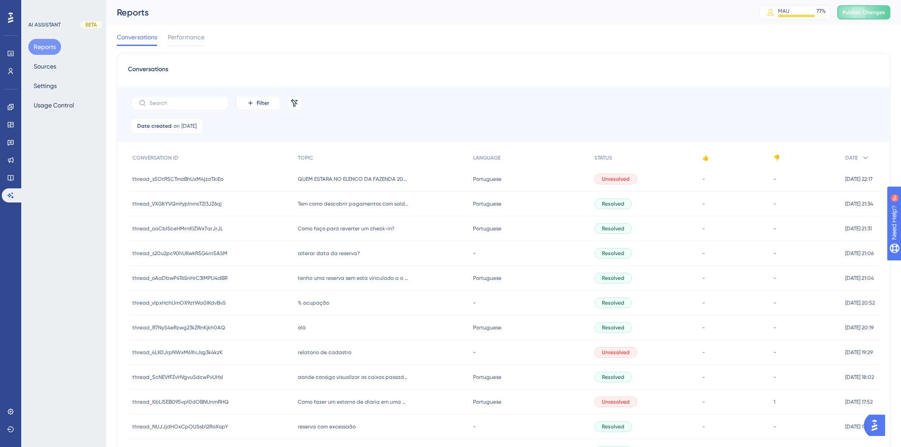
click at [61, 62] on div "Reports Sources Settings Usage Control" at bounding box center [64, 76] width 72 height 74
click at [53, 68] on button "Sources" at bounding box center [44, 66] width 33 height 16
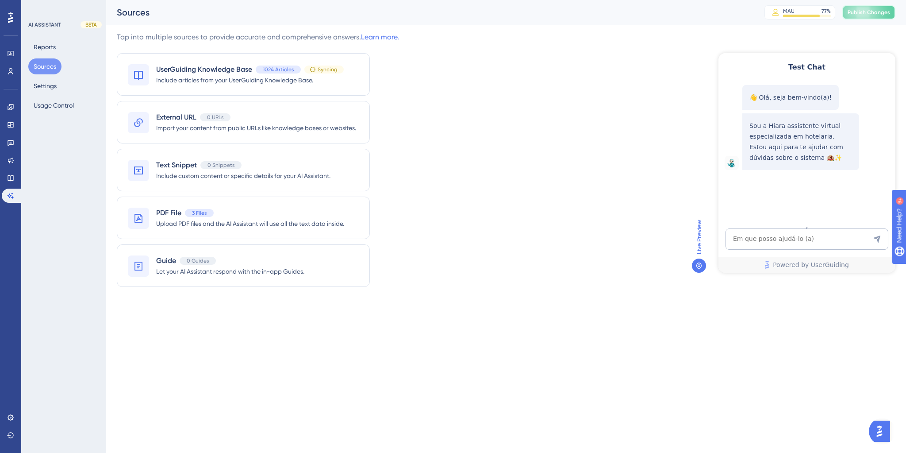
click at [862, 11] on span "Publish Changes" at bounding box center [869, 12] width 42 height 7
click at [772, 234] on textarea "AI Assistant Text Input" at bounding box center [807, 238] width 163 height 21
paste textarea "notificação no hóspede, notificação do hóspede"
type textarea "notificação no hóspede, notificação do hóspede"
click at [779, 237] on textarea "AI Assistant Text Input" at bounding box center [807, 238] width 163 height 21
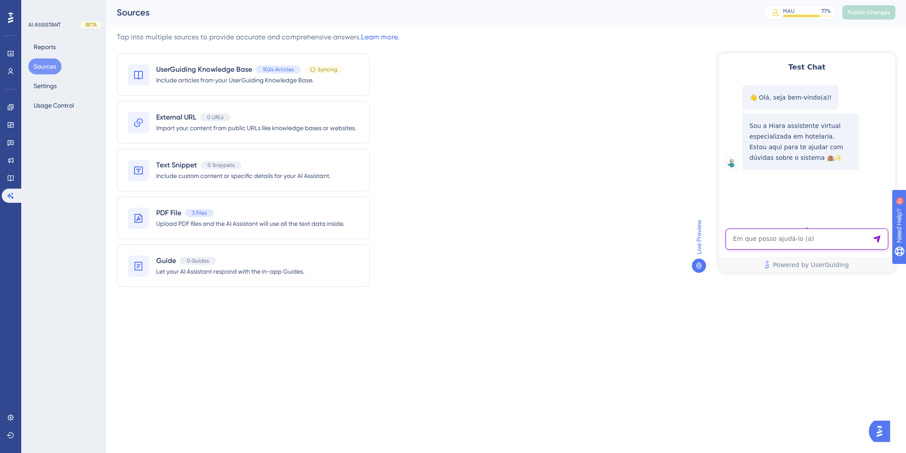
paste textarea ""como coloco uma notificacao no hospede ""
type textarea ""como coloco uma notificacao no hospede ""
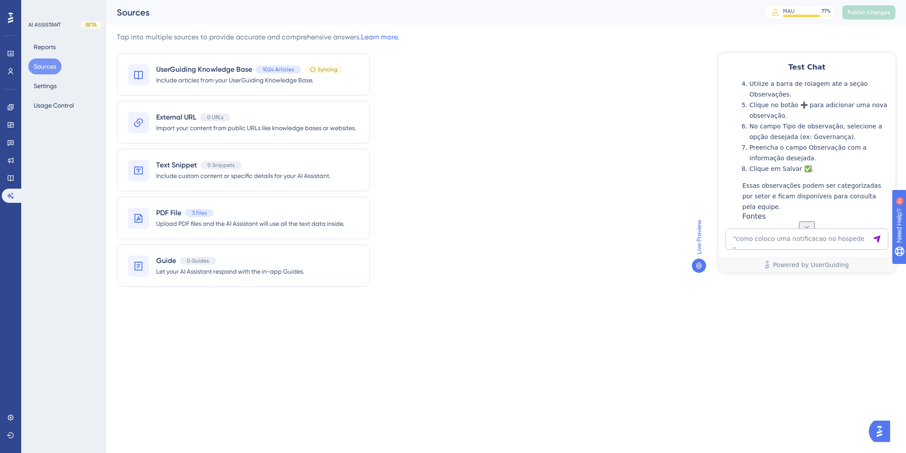
scroll to position [199, 0]
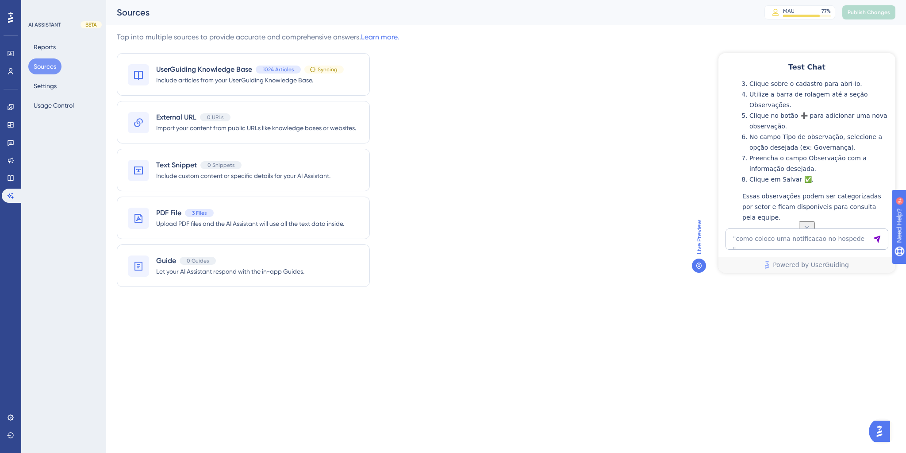
click at [432, 101] on div "Tap into multiple sources to provide accurate and comprehensive answers. Learn …" at bounding box center [506, 164] width 779 height 265
click at [321, 69] on span "Syncing" at bounding box center [328, 69] width 20 height 7
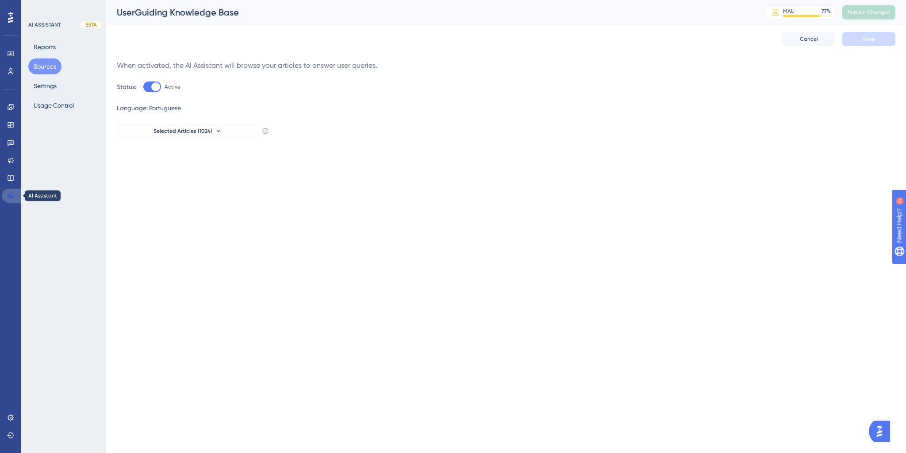
click at [12, 198] on icon at bounding box center [11, 195] width 6 height 6
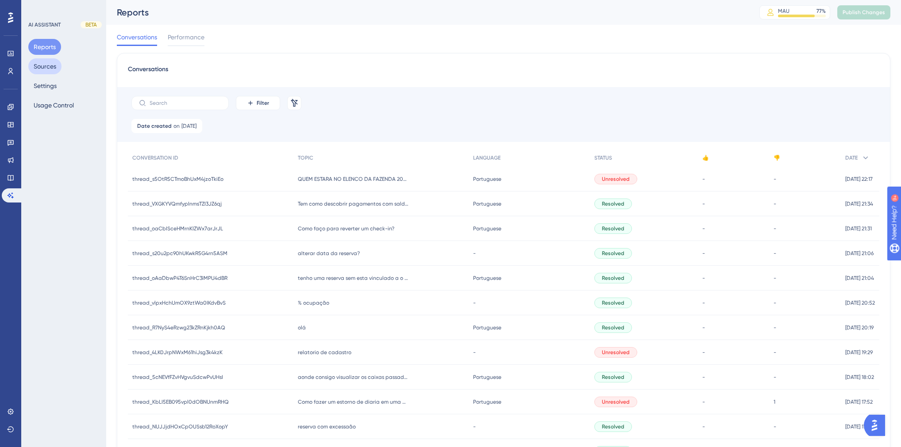
click at [54, 67] on button "Sources" at bounding box center [44, 66] width 33 height 16
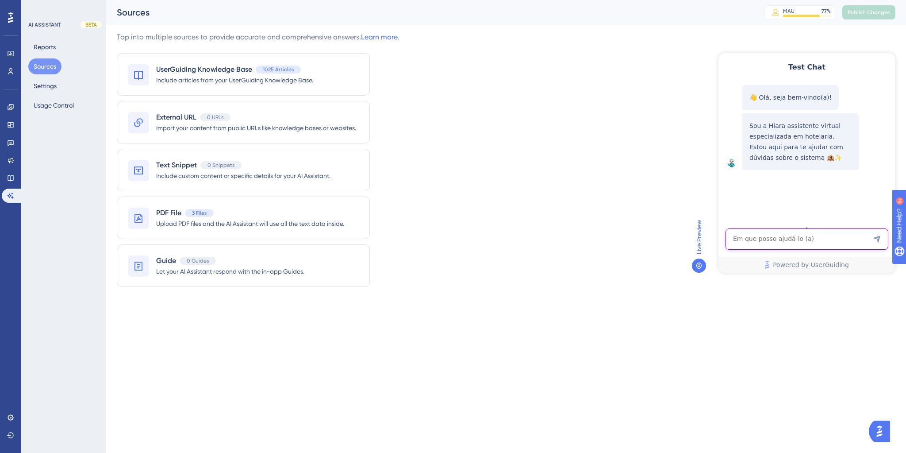
click at [795, 243] on textarea "AI Assistant Text Input" at bounding box center [807, 238] width 163 height 21
paste textarea ""como coloco uma notificacao no hospede ""
type textarea ""como coloco uma notificacao no hospede ""
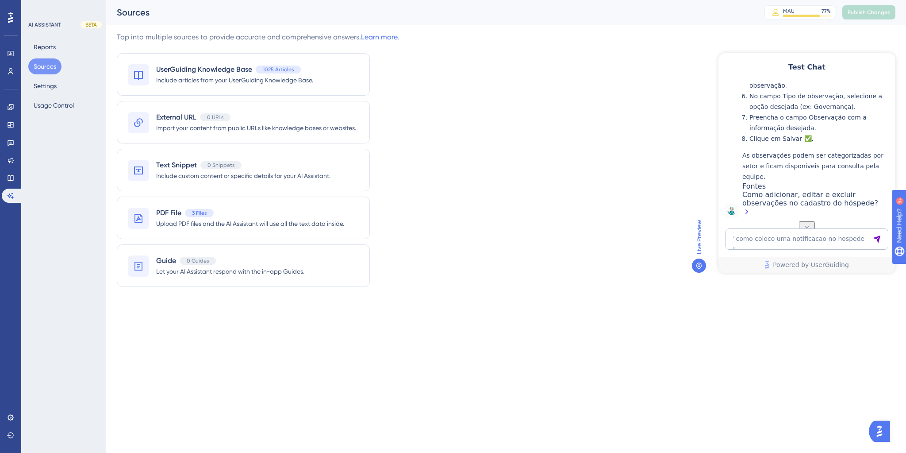
scroll to position [305, 0]
click at [760, 230] on textarea ""como coloco uma notificacao no hospede "" at bounding box center [807, 238] width 163 height 21
paste textarea "LOCALIZAR RESERVAS QUE PASSAM POR UM PERÍODO ESPECÍFICO"
type textarea "LOCALIZAR RESERVAS QUE PASSAM POR UM PERÍODO ESPECÍFICO"
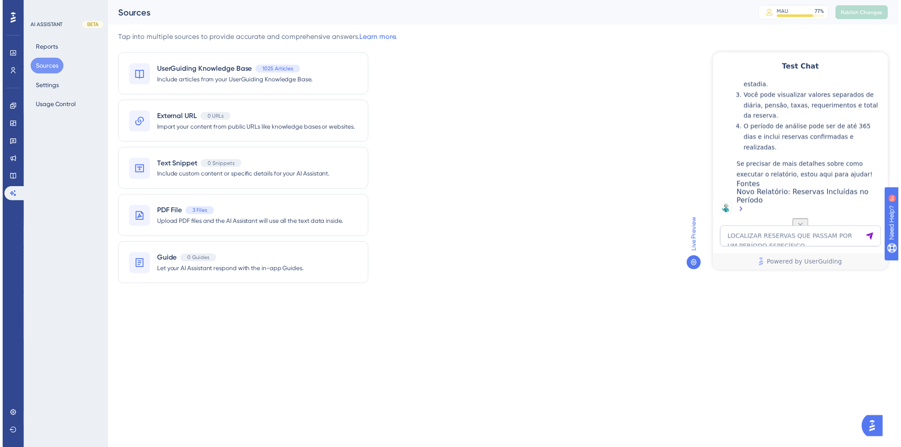
scroll to position [637, 0]
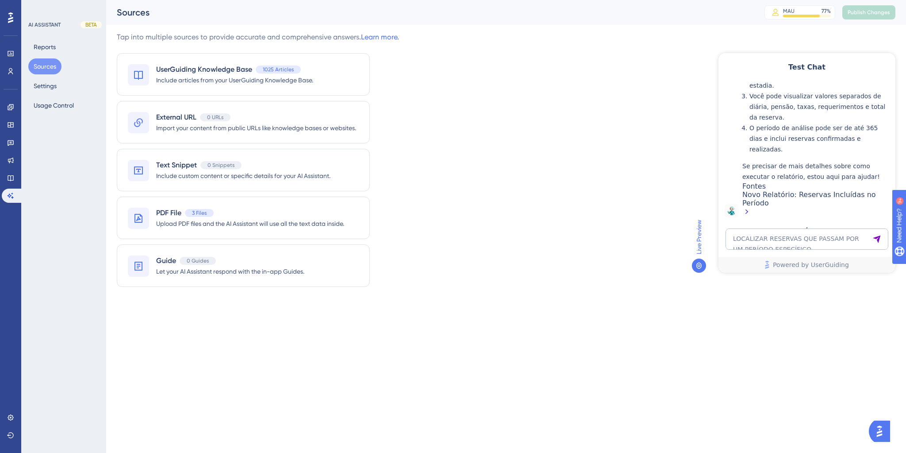
click at [11, 178] on icon at bounding box center [11, 178] width 6 height 6
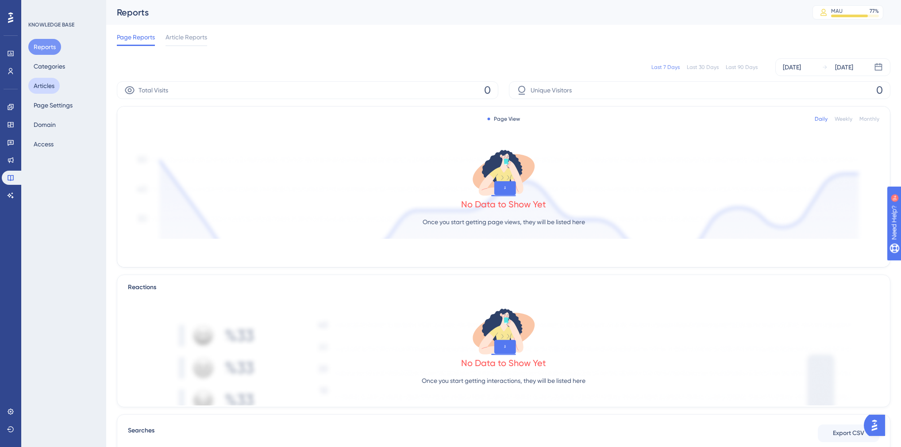
click at [51, 83] on button "Articles" at bounding box center [43, 86] width 31 height 16
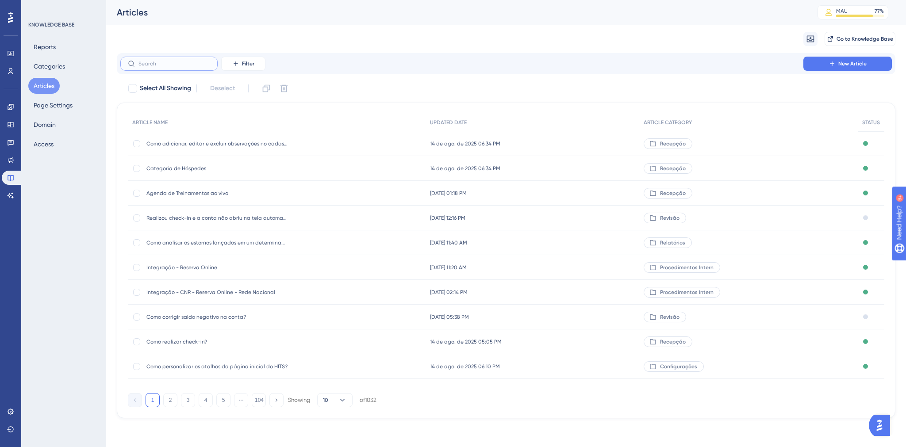
click at [174, 63] on input "text" at bounding box center [174, 64] width 72 height 6
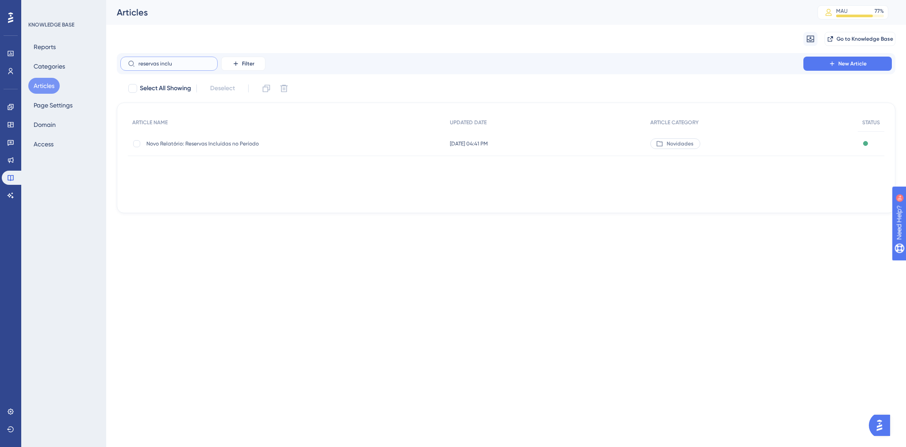
type input "reservas inclu"
click at [213, 148] on div "Novo Relatório: Reservas Incluídas no Período Novo Relatório: Reservas Incluída…" at bounding box center [217, 143] width 142 height 25
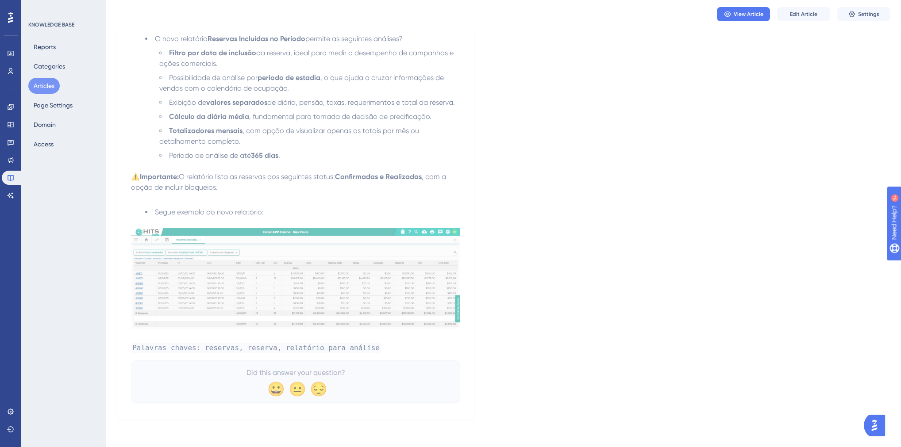
scroll to position [264, 0]
click at [801, 18] on button "Edit Article" at bounding box center [803, 14] width 53 height 14
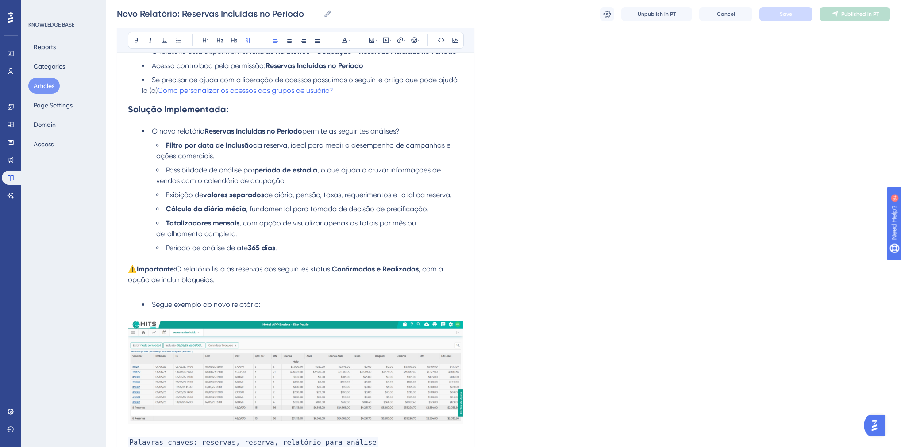
scroll to position [271, 0]
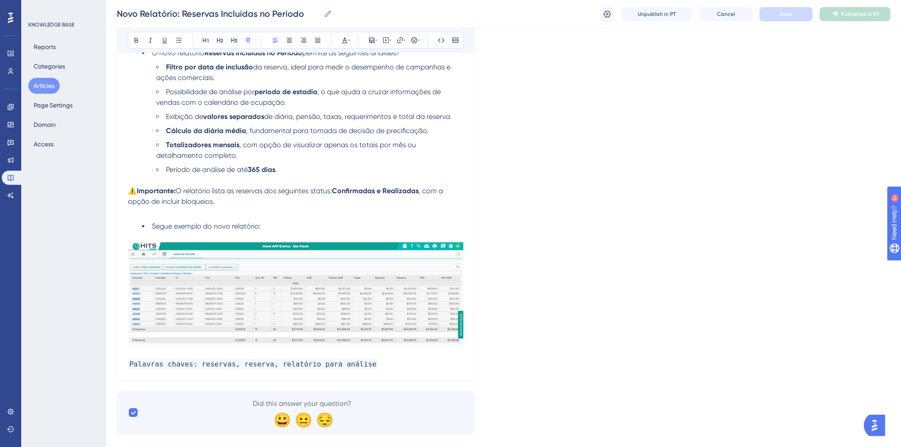
click at [237, 207] on p "⚠️Importante: O relatório lista as reservas dos seguintes status: Confirmadas e…" at bounding box center [295, 196] width 335 height 21
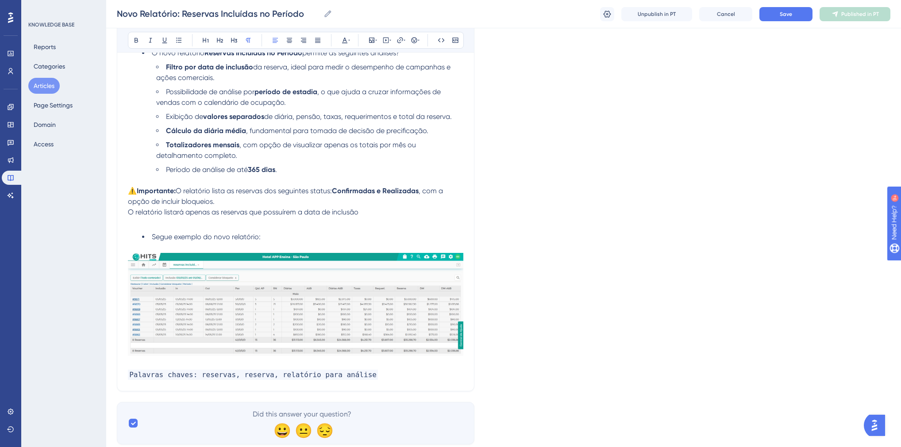
click at [345, 282] on img at bounding box center [295, 304] width 335 height 103
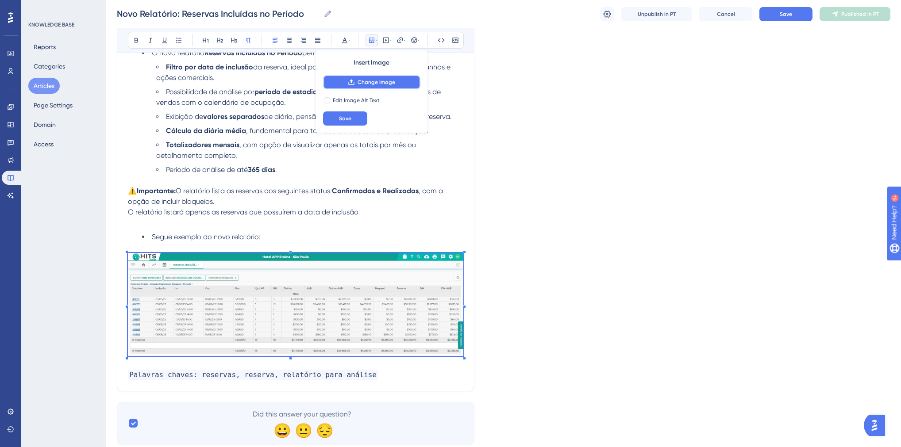
click at [358, 85] on span "Change Image" at bounding box center [377, 82] width 38 height 7
click at [350, 79] on icon at bounding box center [351, 82] width 7 height 7
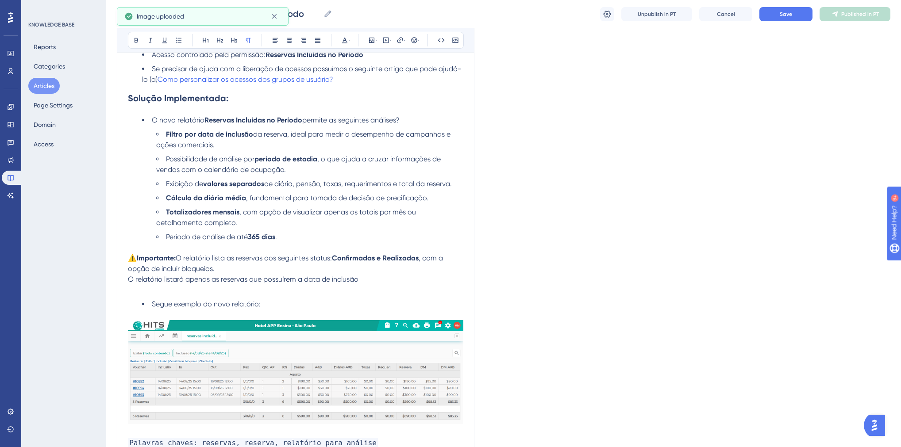
click at [370, 284] on p "O relatório listará apenas as reservas que possuírem a data de inclusão" at bounding box center [295, 279] width 335 height 11
click at [434, 283] on p "O relatório listará apenas as reservas que possuírem a data de inclusão informa…" at bounding box center [295, 279] width 335 height 11
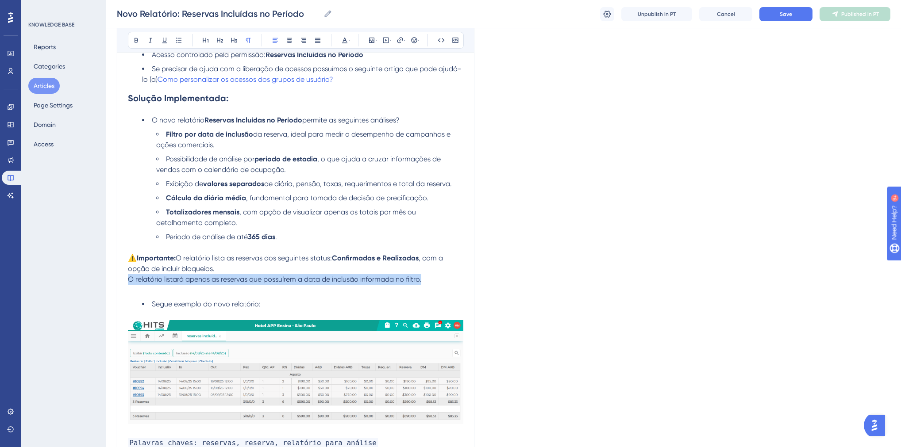
drag, startPoint x: 431, startPoint y: 286, endPoint x: 119, endPoint y: 282, distance: 312.9
click at [119, 282] on div "Novo Relatório: Reservas Incluídas no Período Pensando em oferecer mais autonom…" at bounding box center [296, 177] width 358 height 565
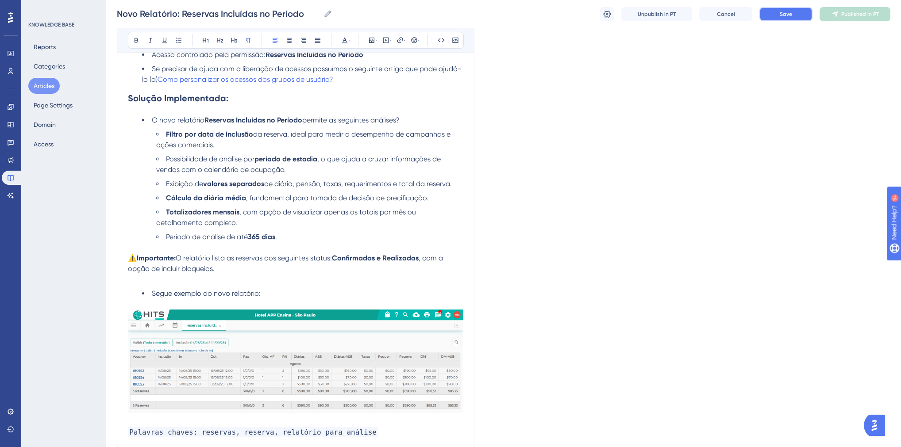
click at [788, 19] on button "Save" at bounding box center [785, 14] width 53 height 14
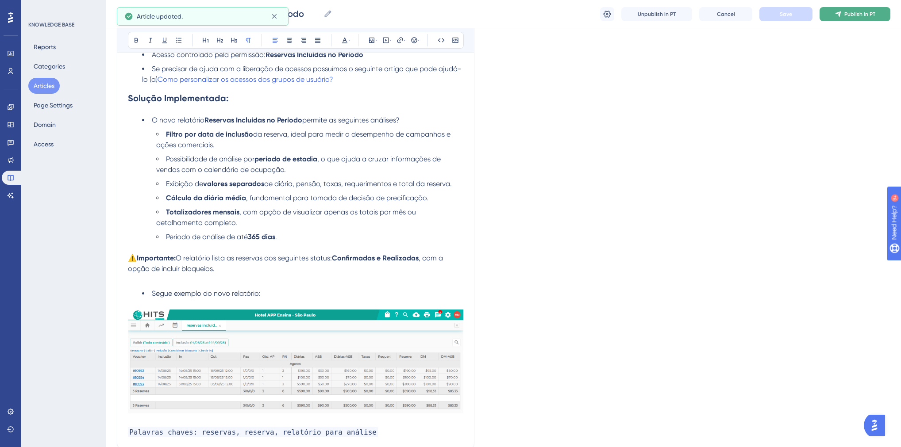
click at [840, 15] on icon at bounding box center [838, 14] width 6 height 6
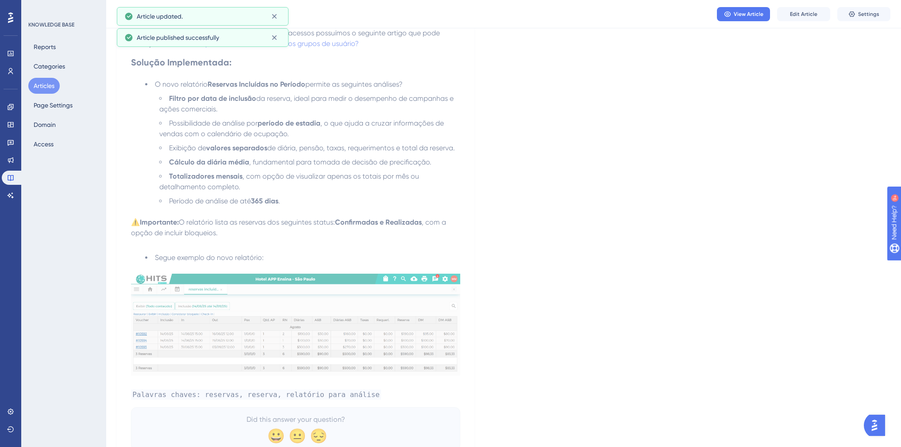
click at [48, 88] on button "Articles" at bounding box center [43, 86] width 31 height 16
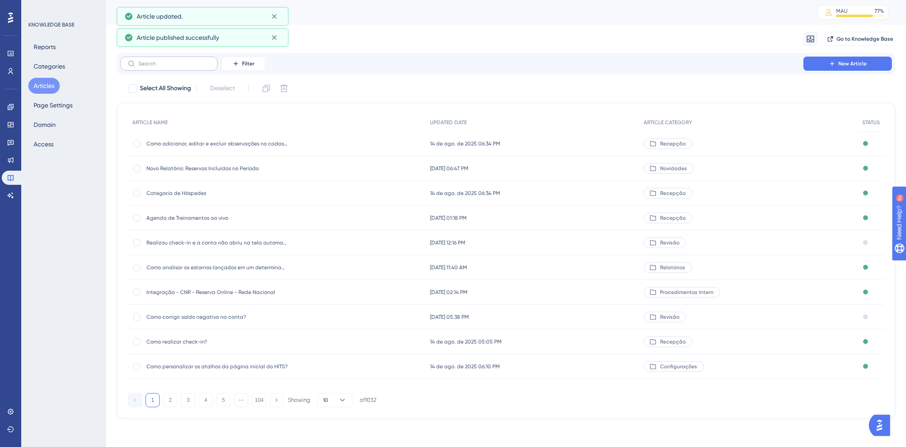
click at [170, 69] on label at bounding box center [168, 64] width 97 height 14
click at [170, 67] on input "text" at bounding box center [174, 64] width 72 height 6
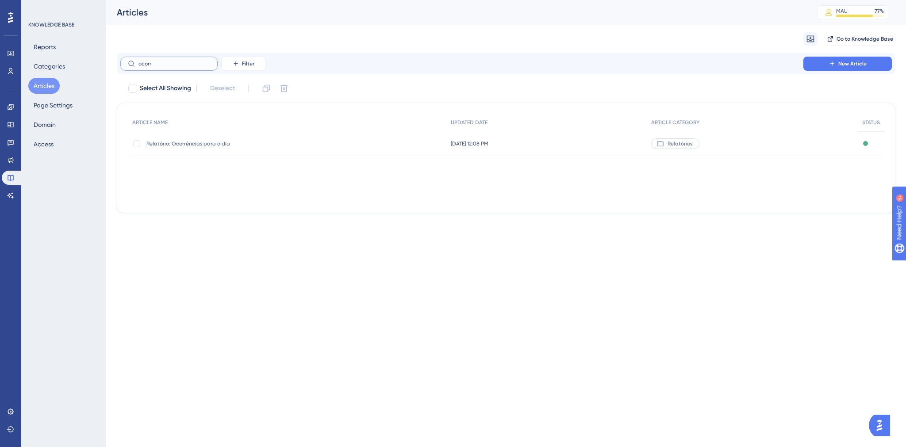
type input "ocorr"
click at [226, 145] on span "Relatório: Ocorrências para o dia" at bounding box center [217, 143] width 142 height 7
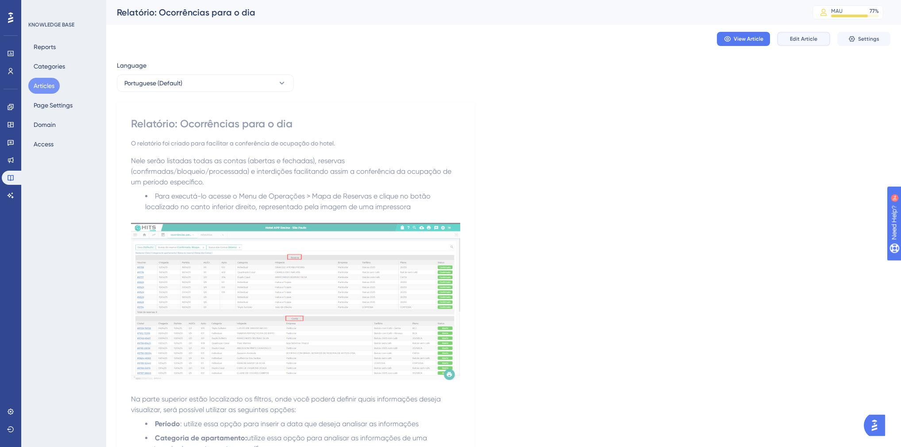
click at [795, 41] on span "Edit Article" at bounding box center [803, 38] width 27 height 7
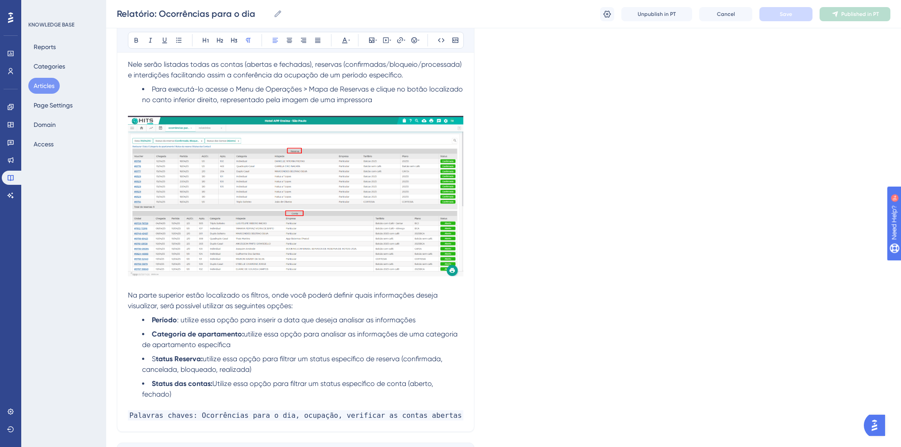
scroll to position [177, 0]
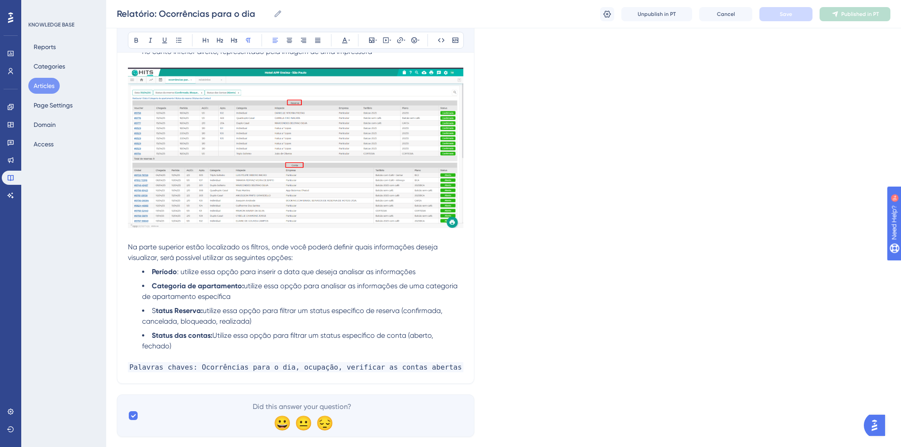
click at [196, 352] on li "Status das contas: Utilize essa opção para filtrar um status específico de cont…" at bounding box center [302, 341] width 321 height 21
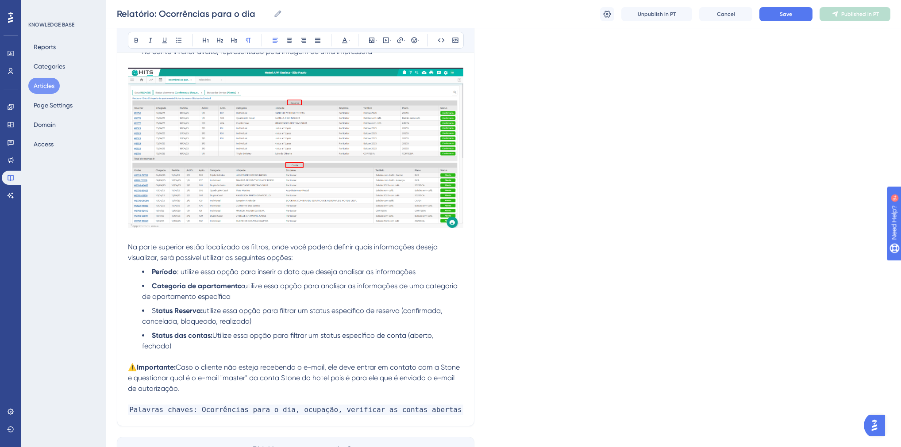
drag, startPoint x: 183, startPoint y: 399, endPoint x: 179, endPoint y: 382, distance: 17.0
click at [179, 382] on p "⚠️ Importante: Caso o cliente não esteja recebendo o e-mail, ele deve entrar em…" at bounding box center [295, 378] width 335 height 32
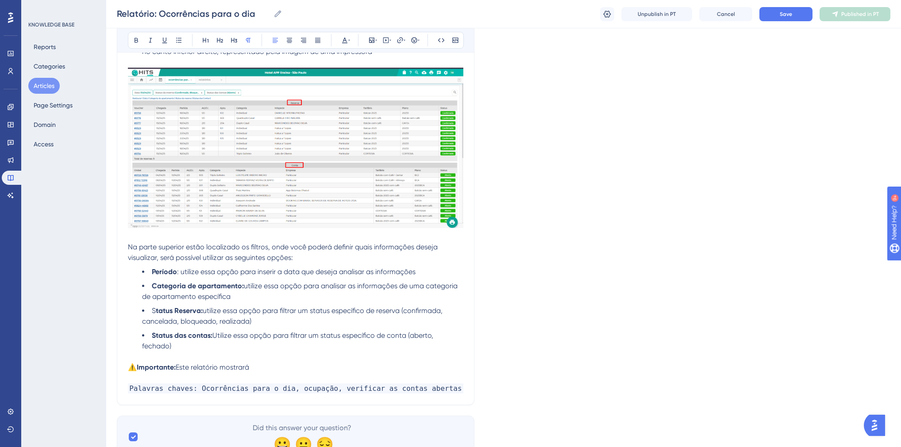
click at [256, 373] on p "⚠️ Importante: Este relatório mostrará" at bounding box center [295, 367] width 335 height 11
click at [432, 394] on span "Palavras chaves: Ocorrências para o dia, ocupação, verificar as contas abertas" at bounding box center [295, 389] width 335 height 10
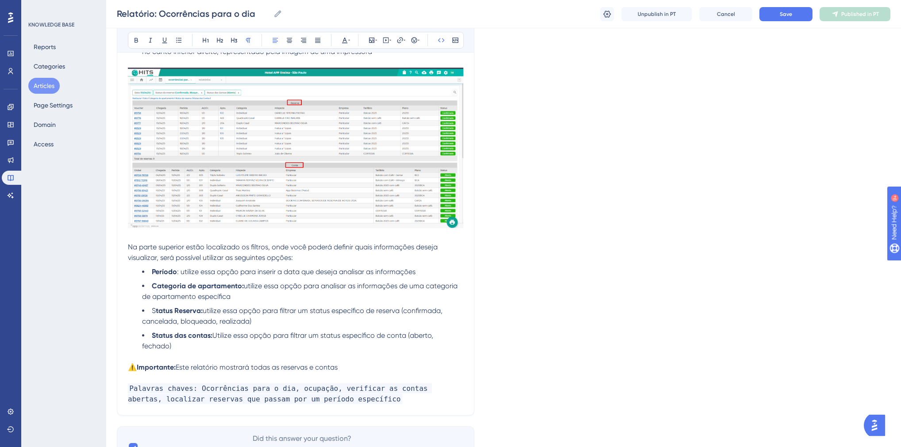
click at [701, 164] on div "Language Portuguese (Default) Relatório: Ocorrências para o dia O relatório foi…" at bounding box center [503, 174] width 773 height 589
drag, startPoint x: 347, startPoint y: 380, endPoint x: 97, endPoint y: 384, distance: 249.6
click at [106, 384] on div "Performance Users Engagement Widgets Feedback Product Updates Knowledge Base AI…" at bounding box center [503, 153] width 795 height 660
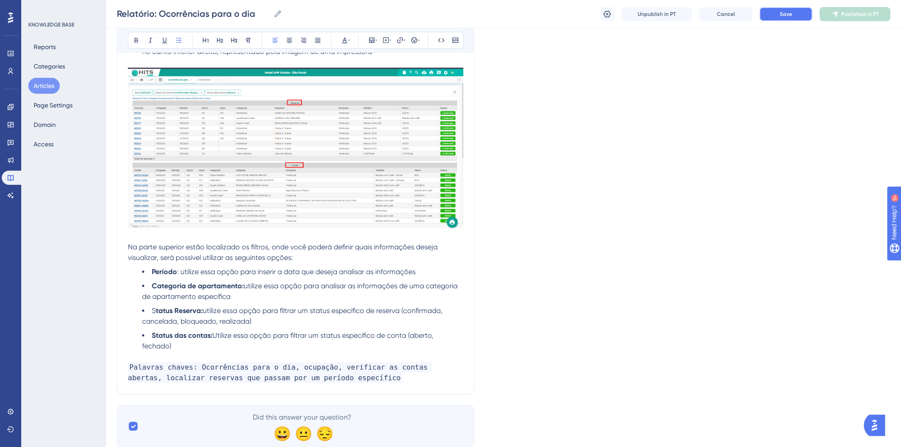
click at [774, 17] on button "Save" at bounding box center [785, 14] width 53 height 14
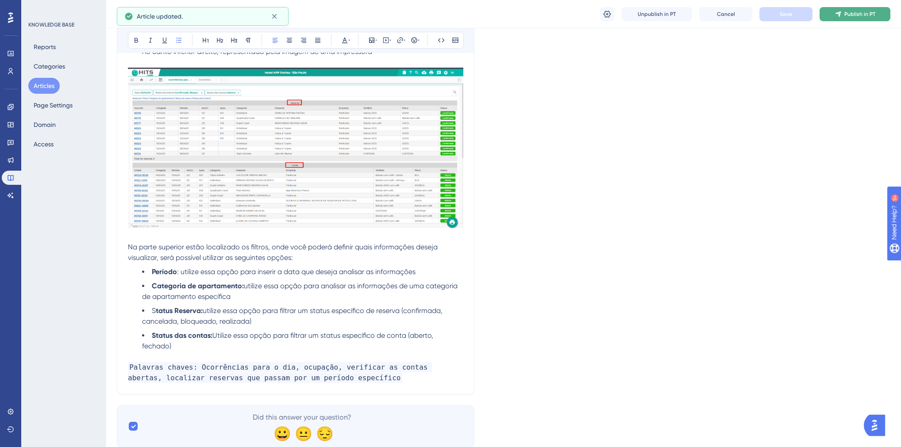
click at [853, 13] on span "Publish in PT" at bounding box center [859, 14] width 31 height 7
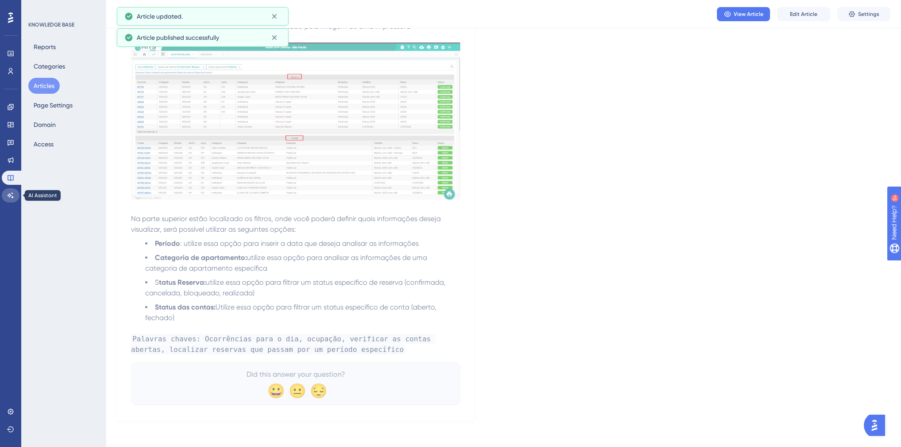
click at [11, 193] on icon at bounding box center [10, 195] width 7 height 7
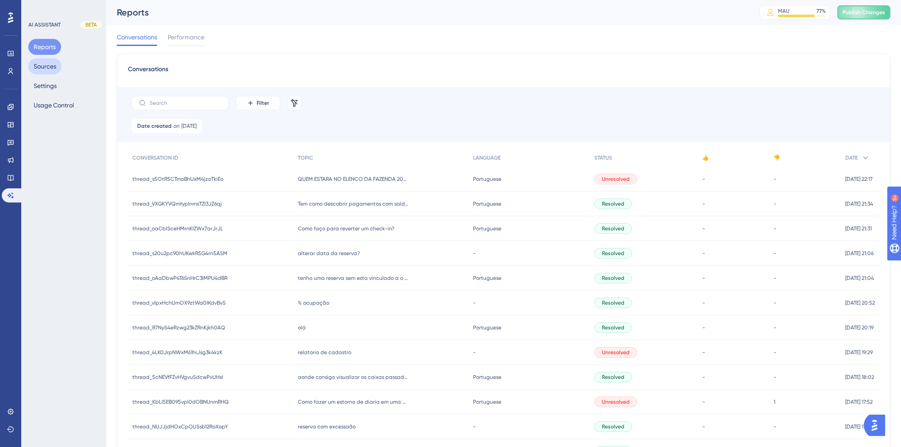
click at [50, 67] on button "Sources" at bounding box center [44, 66] width 33 height 16
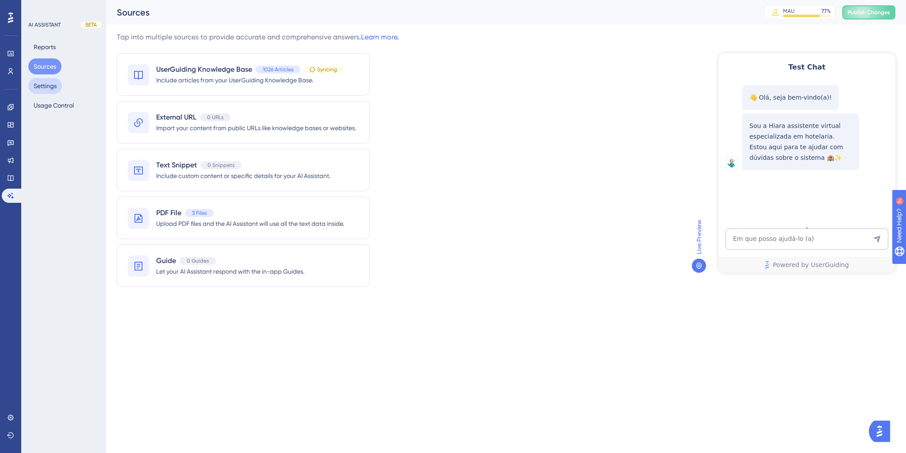
click at [45, 77] on div "Reports Sources Settings Usage Control" at bounding box center [64, 76] width 72 height 74
click at [48, 81] on button "Settings" at bounding box center [45, 86] width 34 height 16
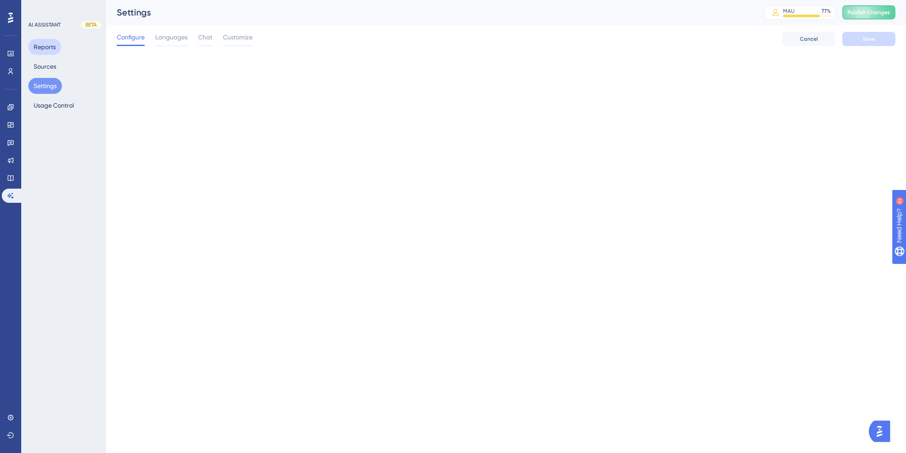
click at [46, 41] on button "Reports" at bounding box center [44, 47] width 33 height 16
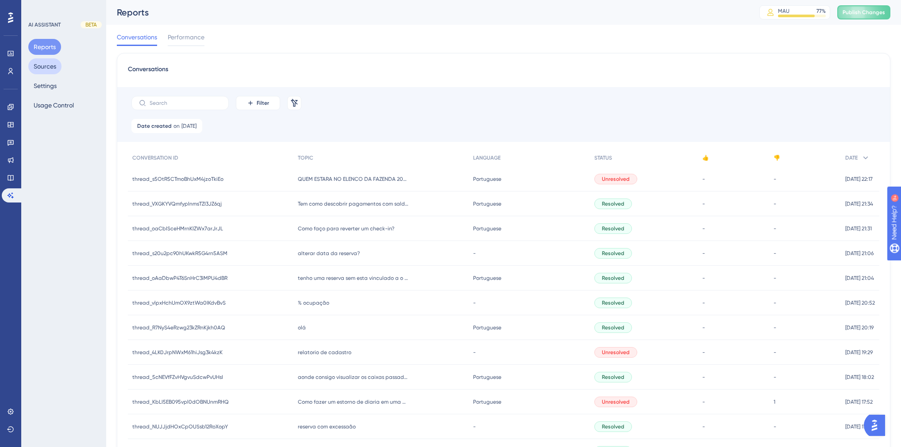
click at [42, 64] on button "Sources" at bounding box center [44, 66] width 33 height 16
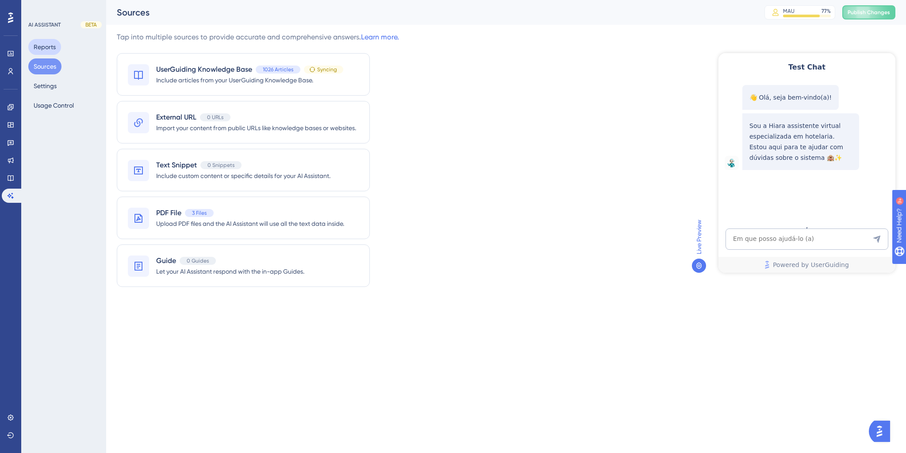
click at [54, 71] on button "Sources" at bounding box center [44, 66] width 33 height 16
click at [50, 45] on button "Reports" at bounding box center [44, 47] width 33 height 16
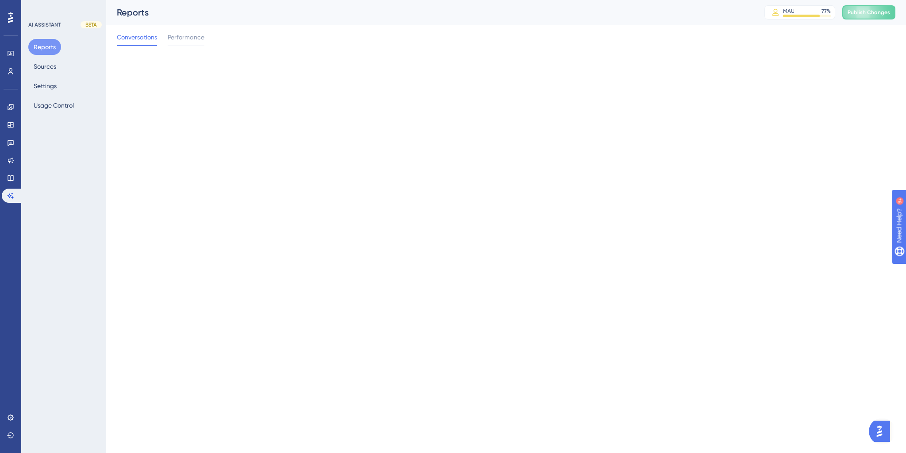
click at [41, 48] on button "Reports" at bounding box center [44, 47] width 33 height 16
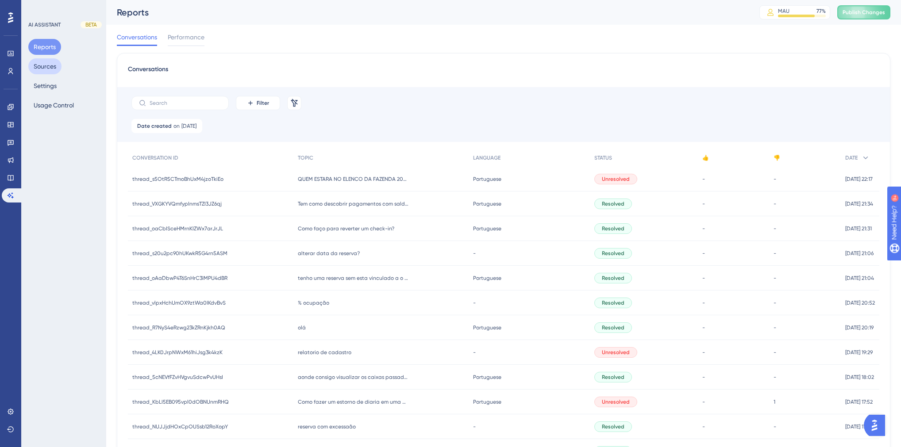
click at [46, 69] on button "Sources" at bounding box center [44, 66] width 33 height 16
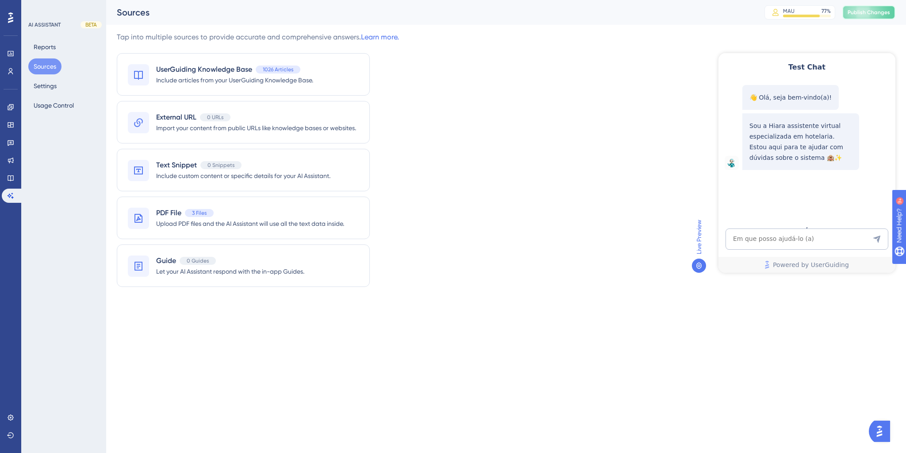
click at [847, 12] on button "Publish Changes" at bounding box center [868, 12] width 53 height 14
click at [751, 235] on textarea "AI Assistant Text Input" at bounding box center [807, 238] width 163 height 21
paste textarea "LOCALIZAR RESERVAS QUE PASSAM POR UM PERÍODO ESPECÍFICO"
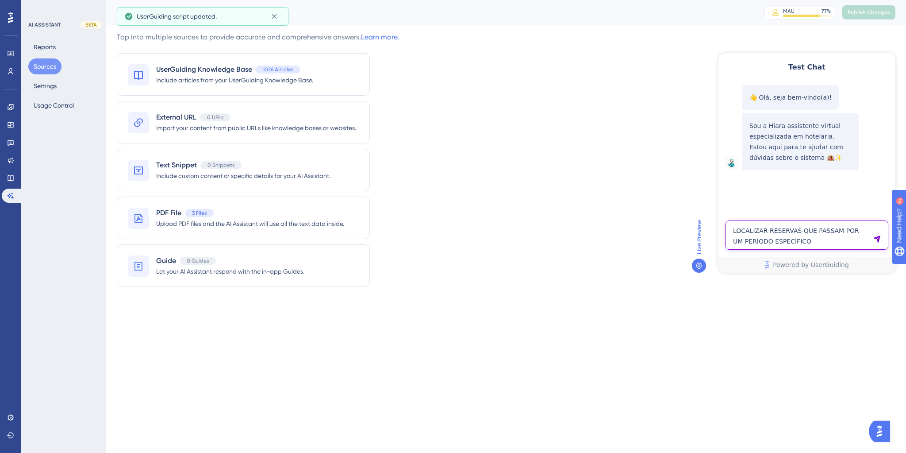
type textarea "LOCALIZAR RESERVAS QUE PASSAM POR UM PERÍODO ESPECÍFICO"
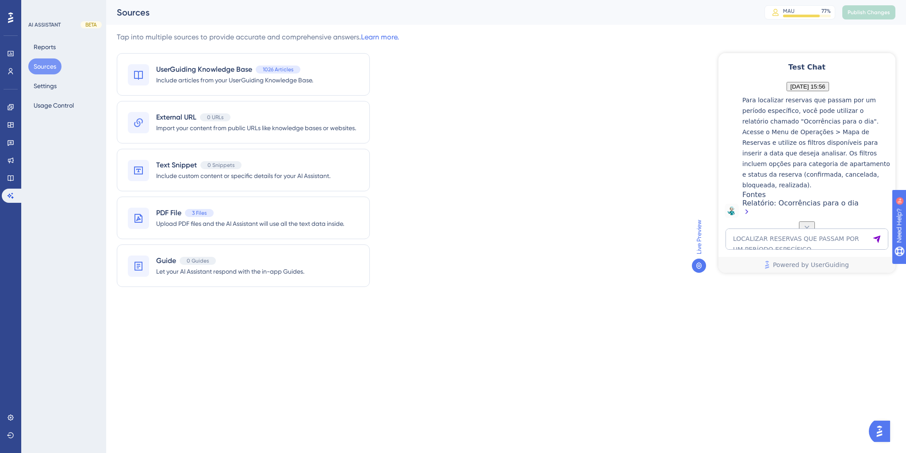
scroll to position [176, 0]
click at [767, 208] on div "Relatório: Ocorrências para o dia" at bounding box center [816, 208] width 149 height 19
click at [796, 240] on textarea "LOCALIZAR RESERVAS QUE PASSAM POR UM PERÍODO ESPECÍFICO" at bounding box center [807, 238] width 163 height 21
paste textarea "hits oferece alguma opção para controle de comissão para agência de turismo e c…"
type textarea "hits oferece alguma opção para controle de comissão para agência de turismo e c…"
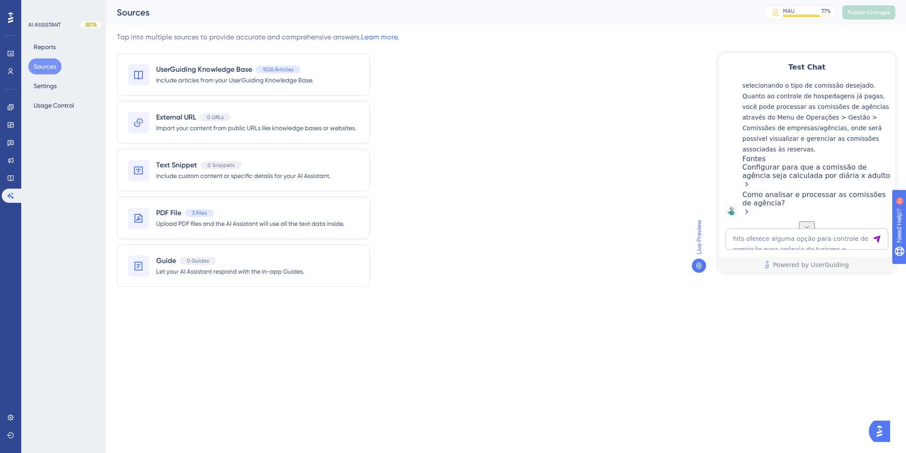
scroll to position [496, 0]
click at [792, 235] on textarea "hits oferece alguma opção para controle de comissão para agência de turismo e c…" at bounding box center [807, 238] width 163 height 21
paste textarea "Tem como descobrir pagamentos com saldos positivos que não estão mais atrelados…"
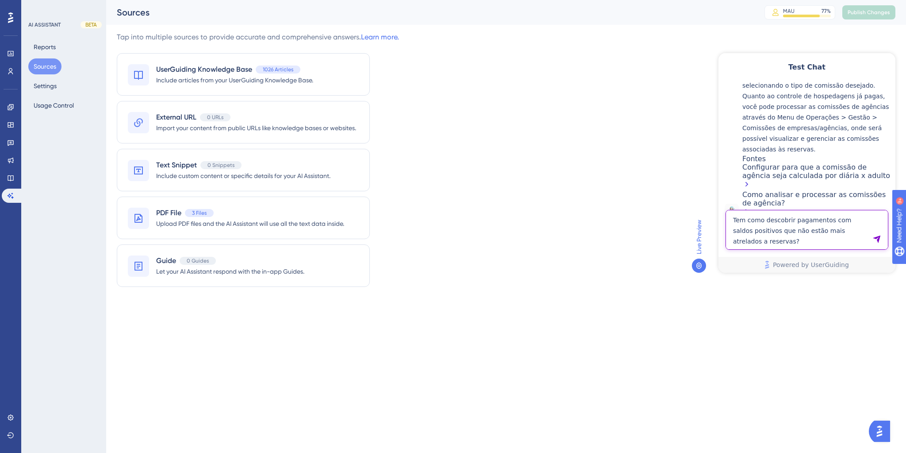
type textarea "Tem como descobrir pagamentos com saldos positivos que não estão mais atrelados…"
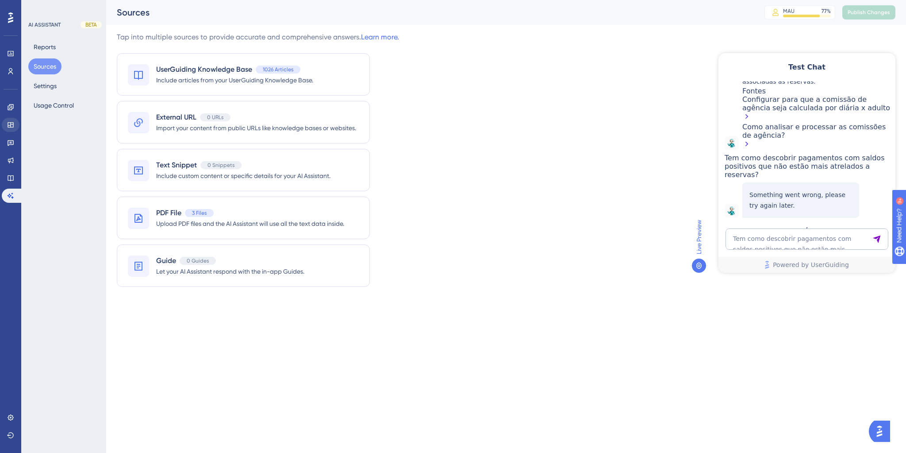
scroll to position [588, 0]
drag, startPoint x: 851, startPoint y: 167, endPoint x: 777, endPoint y: 143, distance: 78.5
copy span "Tem como descobrir pagamentos com saldos positivos que não estão mais atrelados…"
click at [792, 229] on textarea "Tem como descobrir pagamentos com saldos positivos que não estão mais atrelados…" at bounding box center [807, 238] width 163 height 21
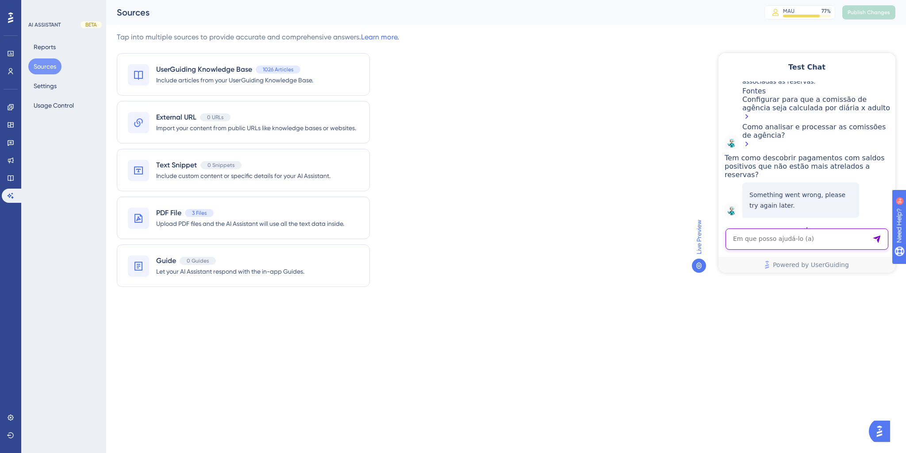
paste textarea "Tem como descobrir pagamentos com saldos positivos que não estão mais atrelados…"
type textarea "Tem como descobrir pagamentos com saldos positivos que não estão mais atrelados…"
click at [775, 241] on textarea "Tem como descobrir pagamentos com saldos positivos que não estão mais atrelados…" at bounding box center [807, 238] width 163 height 21
paste textarea "Tem como descobrir pagamentos com saldos positivos que não estão mais atrelados…"
type textarea "Tem como descobrir pagamentos com saldos positivos que não estão mais atrelados…"
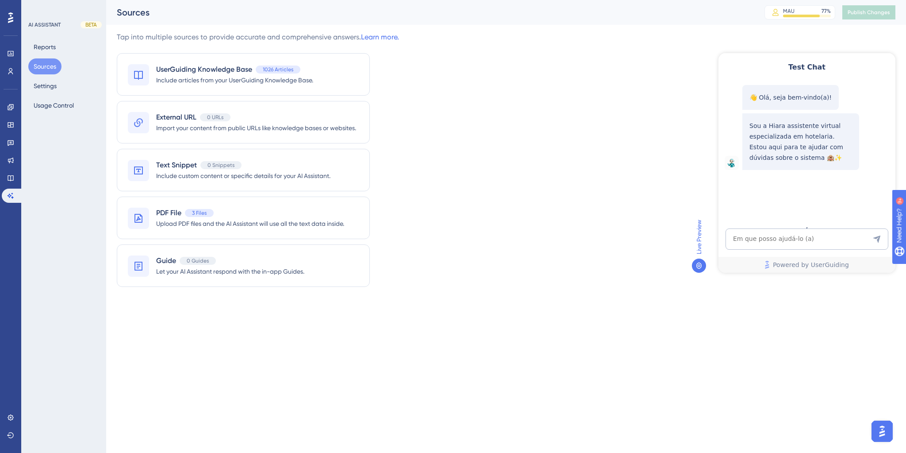
click at [758, 240] on textarea "AI Assistant Text Input" at bounding box center [807, 238] width 163 height 21
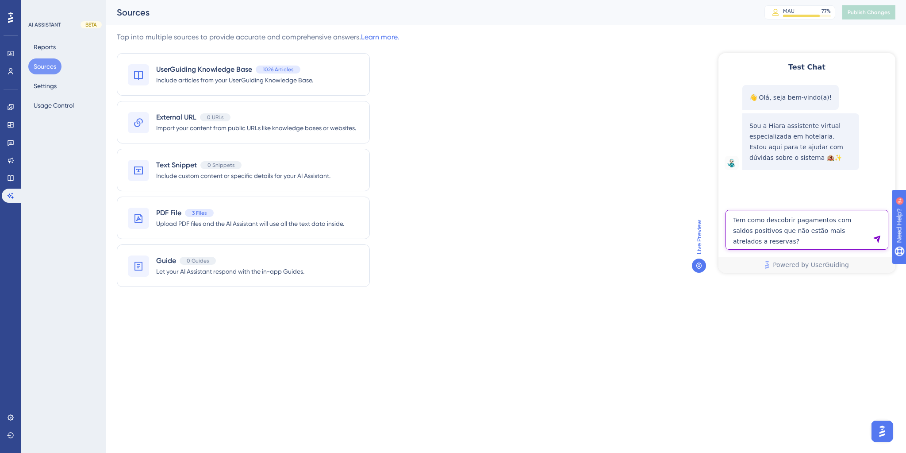
type textarea "Tem como descobrir pagamentos com saldos positivos que não estão mais atrelados…"
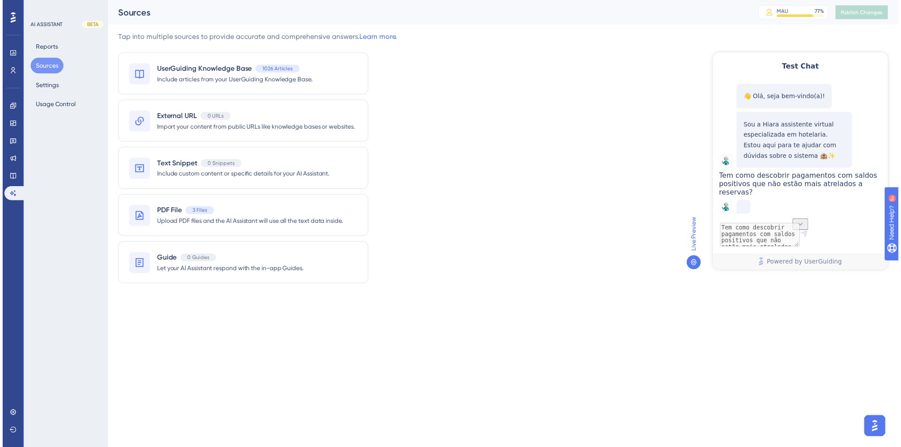
scroll to position [32, 0]
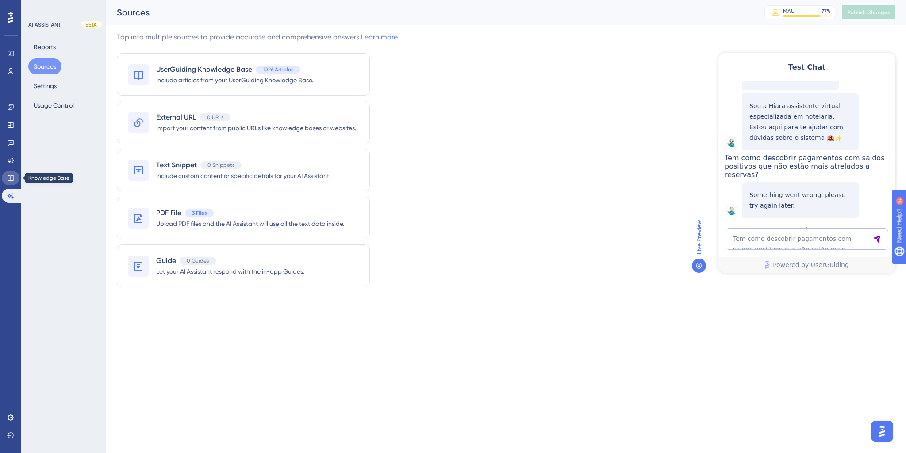
click at [13, 181] on icon at bounding box center [11, 178] width 6 height 6
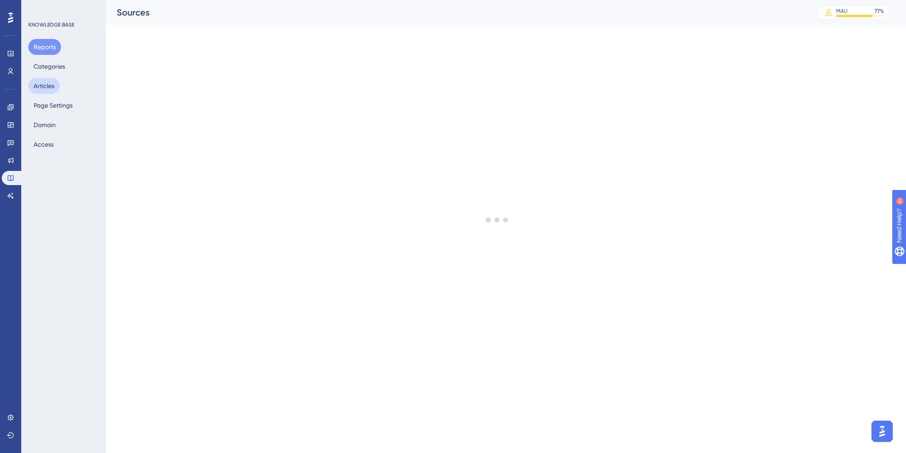
click at [52, 86] on button "Articles" at bounding box center [43, 86] width 31 height 16
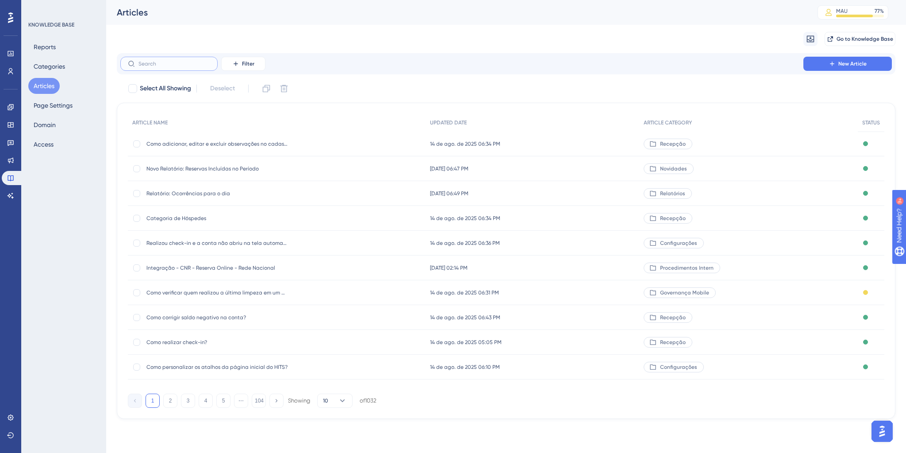
click at [155, 62] on input "text" at bounding box center [174, 64] width 72 height 6
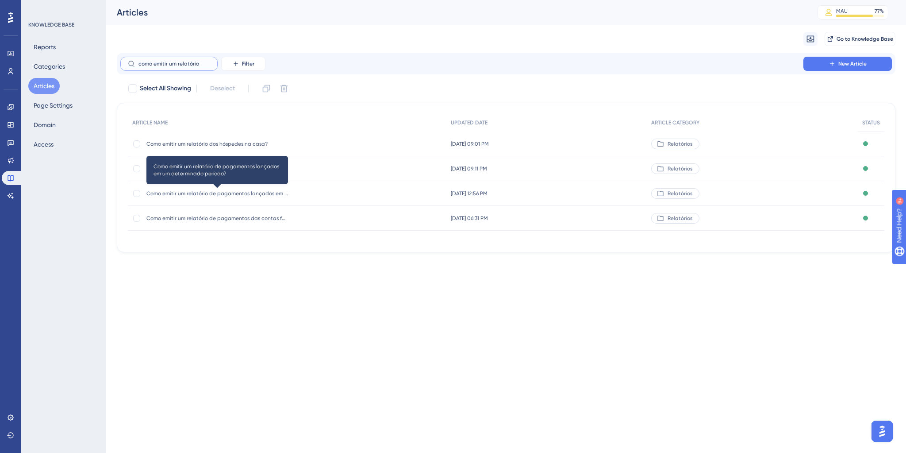
type input "como emitir um relatório"
click at [227, 196] on span "Como emitir um relatório de pagamentos lançados em um determinado período?" at bounding box center [217, 193] width 142 height 7
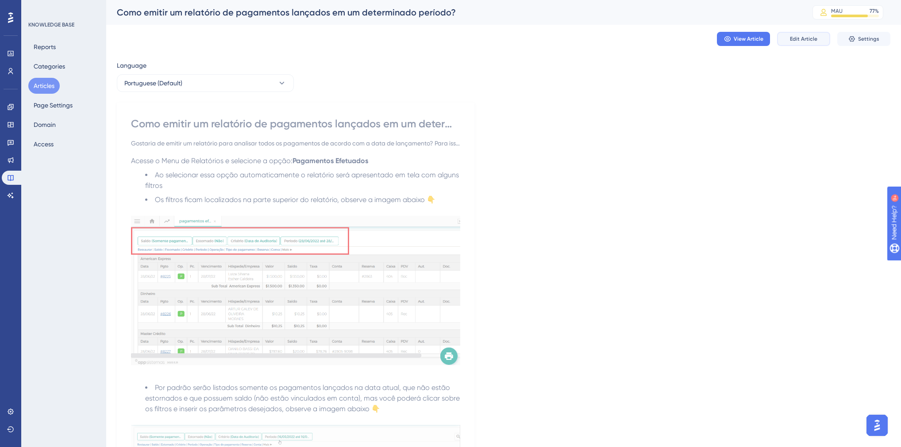
click at [807, 32] on button "Edit Article" at bounding box center [803, 39] width 53 height 14
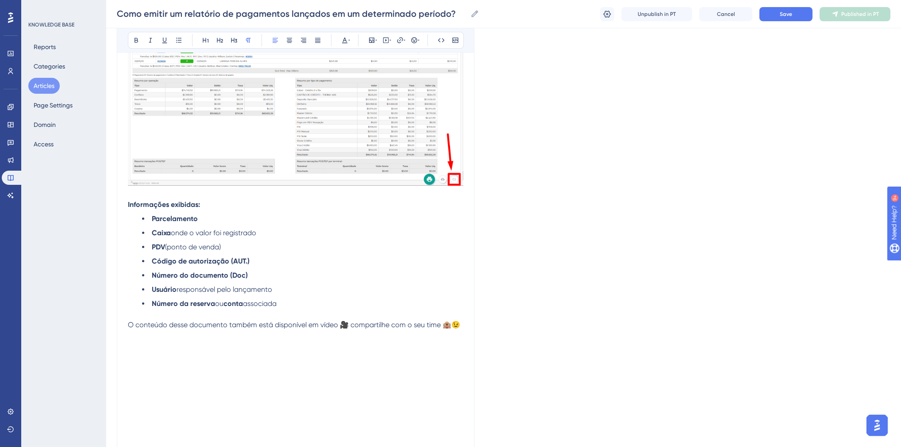
scroll to position [1471, 0]
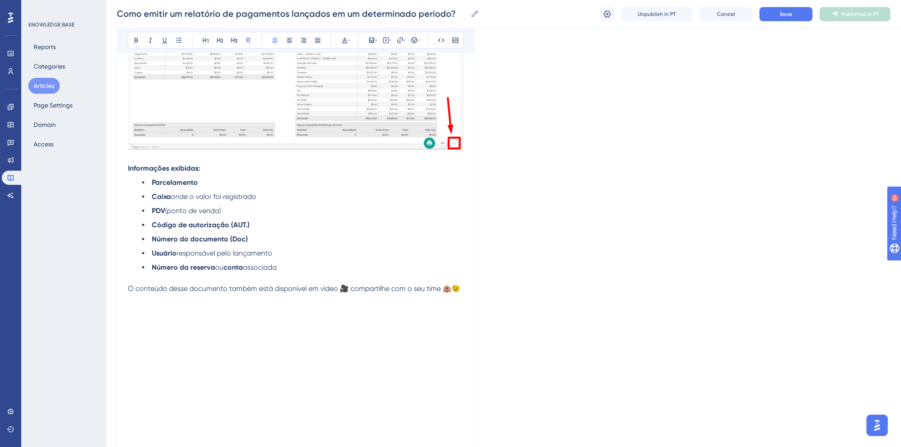
click at [293, 273] on li "Número da reserva ou conta associada" at bounding box center [302, 267] width 321 height 11
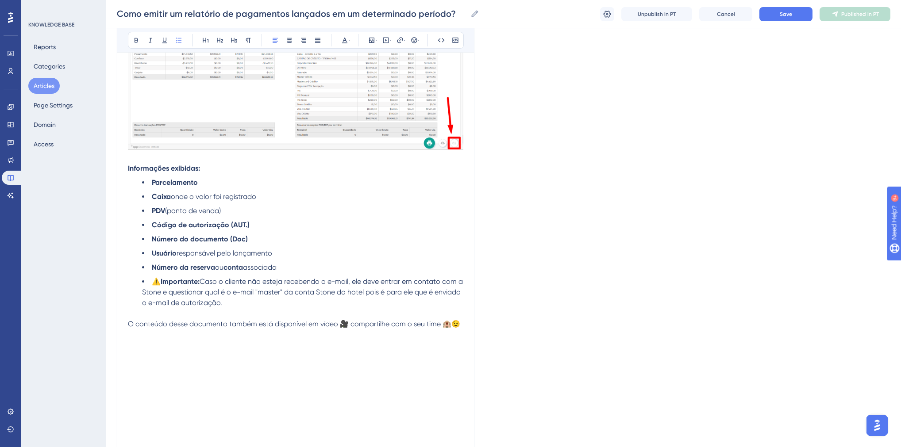
click at [153, 286] on span "⚠️" at bounding box center [156, 281] width 9 height 8
drag, startPoint x: 258, startPoint y: 319, endPoint x: 155, endPoint y: 296, distance: 105.6
click at [155, 296] on li "⚠️ Importante: Caso o cliente não esteja recebendo o e-mail, ele deve entrar em…" at bounding box center [302, 293] width 321 height 32
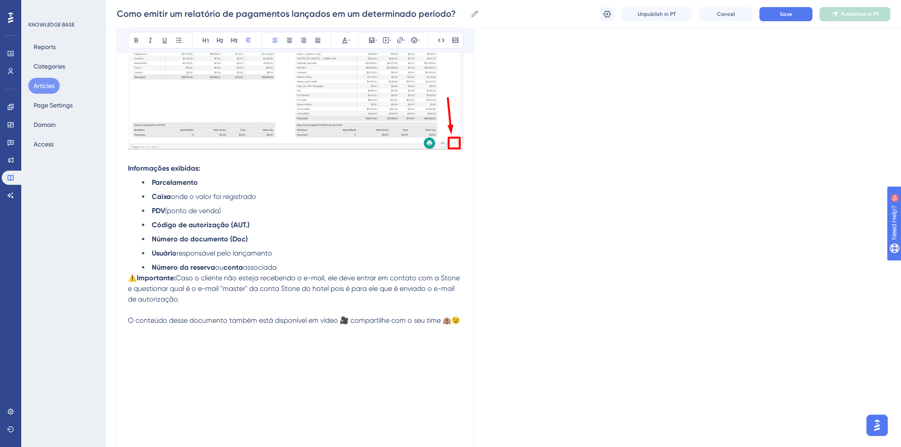
click at [288, 273] on li "Número da reserva ou conta associada" at bounding box center [302, 267] width 321 height 11
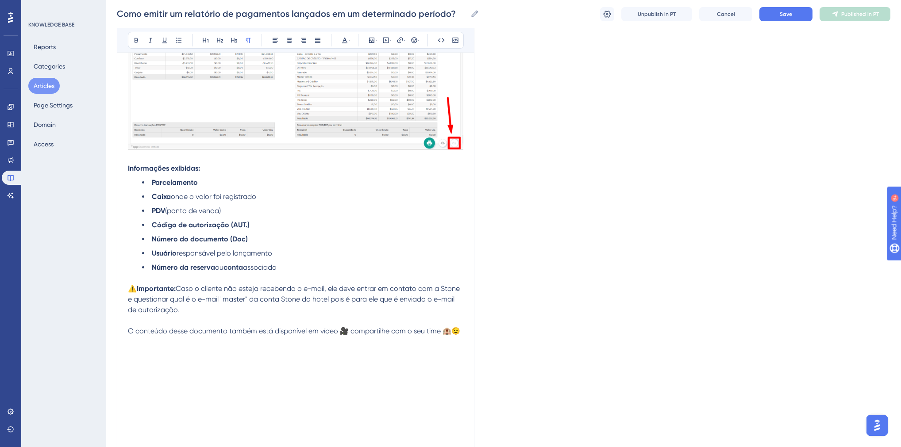
click at [197, 302] on span "Caso o cliente não esteja recebendo o e-mail, ele deve entrar em contato com a …" at bounding box center [295, 300] width 334 height 30
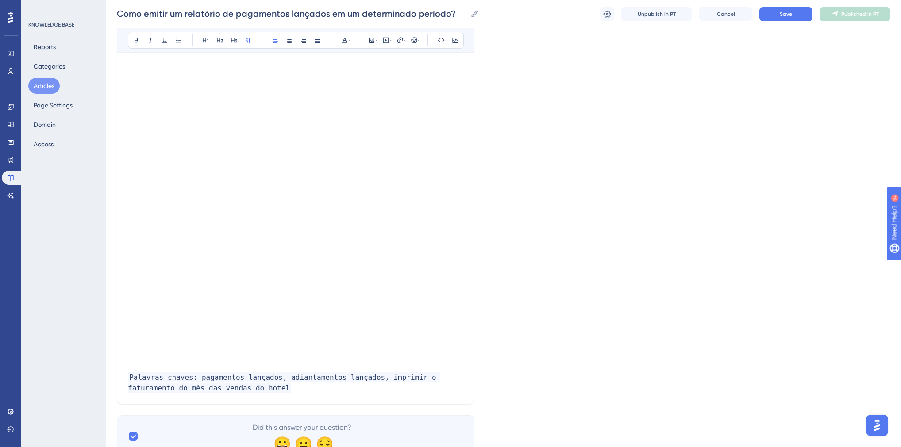
scroll to position [1821, 0]
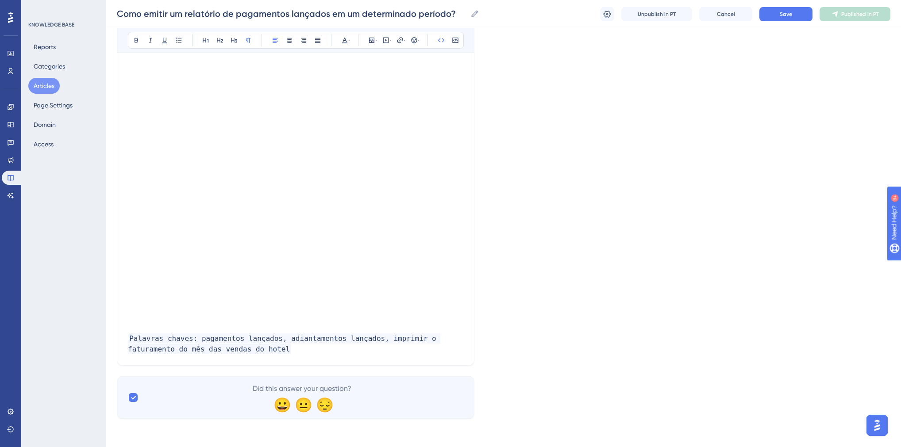
click at [241, 348] on p "Palavras chaves: pagamentos lançados, adiantamentos lançados, imprimir o fatura…" at bounding box center [295, 344] width 335 height 21
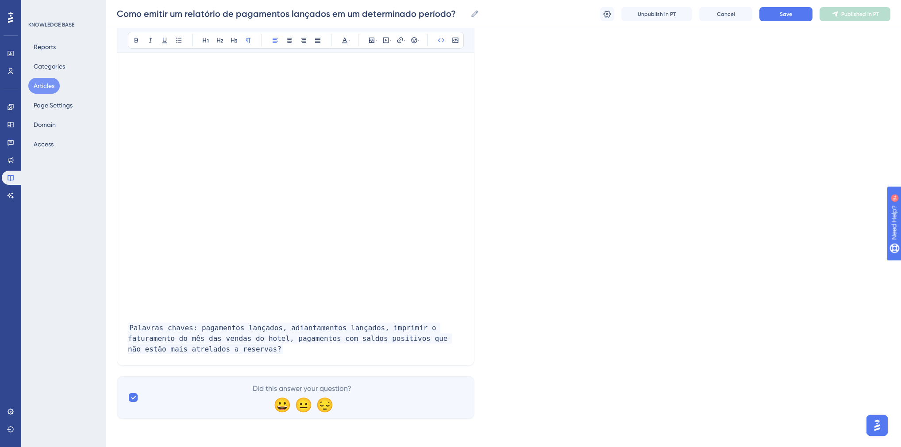
click at [274, 349] on span "Palavras chaves: pagamentos lançados, adiantamentos lançados, imprimir o fatura…" at bounding box center [290, 338] width 324 height 31
click at [312, 351] on span "Palavras chaves: pagamentos lançados, adiantamentos lançados, imprimir o fatura…" at bounding box center [296, 338] width 337 height 31
click at [349, 350] on span "Palavras chaves: pagamentos lançados, adiantamentos lançados, imprimir o fatura…" at bounding box center [294, 338] width 332 height 31
drag, startPoint x: 440, startPoint y: 349, endPoint x: 238, endPoint y: 353, distance: 201.8
click at [238, 353] on span "Palavras chaves: pagamentos lançados, adiantamentos lançados, imprimir o fatura…" at bounding box center [284, 338] width 312 height 31
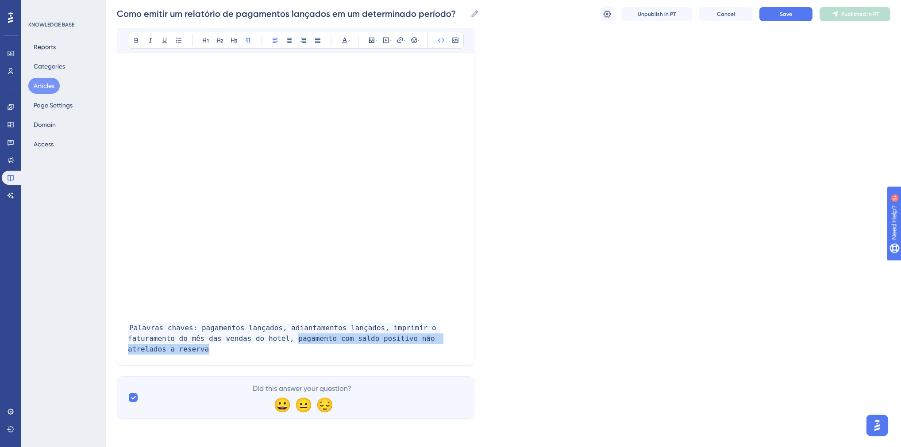
copy span "pagamento com saldo positivo não atrelados a reserva"
click at [440, 347] on span "Palavras chaves: pagamentos lançados, adiantamentos lançados, imprimir o fatura…" at bounding box center [284, 338] width 312 height 31
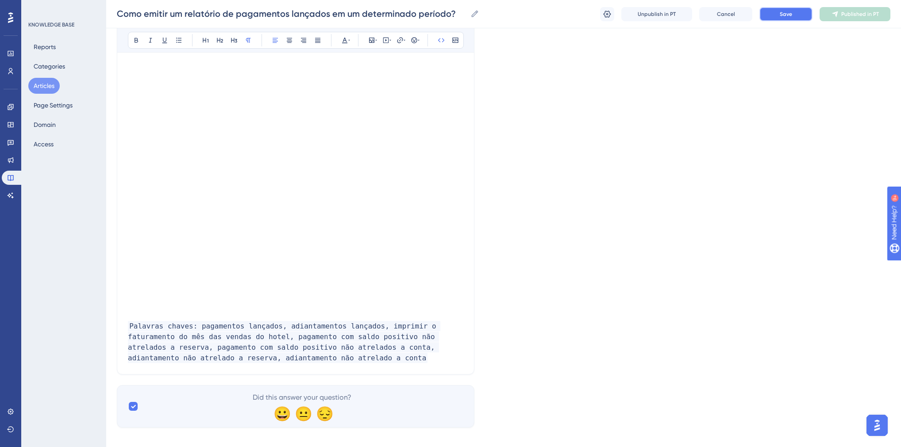
click at [788, 16] on span "Save" at bounding box center [786, 14] width 12 height 7
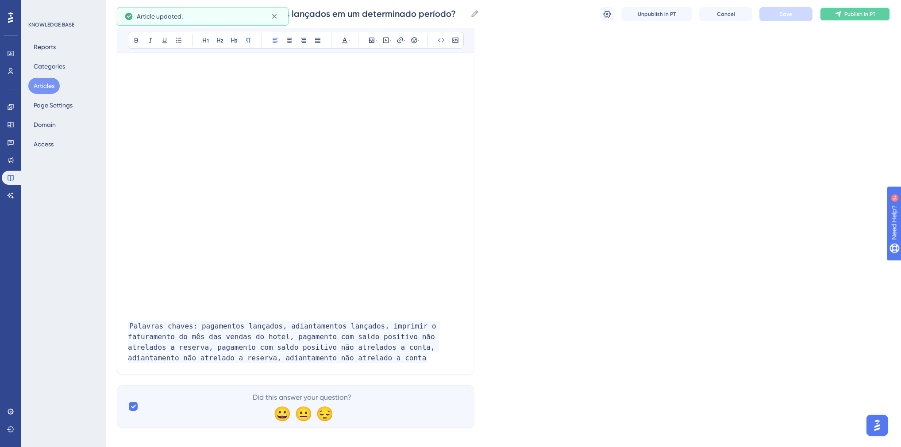
click at [861, 13] on span "Publish in PT" at bounding box center [859, 14] width 31 height 7
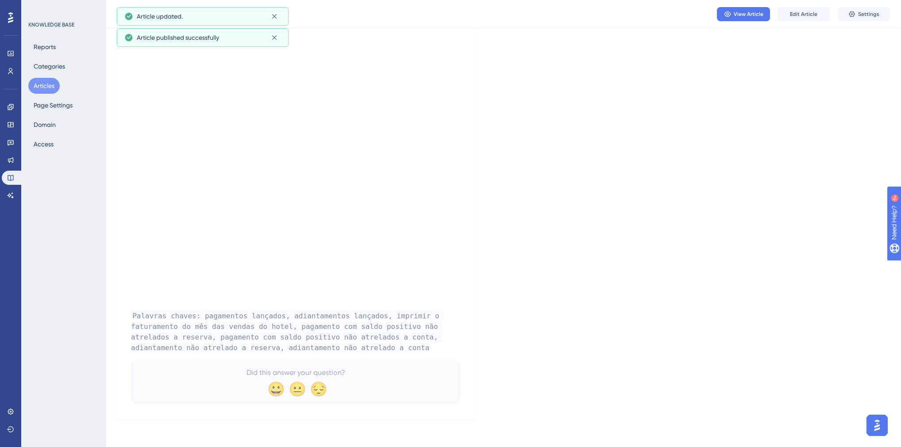
scroll to position [1817, 0]
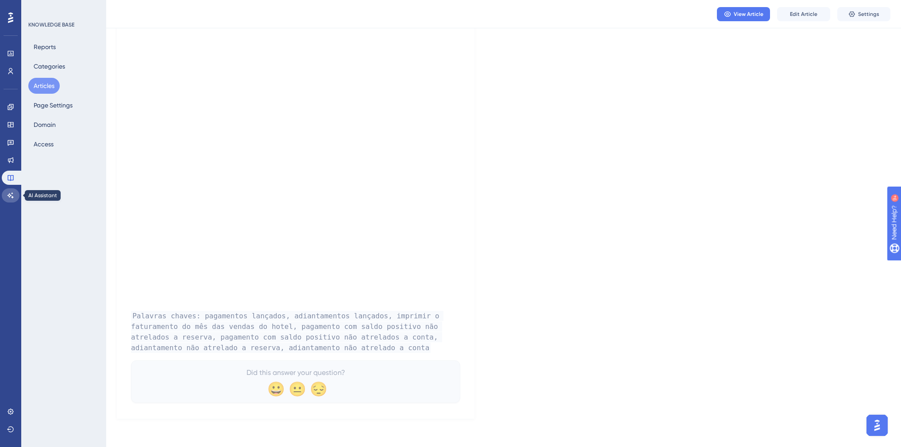
click at [12, 196] on icon at bounding box center [10, 195] width 7 height 7
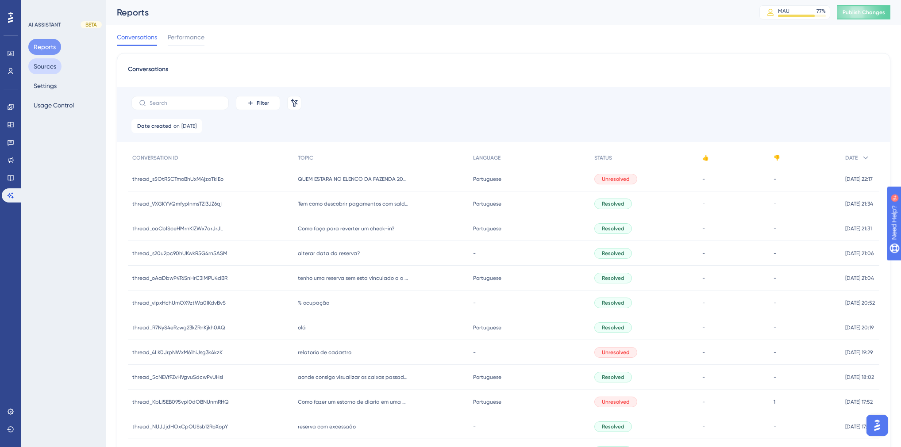
click at [43, 68] on button "Sources" at bounding box center [44, 66] width 33 height 16
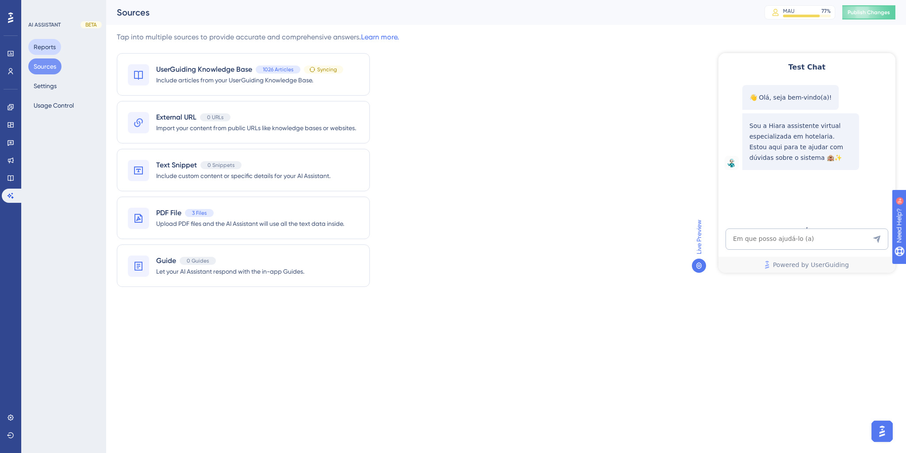
click at [40, 48] on button "Reports" at bounding box center [44, 47] width 33 height 16
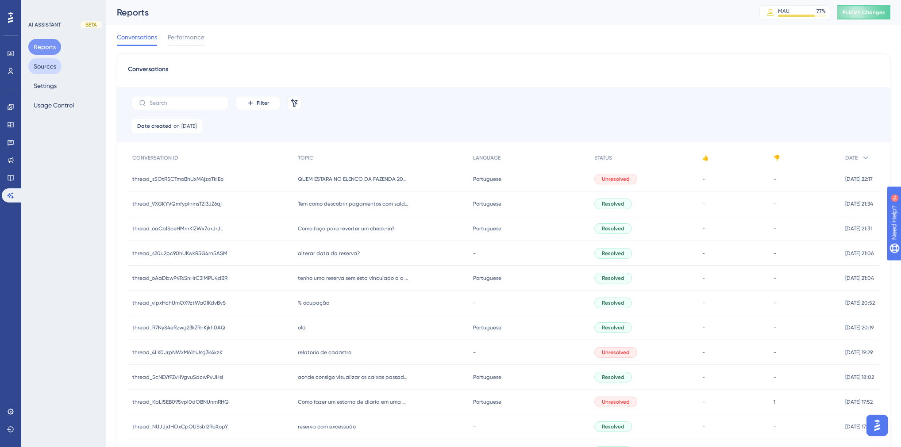
click at [44, 68] on button "Sources" at bounding box center [44, 66] width 33 height 16
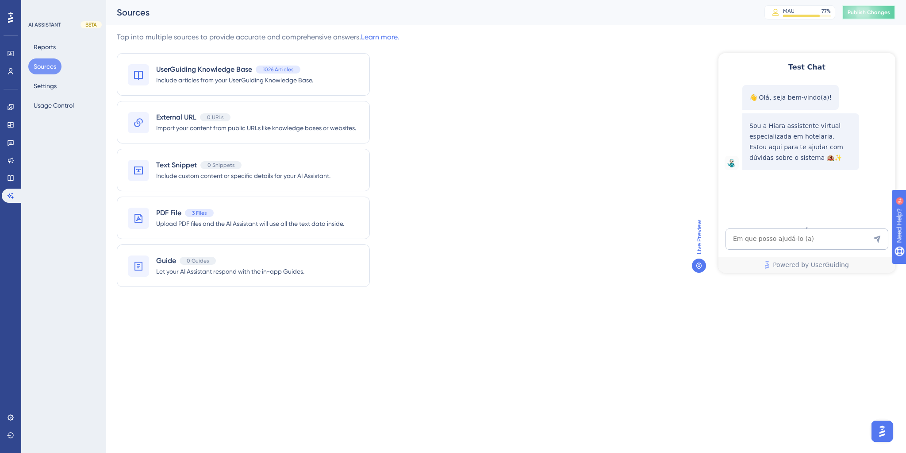
click at [869, 10] on span "Publish Changes" at bounding box center [869, 12] width 42 height 7
click at [768, 239] on textarea "AI Assistant Text Input" at bounding box center [807, 238] width 163 height 21
paste textarea "Tem como descobrir pagamentos com saldos positivos que não estão mais atrelados…"
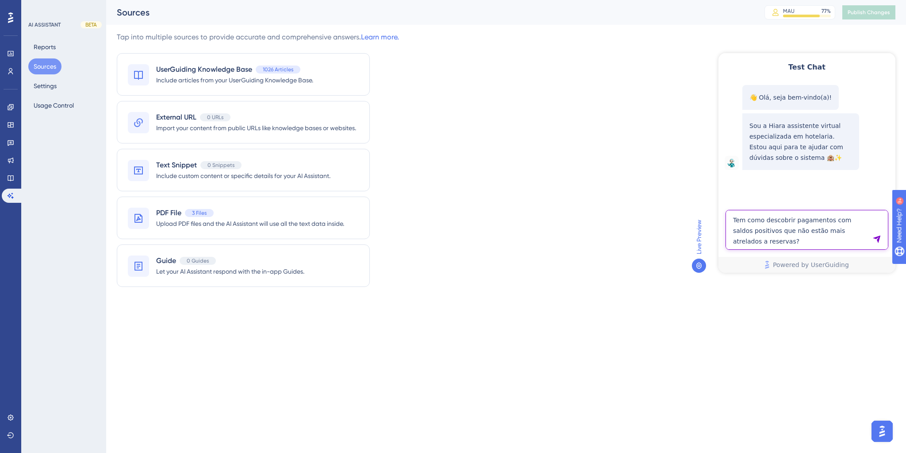
type textarea "Tem como descobrir pagamentos com saldos positivos que não estão mais atrelados…"
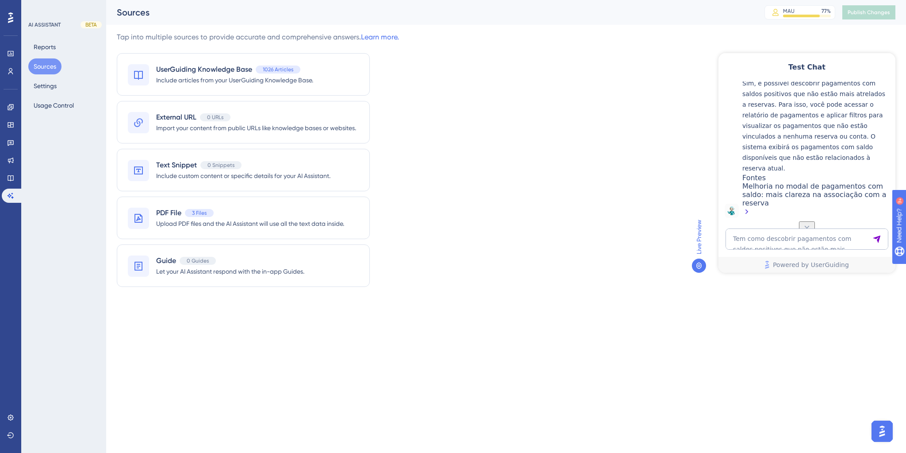
scroll to position [208, 0]
click at [747, 233] on textarea "Tem como descobrir pagamentos com saldos positivos que não estão mais atrelados…" at bounding box center [807, 238] width 163 height 21
paste textarea "Tem como descobrir pagamentos com saldos positivos que não estão mais atrelados…"
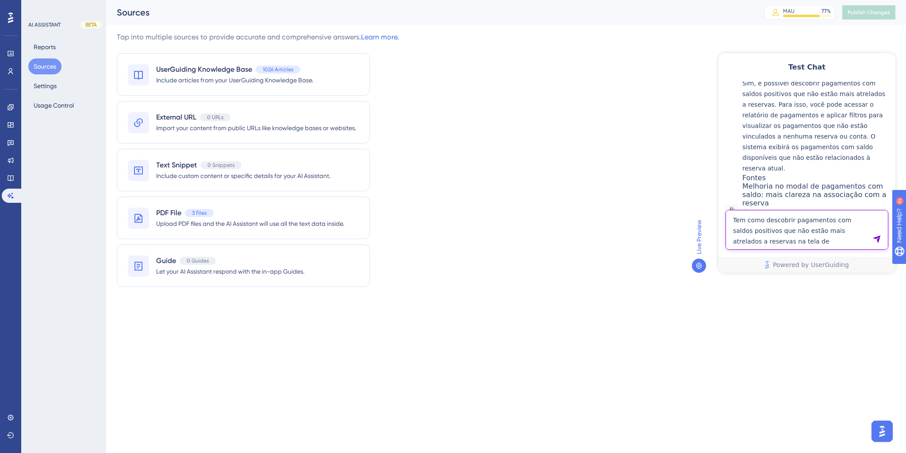
type textarea "Tem como descobrir pagamentos com saldos positivos que não estão mais atrelados…"
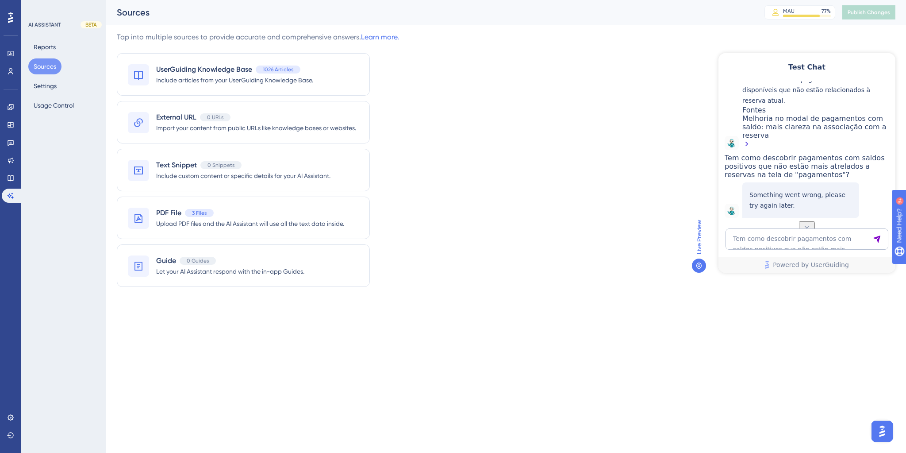
scroll to position [311, 0]
click at [773, 242] on textarea "Tem como descobrir pagamentos com saldos positivos que não estão mais atrelados…" at bounding box center [807, 238] width 163 height 21
paste textarea "valor do credito digitado do pagamento maior que o saldo..... como resolver?"
type textarea "valor do credito digitado do pagamento maior que o saldo..... como resolver?"
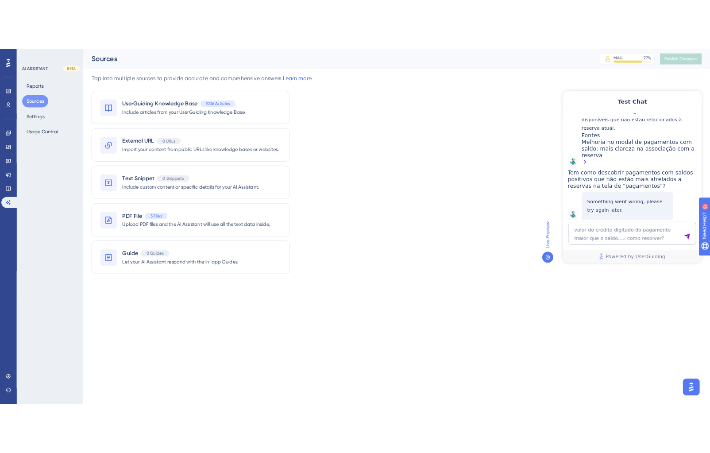
scroll to position [288, 0]
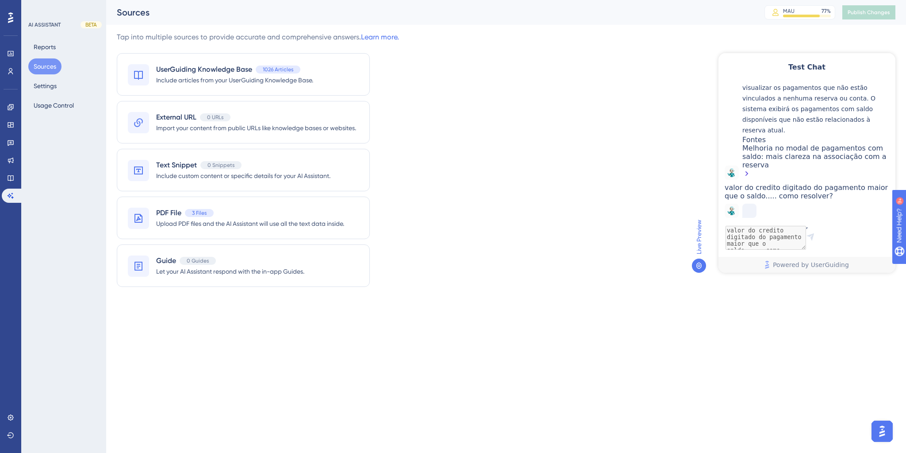
click at [537, 165] on div "Tap into multiple sources to provide accurate and comprehensive answers. Learn …" at bounding box center [506, 164] width 779 height 265
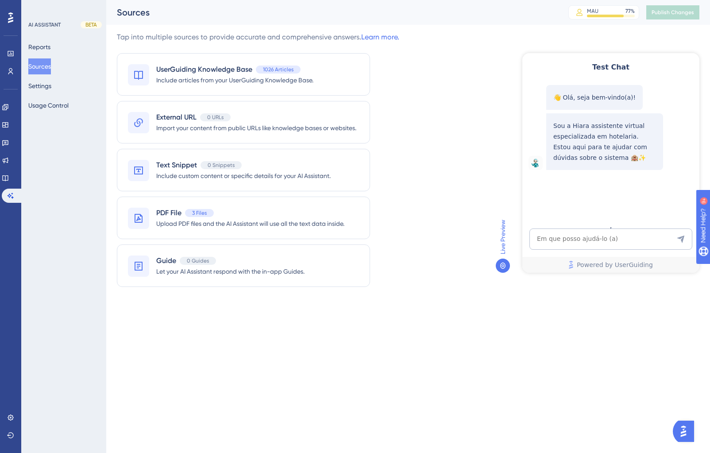
click at [536, 242] on textarea "AI Assistant Text Input" at bounding box center [610, 238] width 163 height 21
click at [542, 241] on textarea "AI Assistant Text Input" at bounding box center [610, 238] width 163 height 21
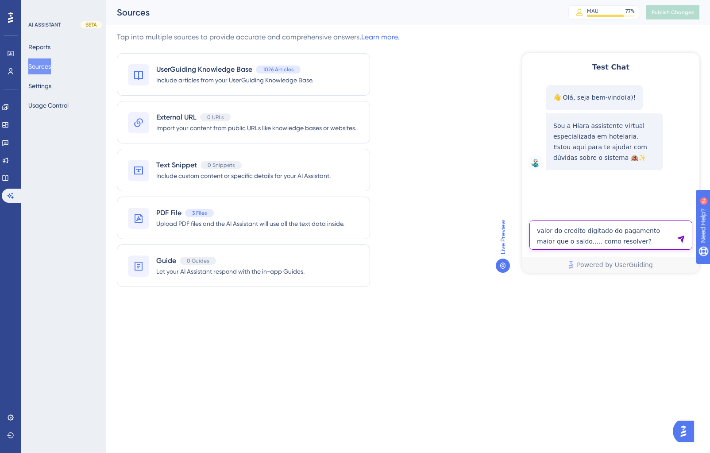
type textarea "valor do credito digitado do pagamento maior que o saldo..... como resolver?"
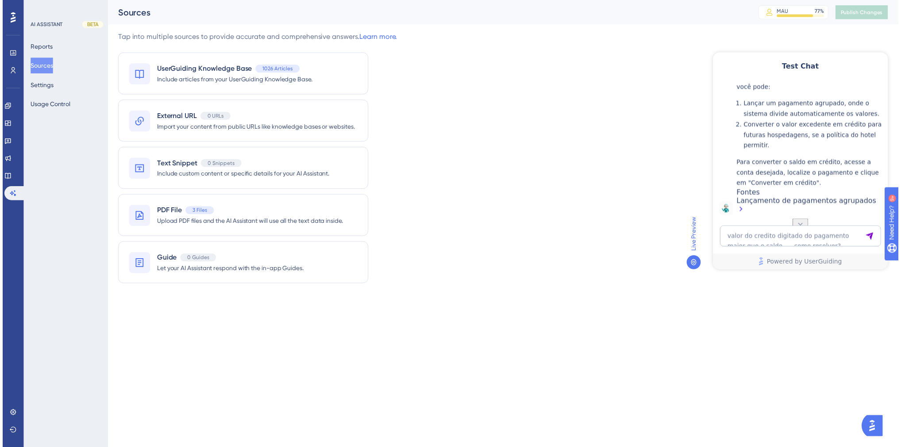
scroll to position [252, 0]
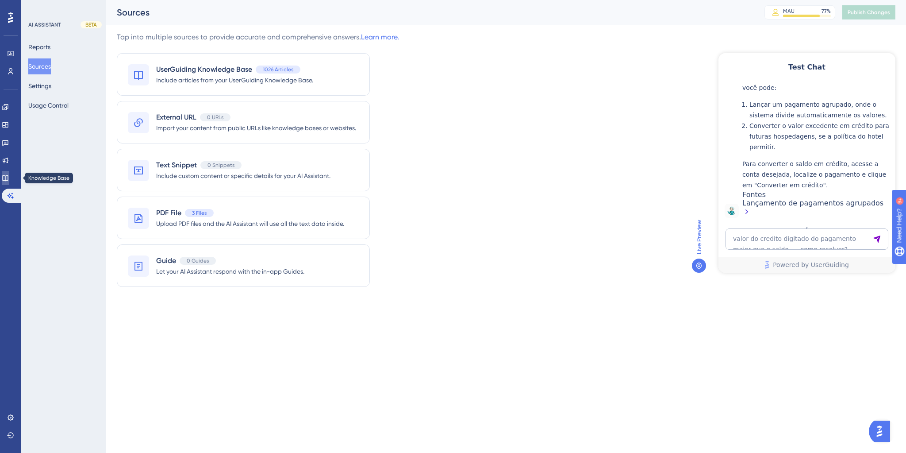
click at [8, 176] on icon at bounding box center [5, 178] width 6 height 6
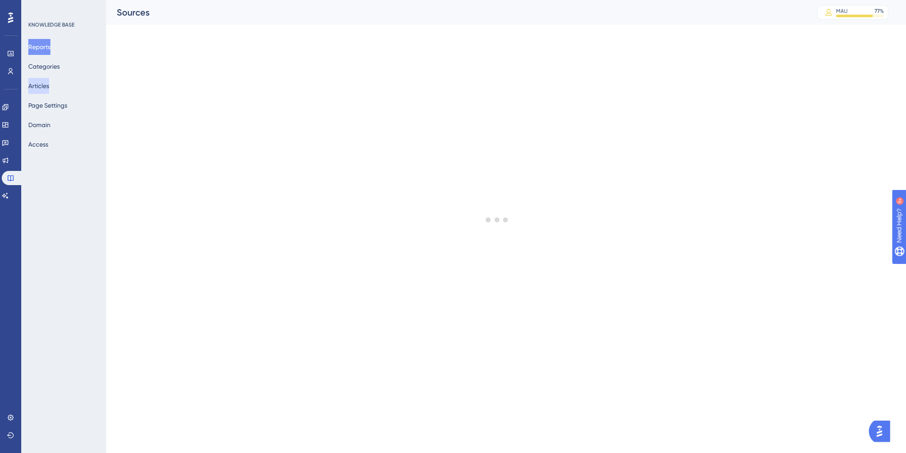
click at [42, 89] on button "Articles" at bounding box center [38, 86] width 21 height 16
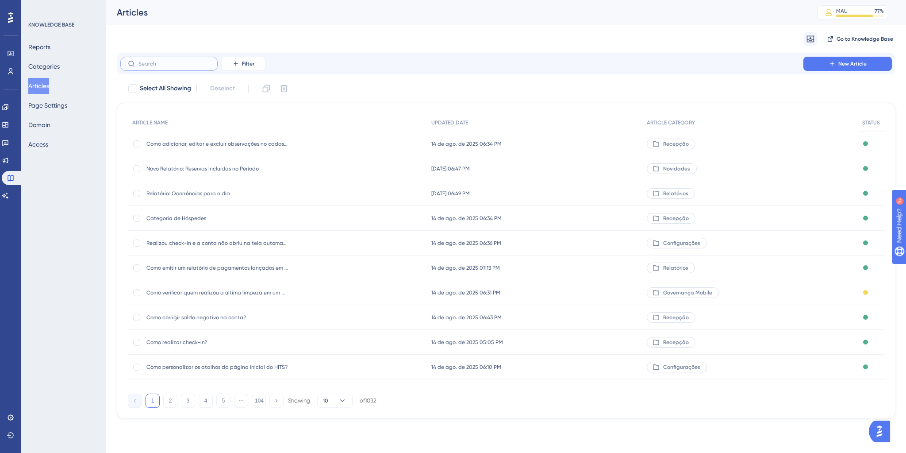
click at [169, 66] on input "text" at bounding box center [174, 64] width 72 height 6
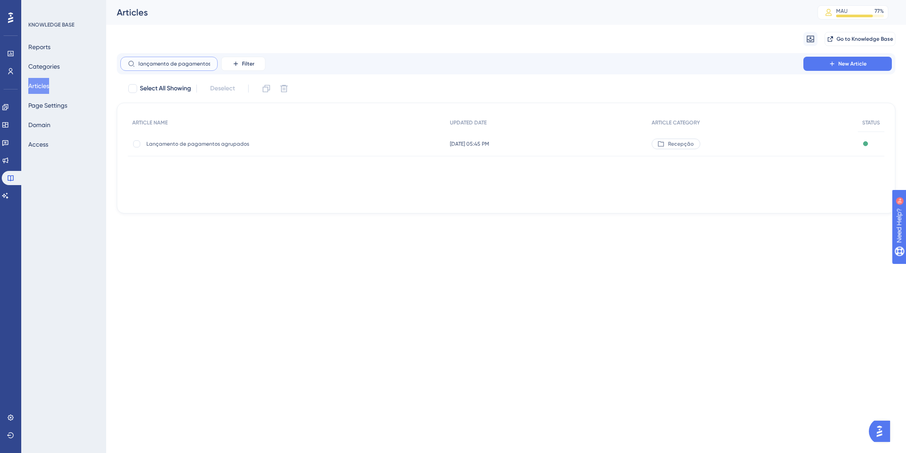
type input "lançamento de pagamentos"
click at [173, 145] on span "Lançamento de pagamentos agrupados" at bounding box center [217, 143] width 142 height 7
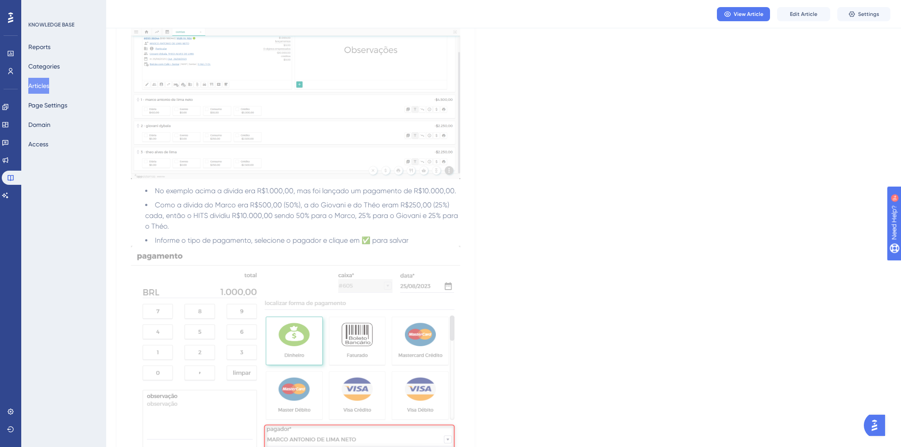
scroll to position [991, 0]
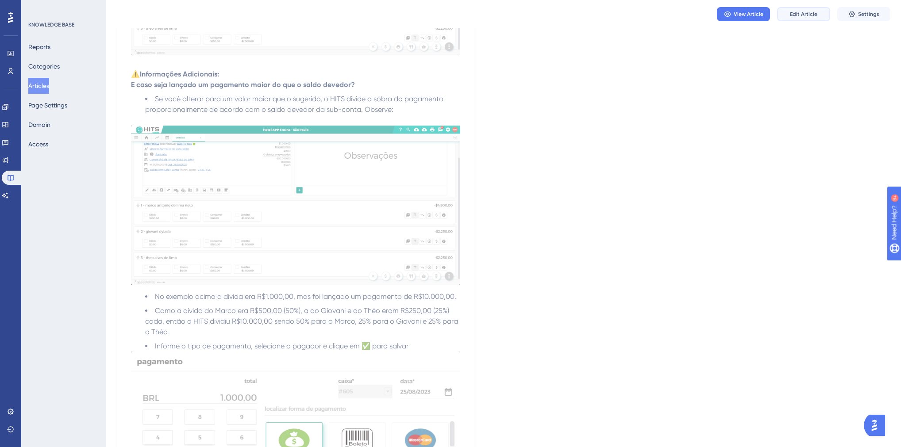
drag, startPoint x: 804, startPoint y: 16, endPoint x: 738, endPoint y: 23, distance: 65.5
click at [709, 16] on span "Edit Article" at bounding box center [803, 14] width 27 height 7
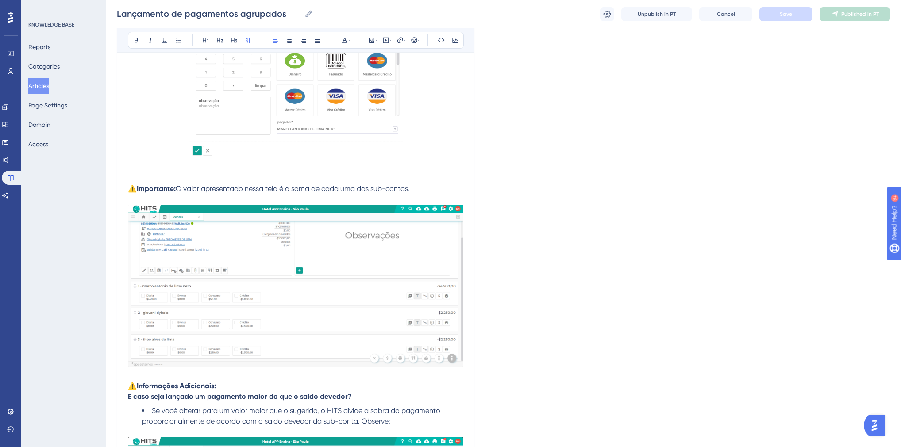
scroll to position [790, 0]
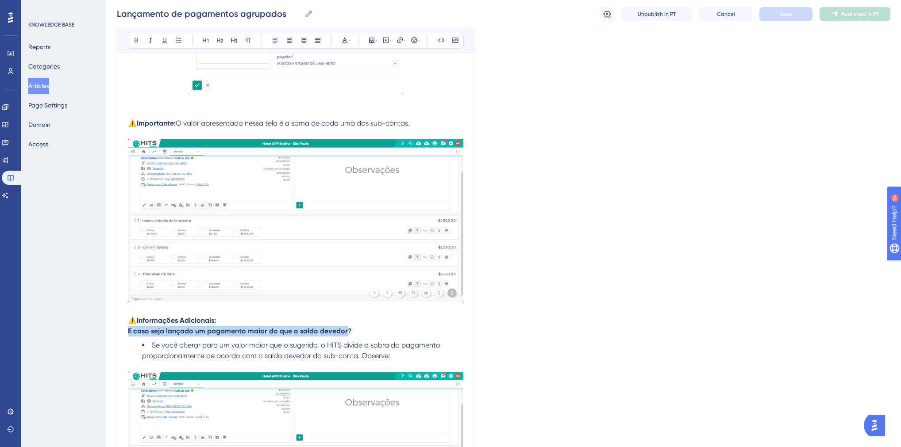
drag, startPoint x: 127, startPoint y: 334, endPoint x: 346, endPoint y: 337, distance: 218.2
click at [346, 337] on p "E caso seja lançado um pagamento maior do que o saldo devedor?" at bounding box center [295, 331] width 335 height 11
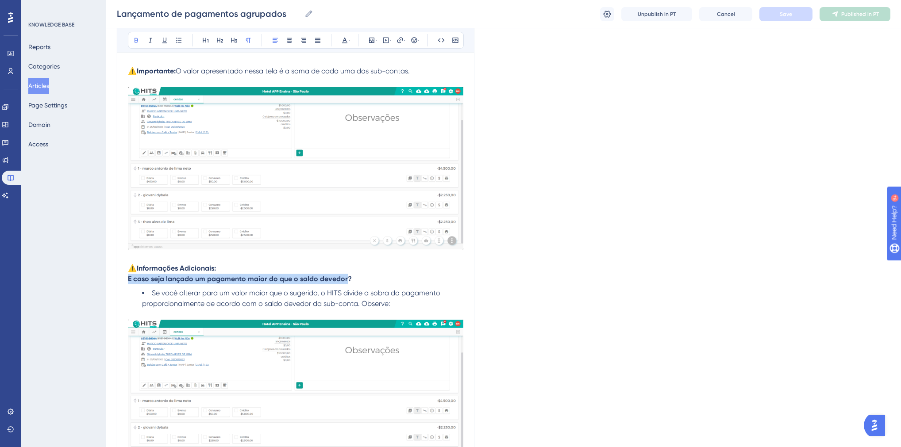
scroll to position [861, 0]
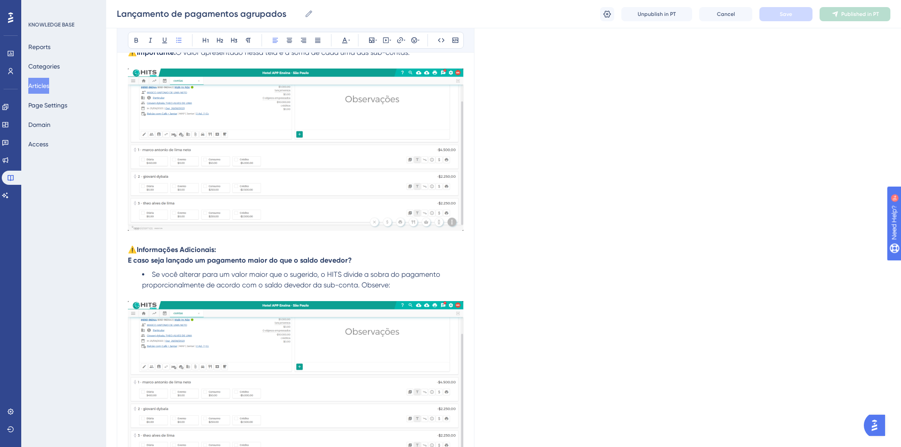
click at [315, 289] on span "Se você alterar para um valor maior que o sugerido, o HITS divide a sobra do pa…" at bounding box center [292, 279] width 300 height 19
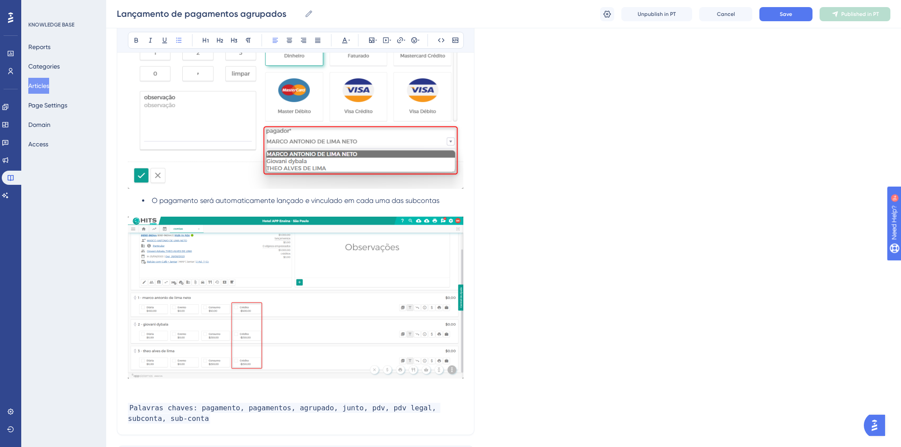
scroll to position [1518, 0]
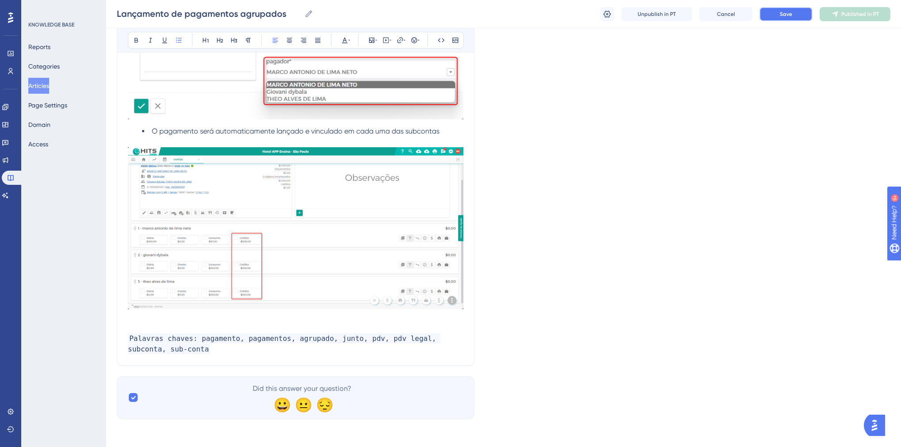
click at [709, 16] on button "Save" at bounding box center [785, 14] width 53 height 14
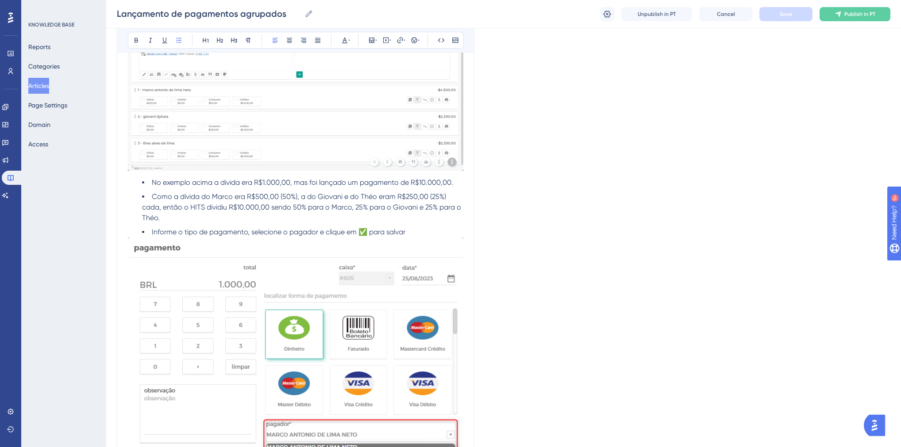
scroll to position [1128, 0]
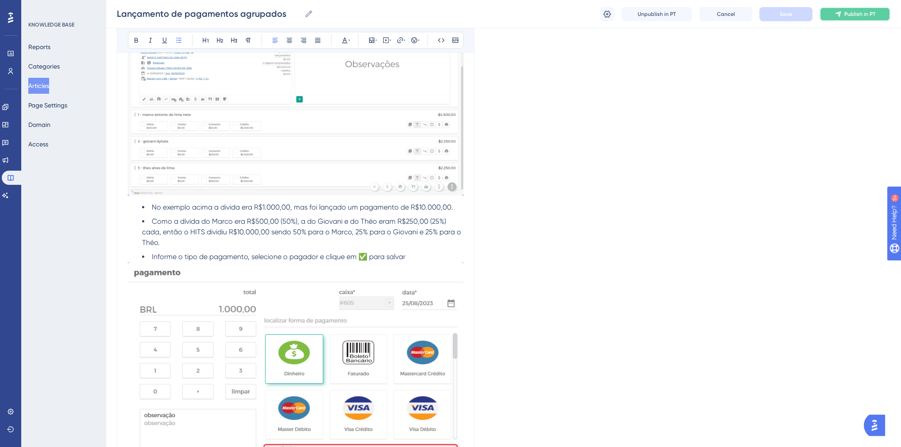
click at [709, 12] on icon at bounding box center [838, 14] width 7 height 7
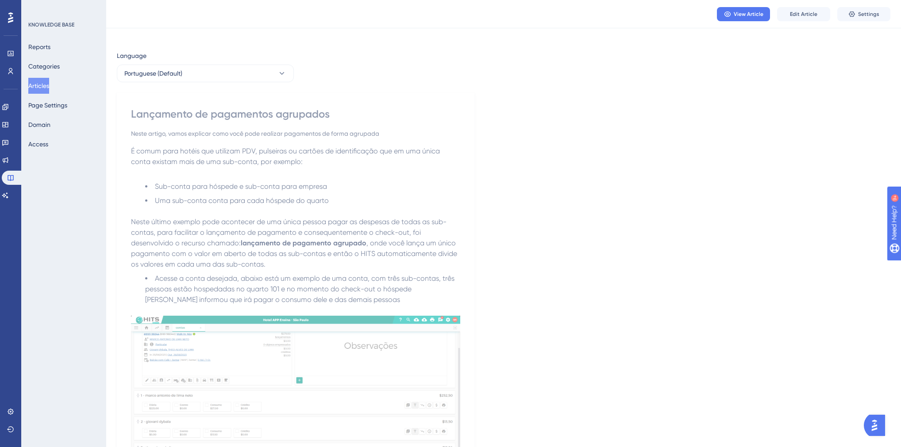
scroll to position [0, 0]
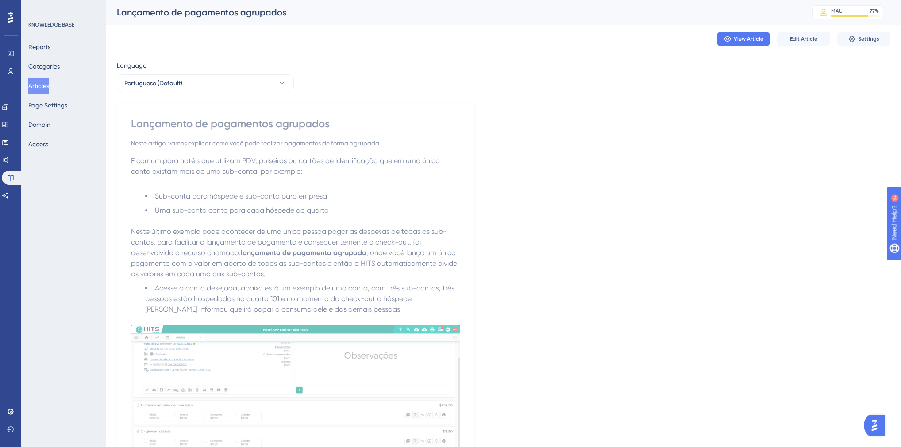
click at [49, 86] on button "Articles" at bounding box center [38, 86] width 21 height 16
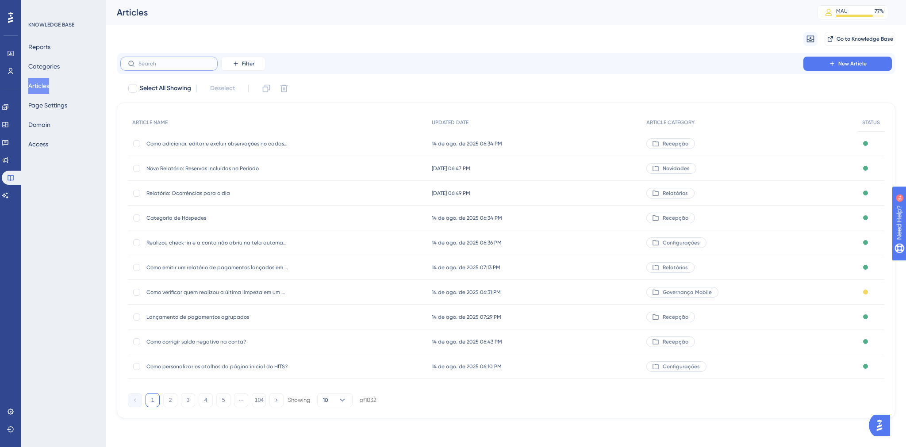
click at [152, 65] on input "text" at bounding box center [174, 64] width 72 height 6
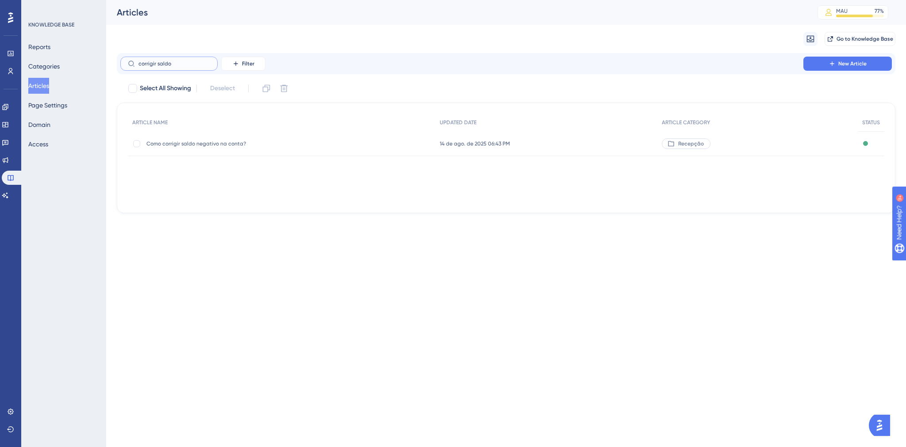
type input "corrigir saldo"
click at [184, 140] on span "Como corrigir saldo negativo na conta?" at bounding box center [217, 143] width 142 height 7
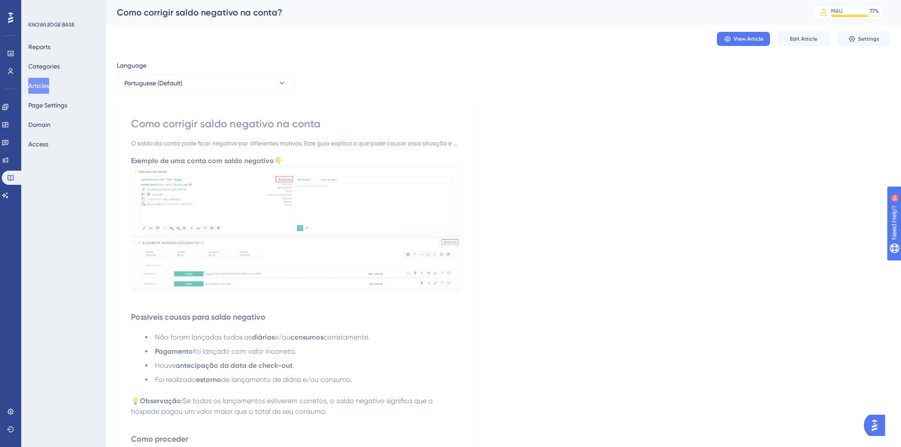
click at [36, 91] on button "Articles" at bounding box center [38, 86] width 21 height 16
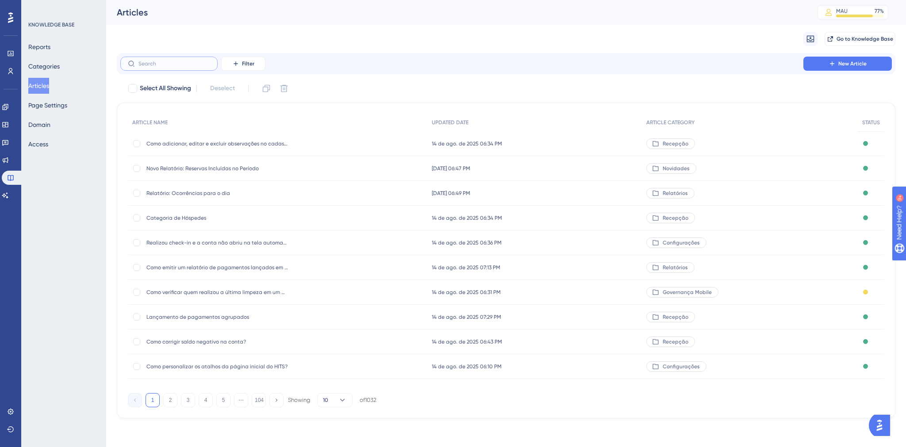
click at [162, 65] on input "text" at bounding box center [174, 64] width 72 height 6
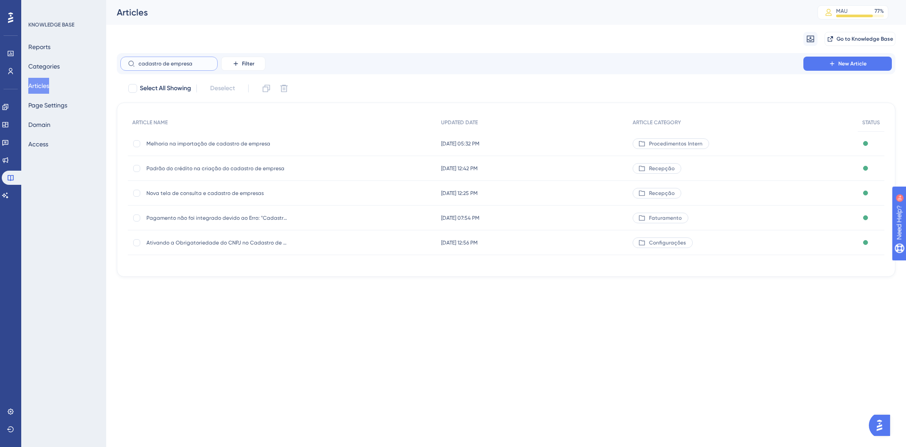
drag, startPoint x: 196, startPoint y: 62, endPoint x: 128, endPoint y: 65, distance: 67.7
click at [128, 65] on label "cadastro de empresa" at bounding box center [168, 64] width 97 height 14
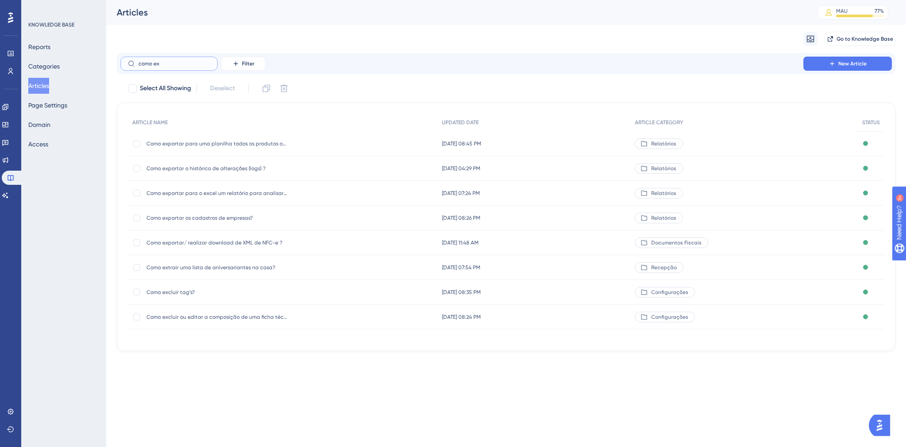
type input "como exm"
checkbox input "true"
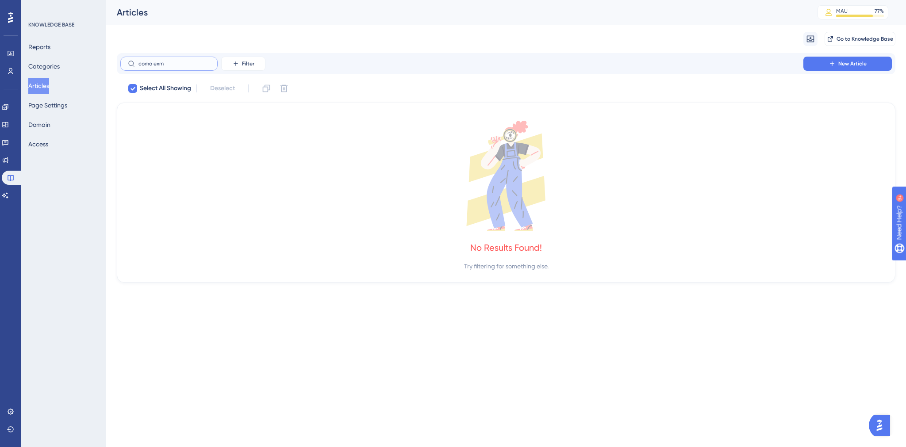
type input "como ex"
checkbox input "false"
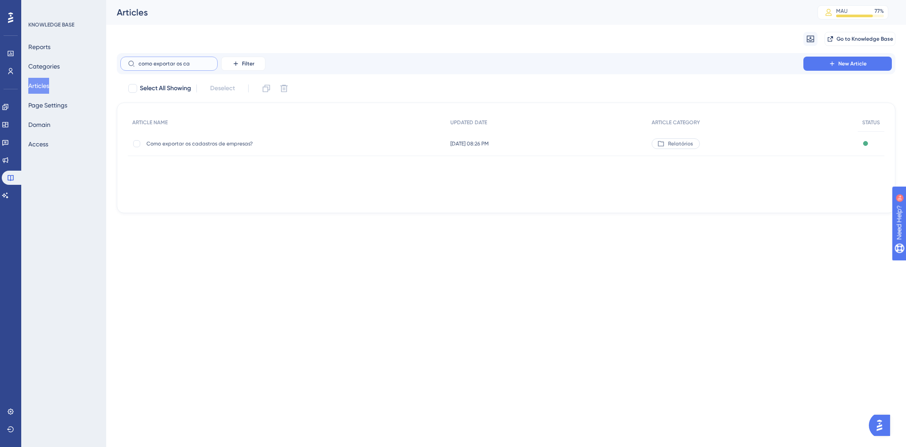
type input "como exportar os ca"
click at [191, 146] on span "Como exportar os cadastros de empresas?" at bounding box center [217, 143] width 142 height 7
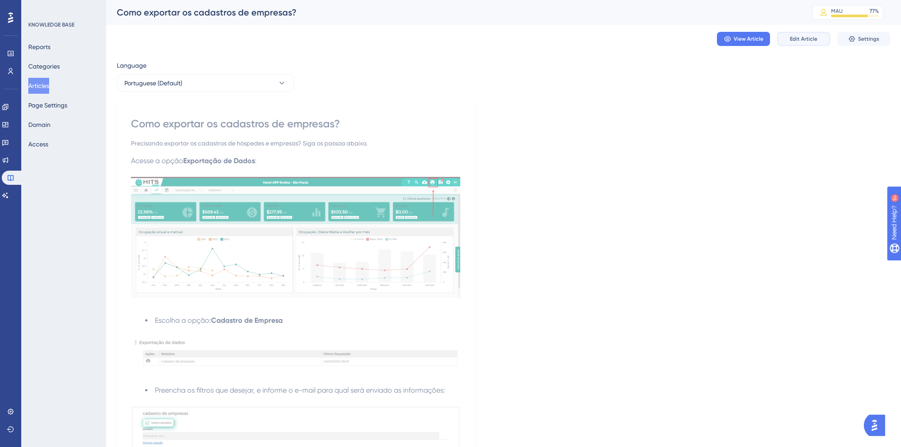
click at [709, 40] on span "Edit Article" at bounding box center [803, 38] width 27 height 7
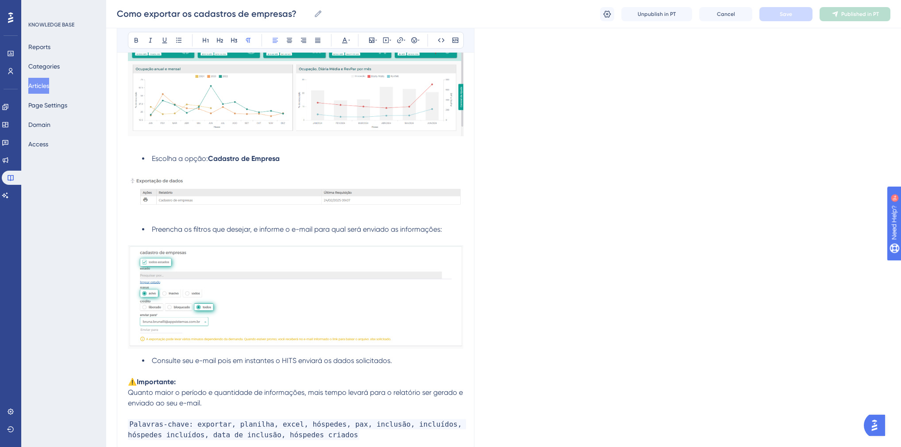
scroll to position [283, 0]
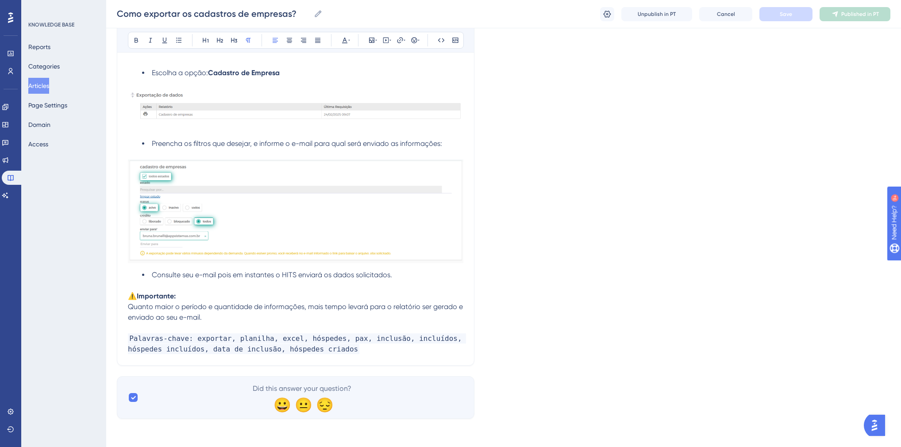
click at [348, 351] on p "Palavras-chave: exportar, planilha, excel, hóspedes, pax, inclusão, incluídos, …" at bounding box center [295, 344] width 335 height 21
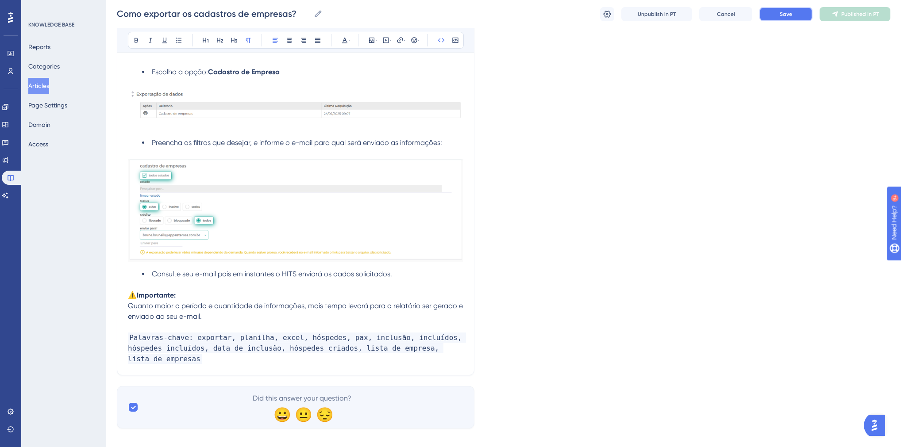
click at [709, 14] on span "Save" at bounding box center [786, 14] width 12 height 7
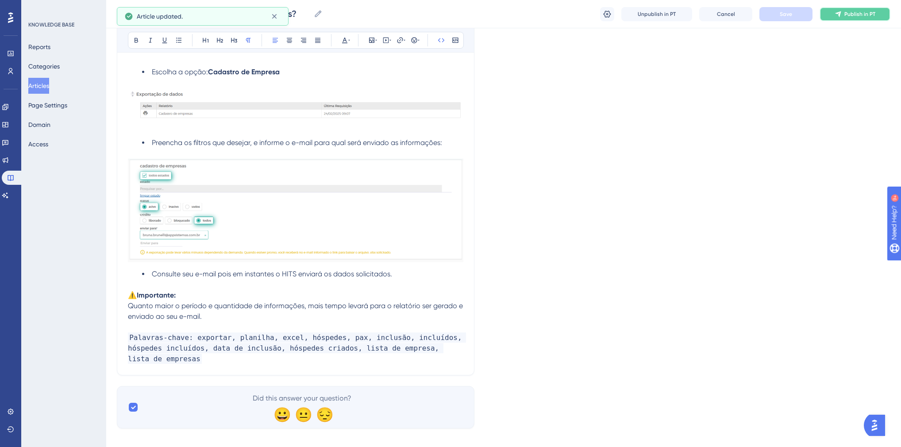
click at [709, 15] on span "Publish in PT" at bounding box center [859, 14] width 31 height 7
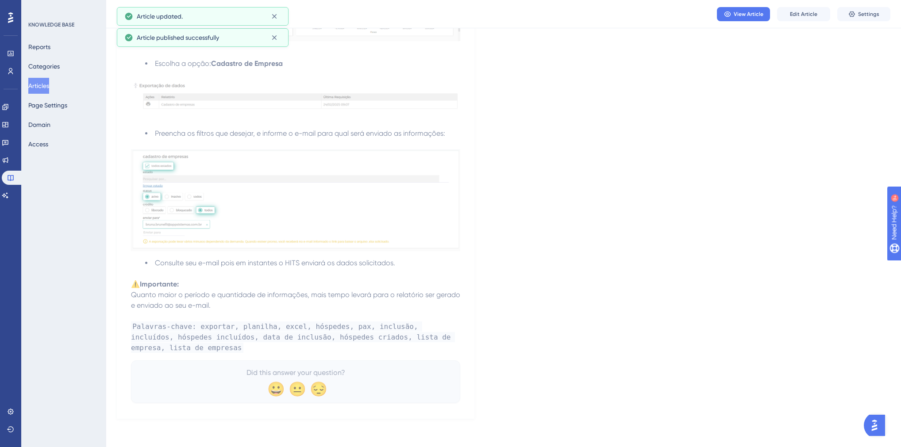
scroll to position [255, 0]
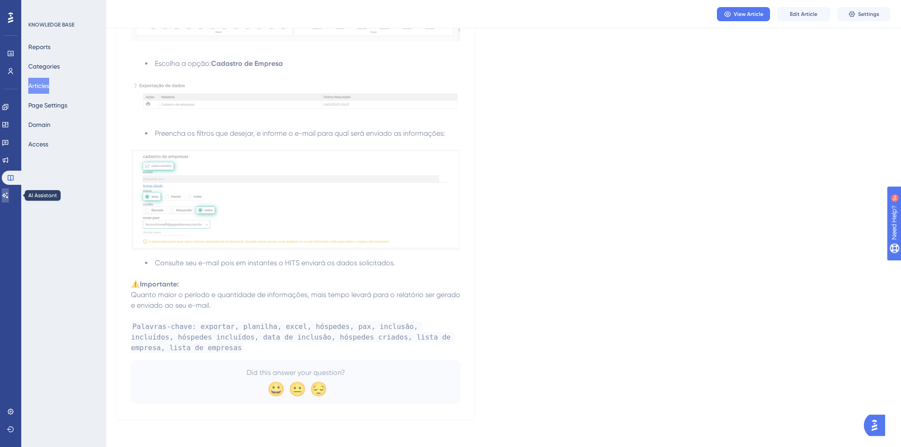
click at [9, 189] on link at bounding box center [5, 195] width 7 height 14
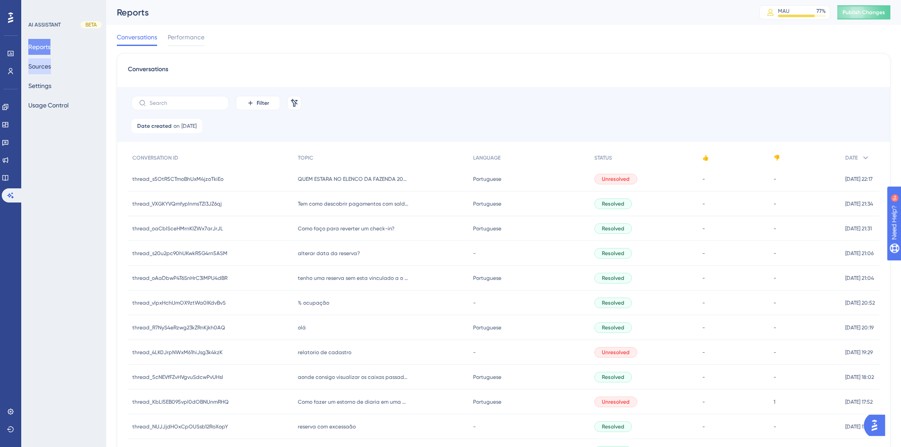
click at [44, 66] on button "Sources" at bounding box center [39, 66] width 23 height 16
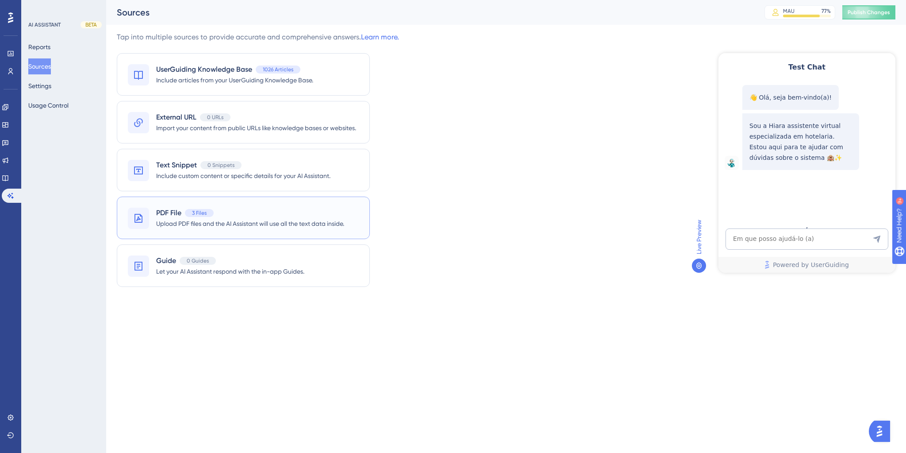
click at [205, 212] on span "3 Files" at bounding box center [199, 212] width 15 height 7
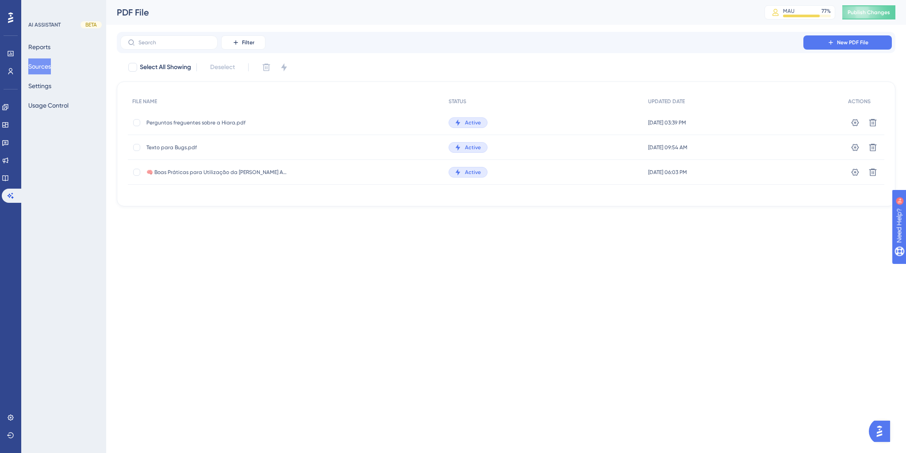
click at [185, 124] on span "Perguntas freguentes sobre a Hiara.pdf" at bounding box center [217, 122] width 142 height 7
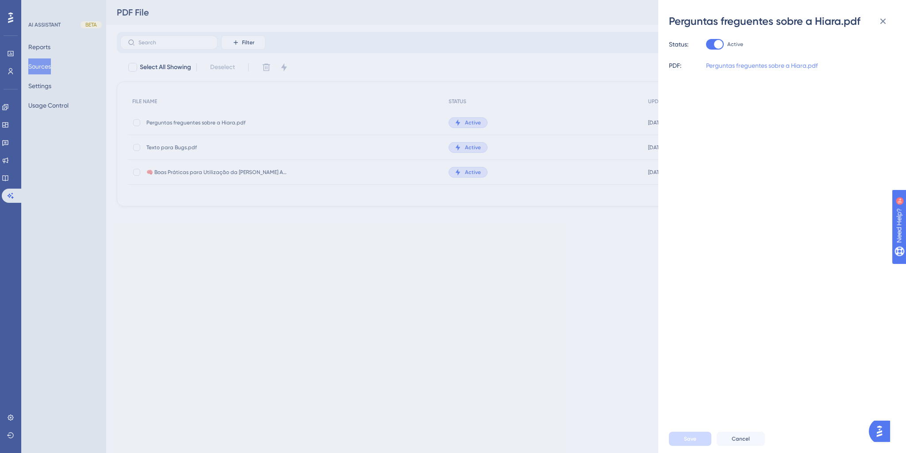
click at [709, 68] on link "Perguntas freguentes sobre a Hiara.pdf" at bounding box center [762, 65] width 112 height 11
click at [709, 65] on link "Perguntas freguentes sobre a Hiara.pdf" at bounding box center [762, 65] width 112 height 11
click at [407, 242] on div "Perguntas freguentes sobre a Hiara.pdf Status: Active PDF: Perguntas freguentes…" at bounding box center [453, 226] width 906 height 453
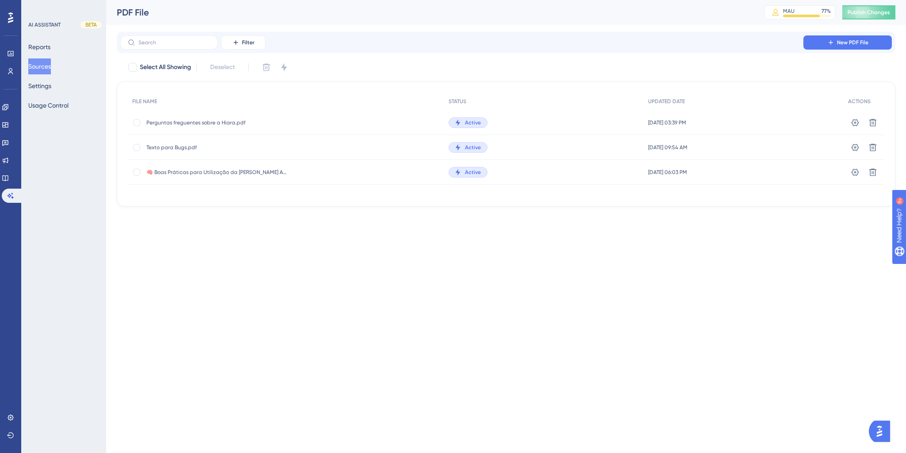
click at [43, 74] on div "Reports Sources Settings Usage Control" at bounding box center [64, 76] width 72 height 74
click at [42, 68] on button "Sources" at bounding box center [39, 66] width 23 height 16
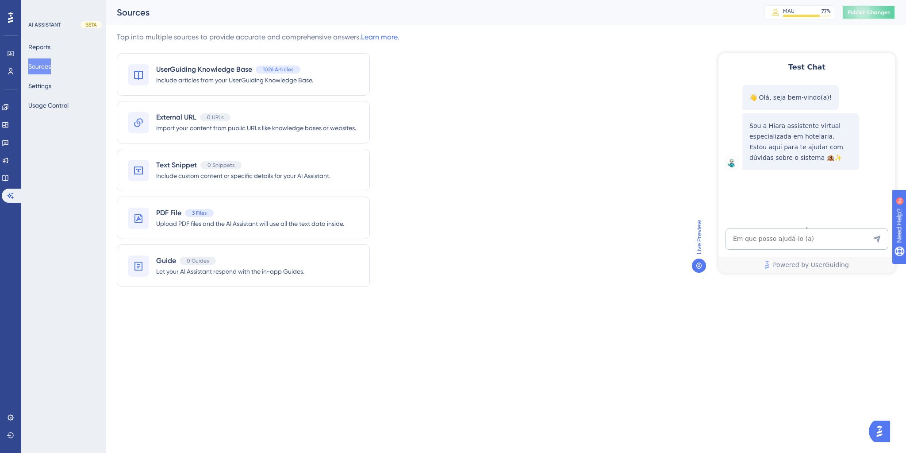
click at [709, 12] on button "Publish Changes" at bounding box center [868, 12] width 53 height 14
click at [709, 231] on textarea "AI Assistant Text Input" at bounding box center [807, 238] width 163 height 21
paste textarea "da pra saber a lsita de empresa?"
type textarea "da pra saber a lsita de empresa?"
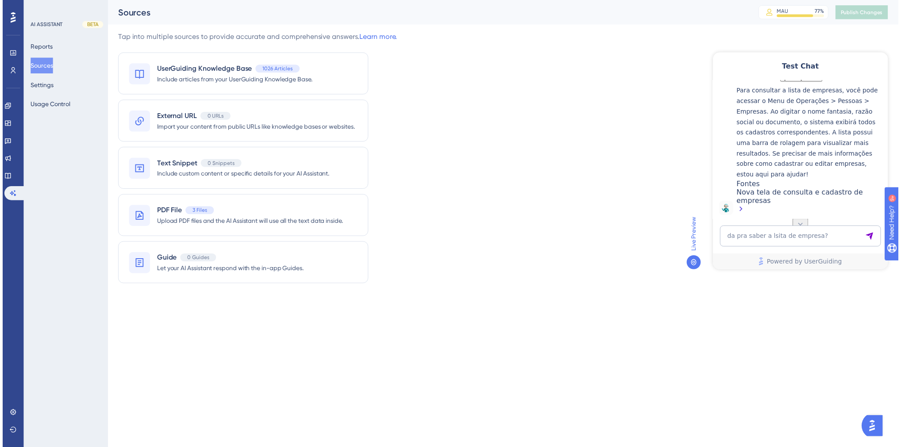
scroll to position [176, 0]
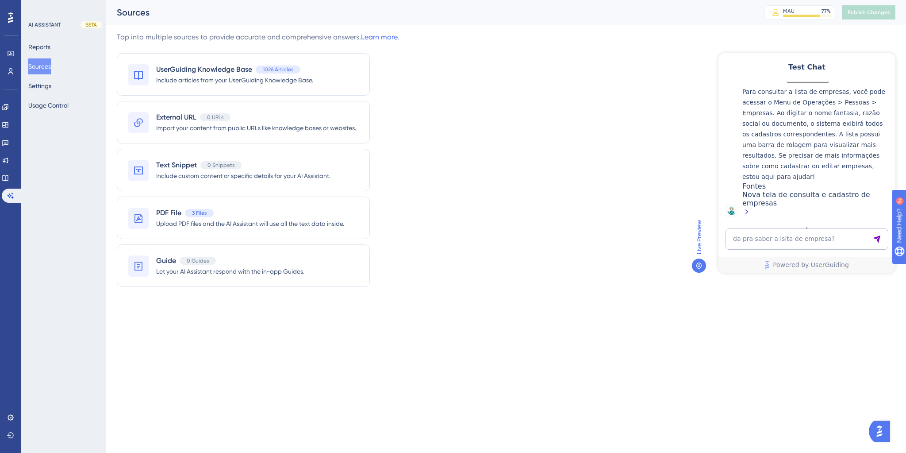
click at [709, 202] on div "Nova tela de consulta e cadastro de empresas" at bounding box center [816, 203] width 149 height 27
click at [8, 177] on icon at bounding box center [5, 178] width 6 height 6
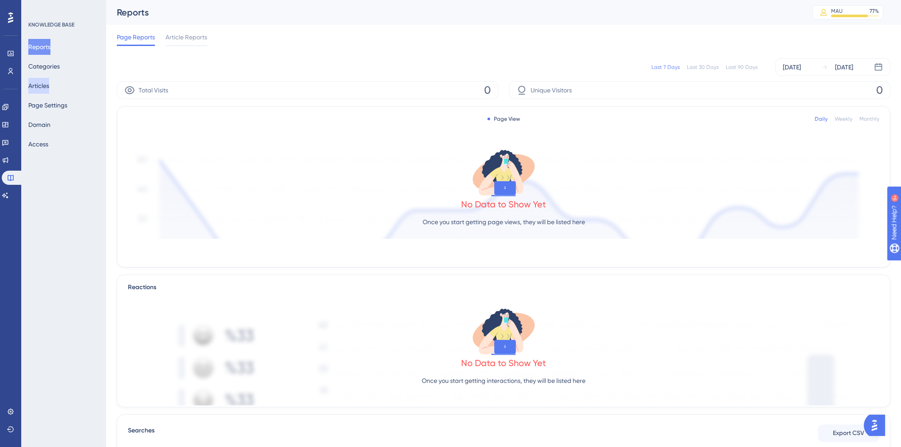
click at [49, 90] on button "Articles" at bounding box center [38, 86] width 21 height 16
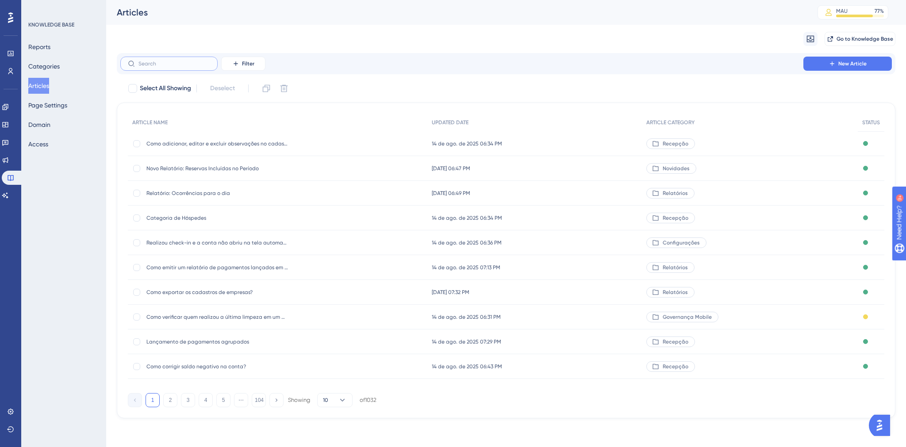
click at [165, 66] on input "text" at bounding box center [174, 64] width 72 height 6
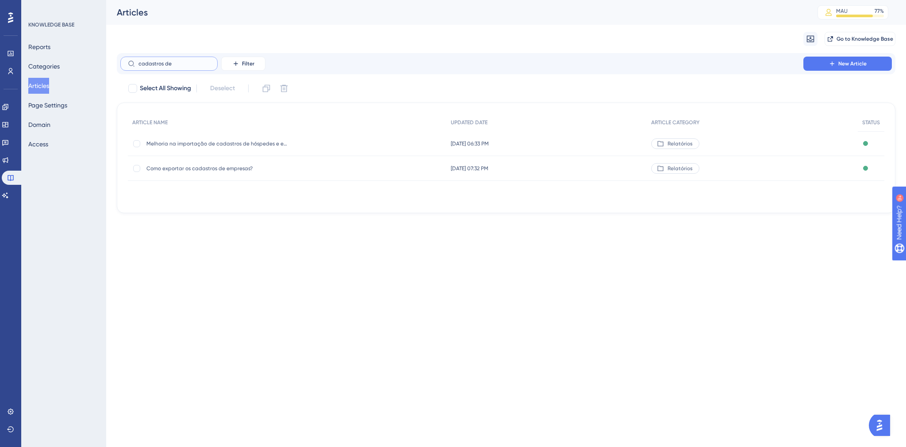
type input "cadastros de"
click at [210, 165] on span "Como exportar os cadastros de empresas?" at bounding box center [217, 168] width 142 height 7
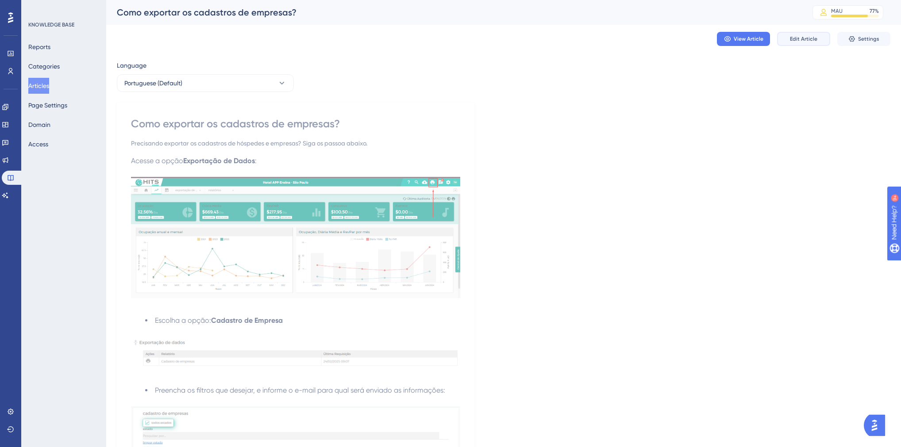
click at [709, 39] on button "Edit Article" at bounding box center [803, 39] width 53 height 14
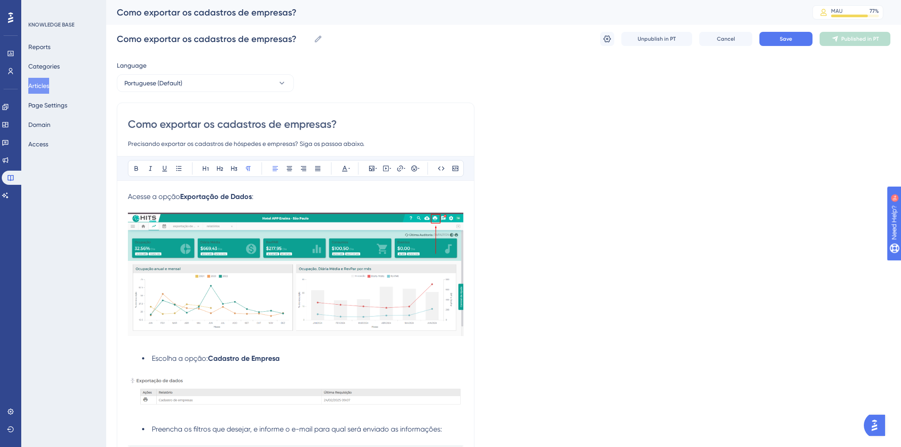
drag, startPoint x: 234, startPoint y: 145, endPoint x: 261, endPoint y: 144, distance: 27.0
click at [261, 144] on input "Precisando exportar os cadastros de hóspedes e empresas? Siga os passoa abaixo." at bounding box center [295, 143] width 335 height 11
click at [262, 145] on input "Precisando exportar os cadastros de empresas? Siga os passoa abaixo." at bounding box center [295, 143] width 335 height 11
click at [308, 143] on input "Precisando exportar os cadastros de empresas? Siga os passoa abaixo." at bounding box center [295, 143] width 335 height 11
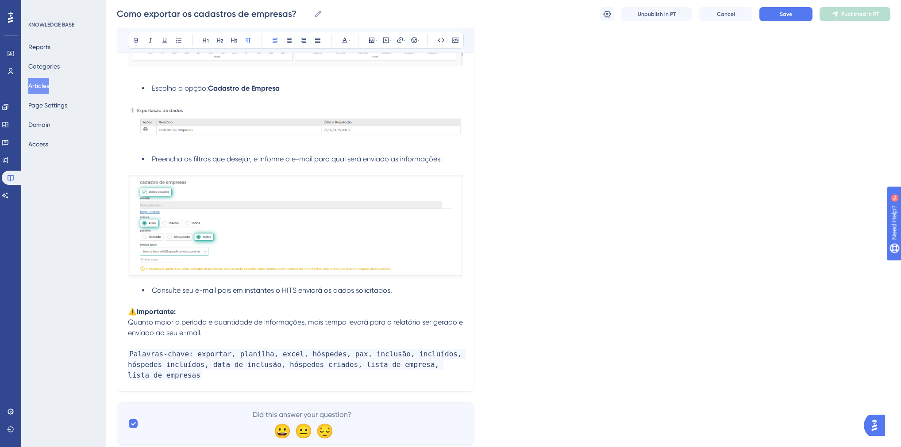
scroll to position [283, 0]
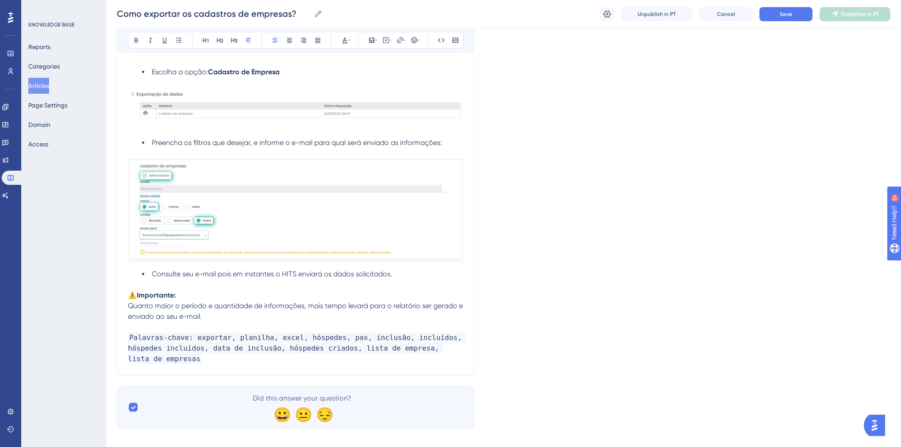
type input "Precisando exportar os cadastros de empresas? Siga os passos abaixo."
drag, startPoint x: 233, startPoint y: 276, endPoint x: 275, endPoint y: 276, distance: 42.0
click at [275, 276] on span "Consulte seu e-mail pois em instantes o HITS enviará os dados solicitados." at bounding box center [272, 274] width 240 height 8
click at [358, 276] on li "Consulte seu e-mail pois o HITS enviará os dados solicitados." at bounding box center [302, 274] width 321 height 11
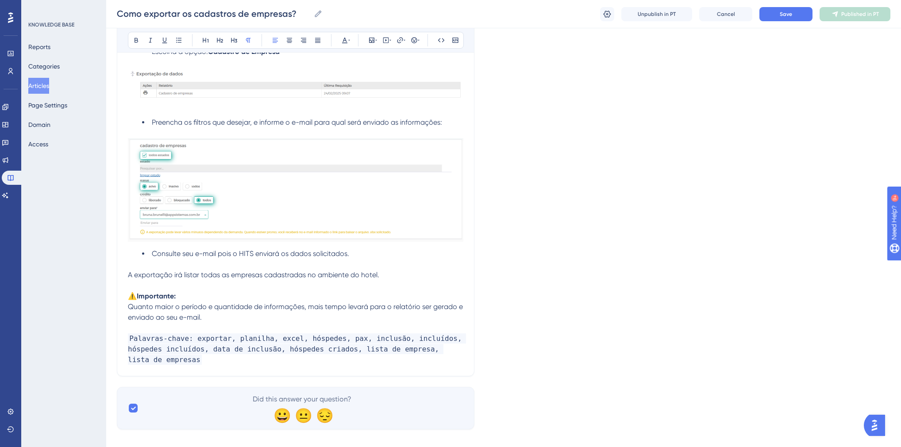
scroll to position [315, 0]
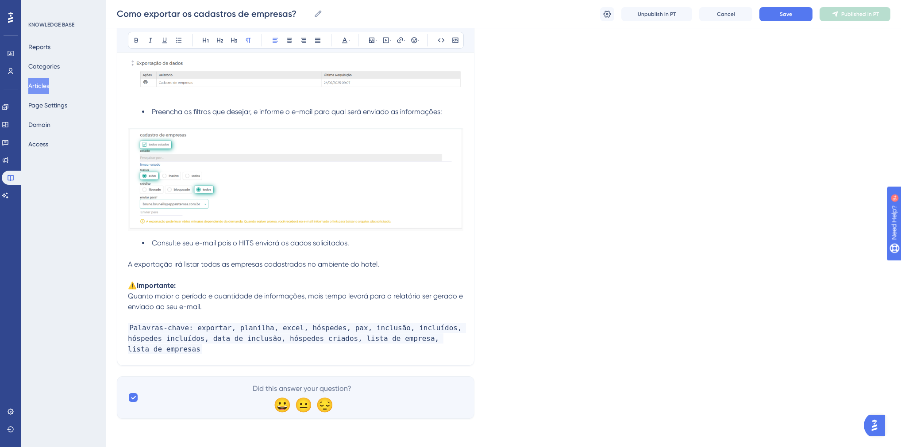
click at [182, 265] on span "A exportação irá listar todas as empresas cadastradas no ambiente do hotel." at bounding box center [253, 264] width 251 height 8
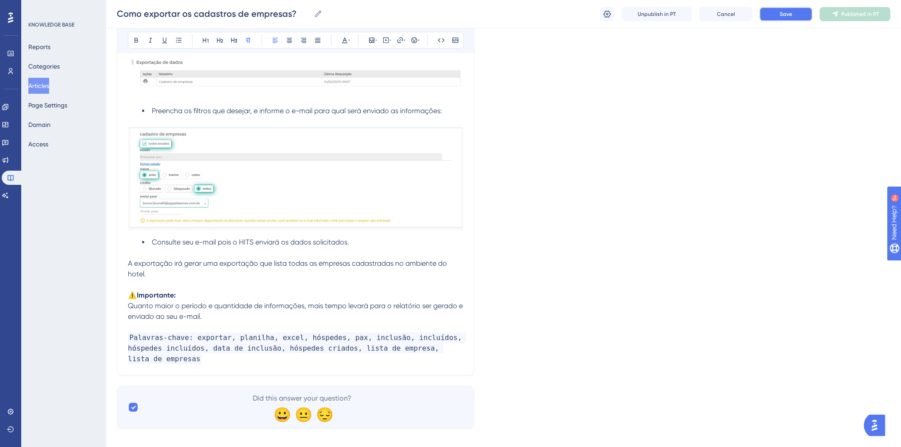
click at [709, 15] on button "Save" at bounding box center [785, 14] width 53 height 14
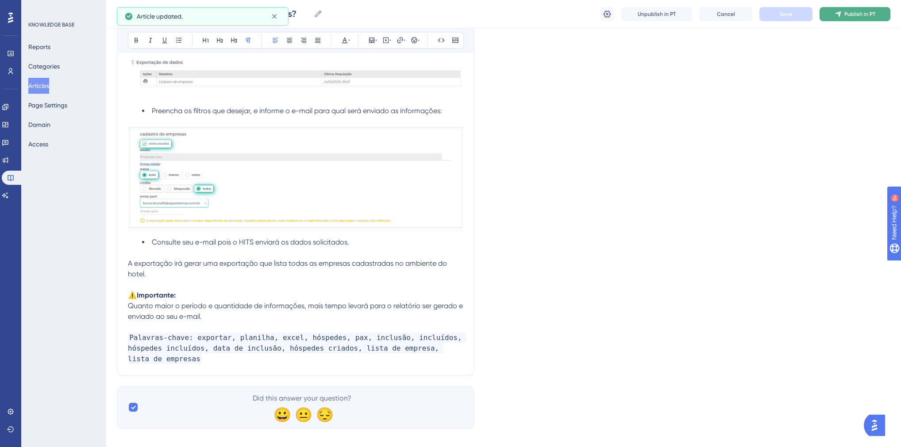
click at [709, 15] on span "Publish in PT" at bounding box center [859, 14] width 31 height 7
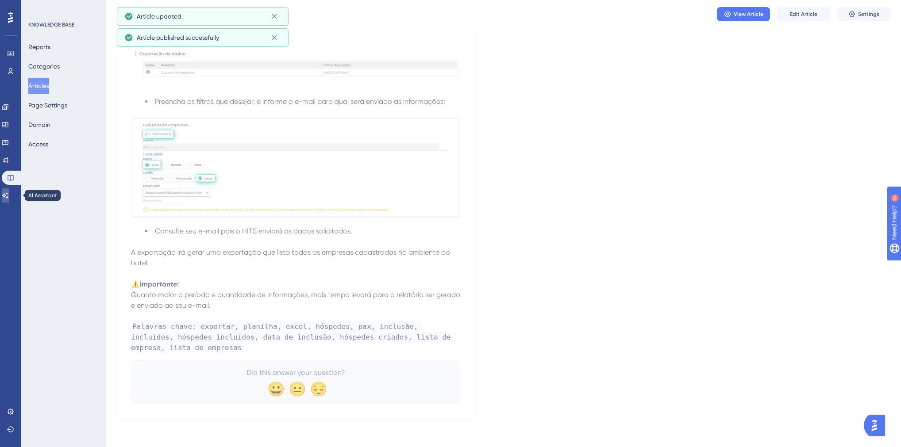
click at [8, 194] on icon at bounding box center [5, 195] width 6 height 6
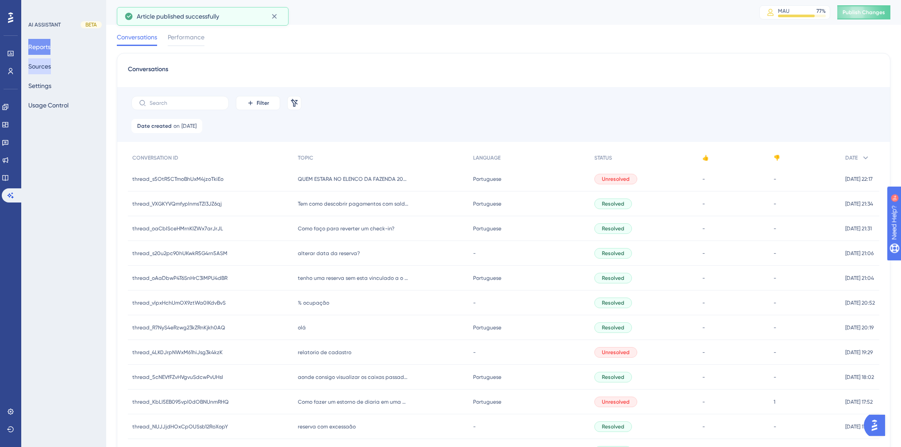
click at [42, 67] on button "Sources" at bounding box center [39, 66] width 23 height 16
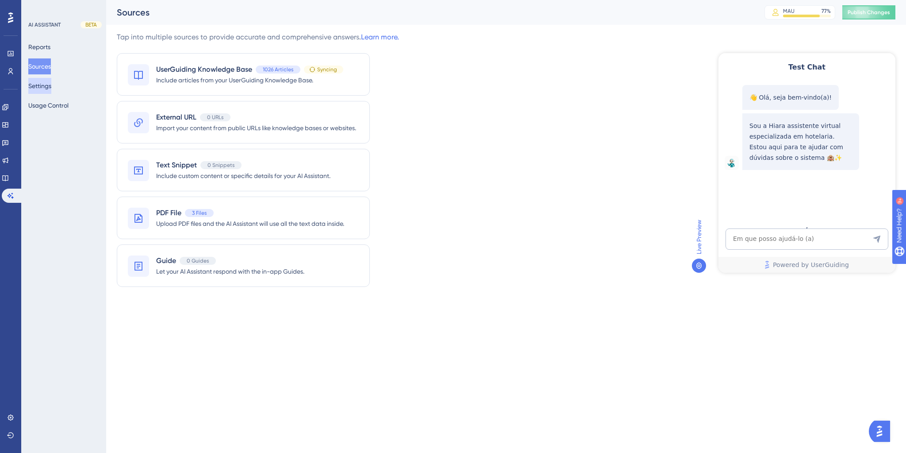
click at [50, 86] on button "Settings" at bounding box center [39, 86] width 23 height 16
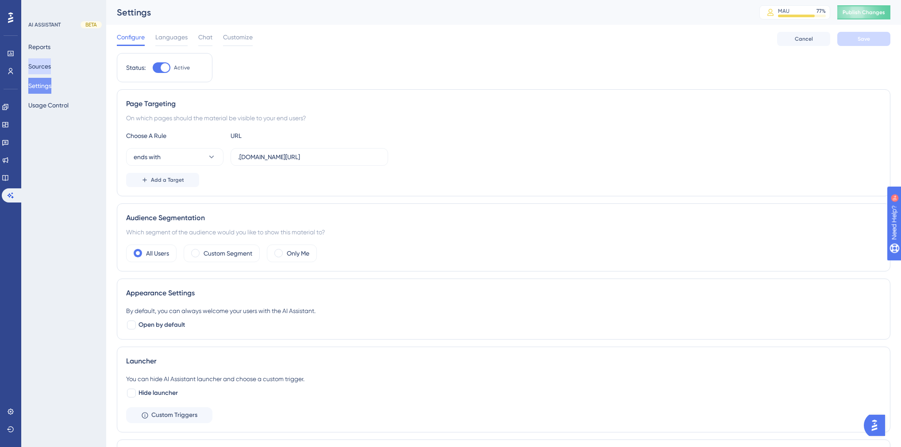
click at [43, 70] on button "Sources" at bounding box center [39, 66] width 23 height 16
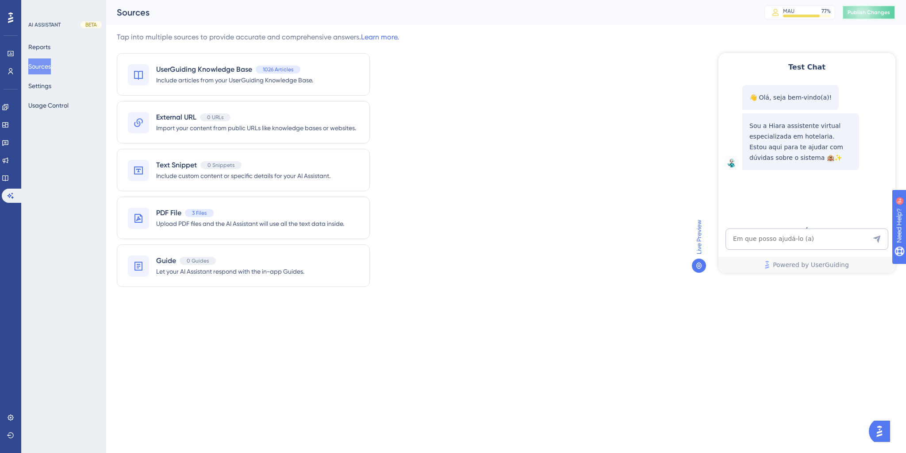
click at [709, 12] on span "Publish Changes" at bounding box center [869, 12] width 42 height 7
click at [709, 237] on textarea "AI Assistant Text Input" at bounding box center [807, 238] width 163 height 21
type textarea "lista de empresas"
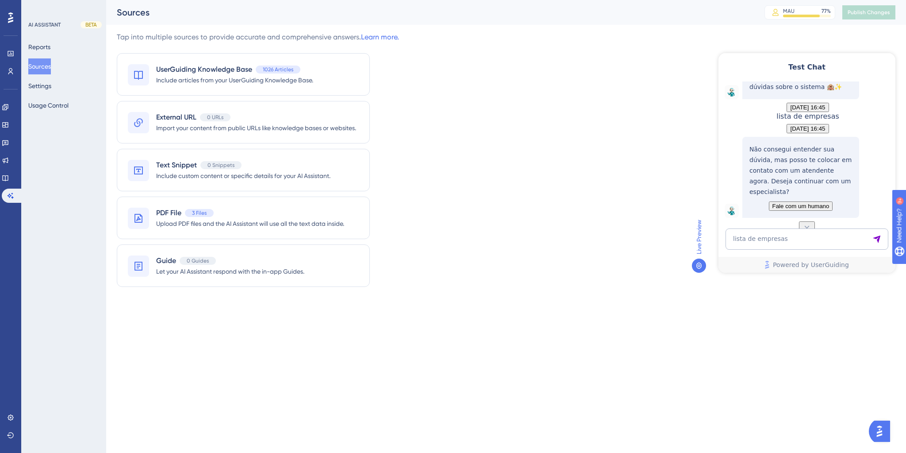
scroll to position [105, 0]
click at [709, 235] on textarea "lista de empresas" at bounding box center [807, 238] width 163 height 21
paste textarea "da pra saber a lsita de empresa?"
type textarea "da pra saber a lsita de empresa?"
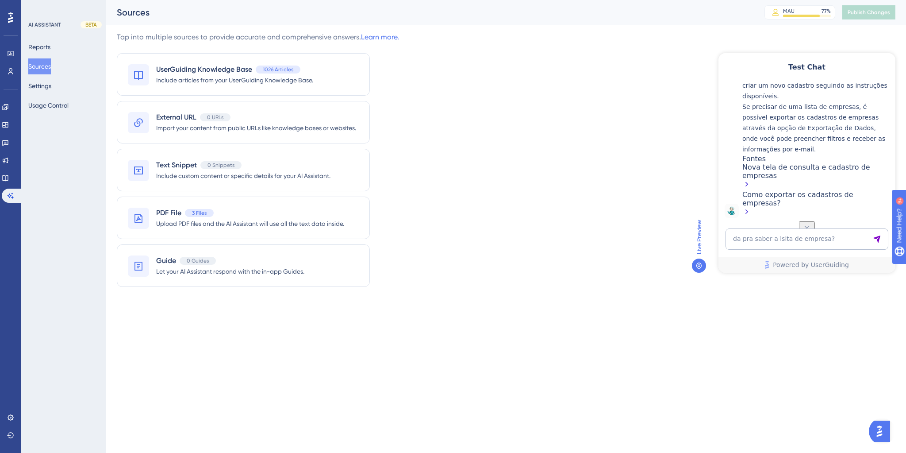
scroll to position [336, 0]
